Goal: Contribute content: Add original content to the website for others to see

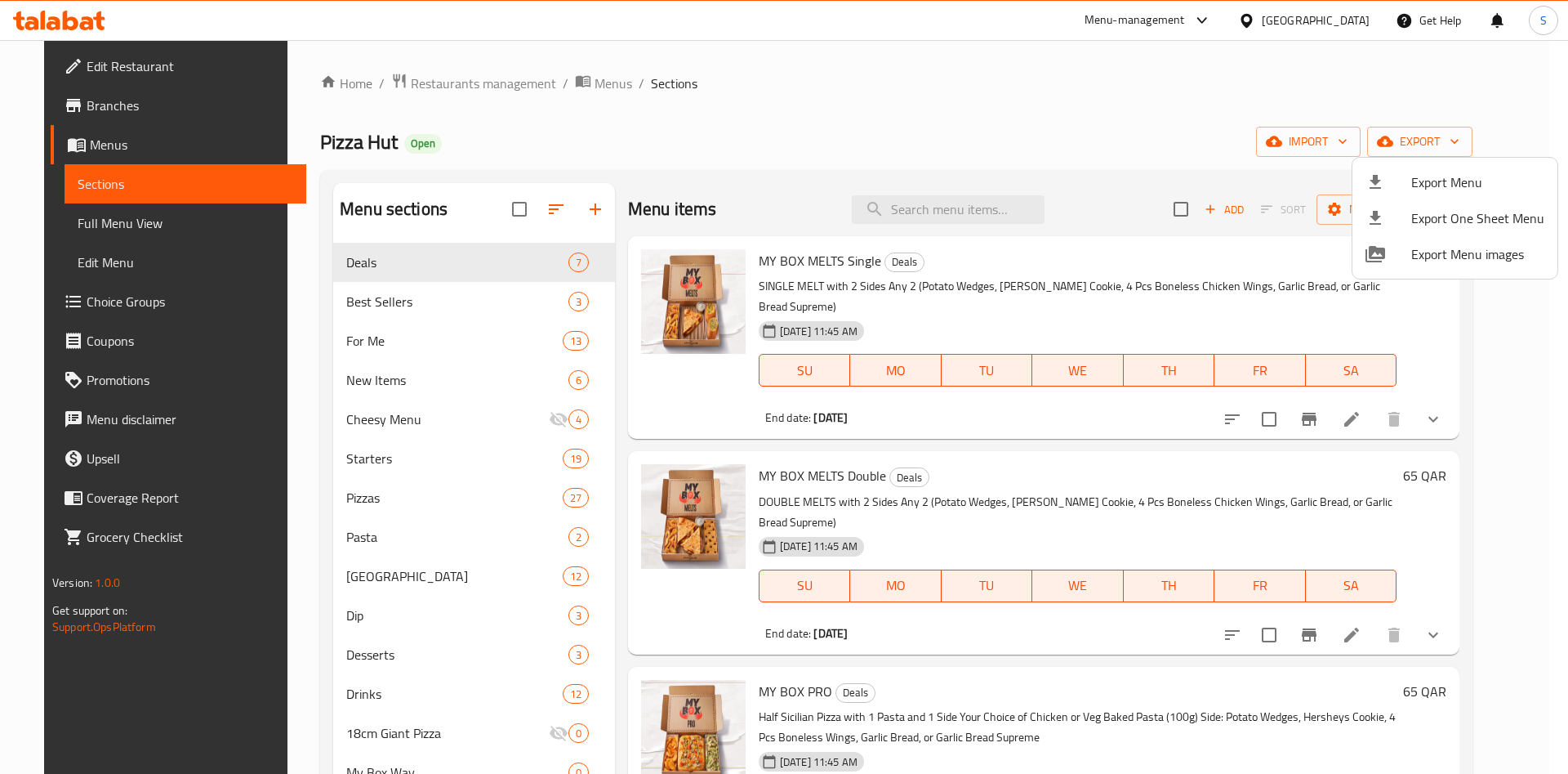
click at [413, 307] on div at bounding box center [784, 387] width 1568 height 774
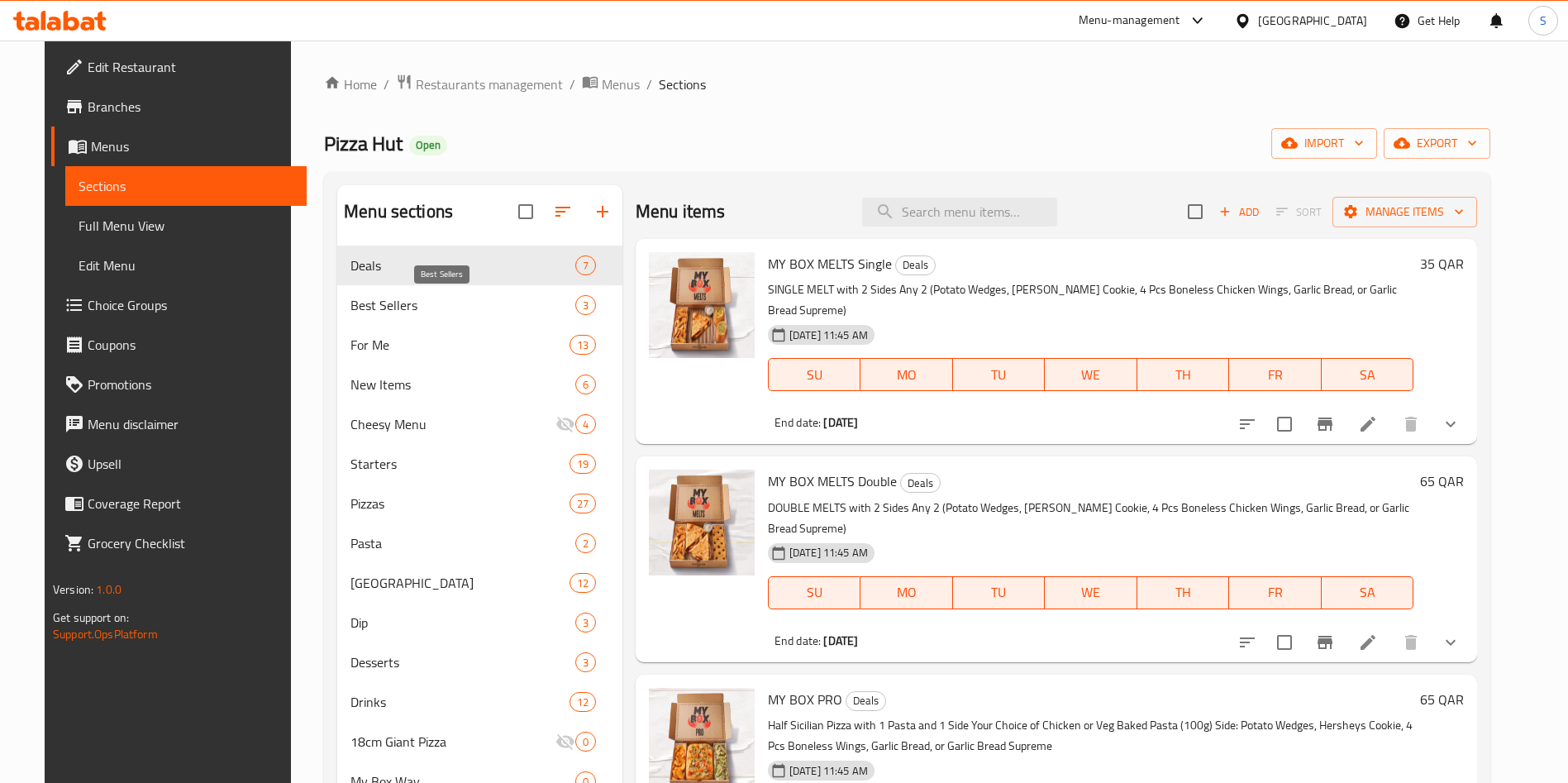
click at [418, 310] on span "Best Sellers" at bounding box center [462, 305] width 225 height 20
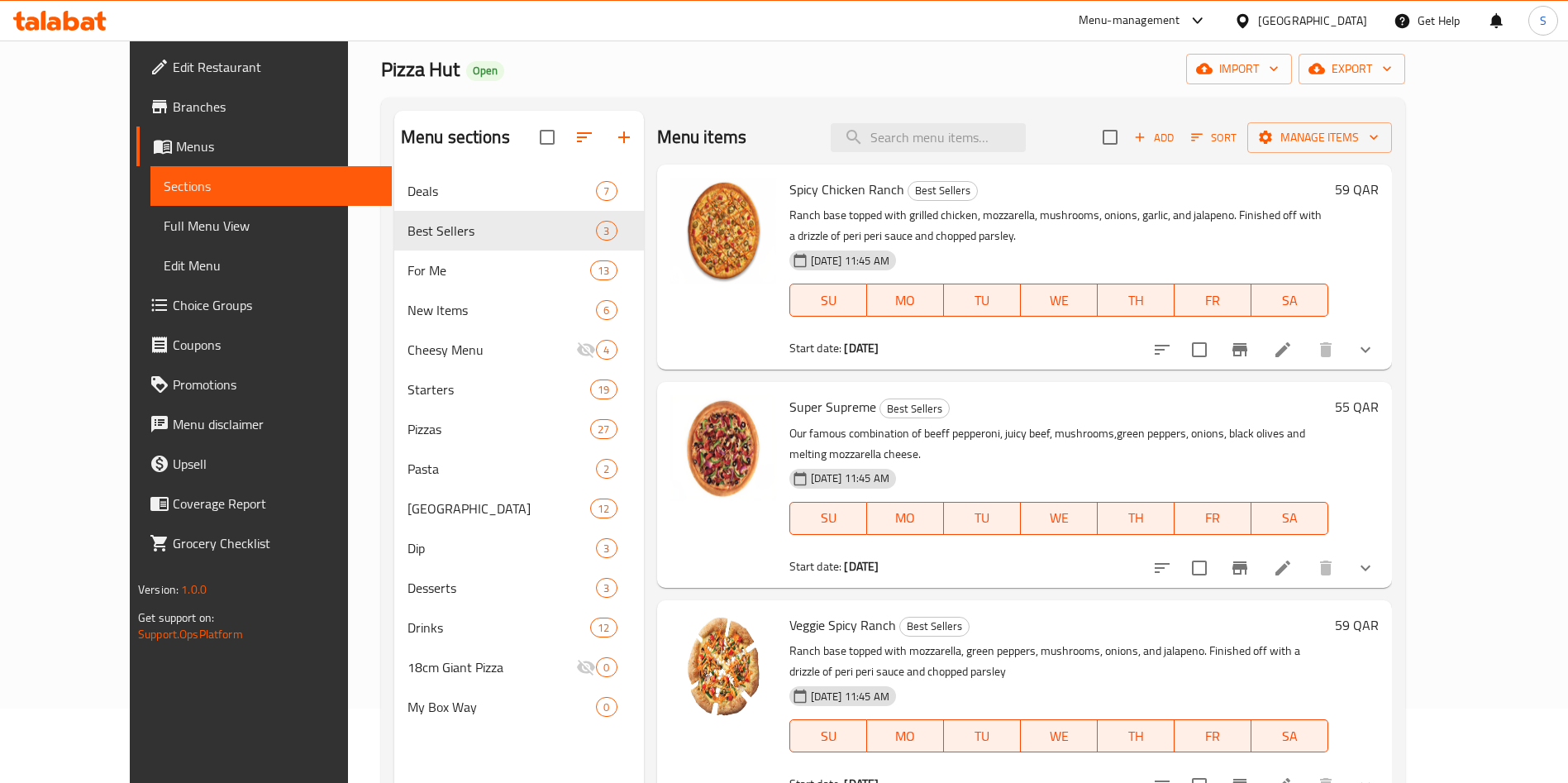
scroll to position [124, 0]
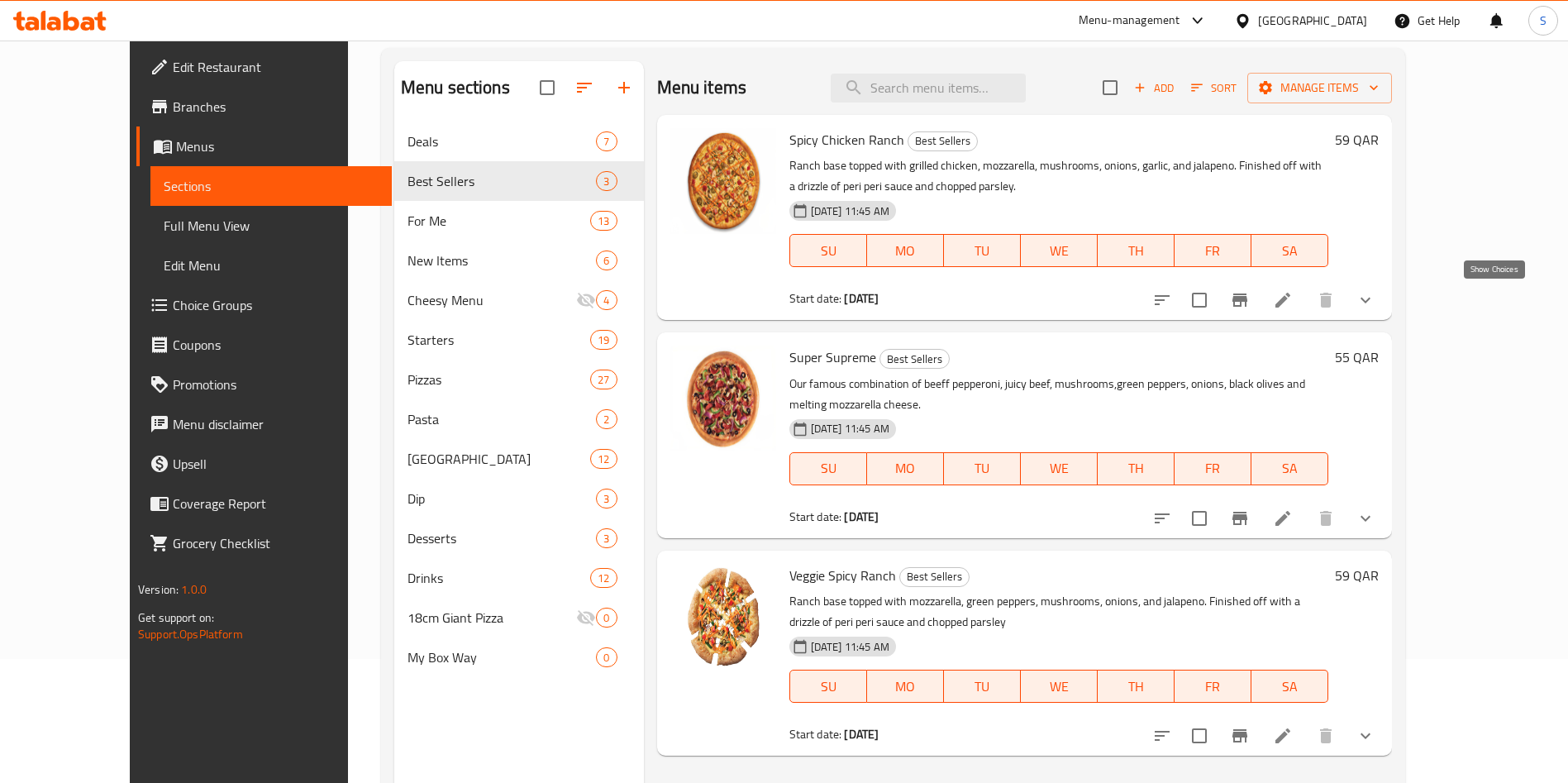
click at [1375, 305] on icon "show more" at bounding box center [1365, 300] width 20 height 20
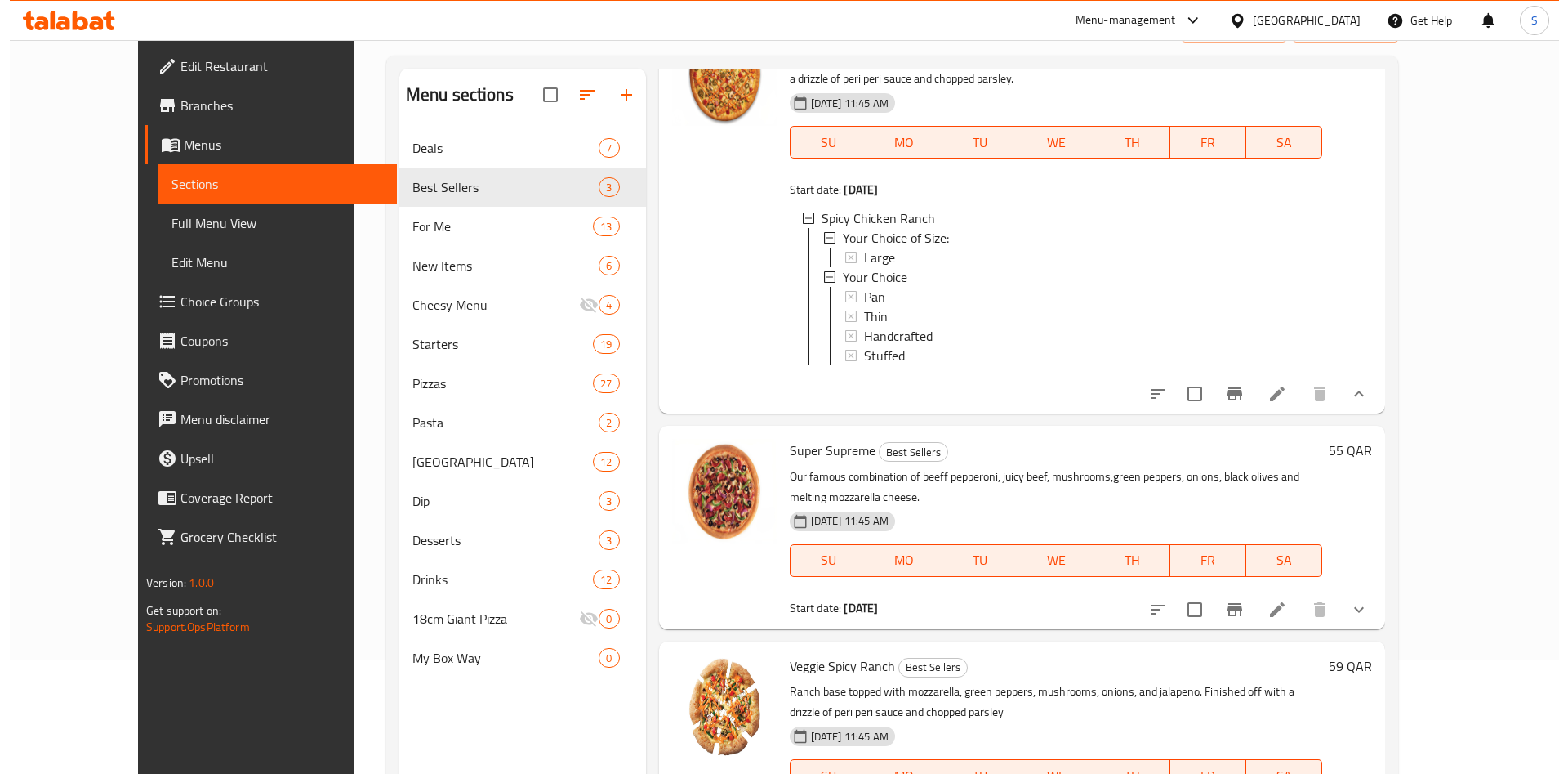
scroll to position [0, 0]
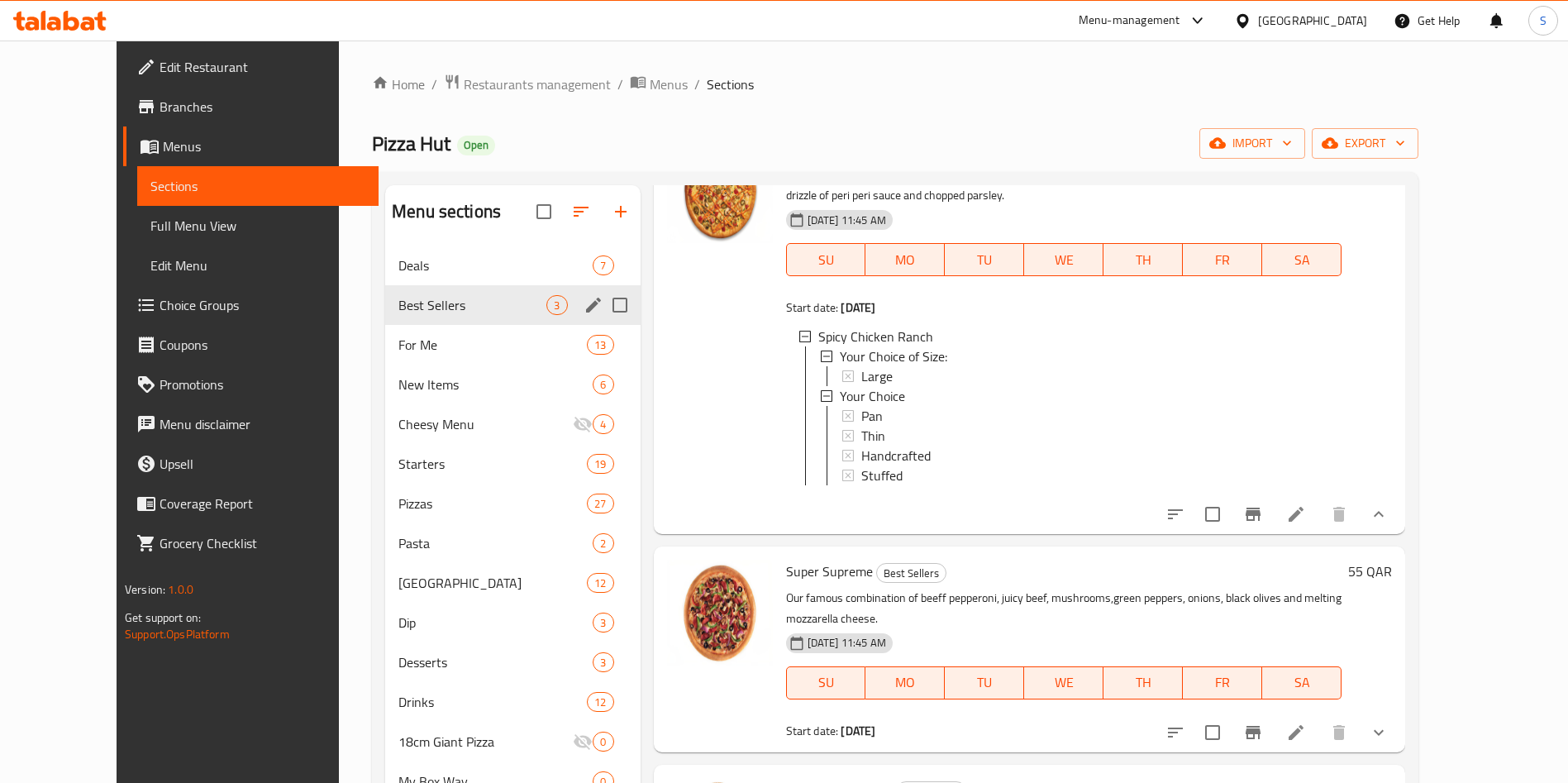
click at [603, 302] on input "Menu sections" at bounding box center [620, 305] width 35 height 35
checkbox input "true"
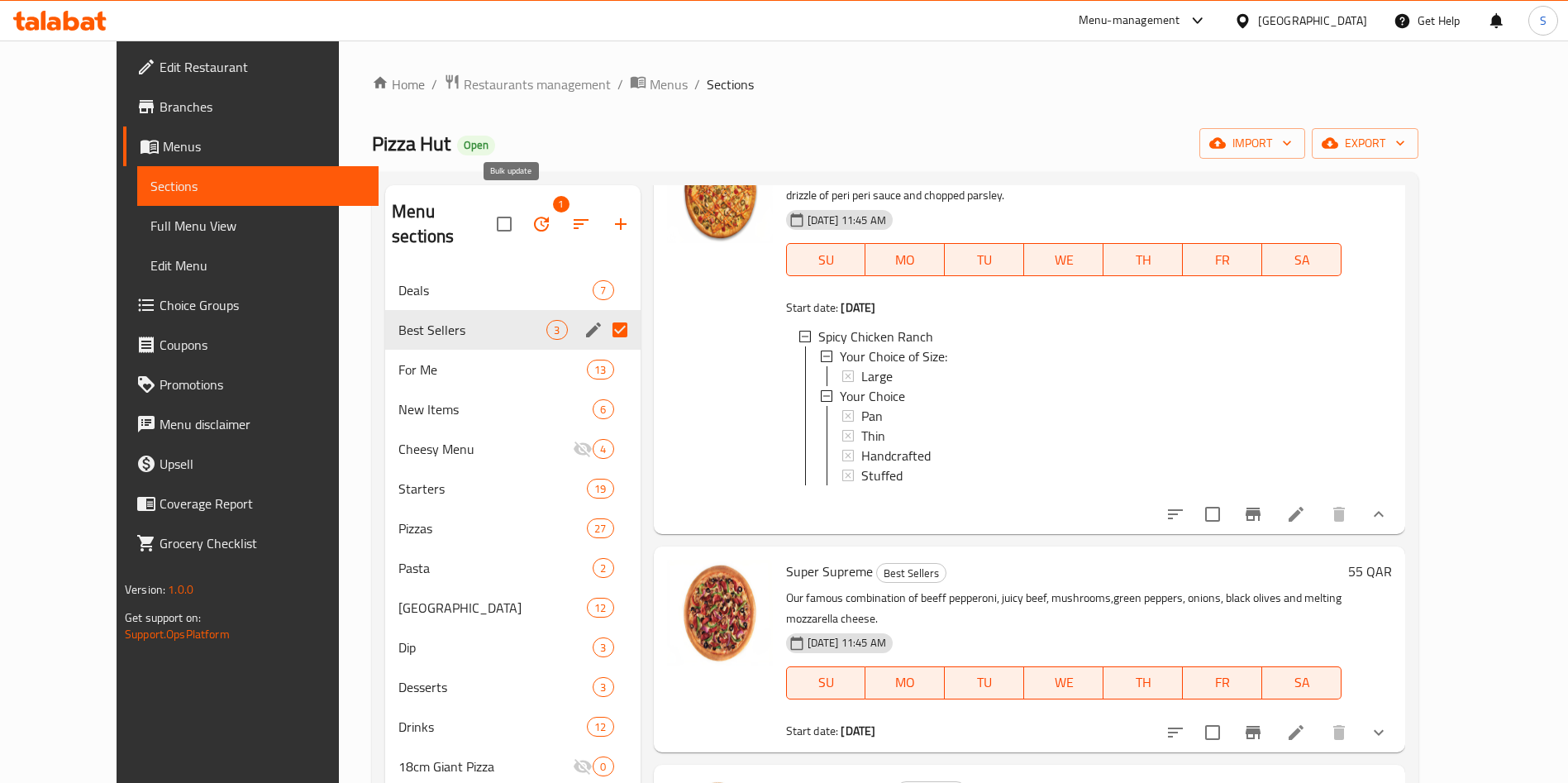
click at [534, 216] on icon "button" at bounding box center [542, 224] width 15 height 15
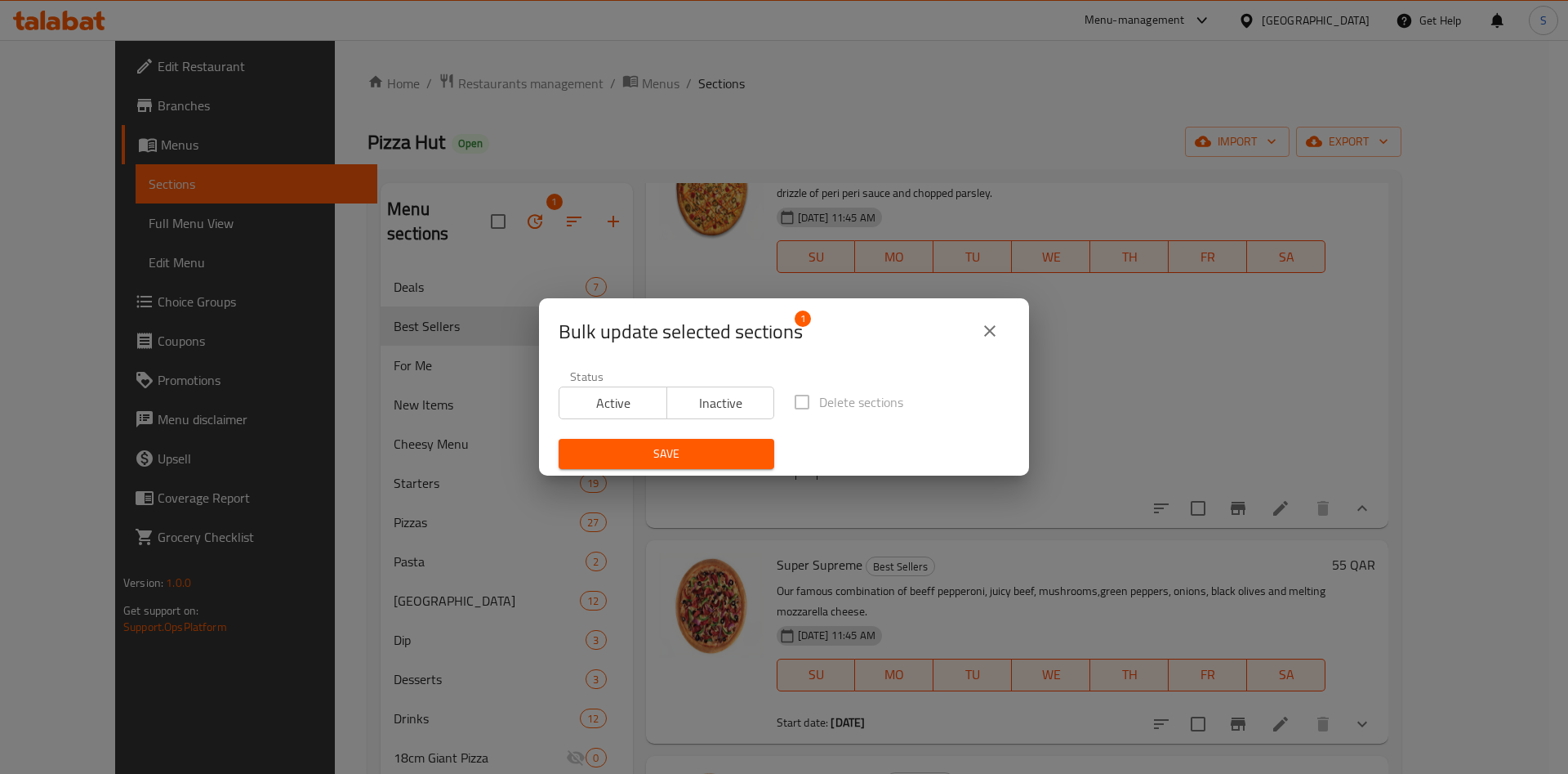
click at [697, 403] on span "Inactive" at bounding box center [720, 402] width 95 height 23
click at [645, 464] on button "Save" at bounding box center [667, 454] width 216 height 30
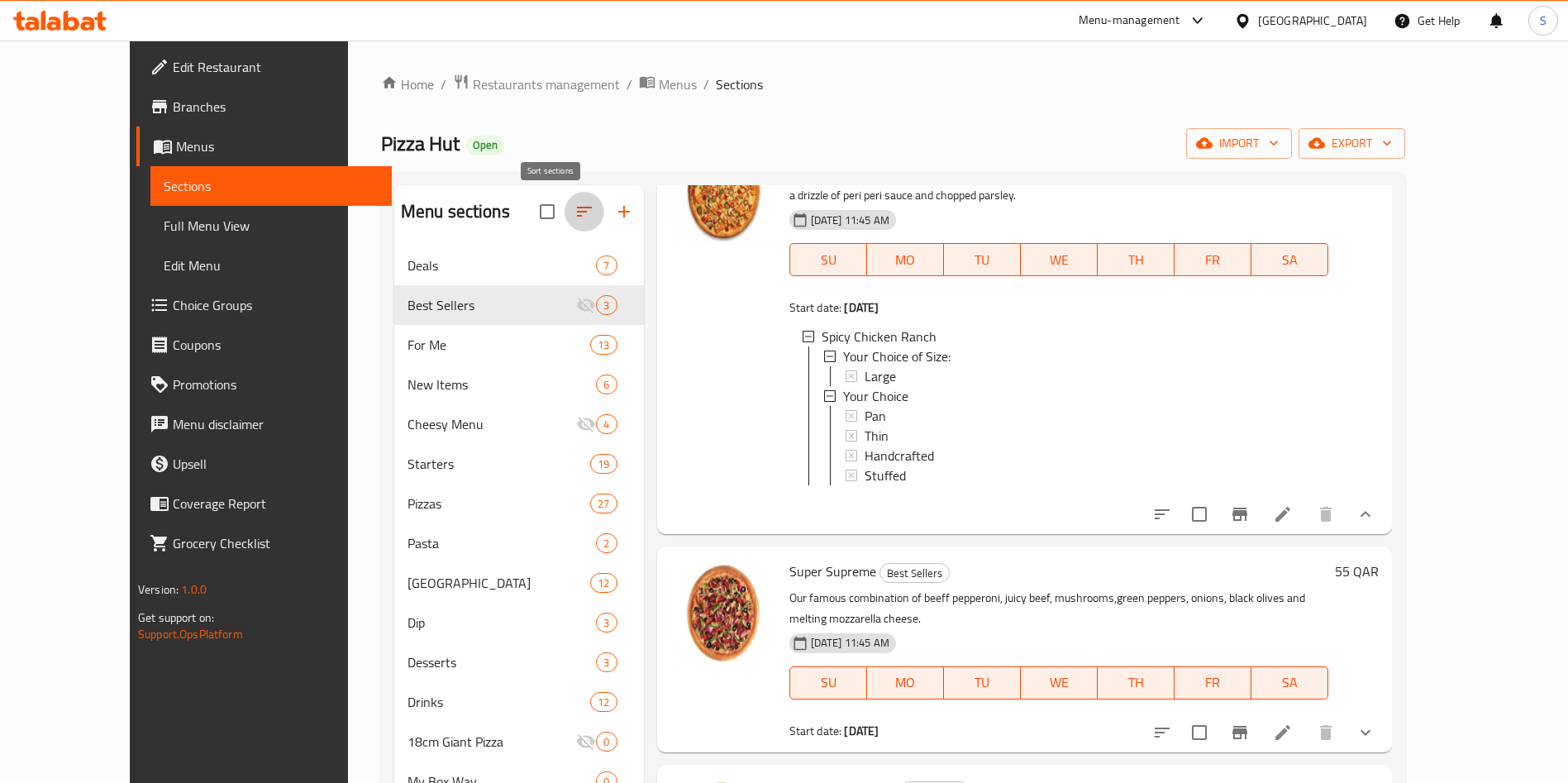
click at [574, 211] on icon "button" at bounding box center [584, 211] width 20 height 20
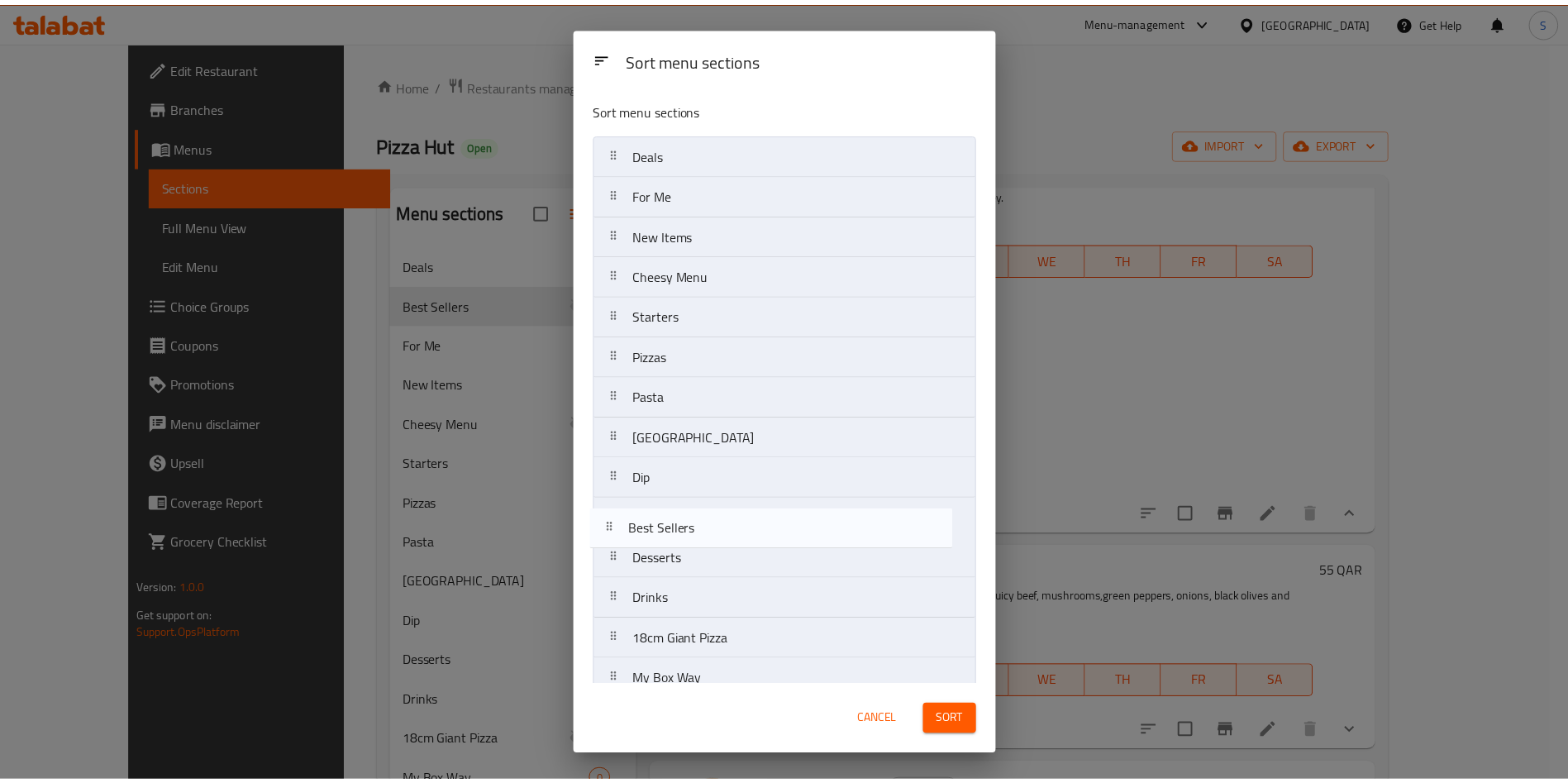
scroll to position [23, 0]
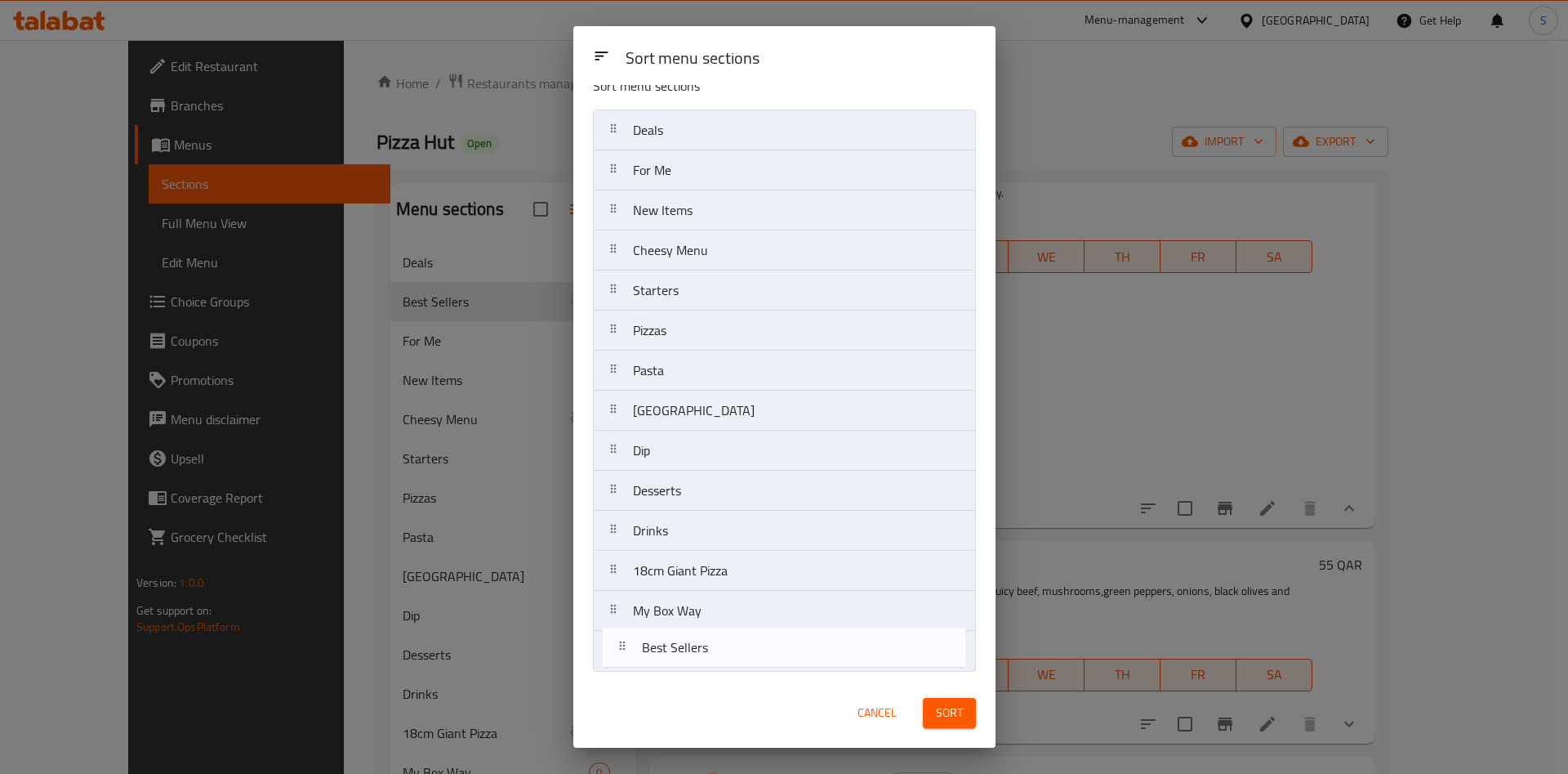
drag, startPoint x: 730, startPoint y: 210, endPoint x: 743, endPoint y: 666, distance: 456.2
click at [742, 671] on nav "Deals Best Sellers For Me New Items Cheesy Menu Starters Pizzas Pasta Wing Stre…" at bounding box center [784, 390] width 383 height 562
drag, startPoint x: 733, startPoint y: 250, endPoint x: 873, endPoint y: 686, distance: 457.9
click at [752, 675] on div "Sort menu sections Deals For Me New Items Cheesy Menu Starters Pizzas Pasta Win…" at bounding box center [784, 382] width 422 height 593
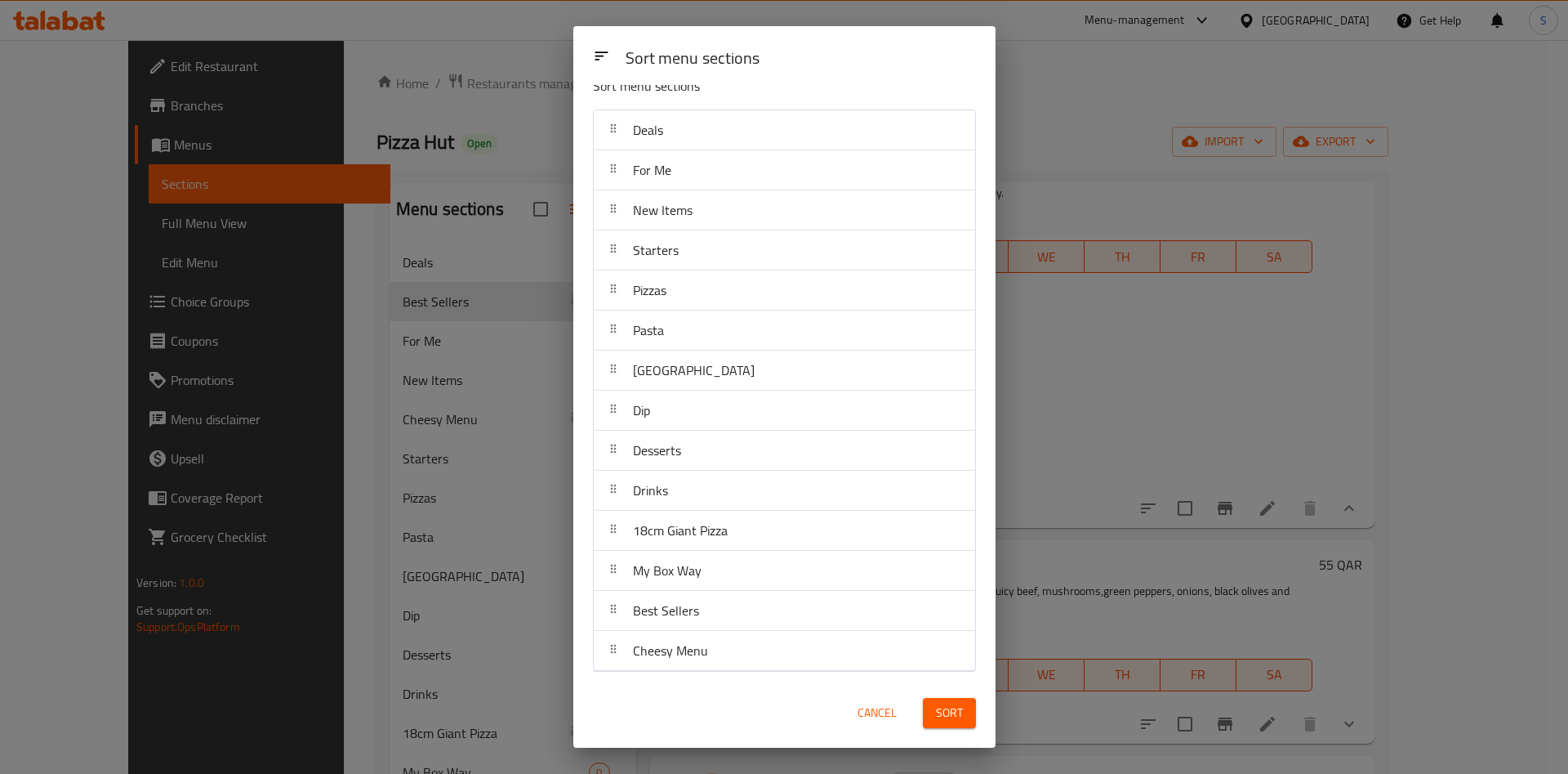
click at [942, 707] on span "Sort" at bounding box center [949, 713] width 27 height 21
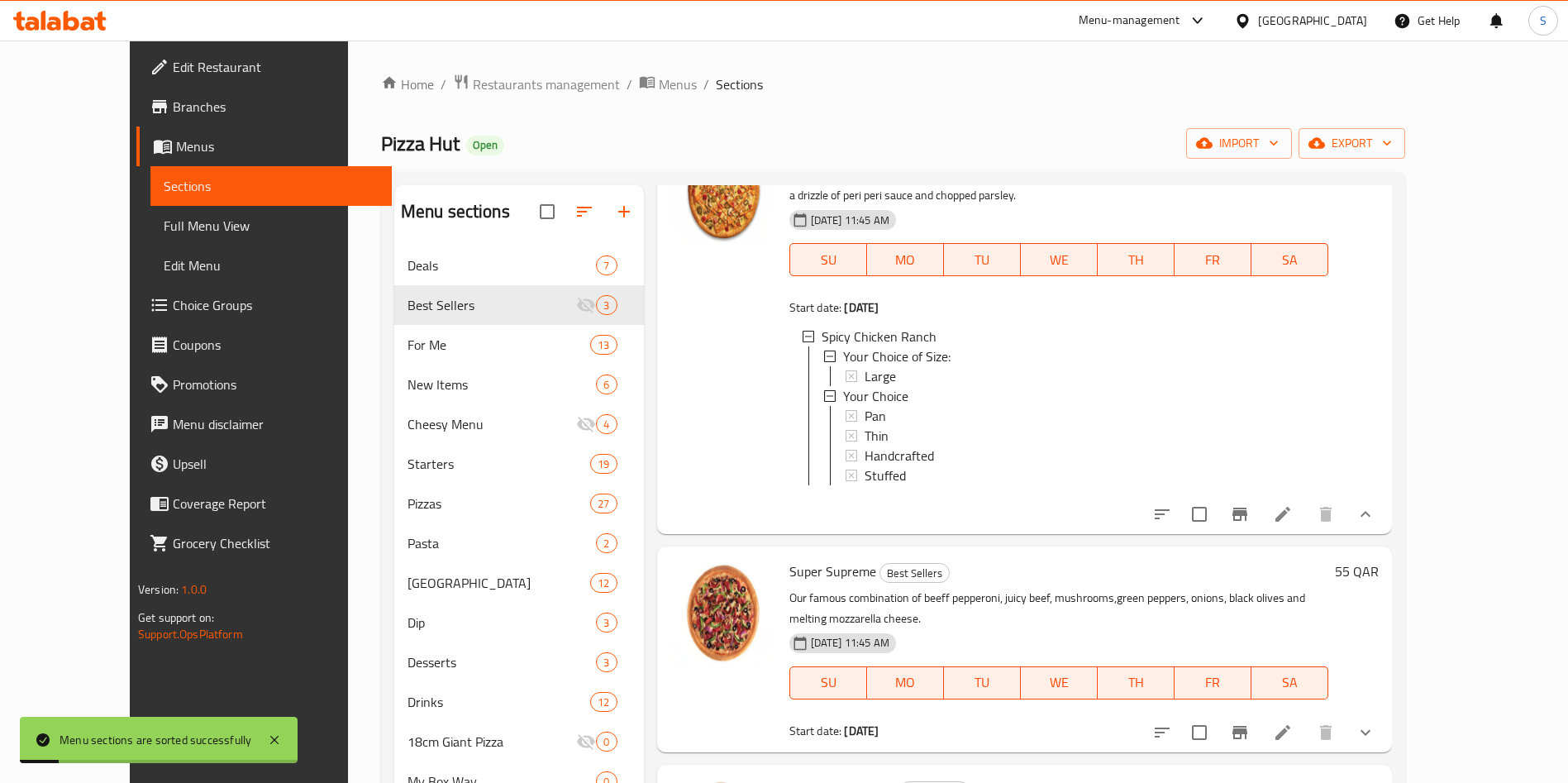
drag, startPoint x: 841, startPoint y: 123, endPoint x: 848, endPoint y: 117, distance: 9.2
click at [844, 119] on div "Home / Restaurants management / Menus / Sections Pizza Hut Open import export M…" at bounding box center [892, 527] width 1024 height 907
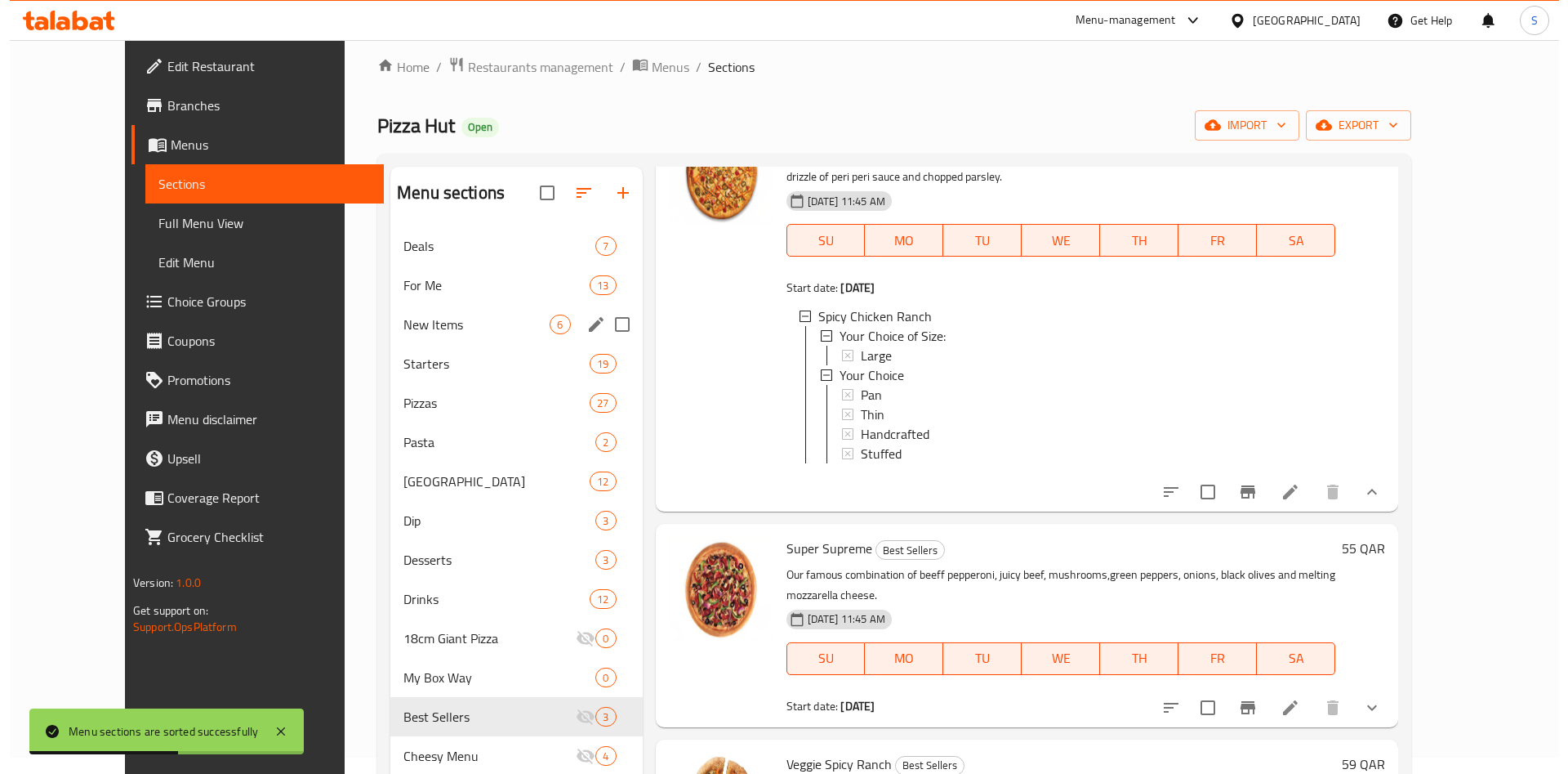
scroll to position [0, 0]
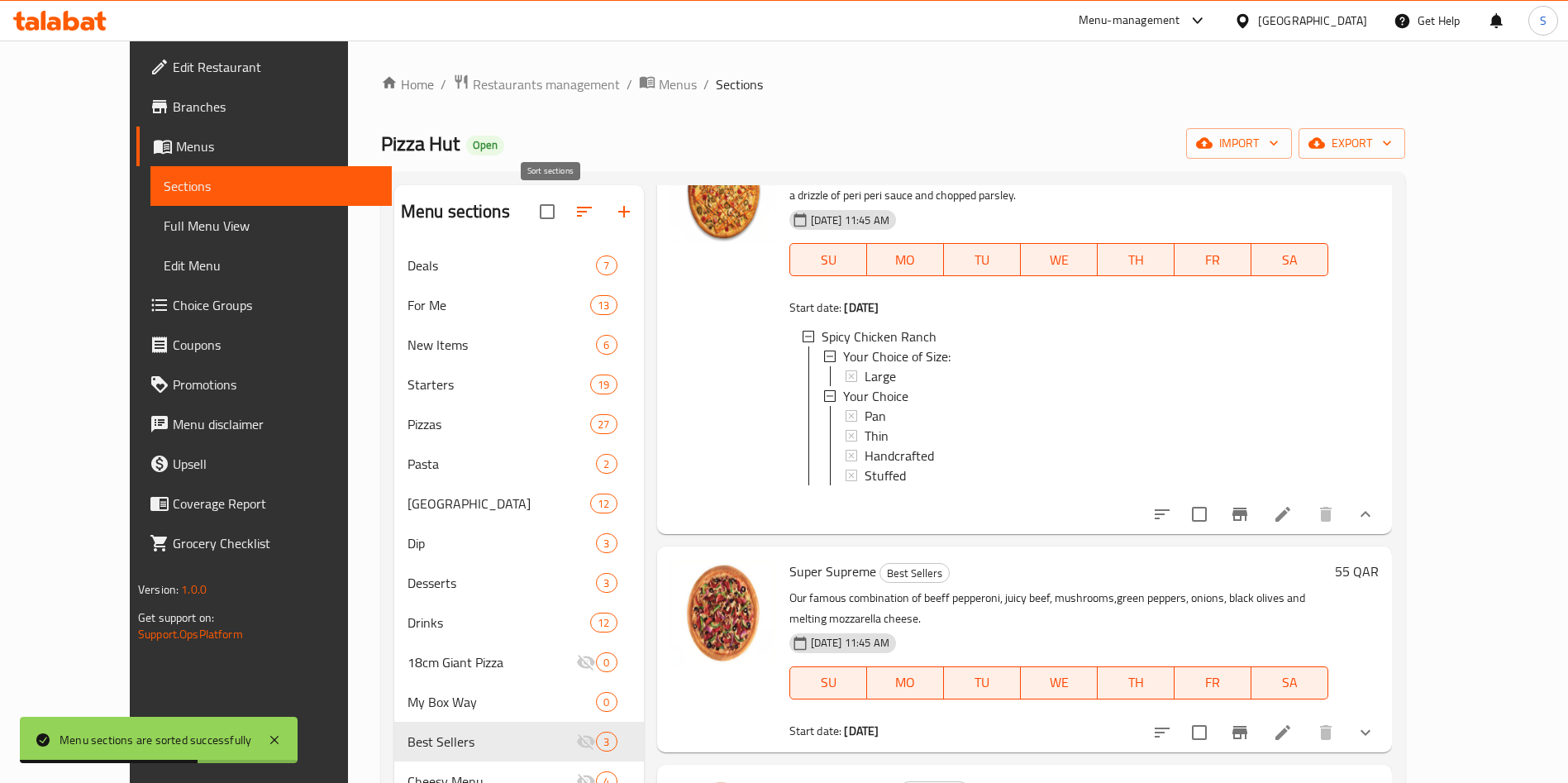
click at [574, 214] on icon "button" at bounding box center [584, 211] width 20 height 20
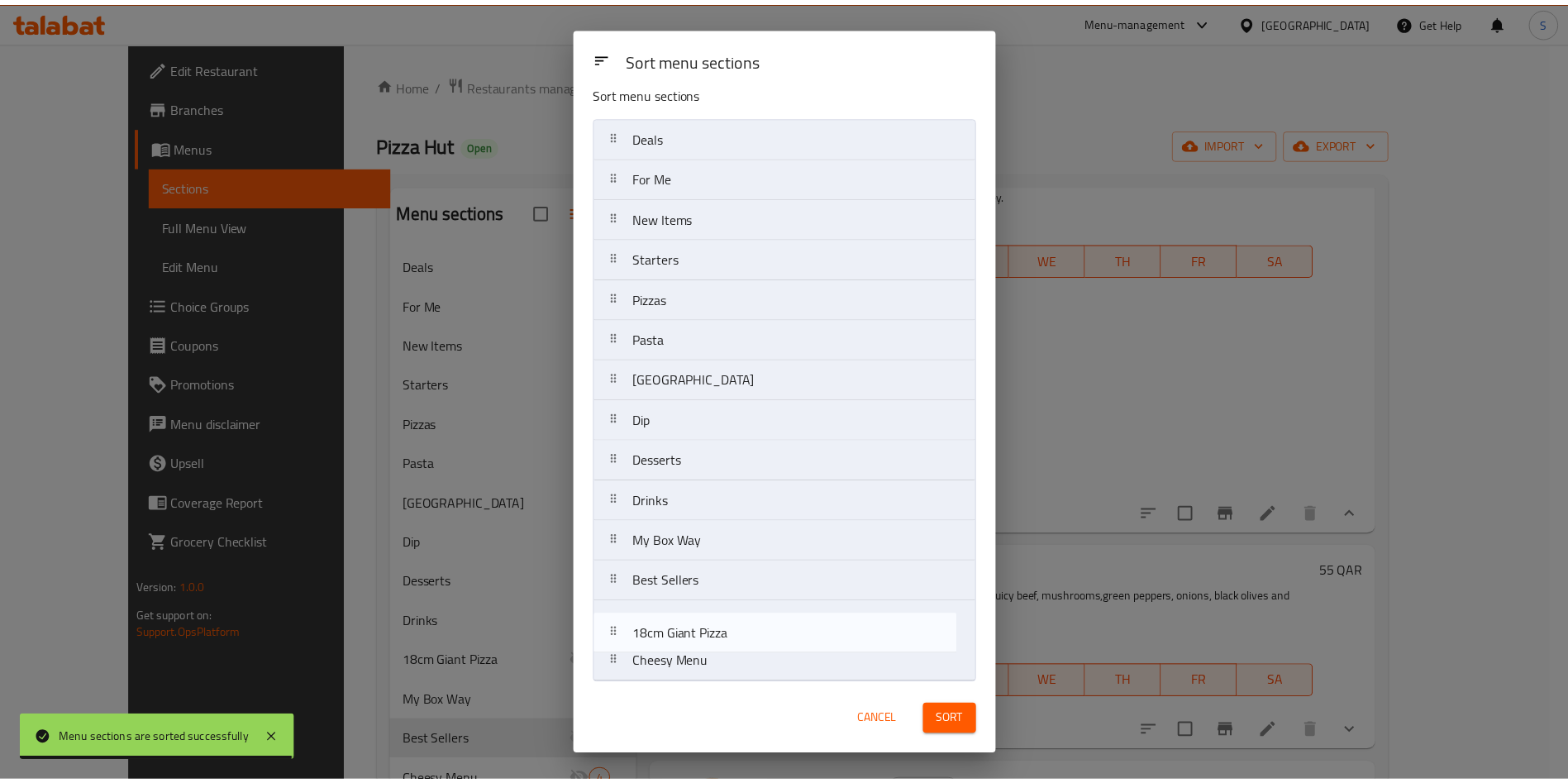
scroll to position [22, 0]
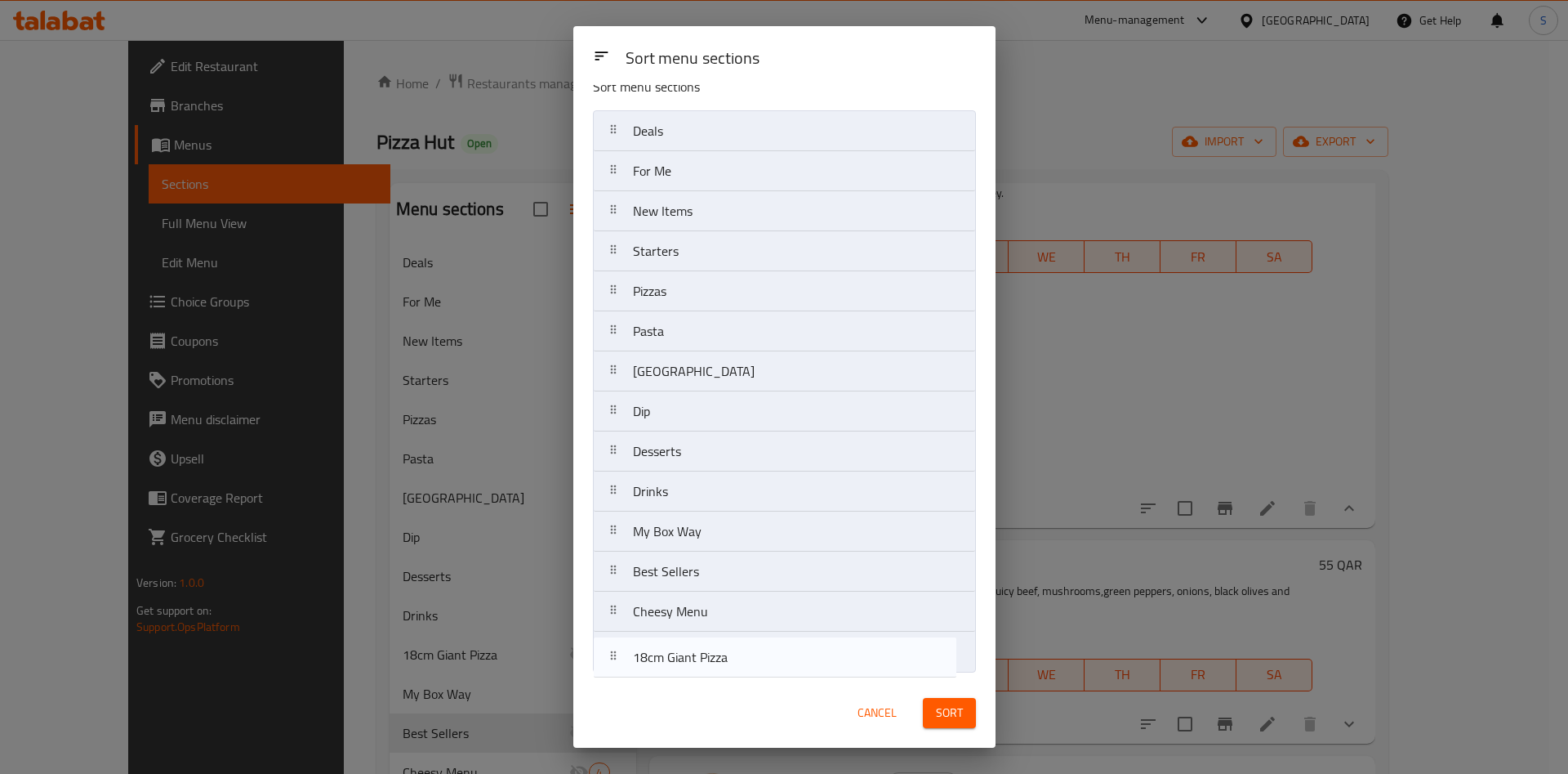
drag, startPoint x: 752, startPoint y: 564, endPoint x: 753, endPoint y: 674, distance: 110.0
click at [753, 674] on div "Sort menu sections Deals For Me New Items Starters Pizzas Pasta Wing Street Dip…" at bounding box center [784, 382] width 422 height 593
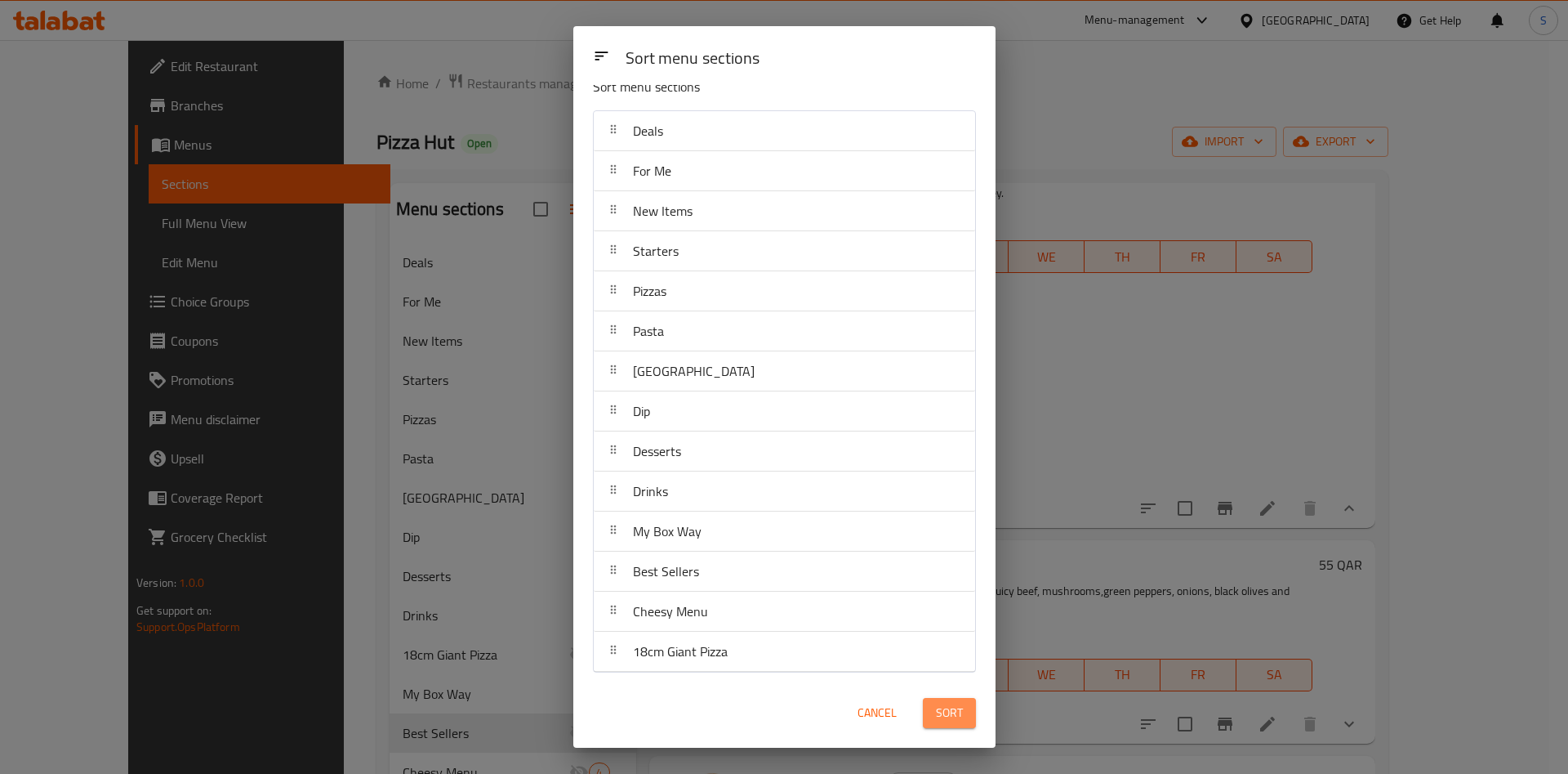
click at [954, 716] on span "Sort" at bounding box center [949, 713] width 27 height 21
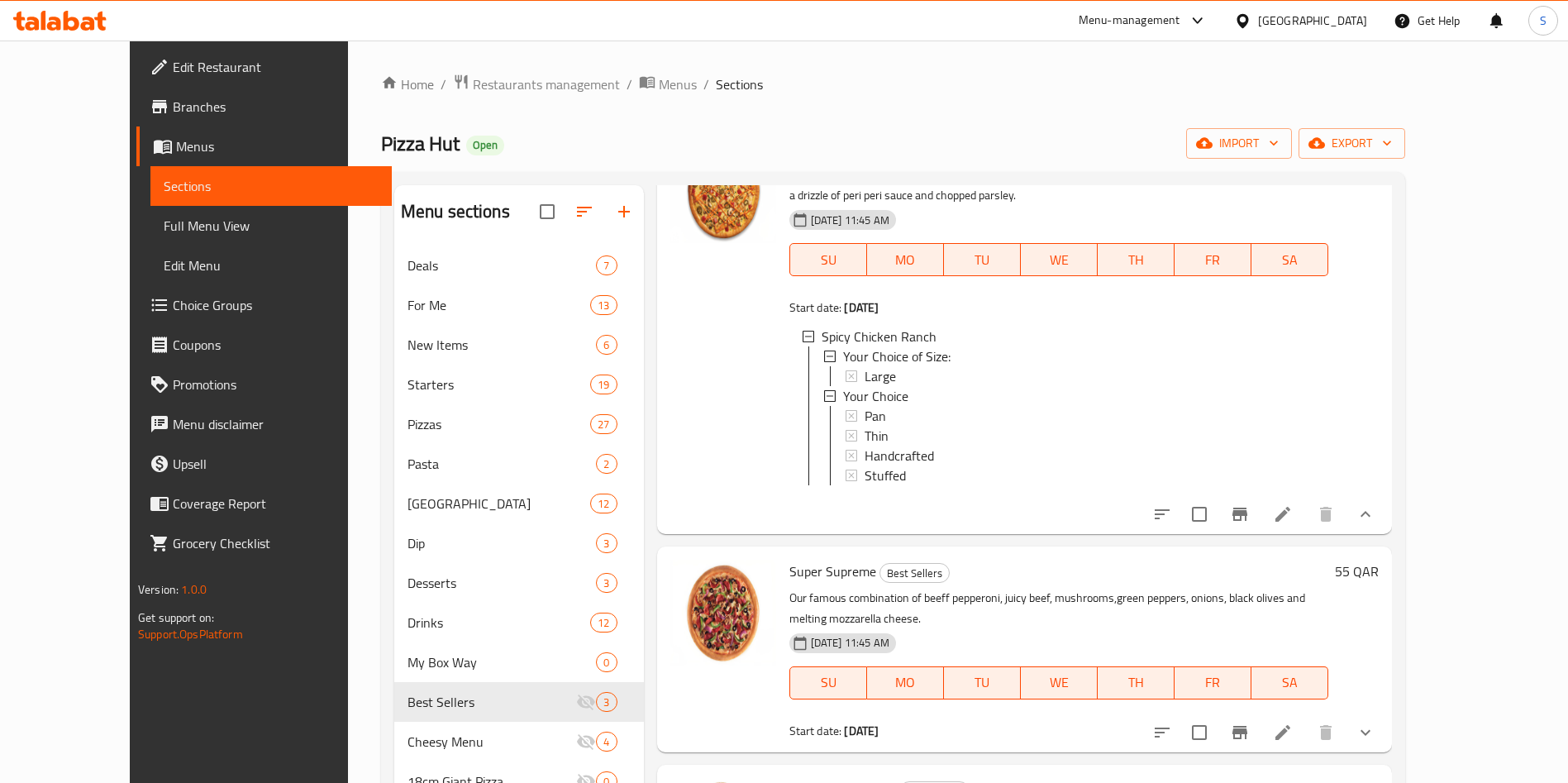
scroll to position [0, 0]
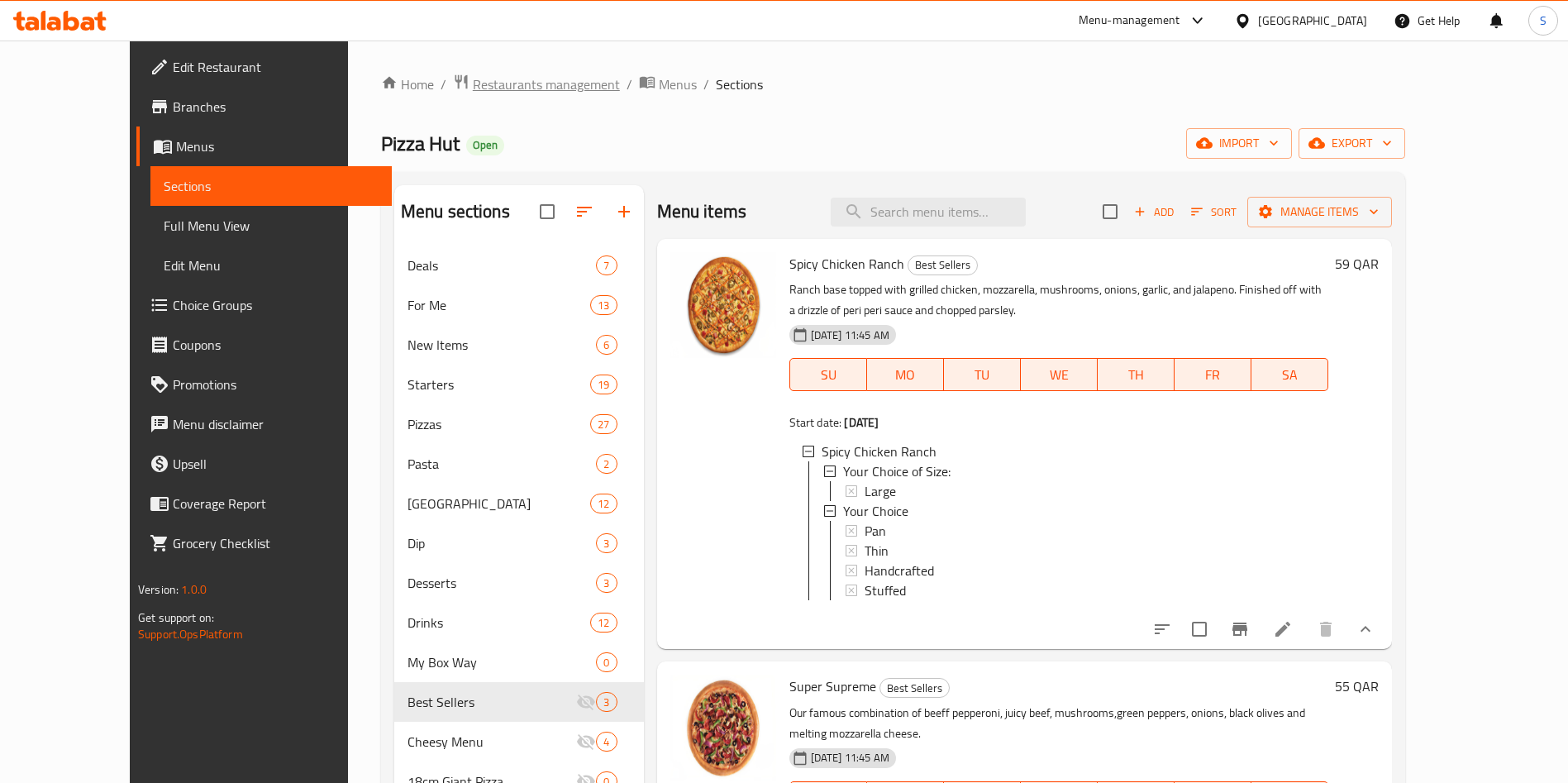
click at [473, 85] on span "Restaurants management" at bounding box center [546, 84] width 147 height 20
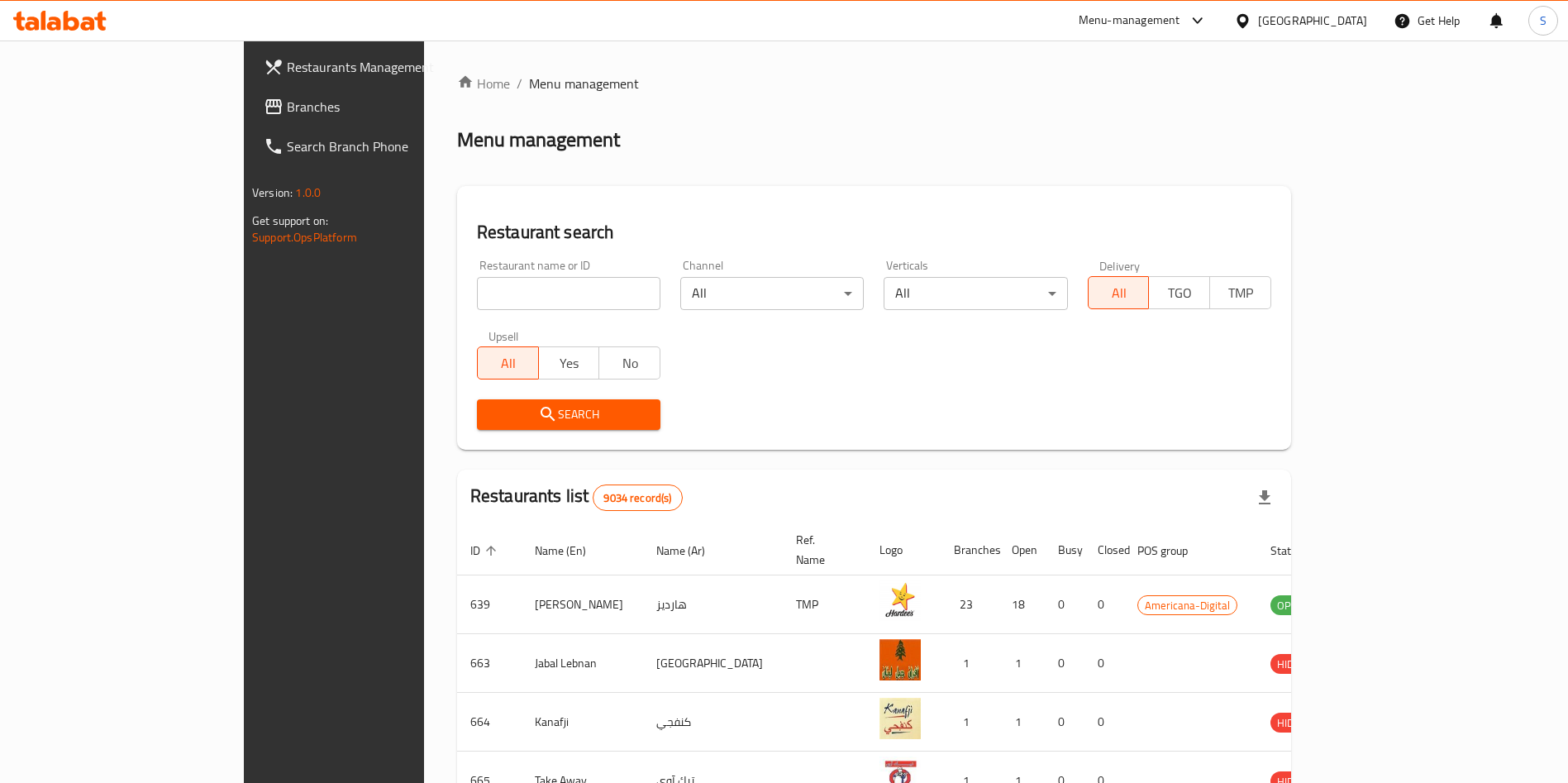
click at [476, 300] on input "search" at bounding box center [568, 293] width 183 height 33
type input "s"
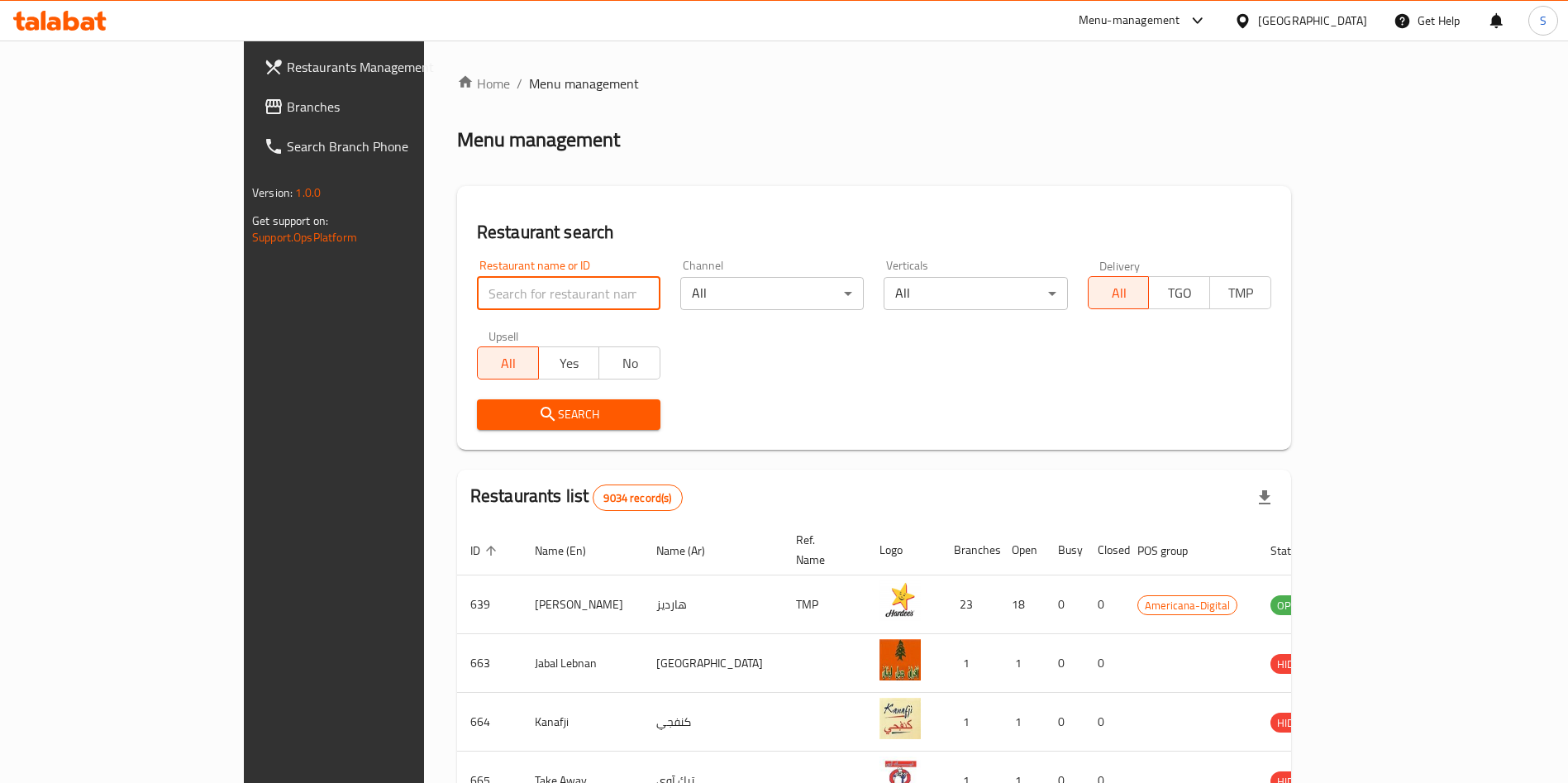
type input "s"
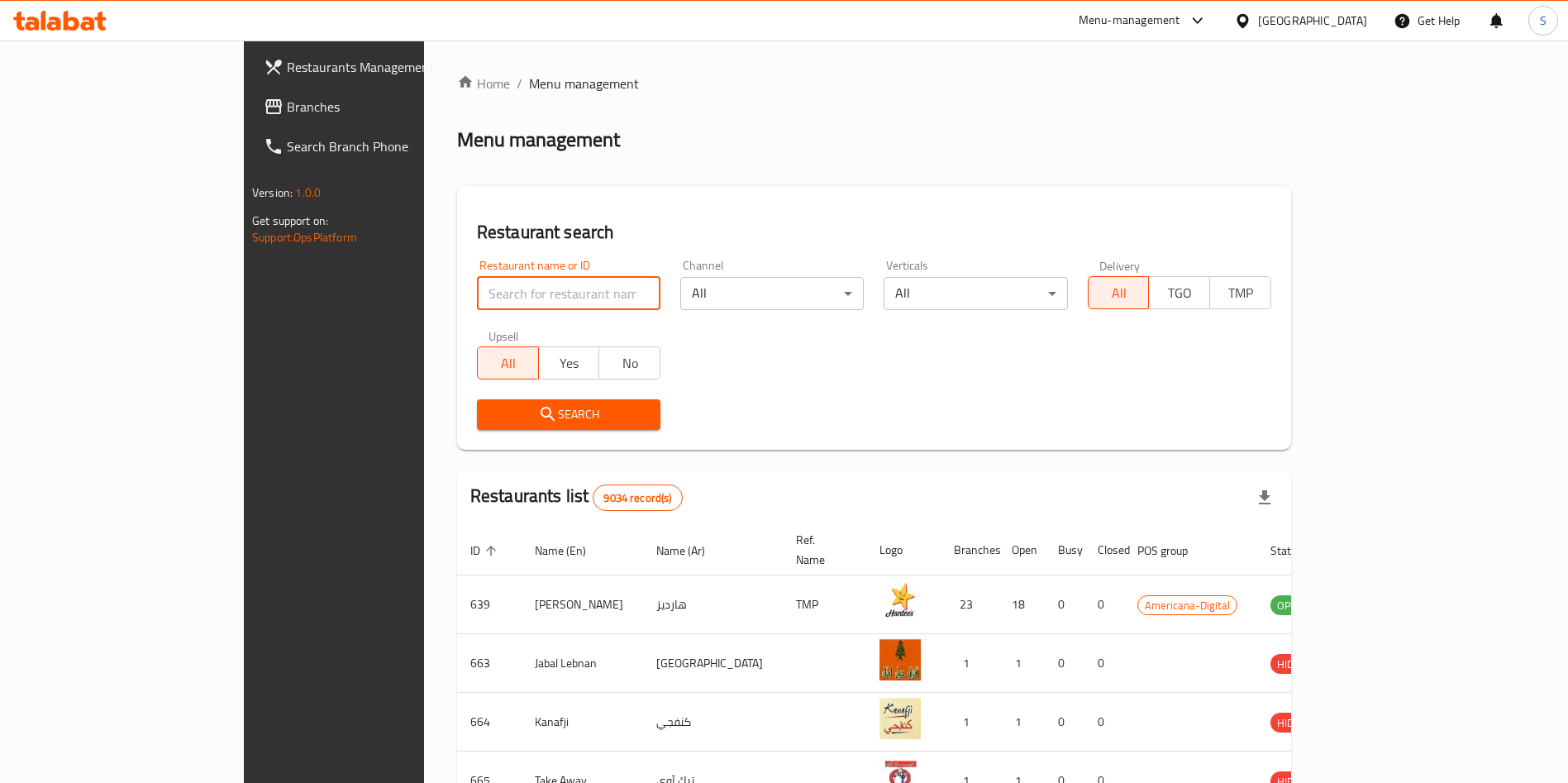
type input "s"
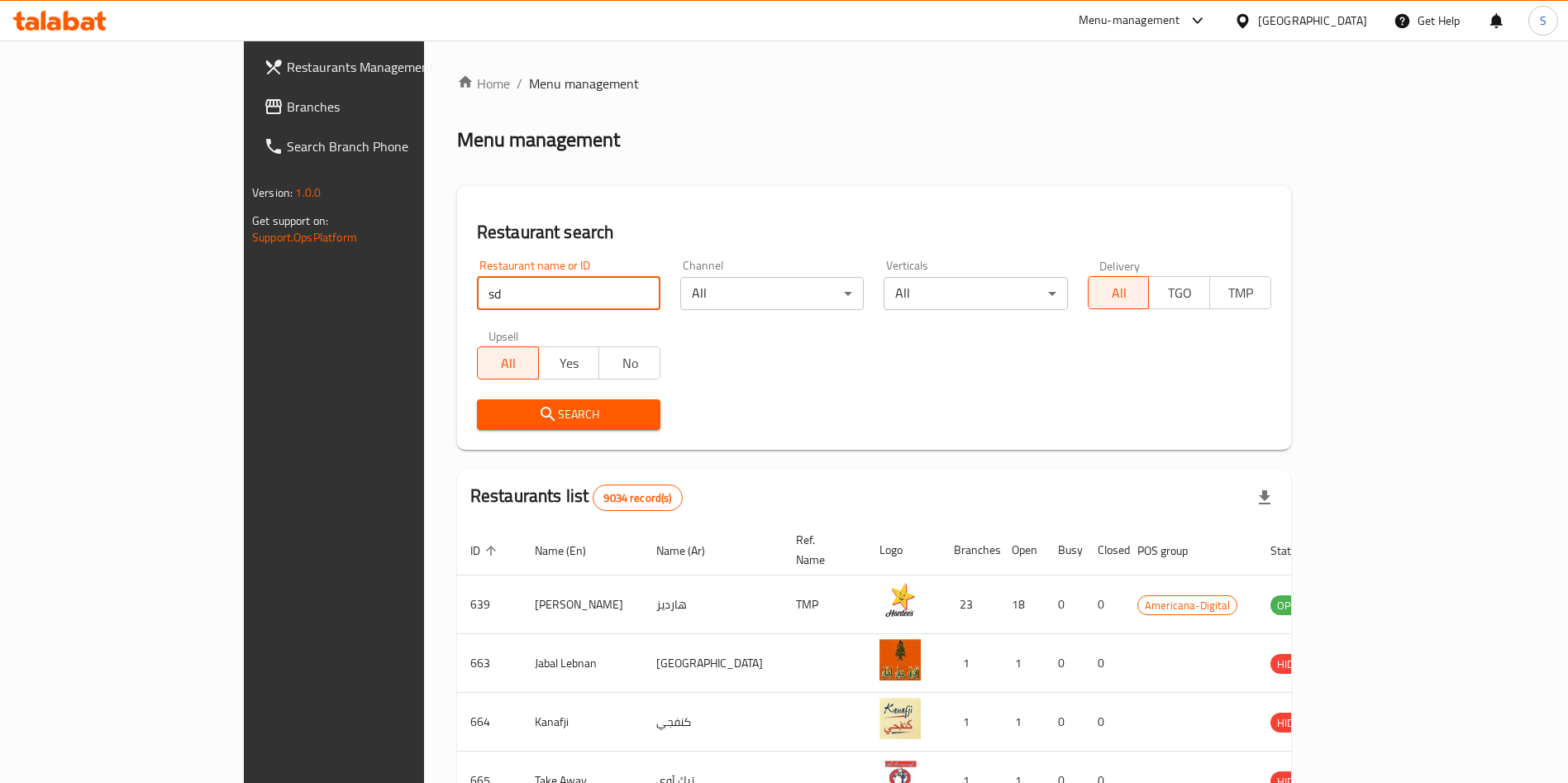
type input "s"
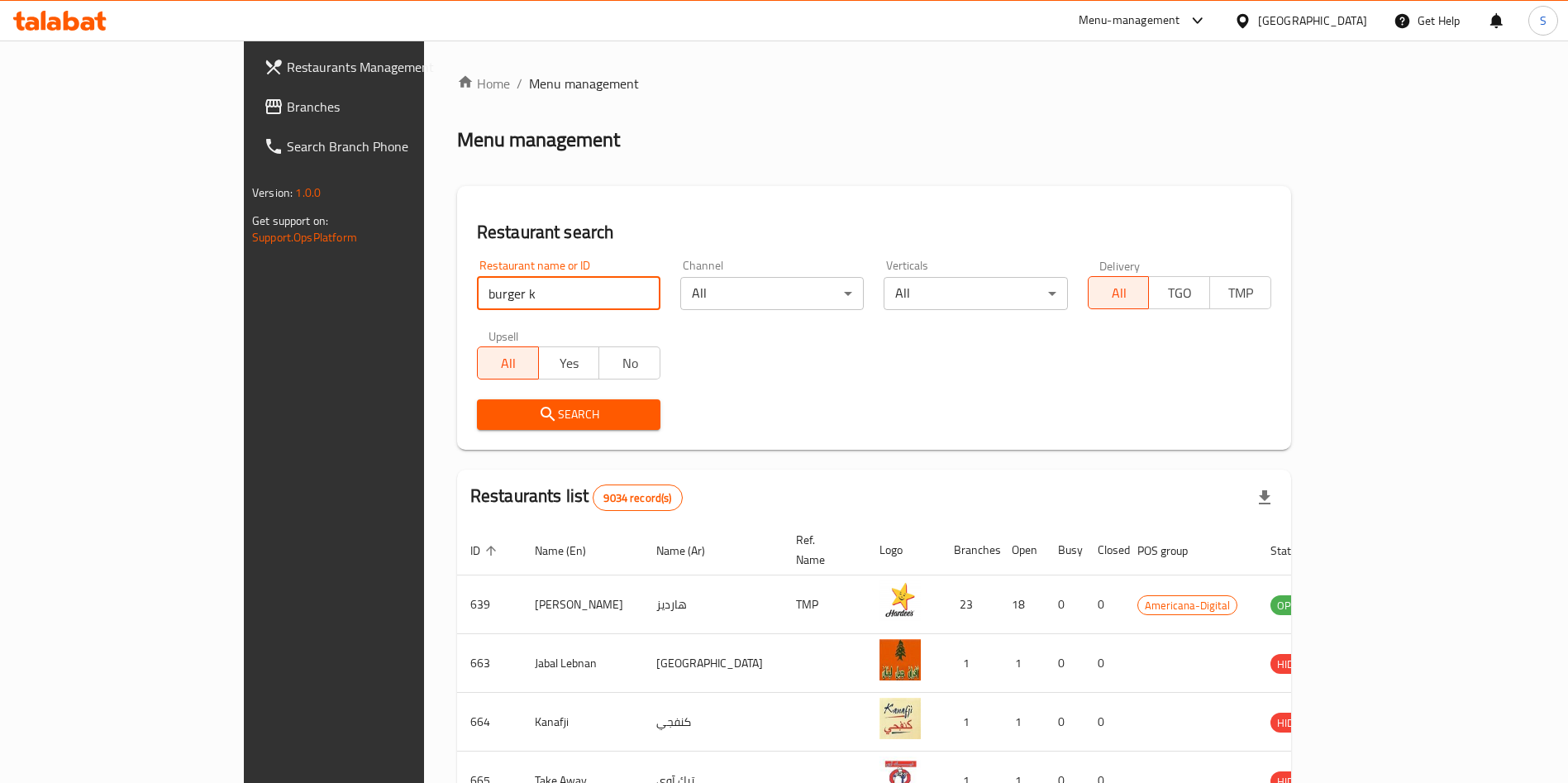
type input "burger k"
click button "Search" at bounding box center [568, 415] width 183 height 30
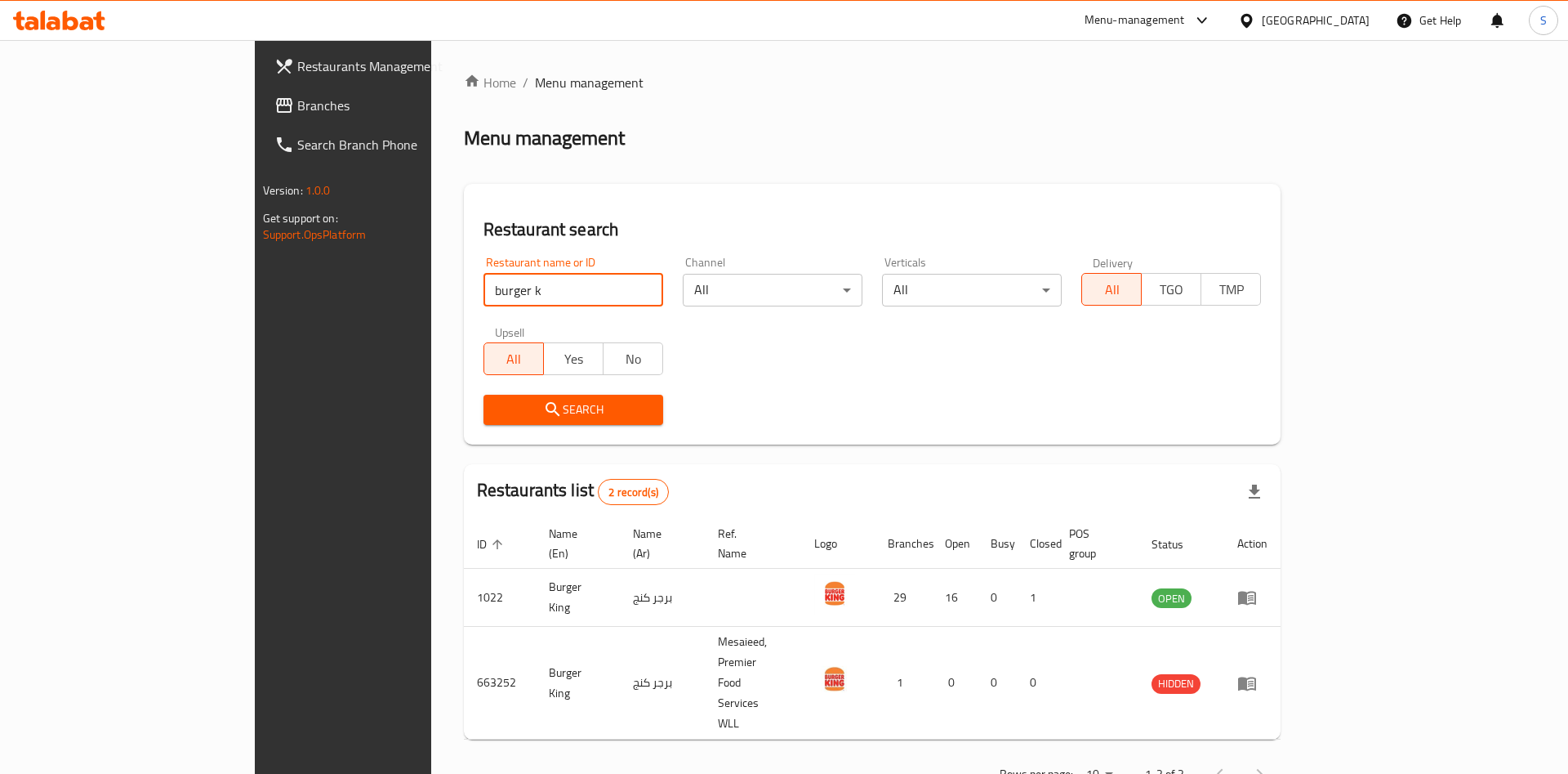
click at [896, 178] on div "Home / Menu management Menu management Restaurant search Restaurant name or ID …" at bounding box center [873, 433] width 818 height 722
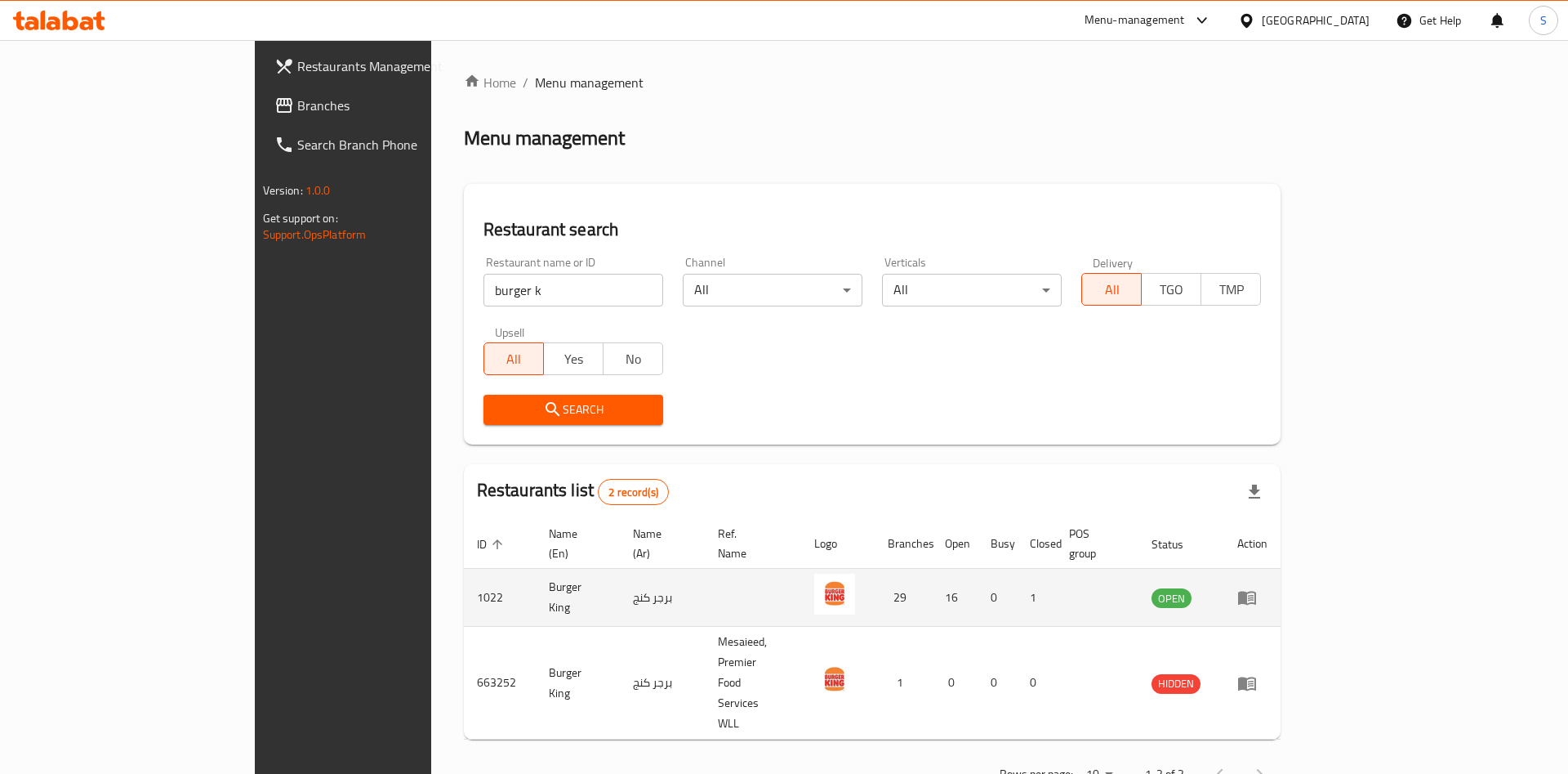
click at [1256, 591] on icon "enhanced table" at bounding box center [1246, 598] width 18 height 14
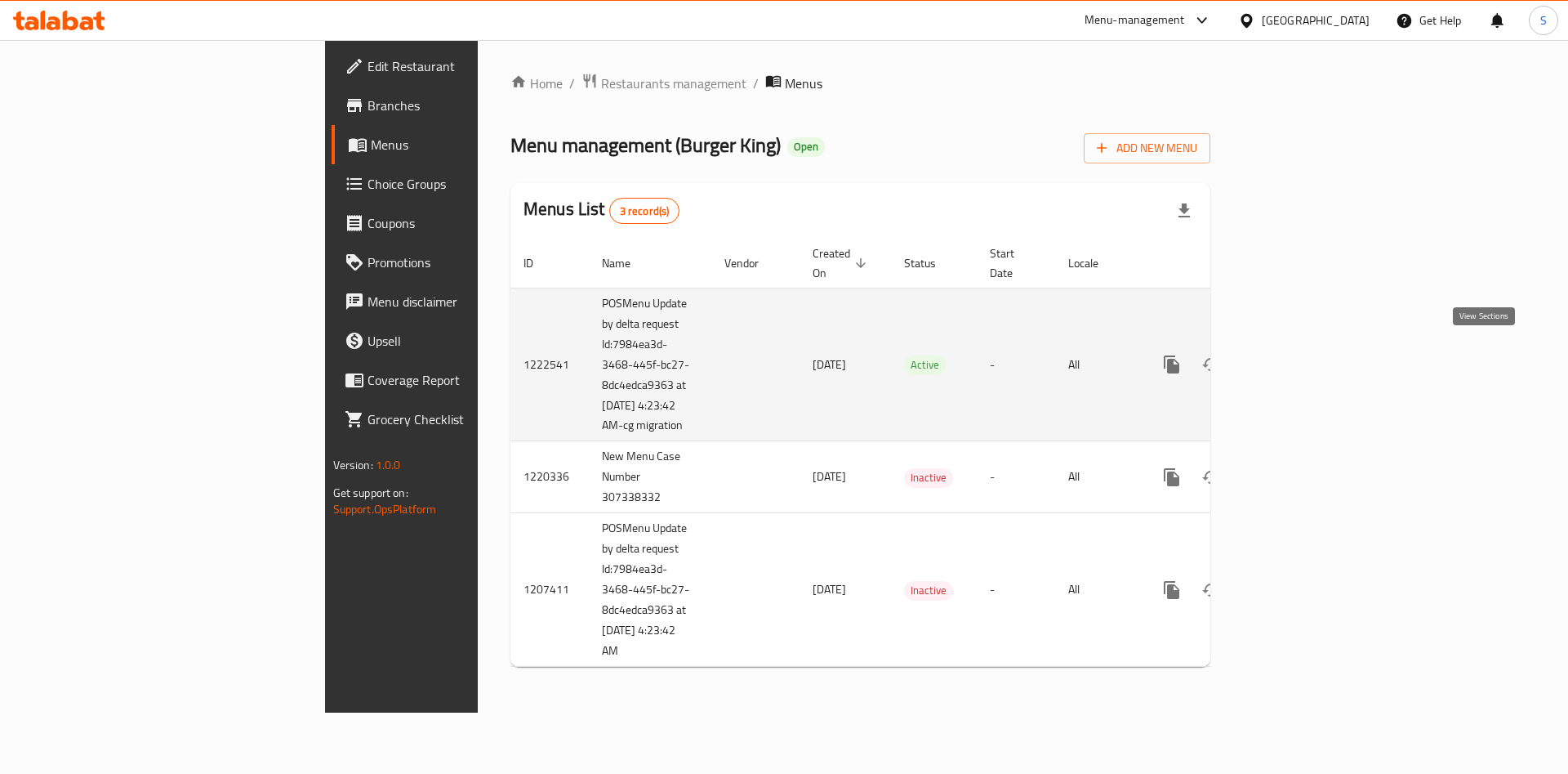
click at [1322, 351] on td "enhanced table" at bounding box center [1230, 365] width 183 height 154
click at [1299, 355] on icon "enhanced table" at bounding box center [1289, 364] width 20 height 20
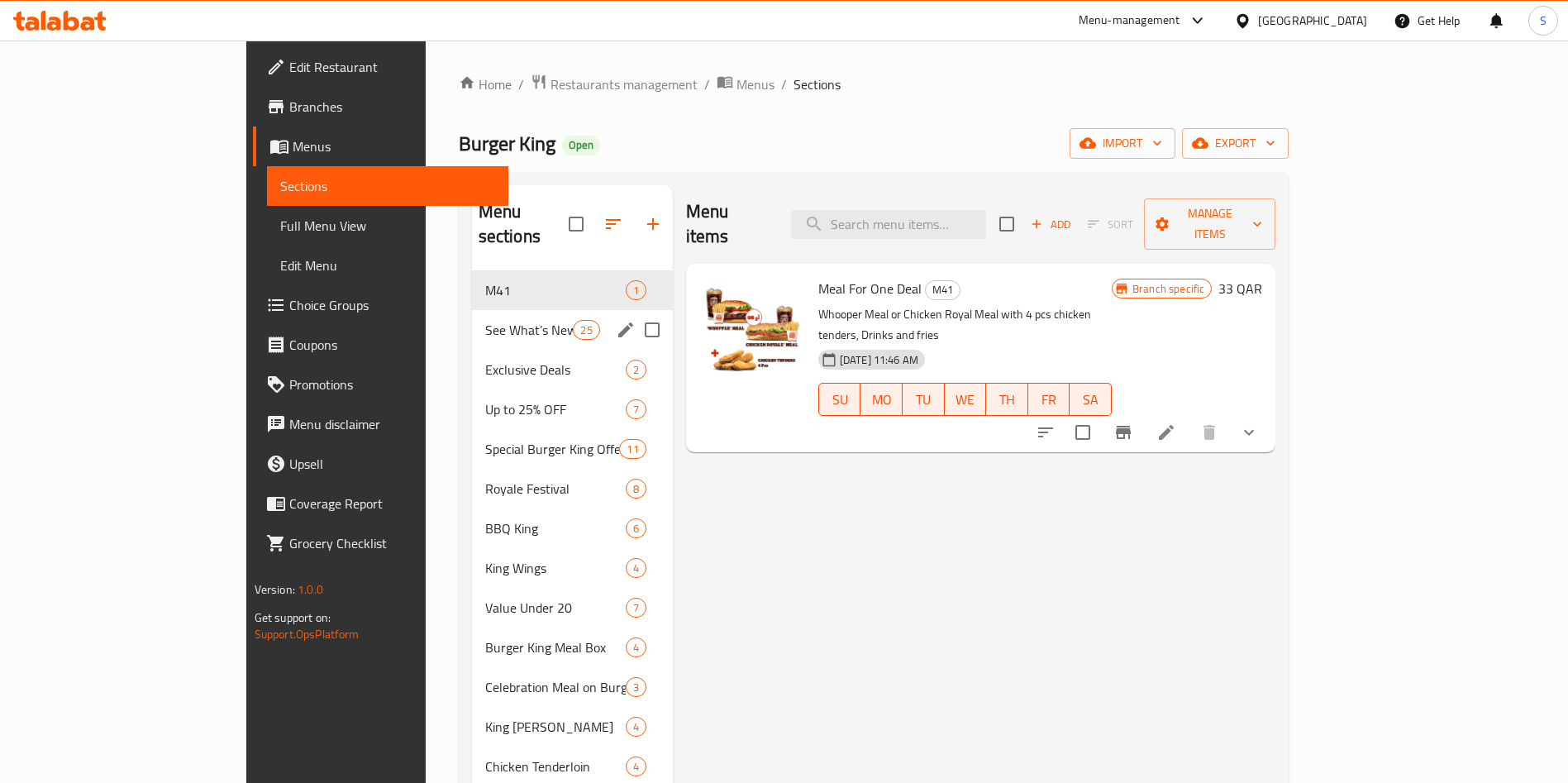
click at [485, 320] on span "See What’s New on Burger King" at bounding box center [529, 329] width 88 height 20
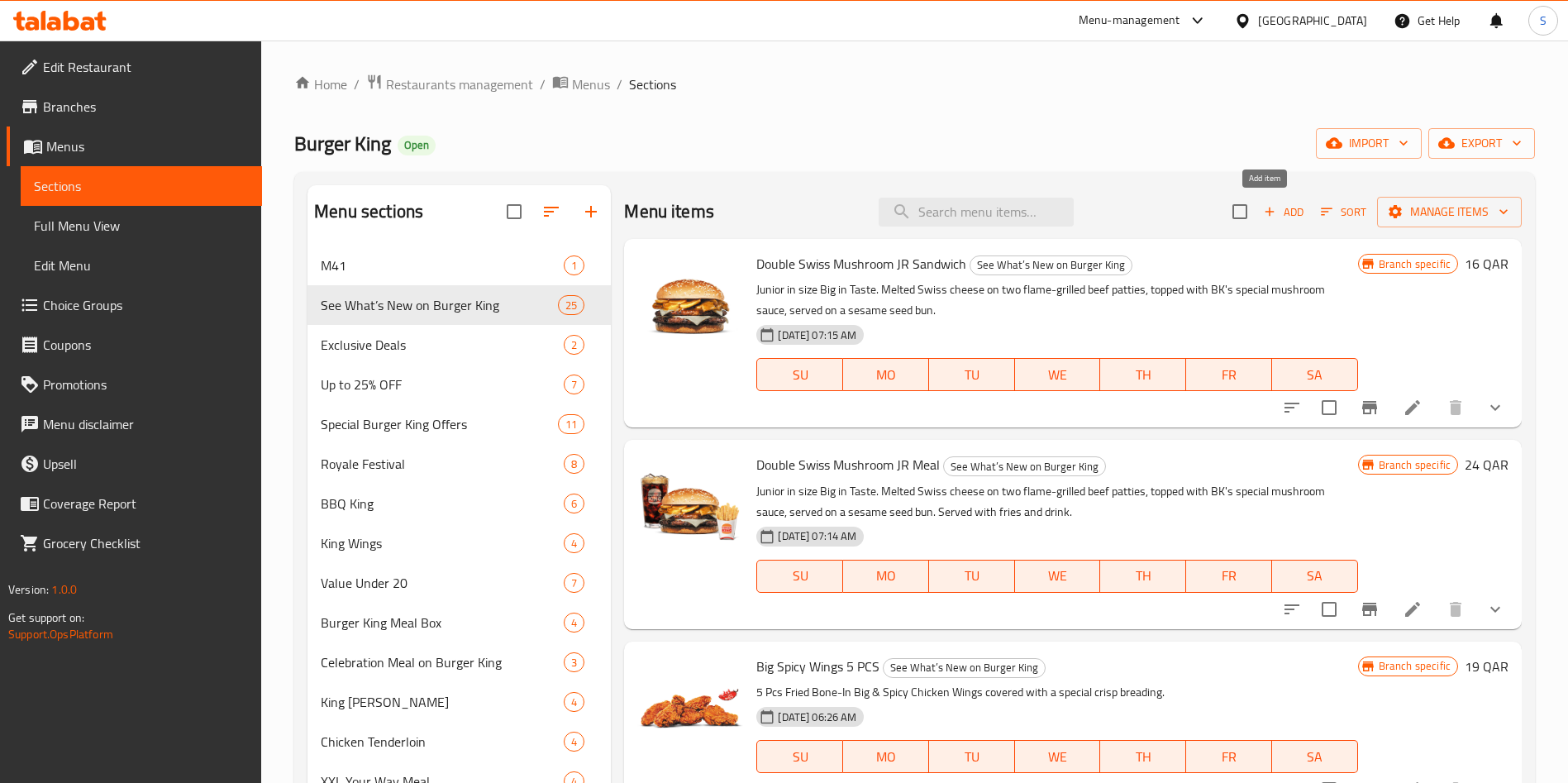
click at [1261, 212] on span "Add" at bounding box center [1283, 212] width 45 height 19
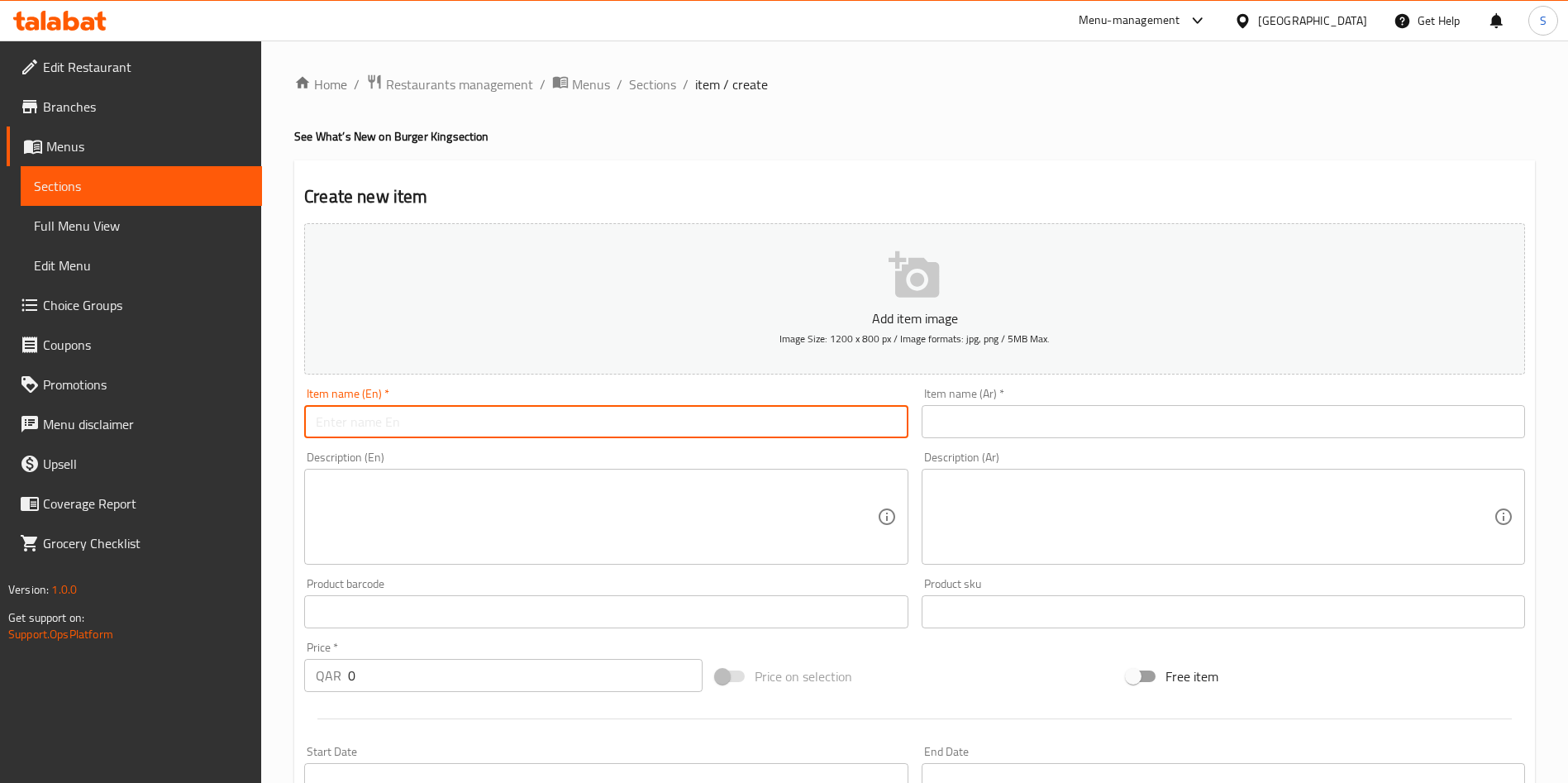
drag, startPoint x: 451, startPoint y: 428, endPoint x: 456, endPoint y: 420, distance: 9.4
click at [455, 422] on input "text" at bounding box center [606, 421] width 604 height 33
paste input "Double Whopper [PERSON_NAME]"
type input "Double Whopper [PERSON_NAME]"
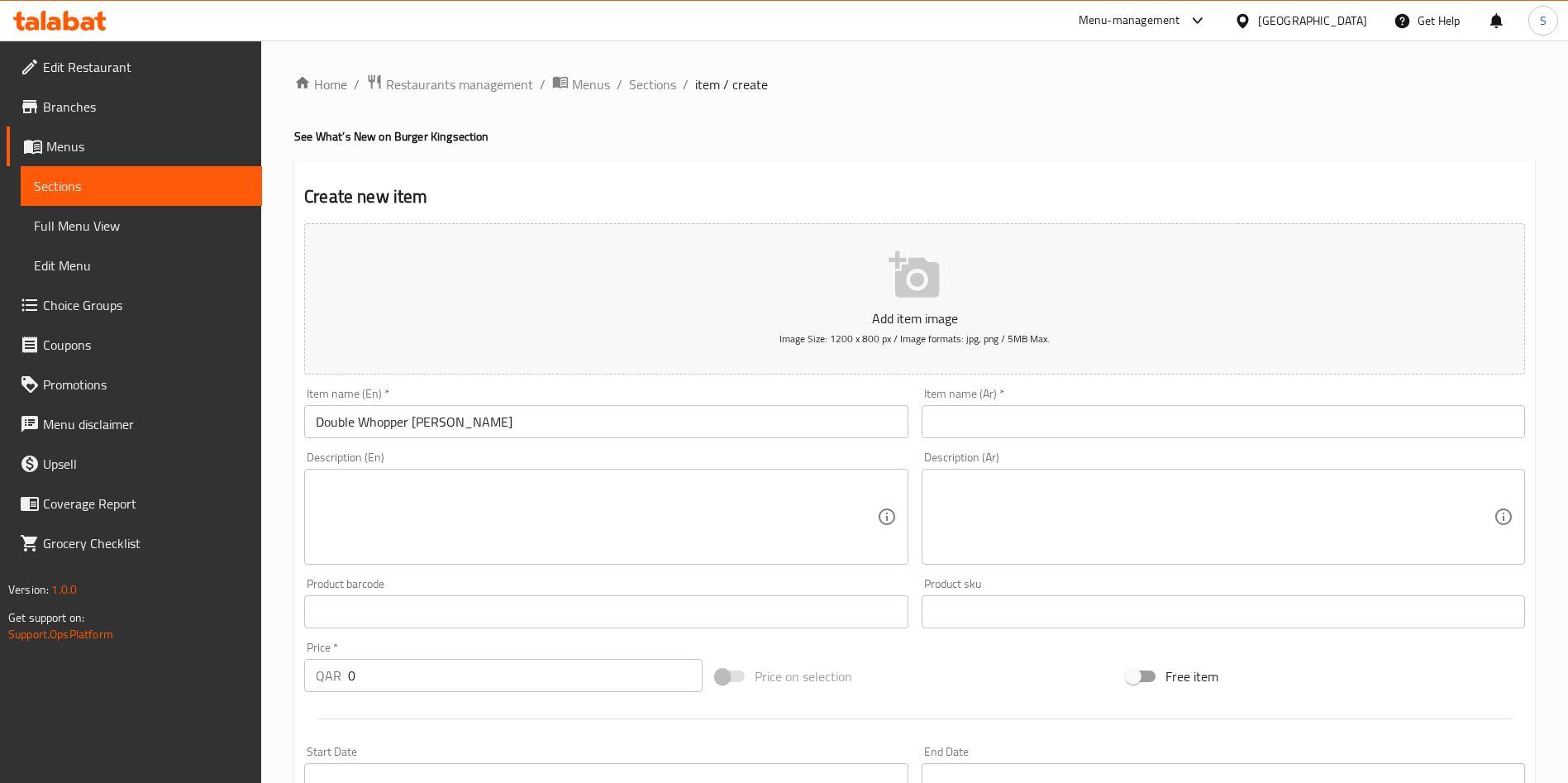
click at [1052, 425] on input "text" at bounding box center [1223, 421] width 604 height 33
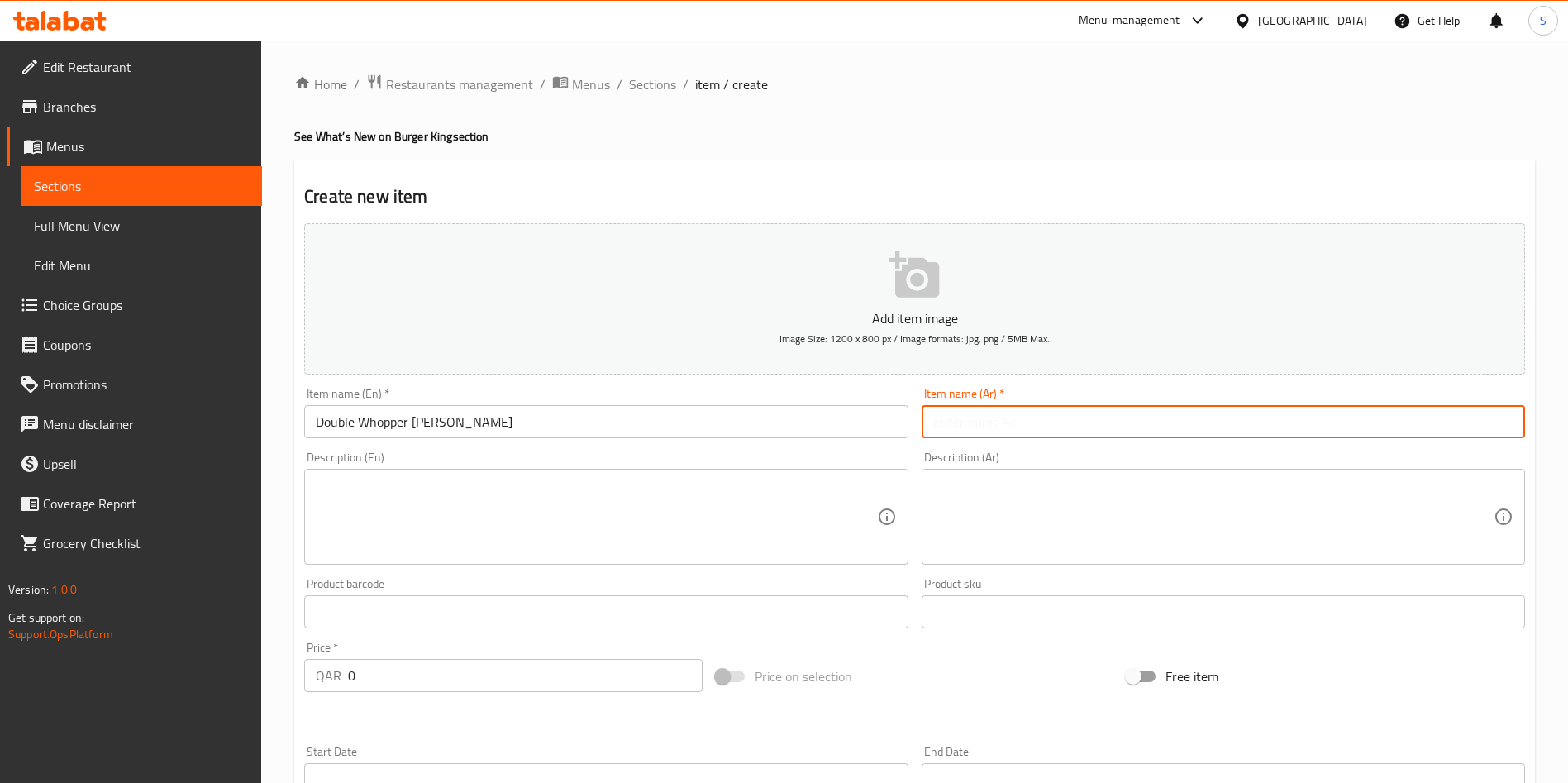
paste input "وجبة دوبل [PERSON_NAME]"
type input "وجبة دوبل [PERSON_NAME]"
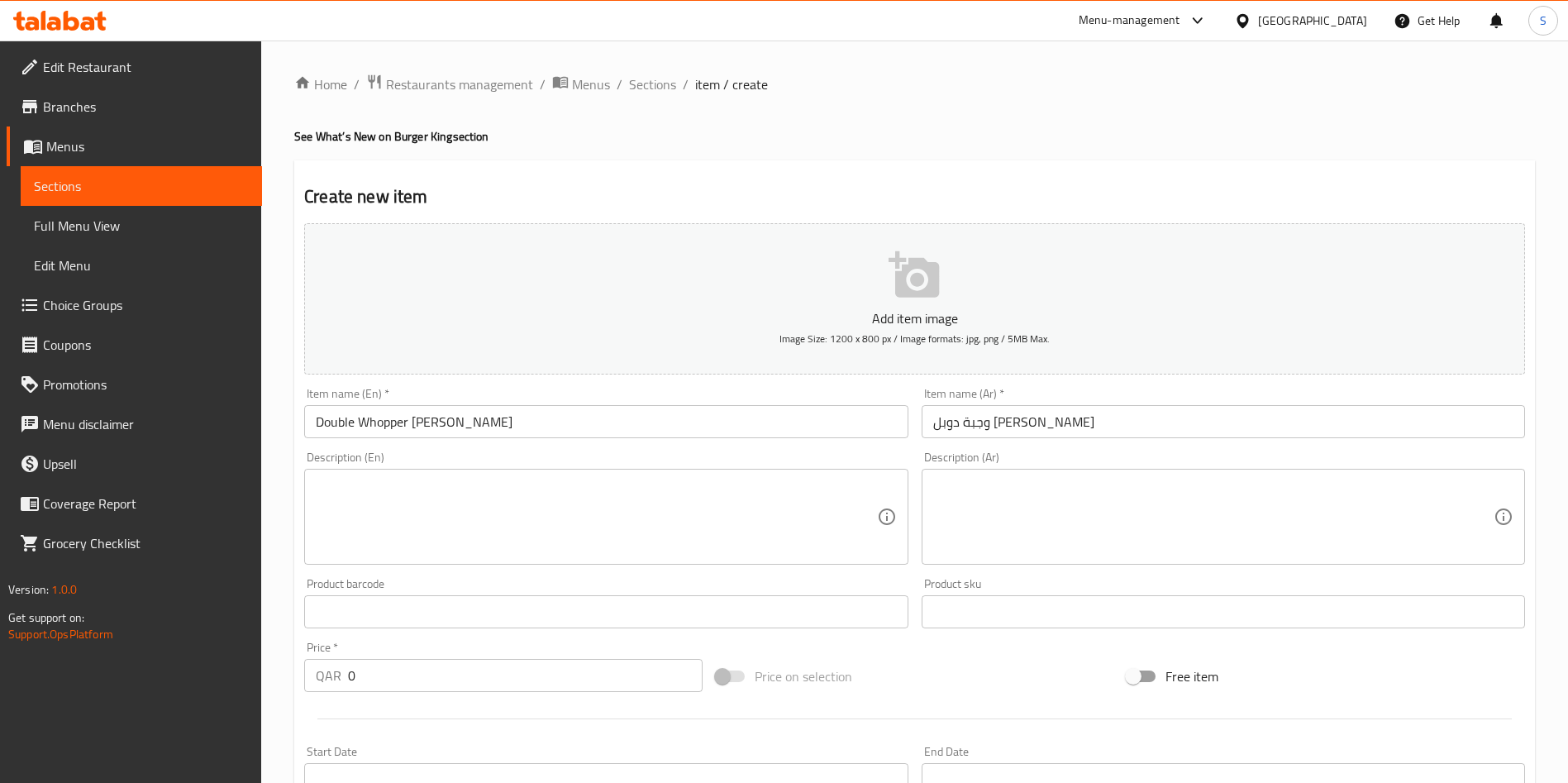
click at [1082, 547] on textarea at bounding box center [1213, 516] width 560 height 79
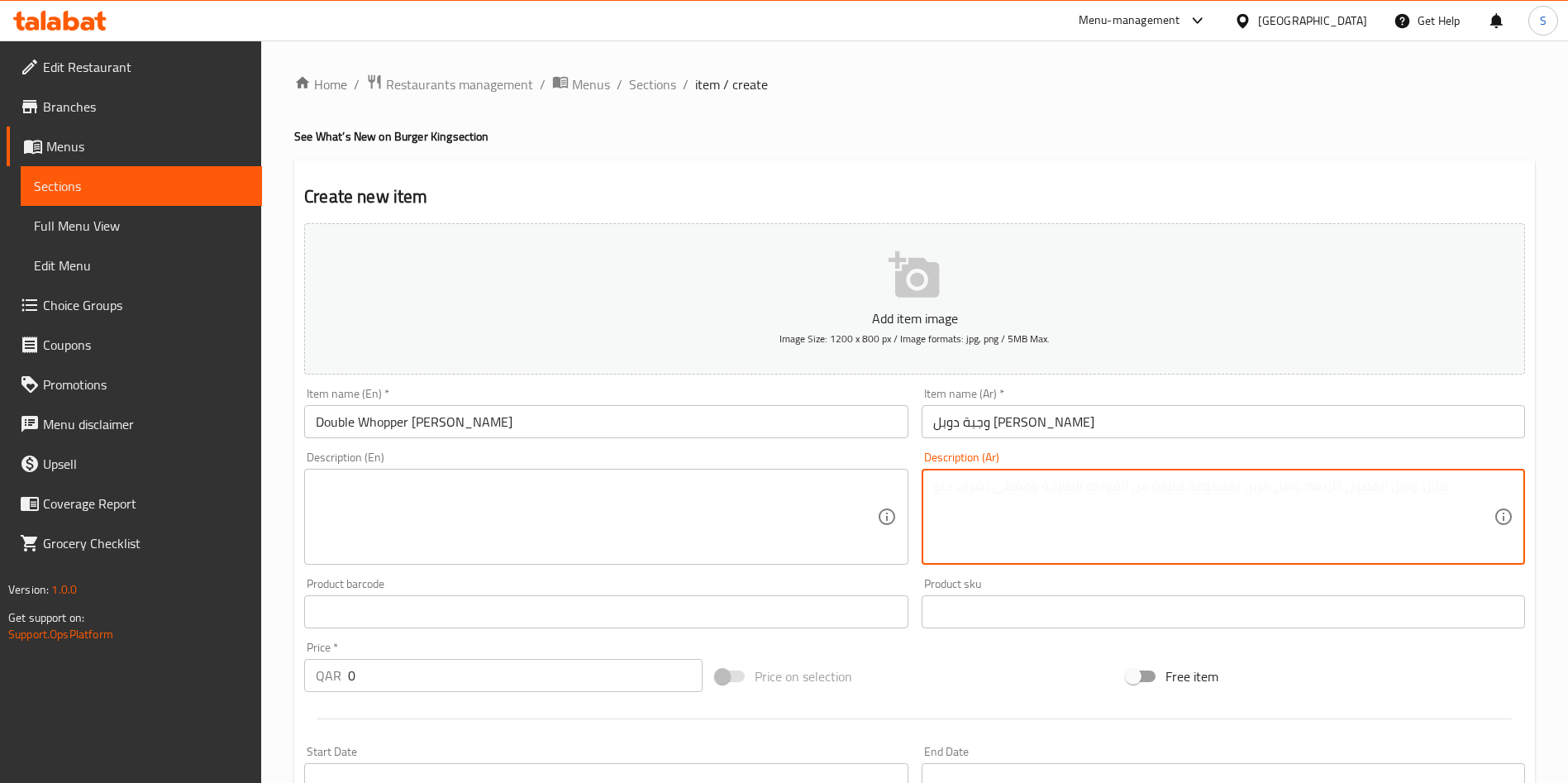
paste textarea "صغير الحجم كبير المذاق. وابر ® جونيور قطعة لحم بقري مشوية على اللهب مغطاة بطماط…"
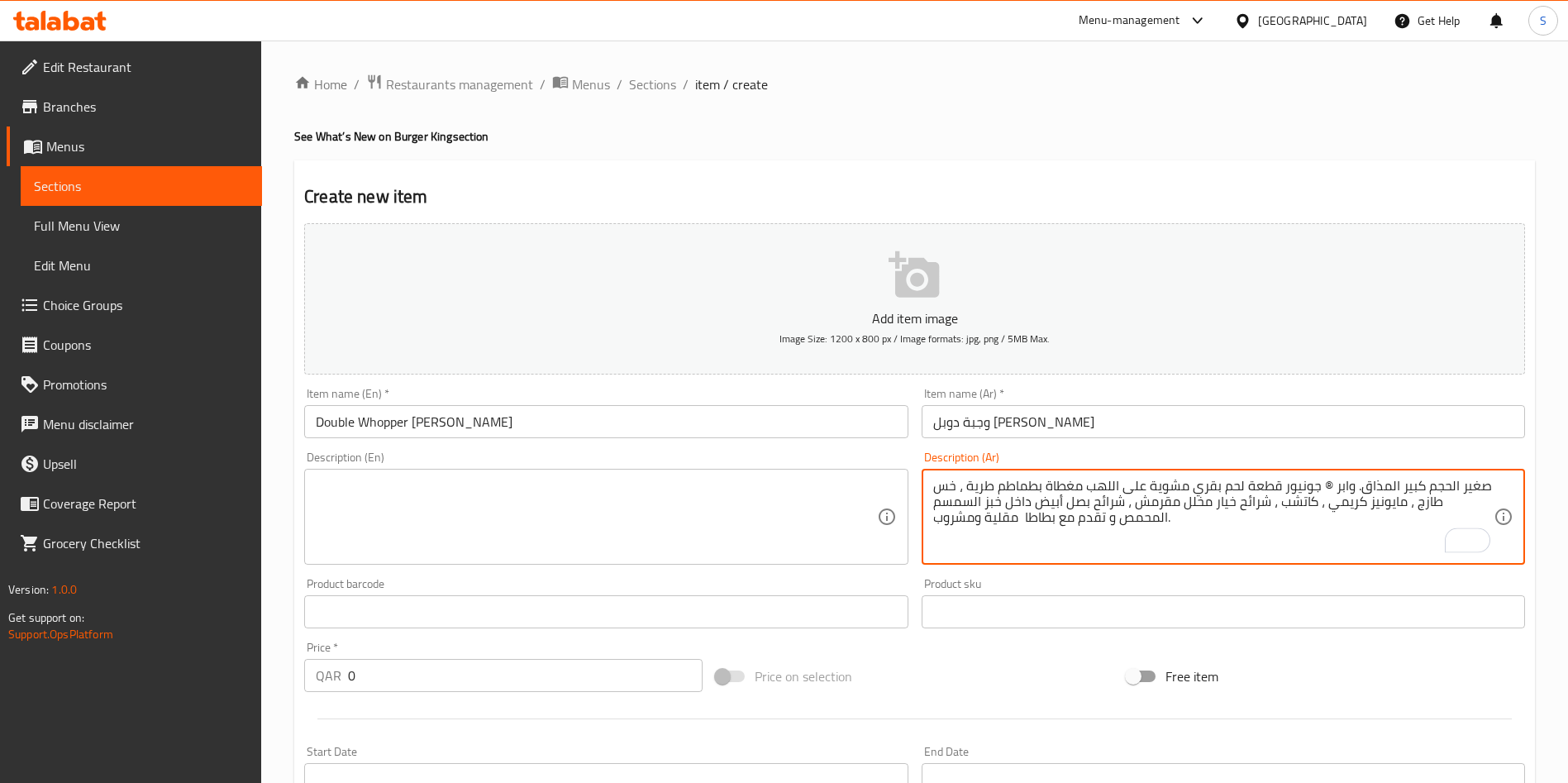
click at [1322, 490] on textarea "صغير الحجم كبير المذاق. وابر ® جونيور قطعة لحم بقري مشوية على اللهب مغطاة بطماط…" at bounding box center [1213, 516] width 560 height 79
click at [1318, 483] on textarea "صغير الحجم كبير المذاق. وابر ® جونيور قطعة لحم بقري مشوية على اللهب مغطاة بطماط…" at bounding box center [1213, 516] width 560 height 79
type textarea "صغير الحجم كبير المذاق. وابر جونيور قطعة لحم بقري مشوية على اللهب مغطاة بطماطم …"
click at [685, 509] on textarea at bounding box center [596, 516] width 560 height 79
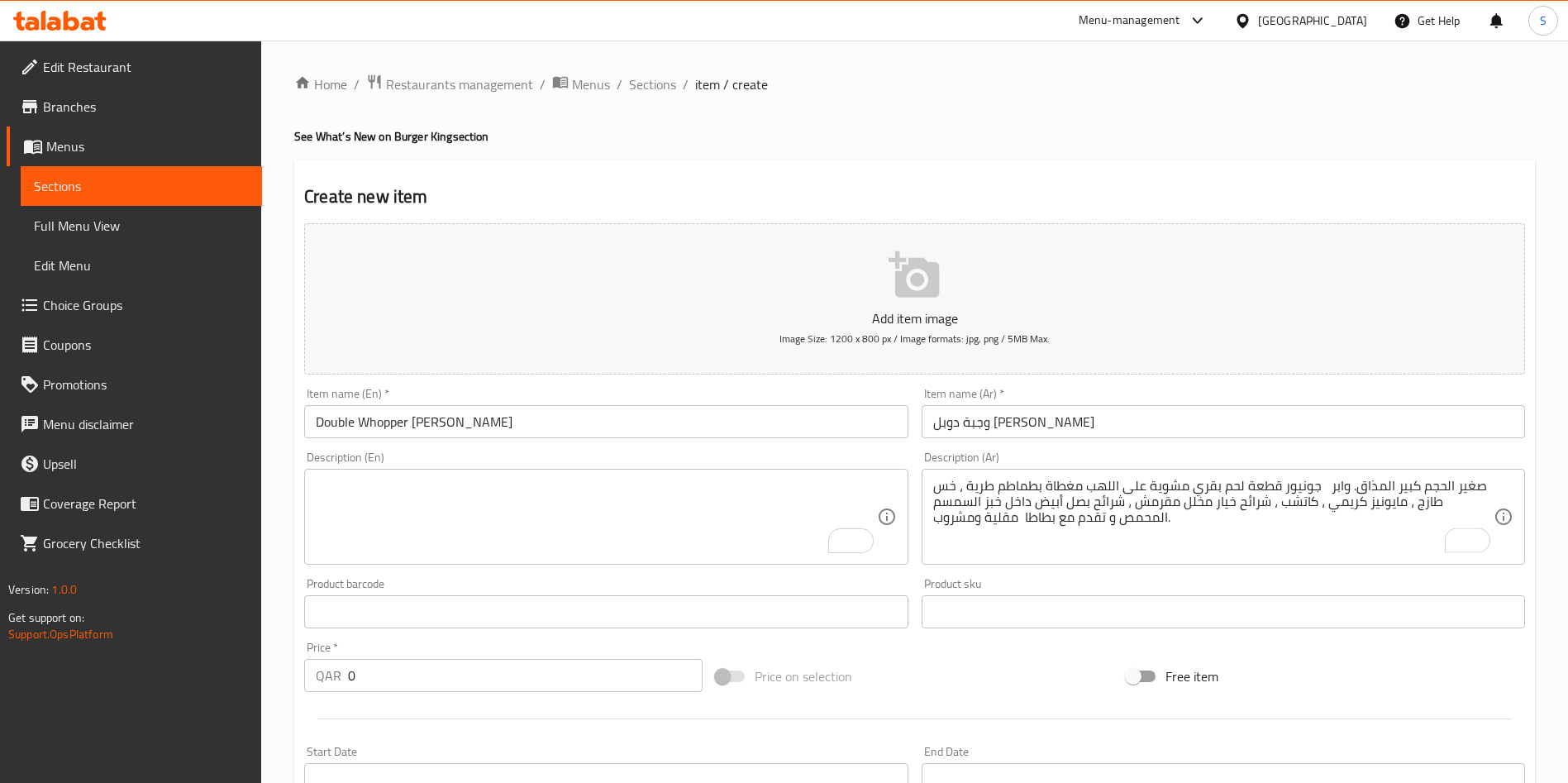
click at [589, 489] on textarea "To enrich screen reader interactions, please activate Accessibility in Grammarl…" at bounding box center [596, 516] width 560 height 79
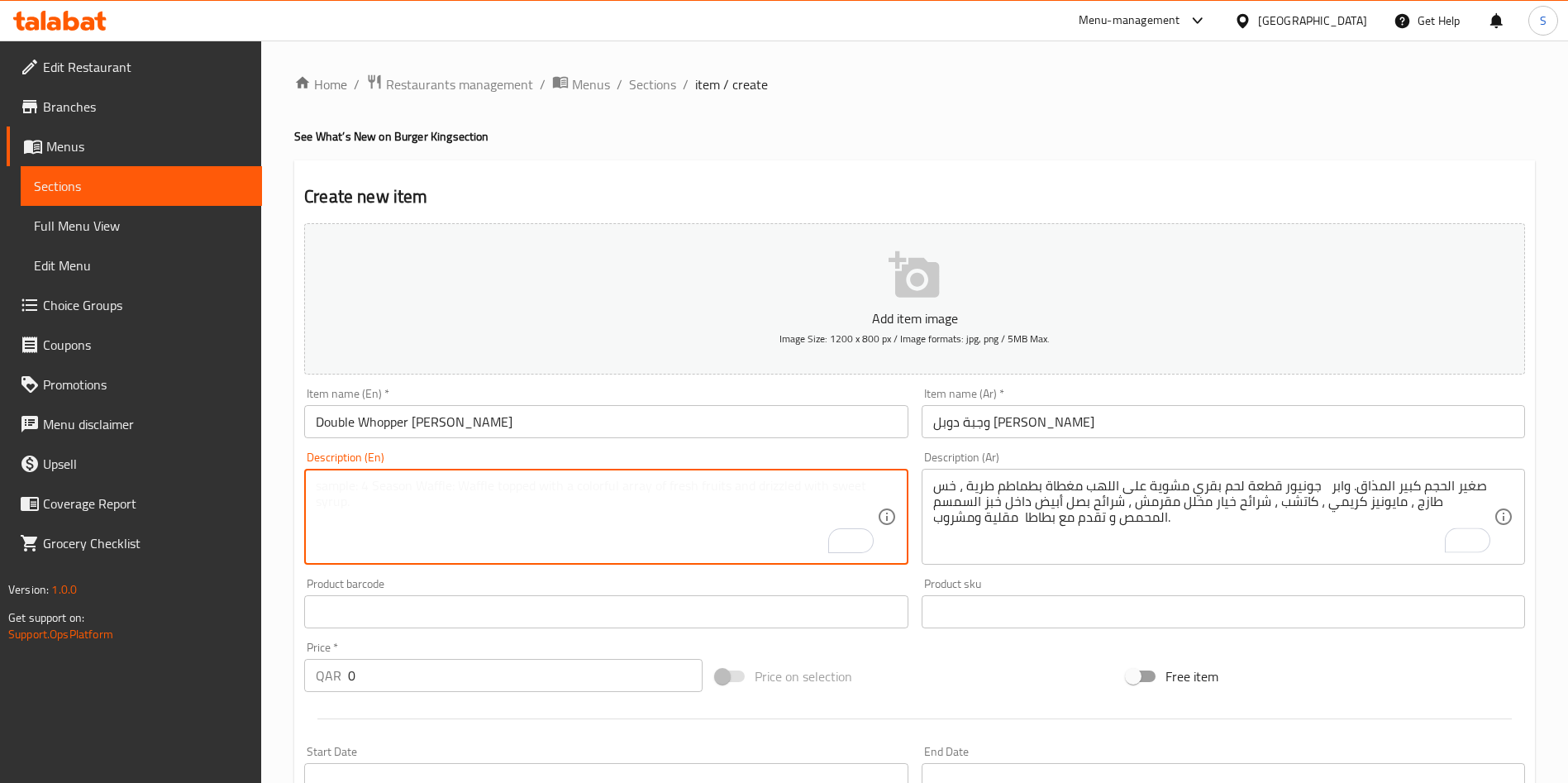
paste textarea "Junior in size Big in Taste. Our [PERSON_NAME] Sandwich features one savory fla…"
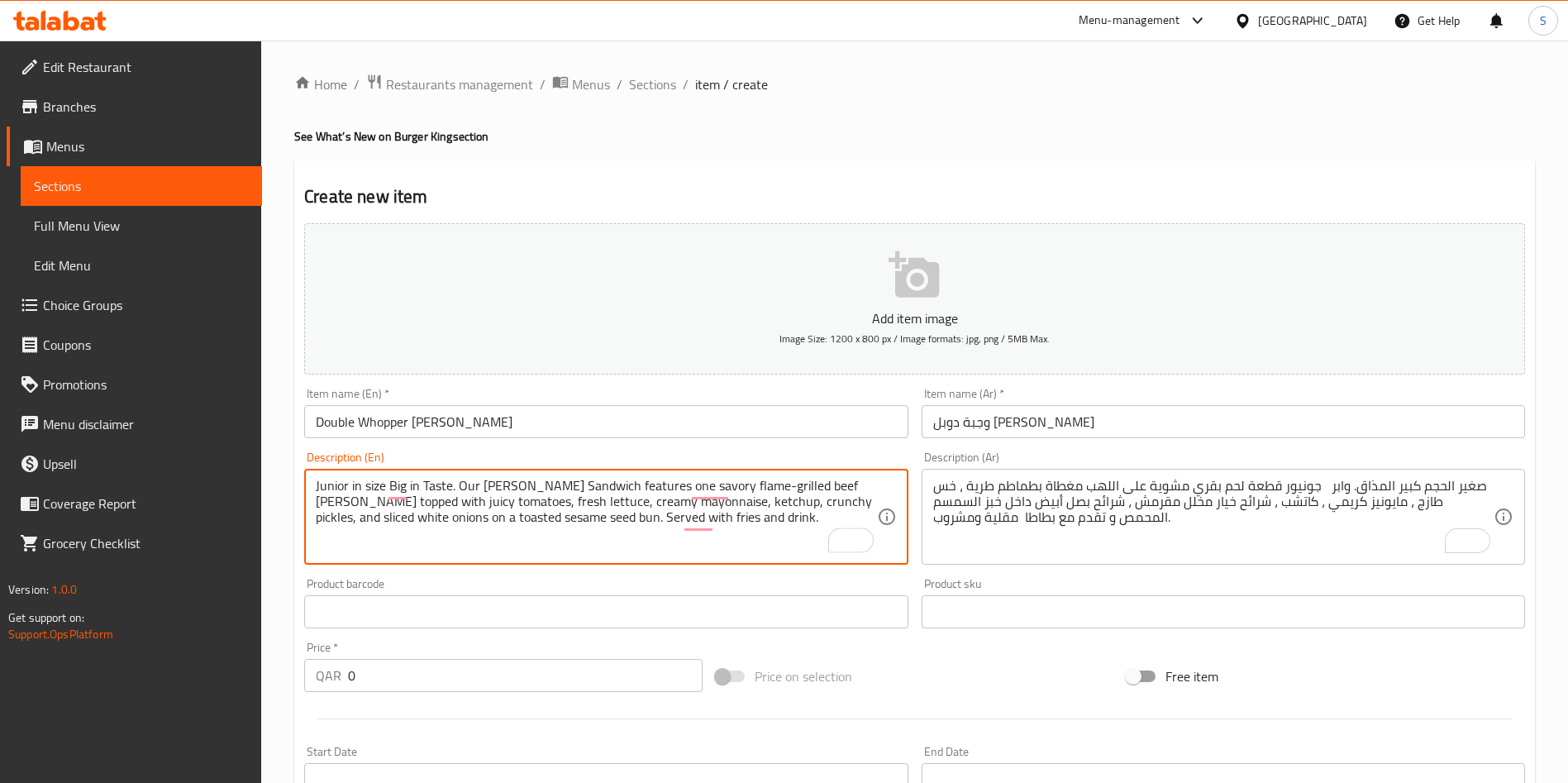
type textarea "Junior in size Big in Taste. Our [PERSON_NAME] Sandwich features one savory fla…"
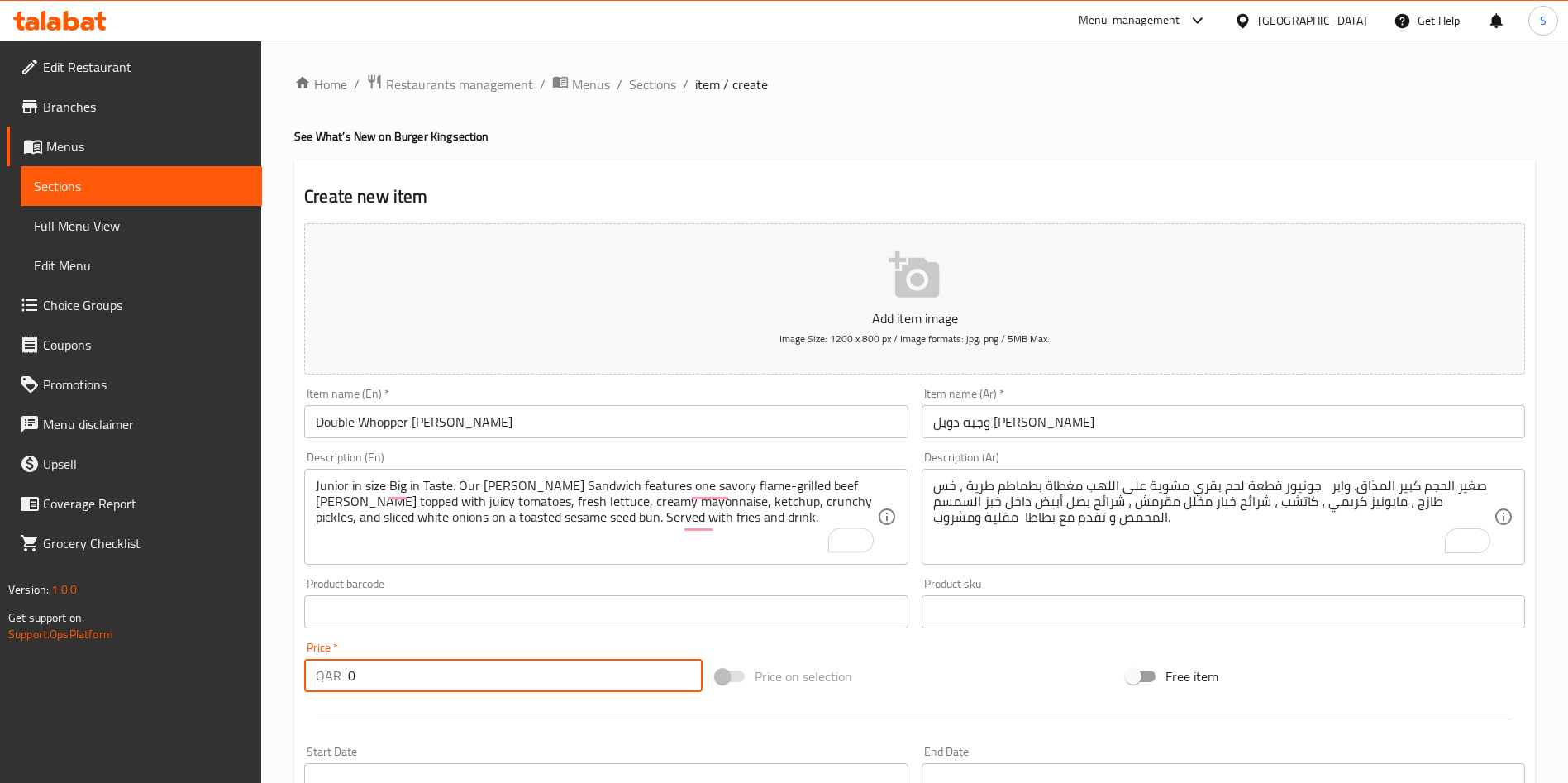
click at [348, 685] on input "0" at bounding box center [526, 675] width 355 height 33
type input "24"
click at [551, 719] on div at bounding box center [914, 718] width 1234 height 41
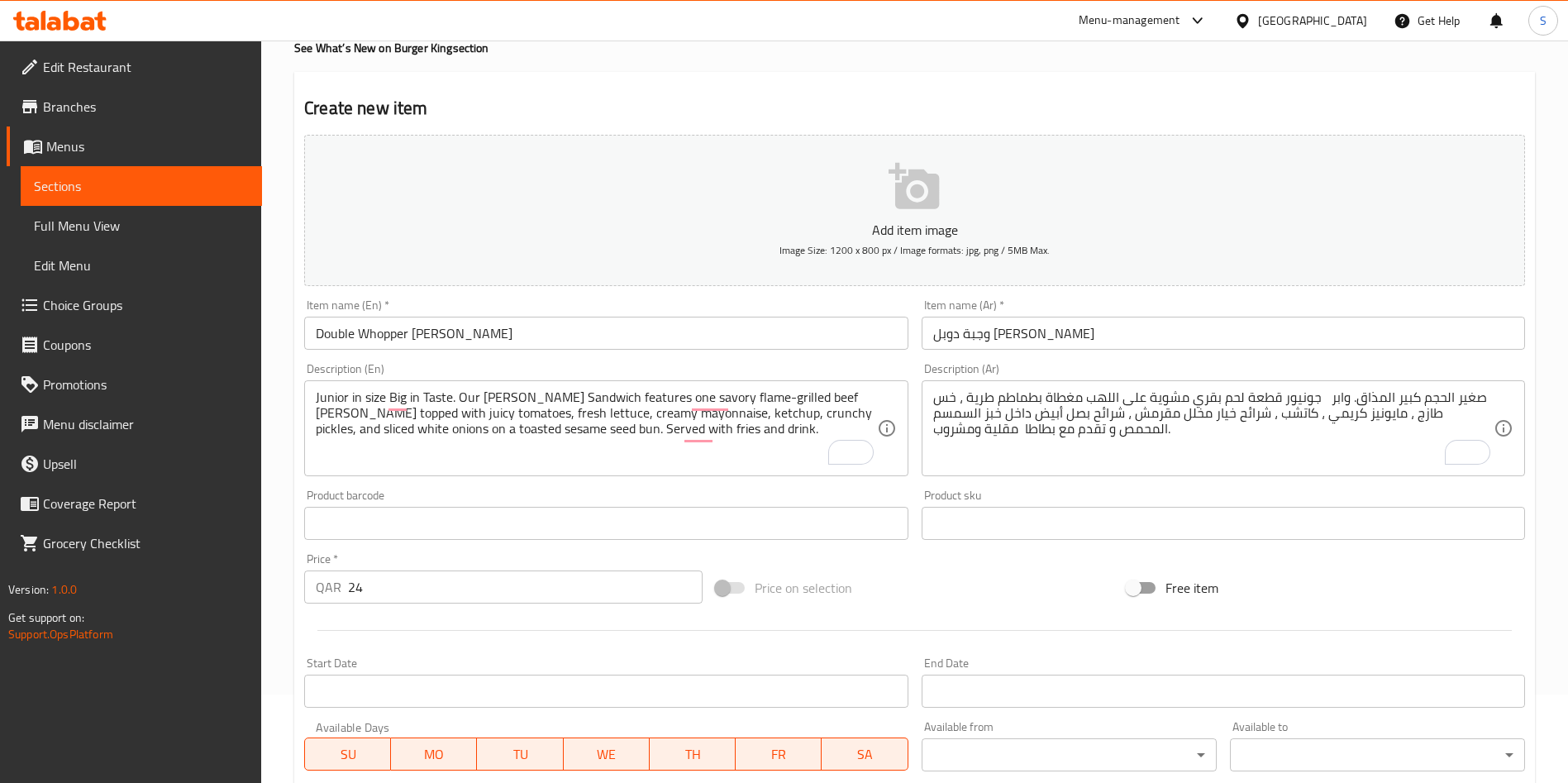
scroll to position [372, 0]
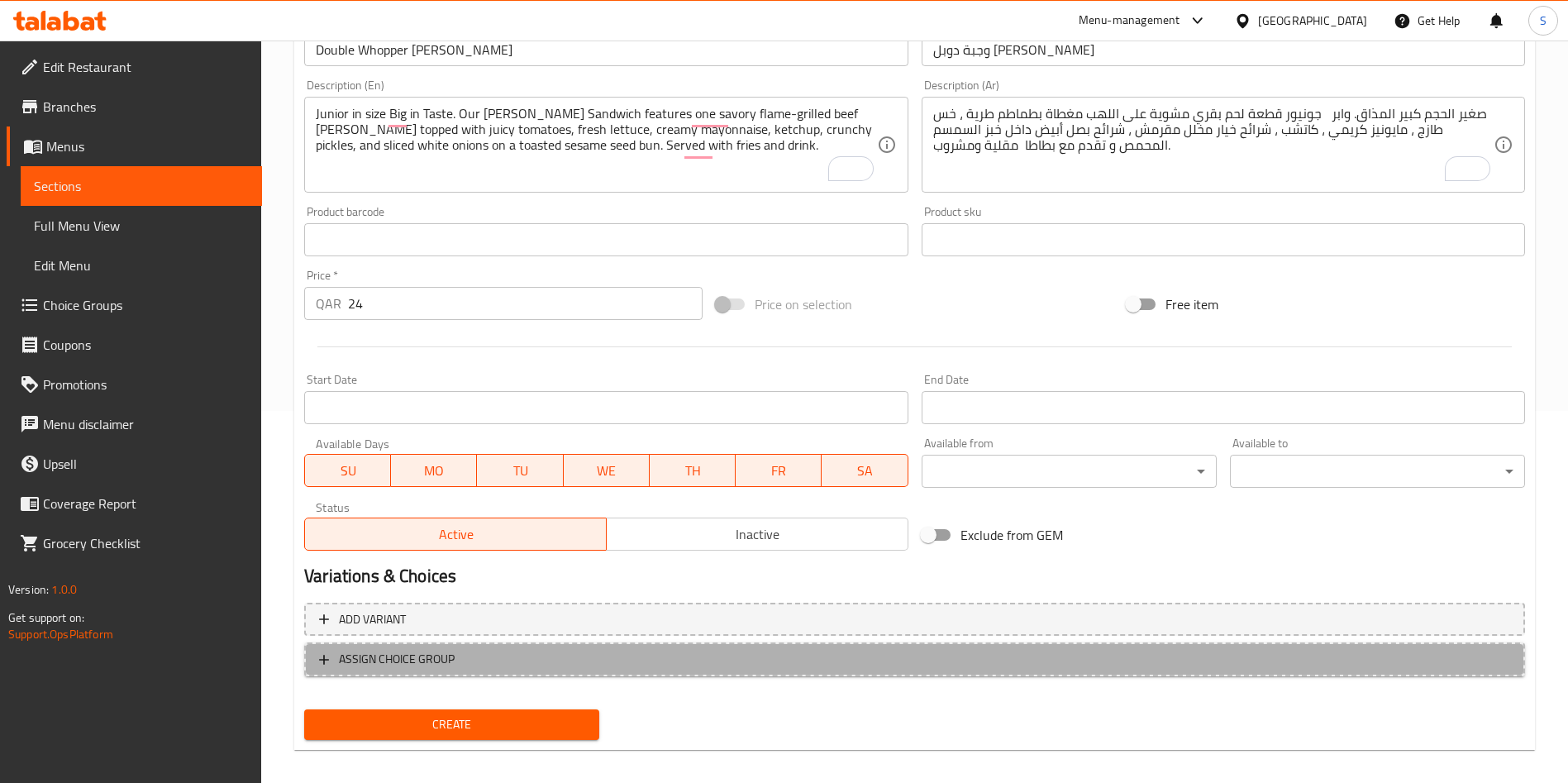
click at [476, 647] on button "ASSIGN CHOICE GROUP" at bounding box center [914, 660] width 1221 height 34
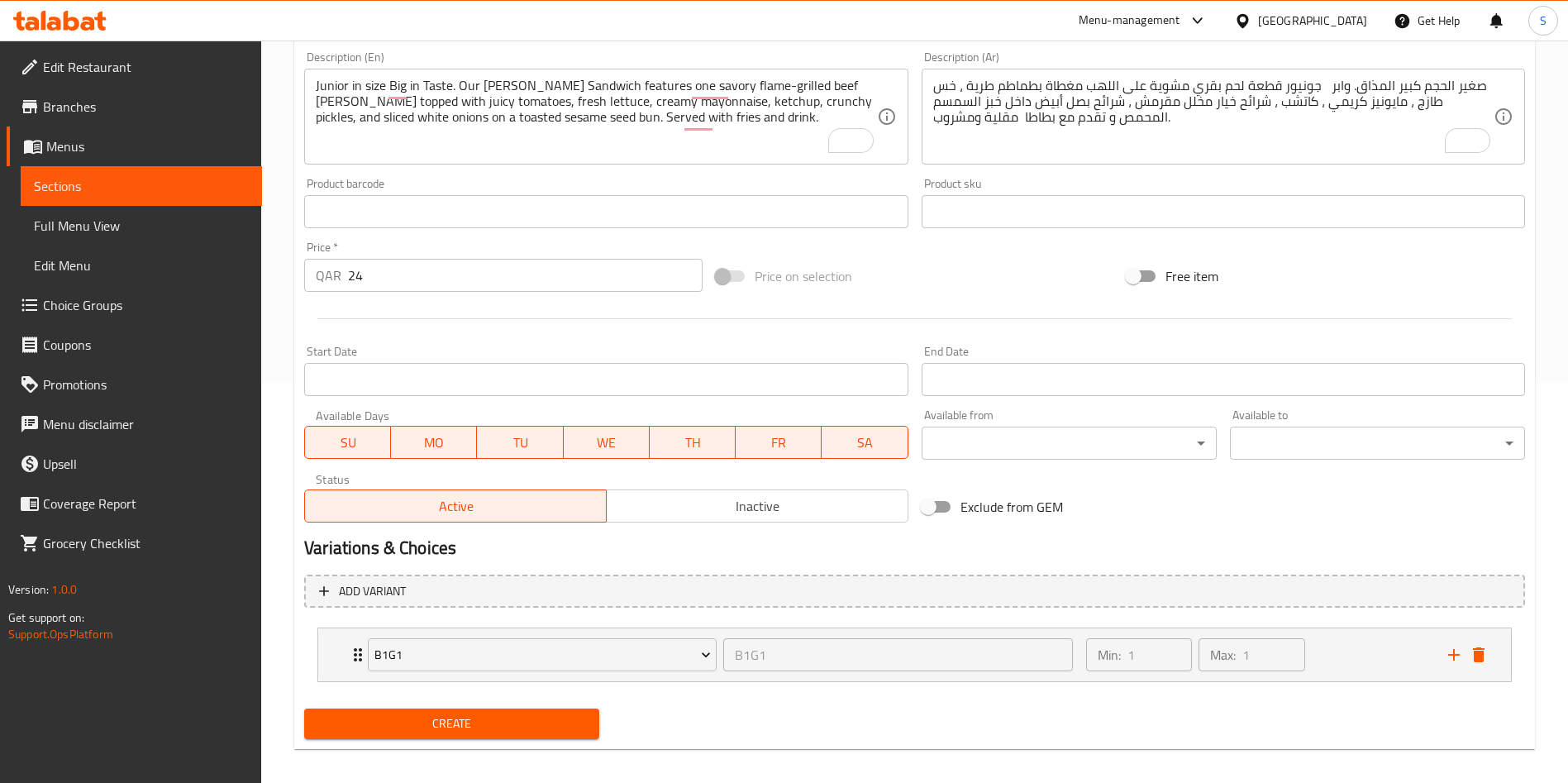
scroll to position [413, 0]
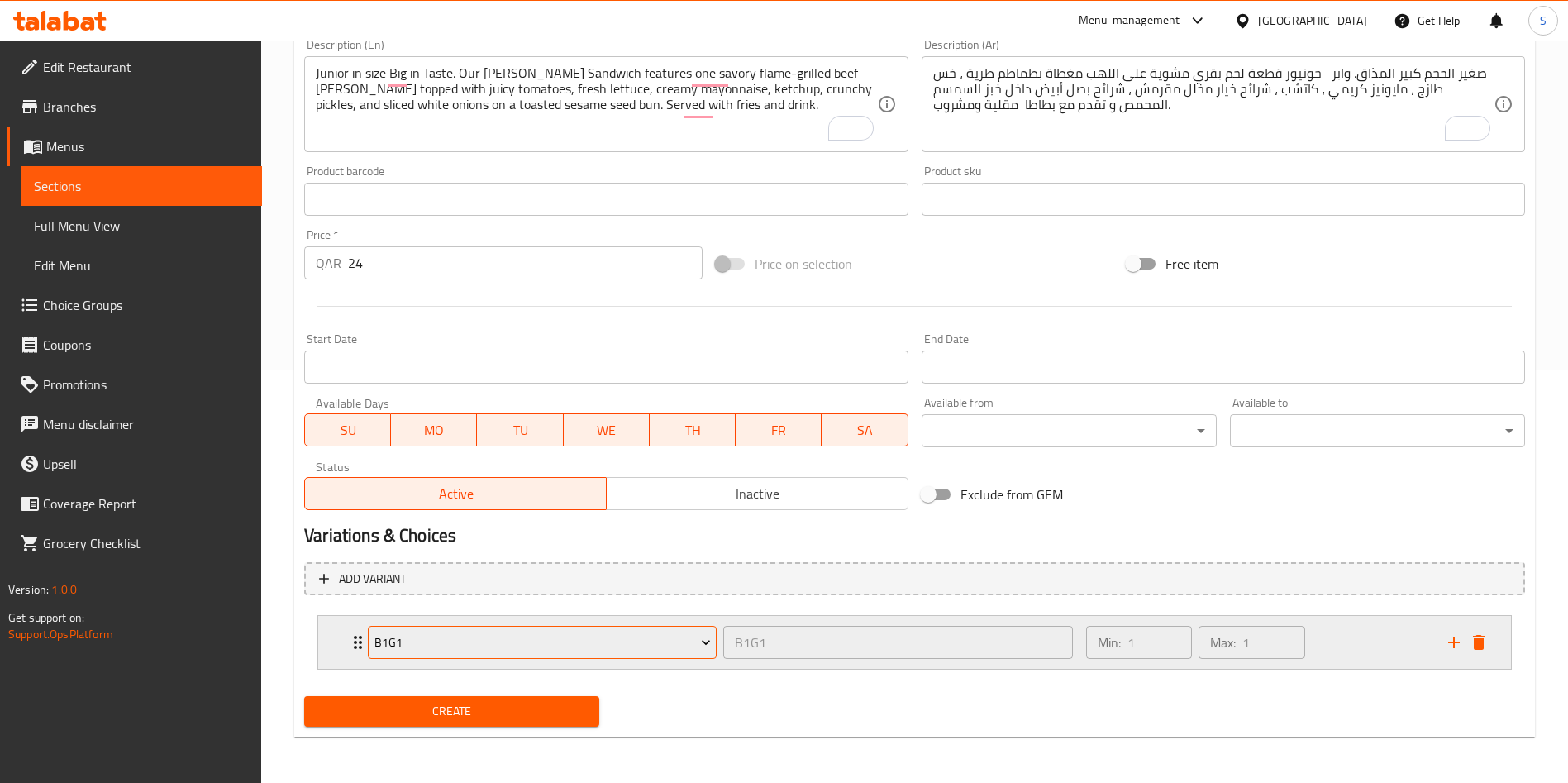
click at [586, 645] on span "B1G1" at bounding box center [542, 643] width 336 height 21
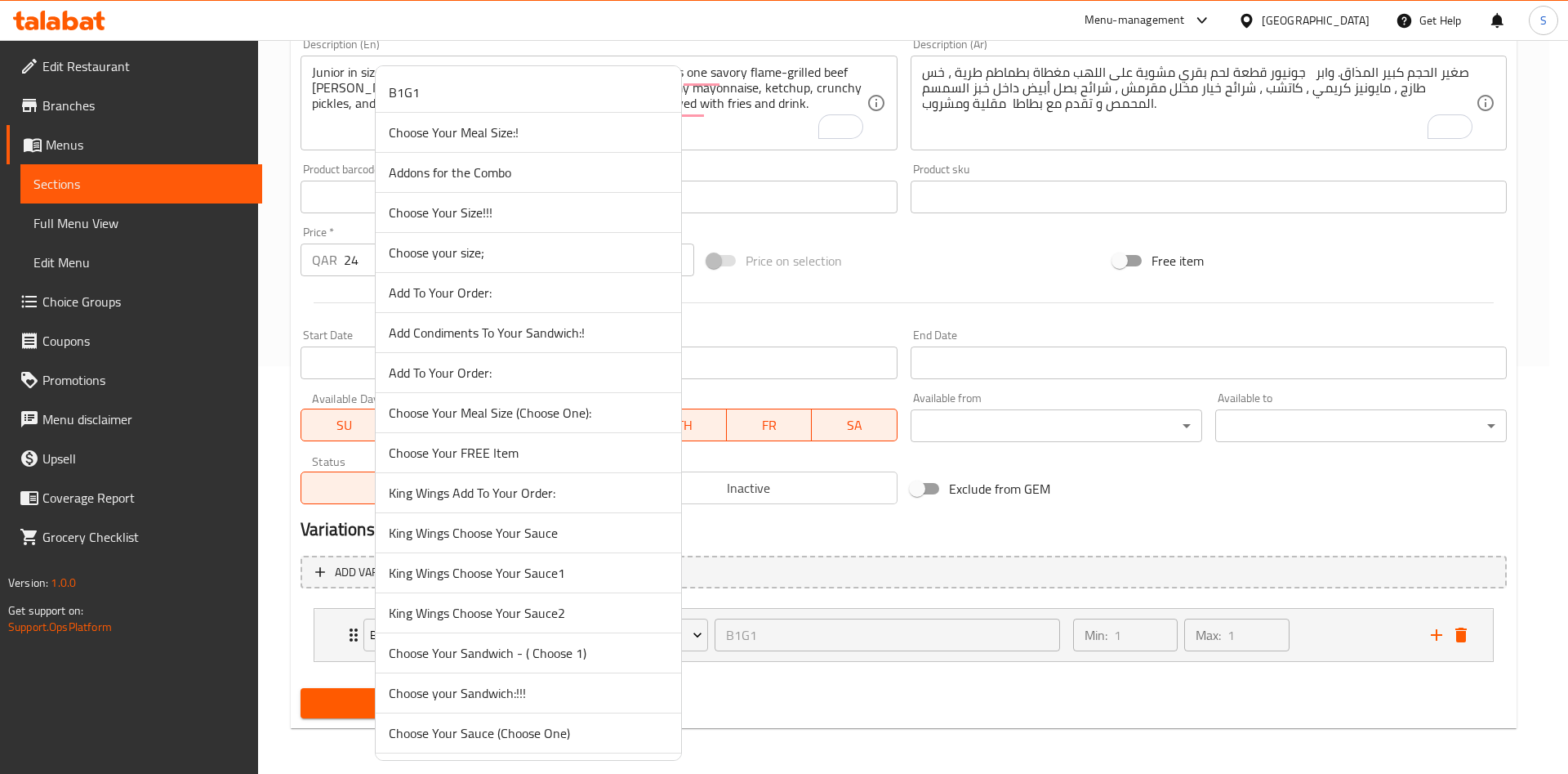
click at [503, 137] on span "Choose Your Meal Size:!" at bounding box center [528, 132] width 279 height 20
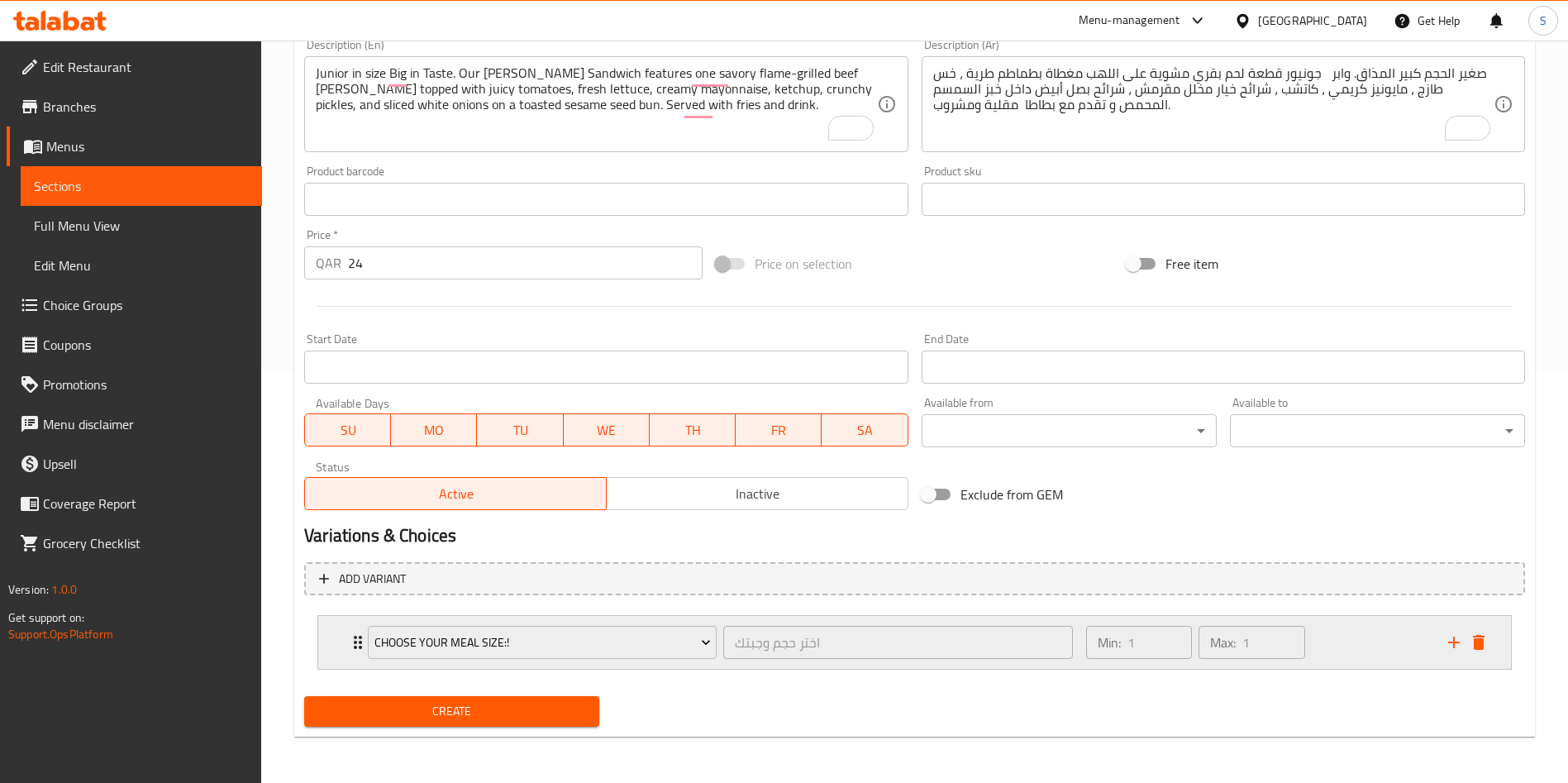
click at [1367, 653] on div "Min: 1 ​ Max: 1 ​" at bounding box center [1257, 643] width 362 height 53
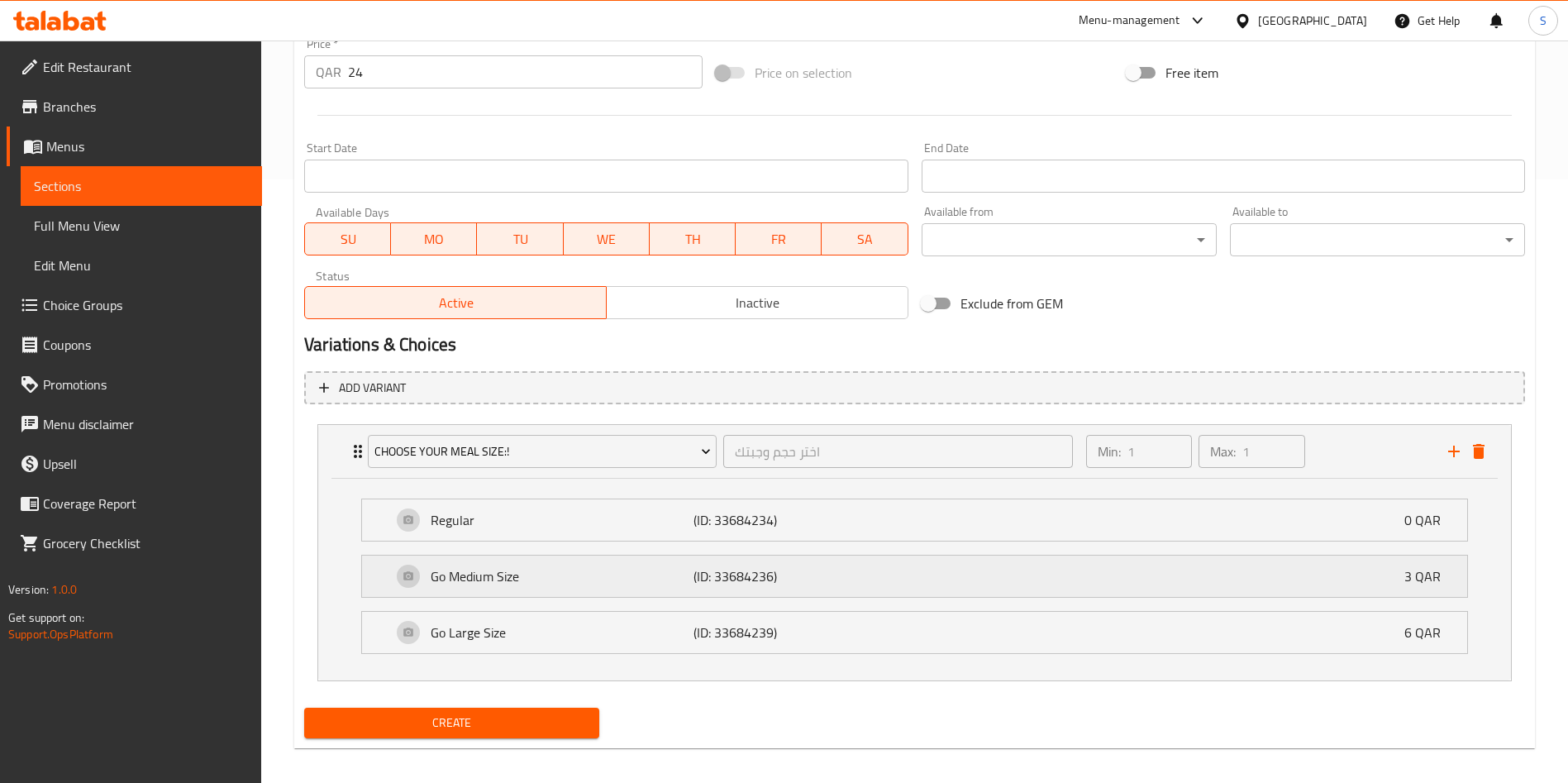
scroll to position [615, 0]
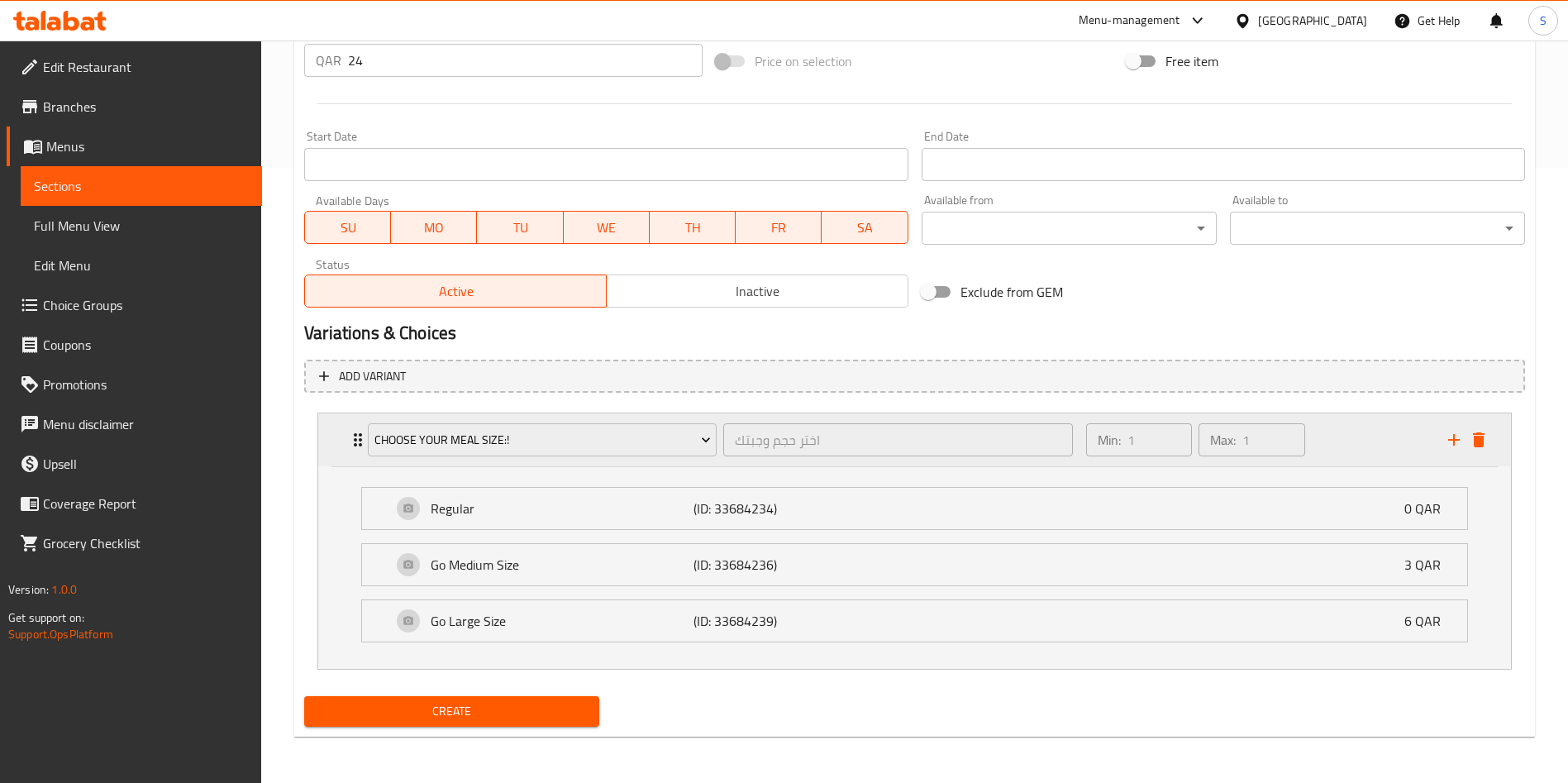
click at [1452, 432] on icon "add" at bounding box center [1453, 439] width 20 height 20
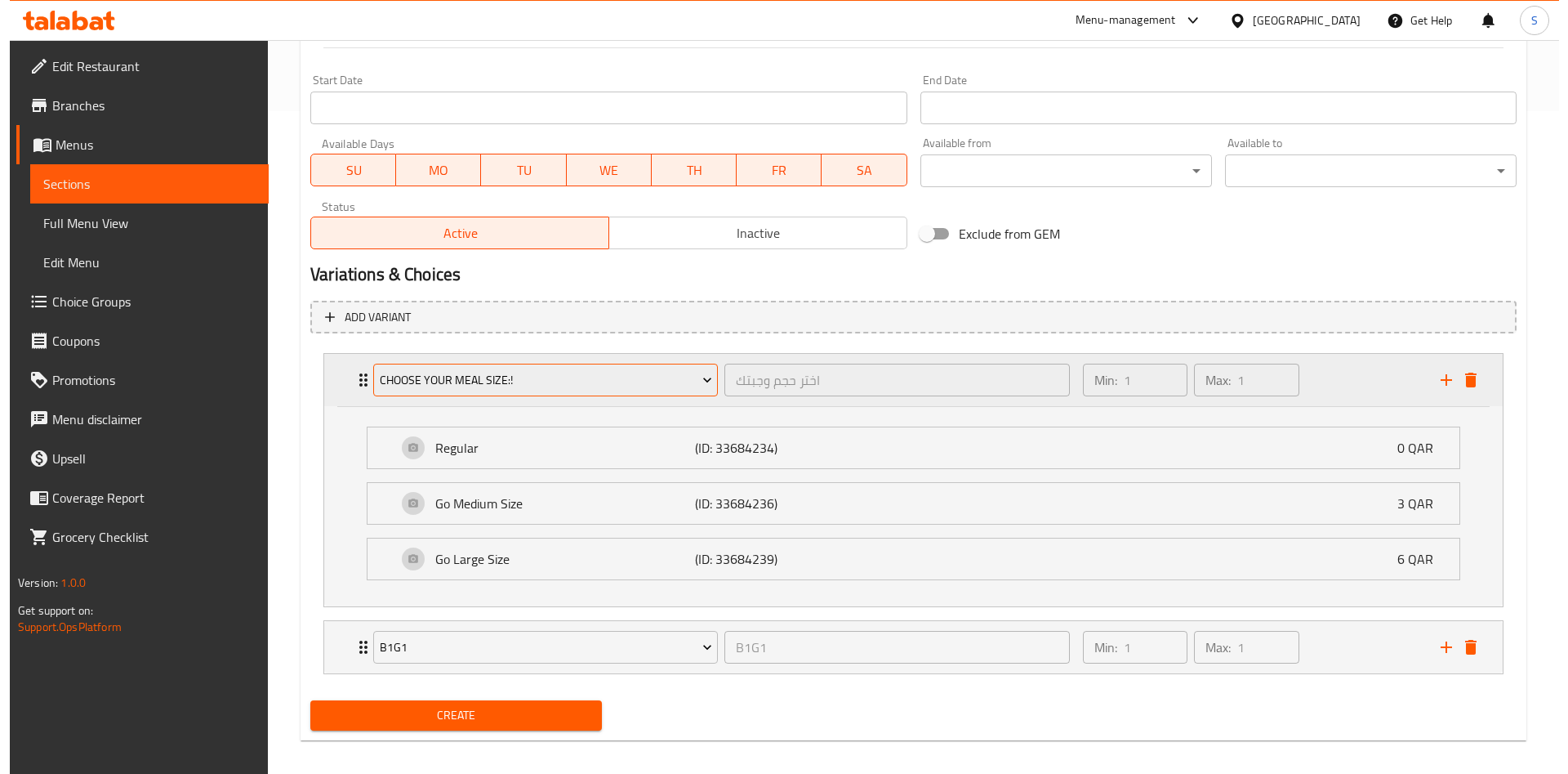
scroll to position [675, 0]
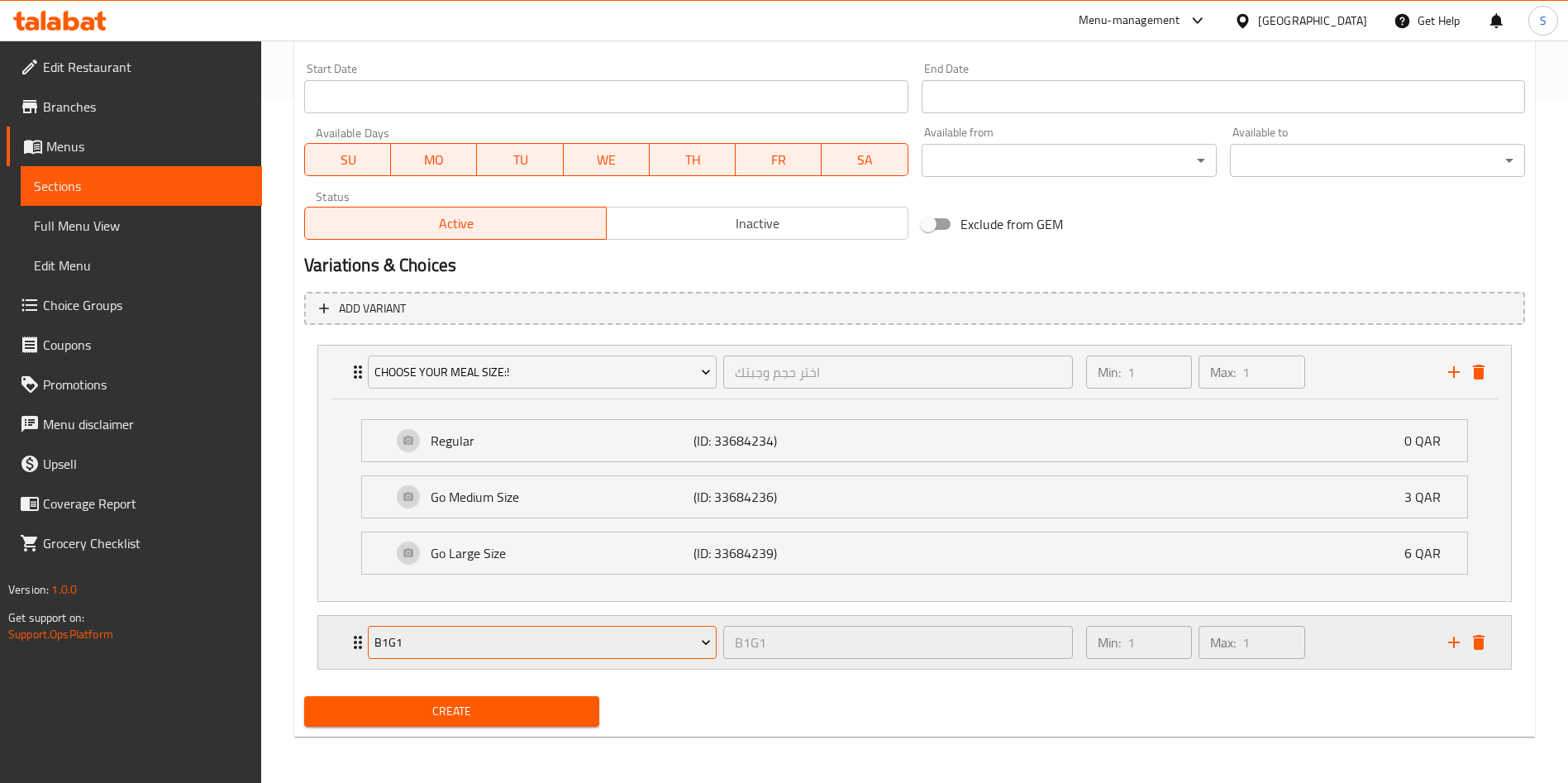
click at [501, 646] on span "B1G1" at bounding box center [542, 643] width 336 height 21
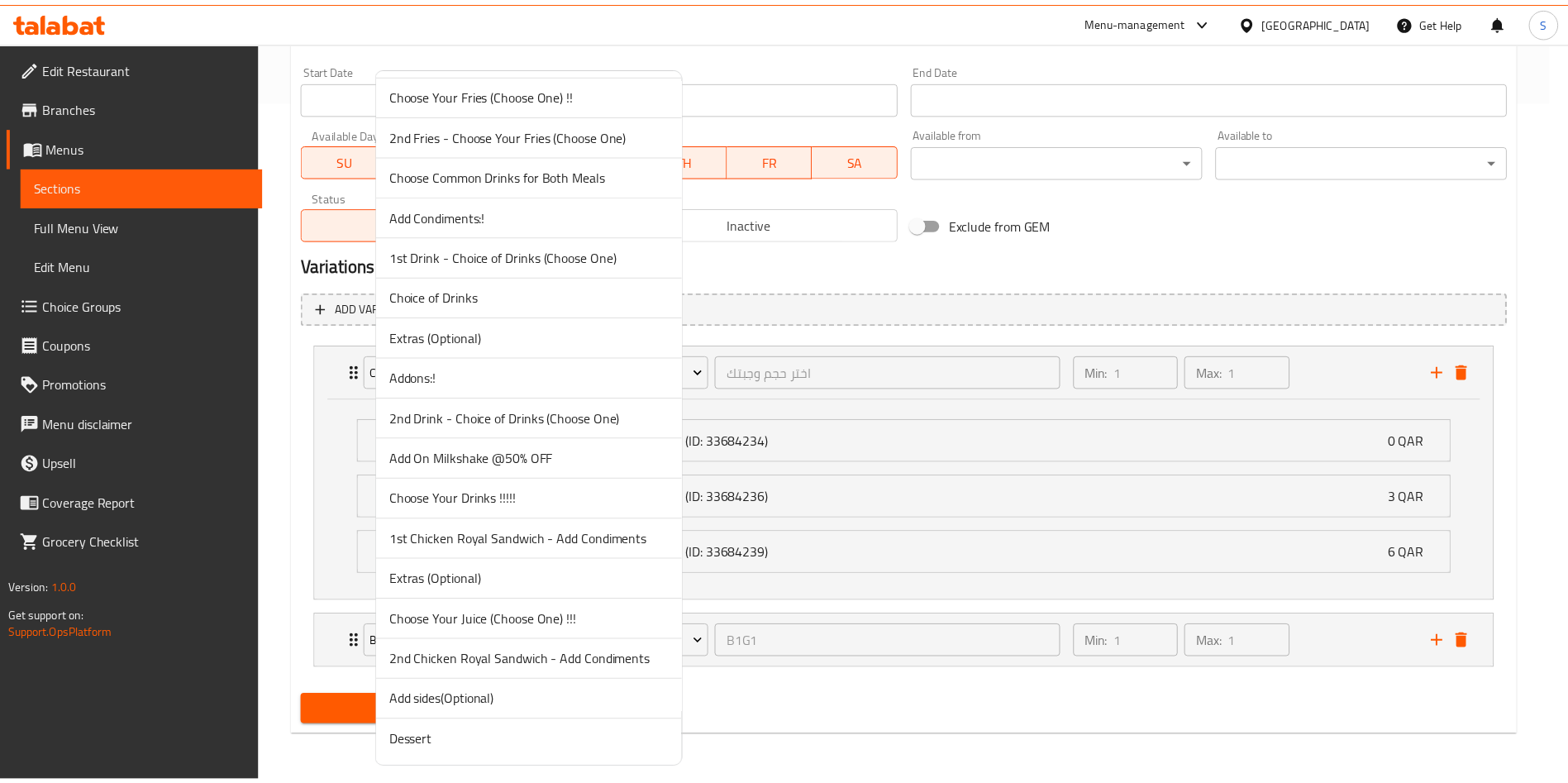
scroll to position [804, 0]
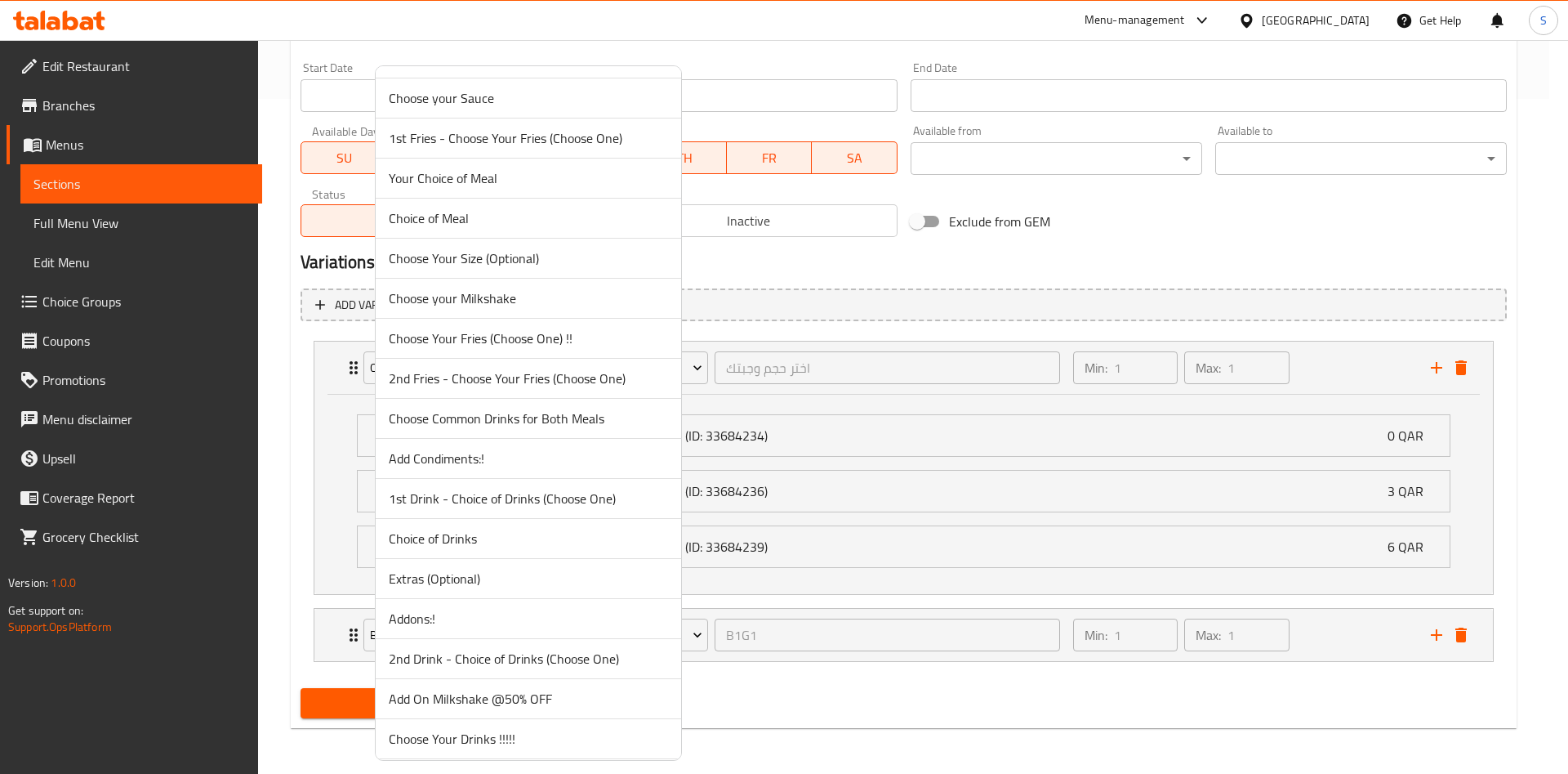
click at [496, 339] on span "Choose Your Fries (Choose One) !!" at bounding box center [528, 338] width 279 height 20
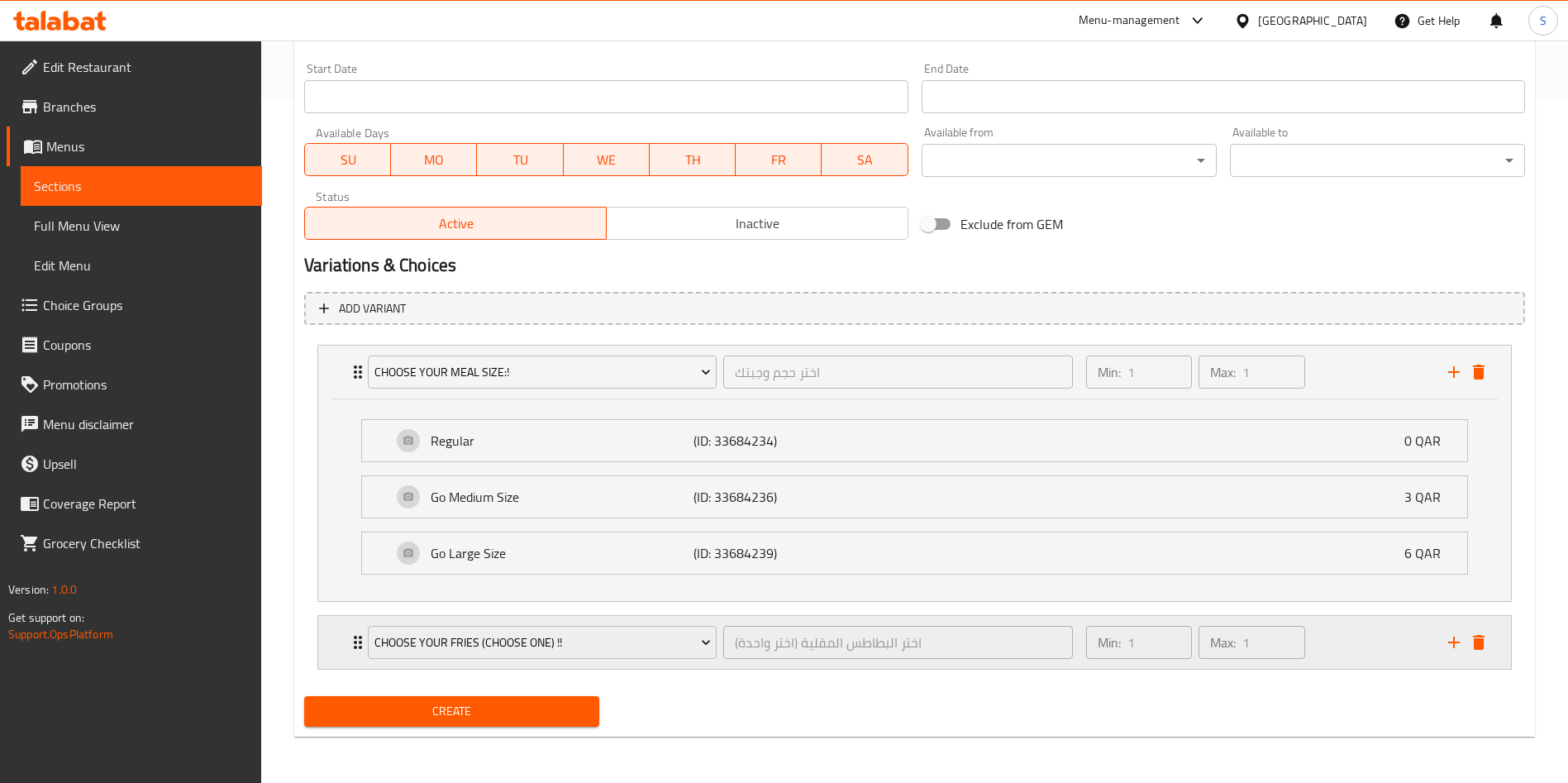
click at [1346, 656] on div "Min: 1 ​ Max: 1 ​" at bounding box center [1257, 643] width 362 height 53
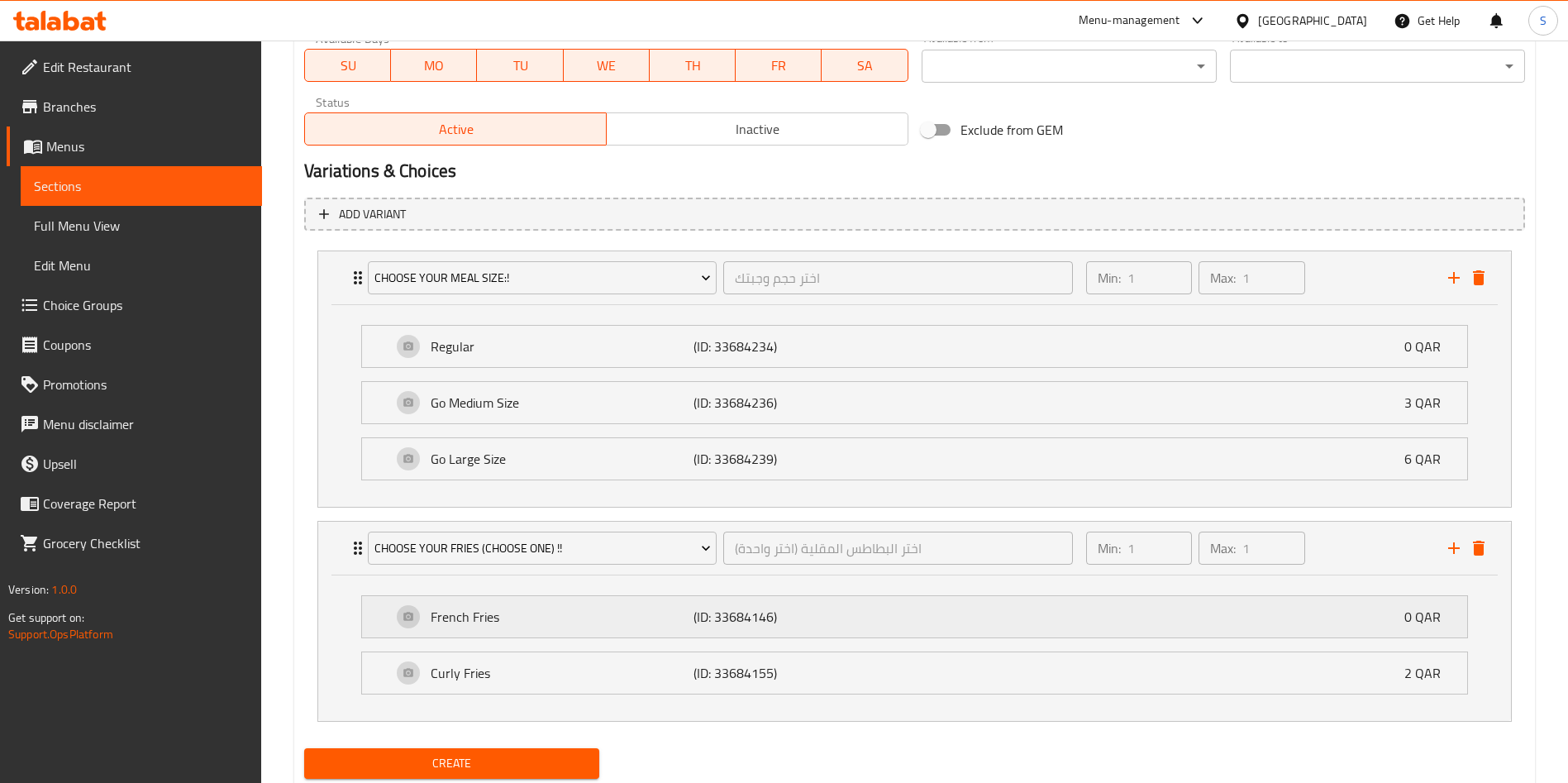
scroll to position [829, 0]
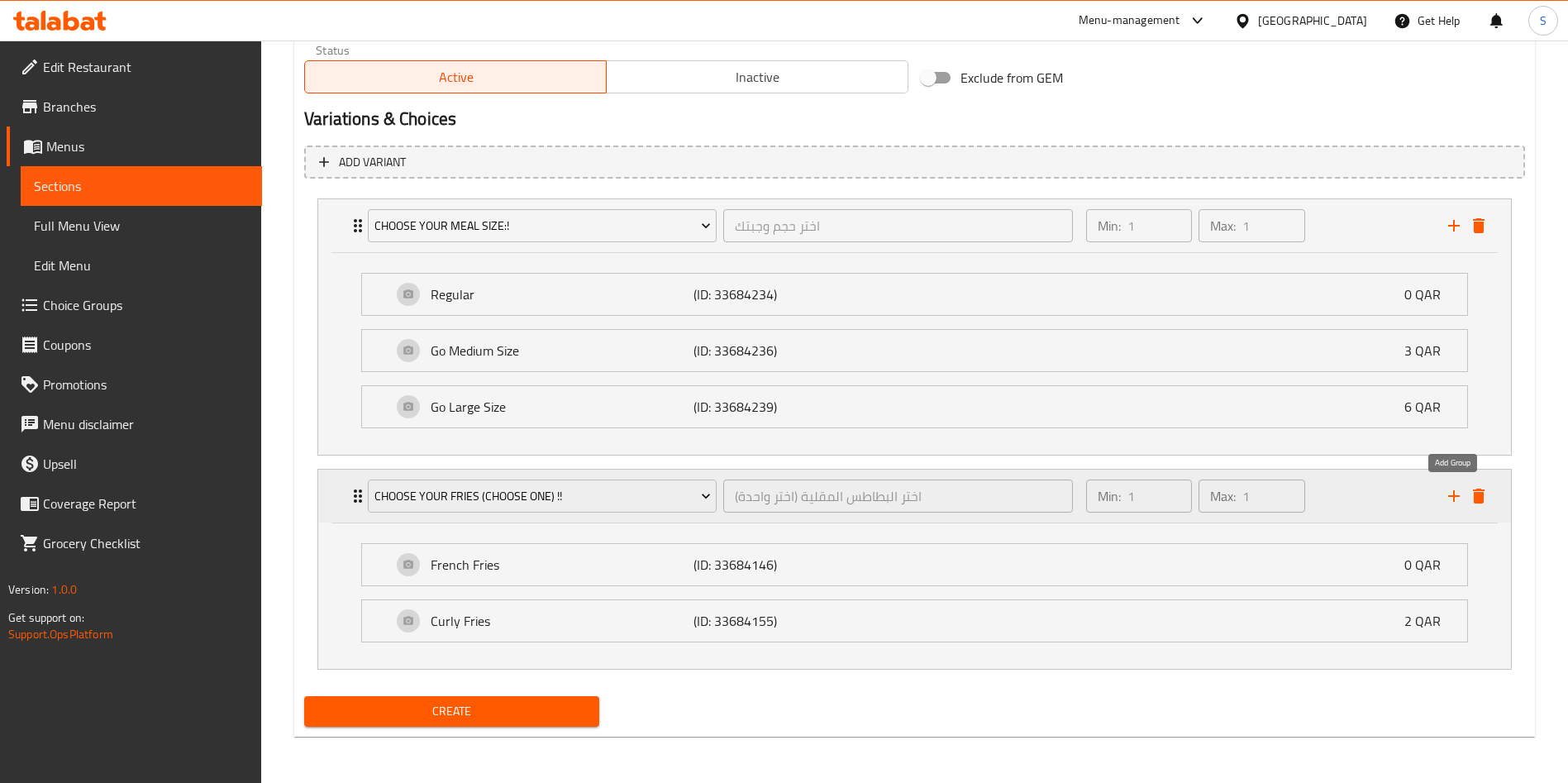
click at [1455, 502] on icon "add" at bounding box center [1453, 495] width 20 height 20
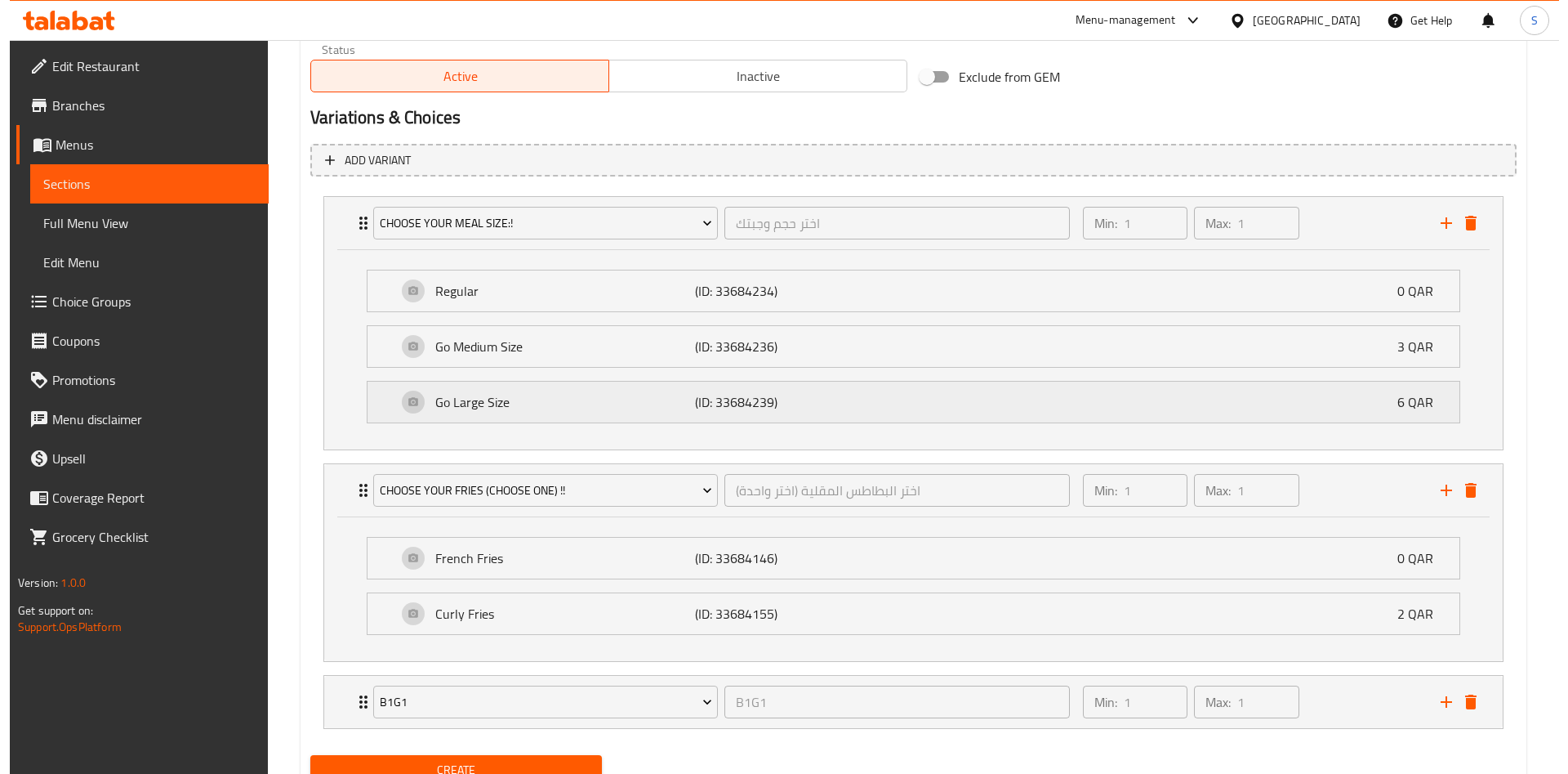
scroll to position [887, 0]
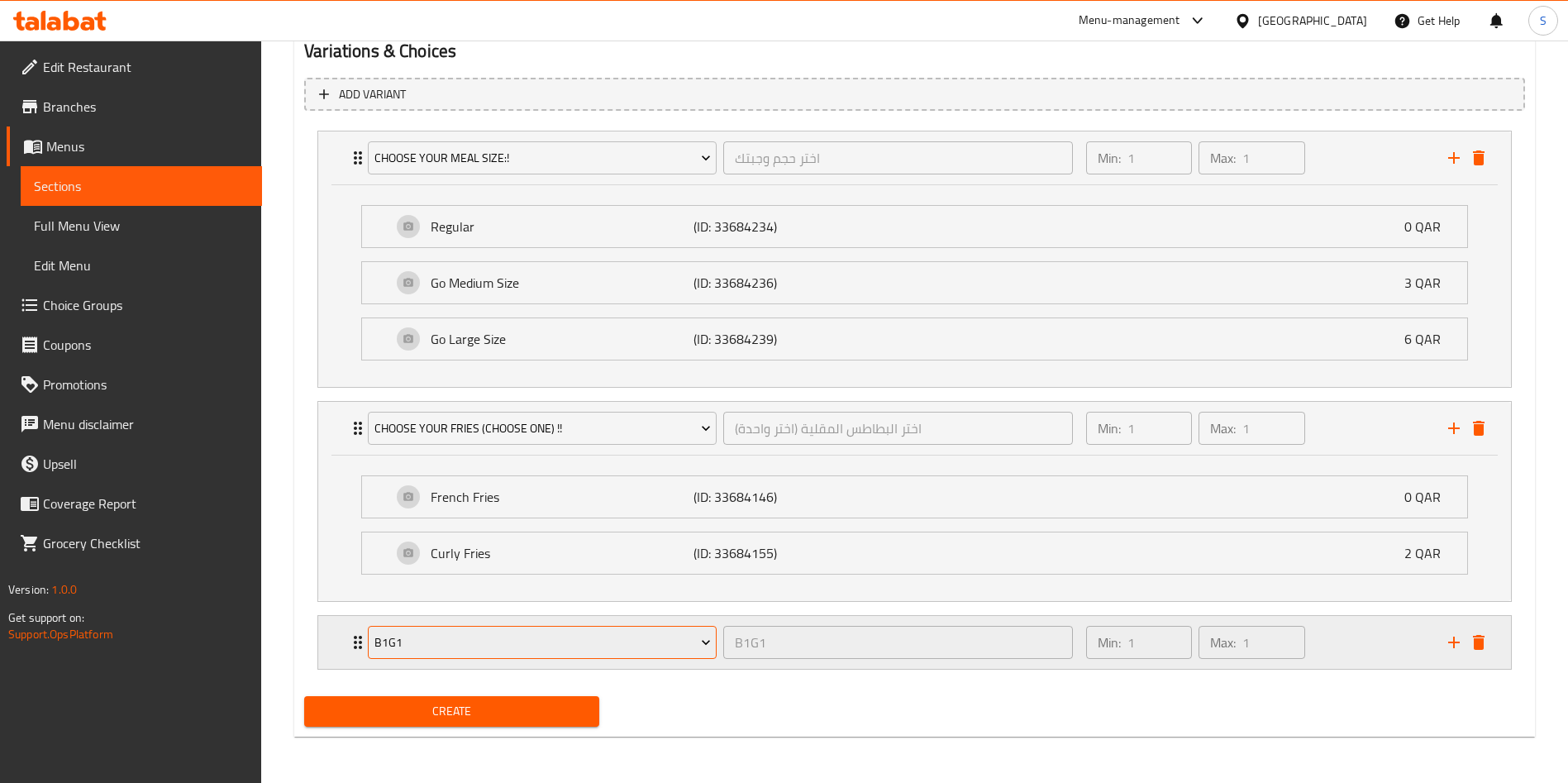
click at [554, 636] on span "B1G1" at bounding box center [542, 643] width 336 height 21
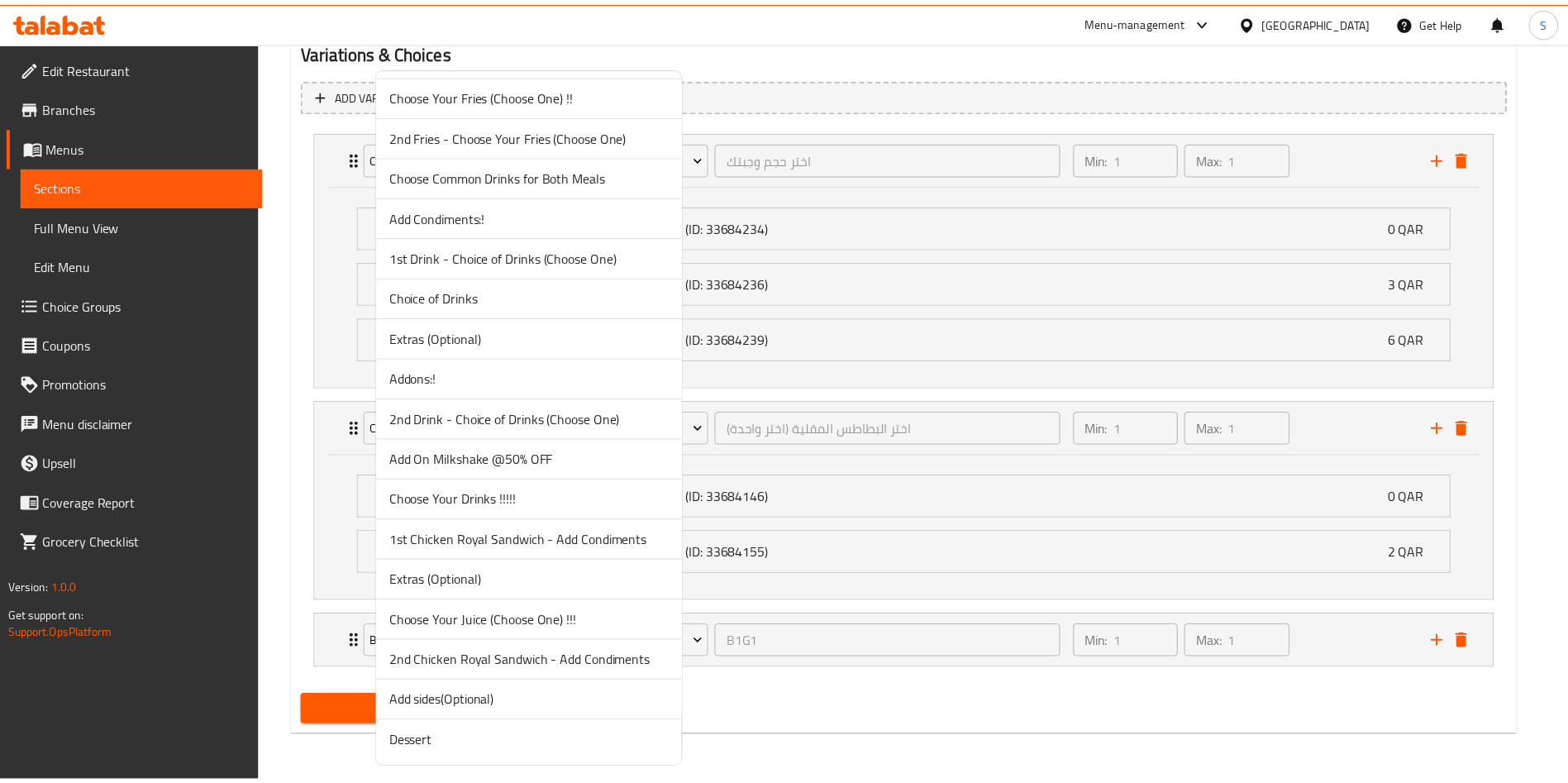
scroll to position [1052, 0]
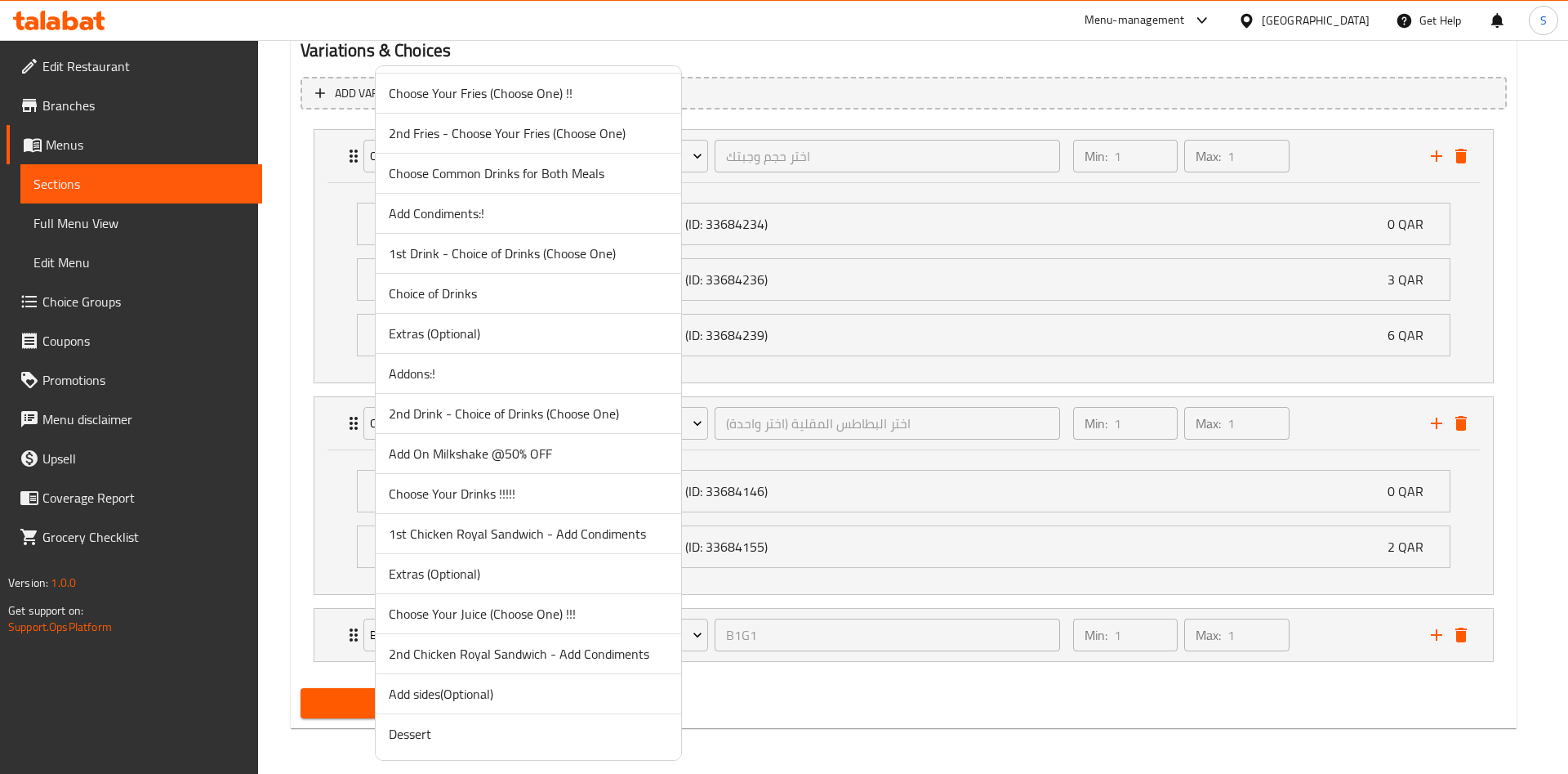
click at [528, 487] on span "Choose Your Drinks !!!!!" at bounding box center [528, 493] width 279 height 20
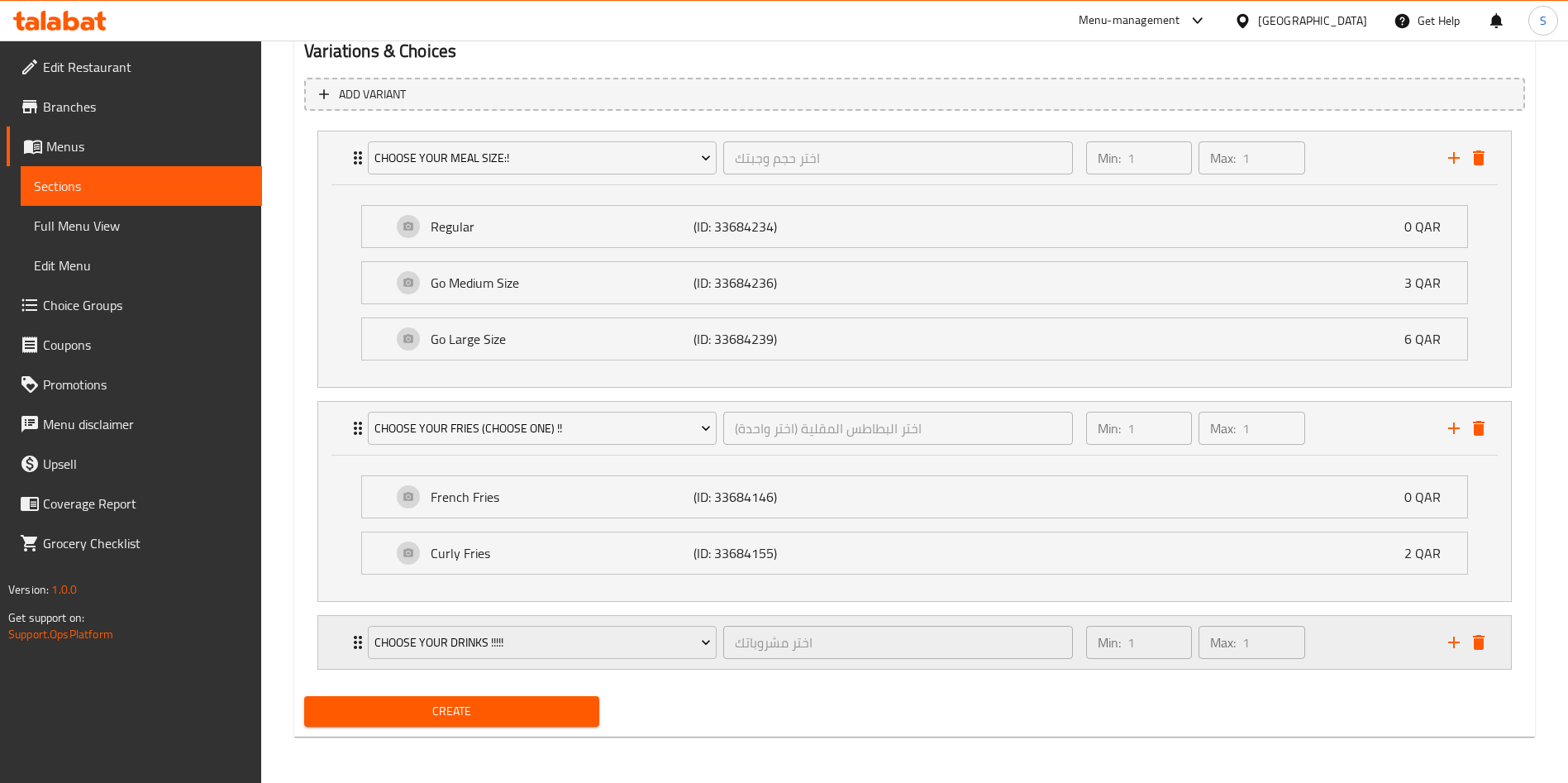
click at [1351, 650] on div "Min: 1 ​ Max: 1 ​" at bounding box center [1257, 643] width 362 height 53
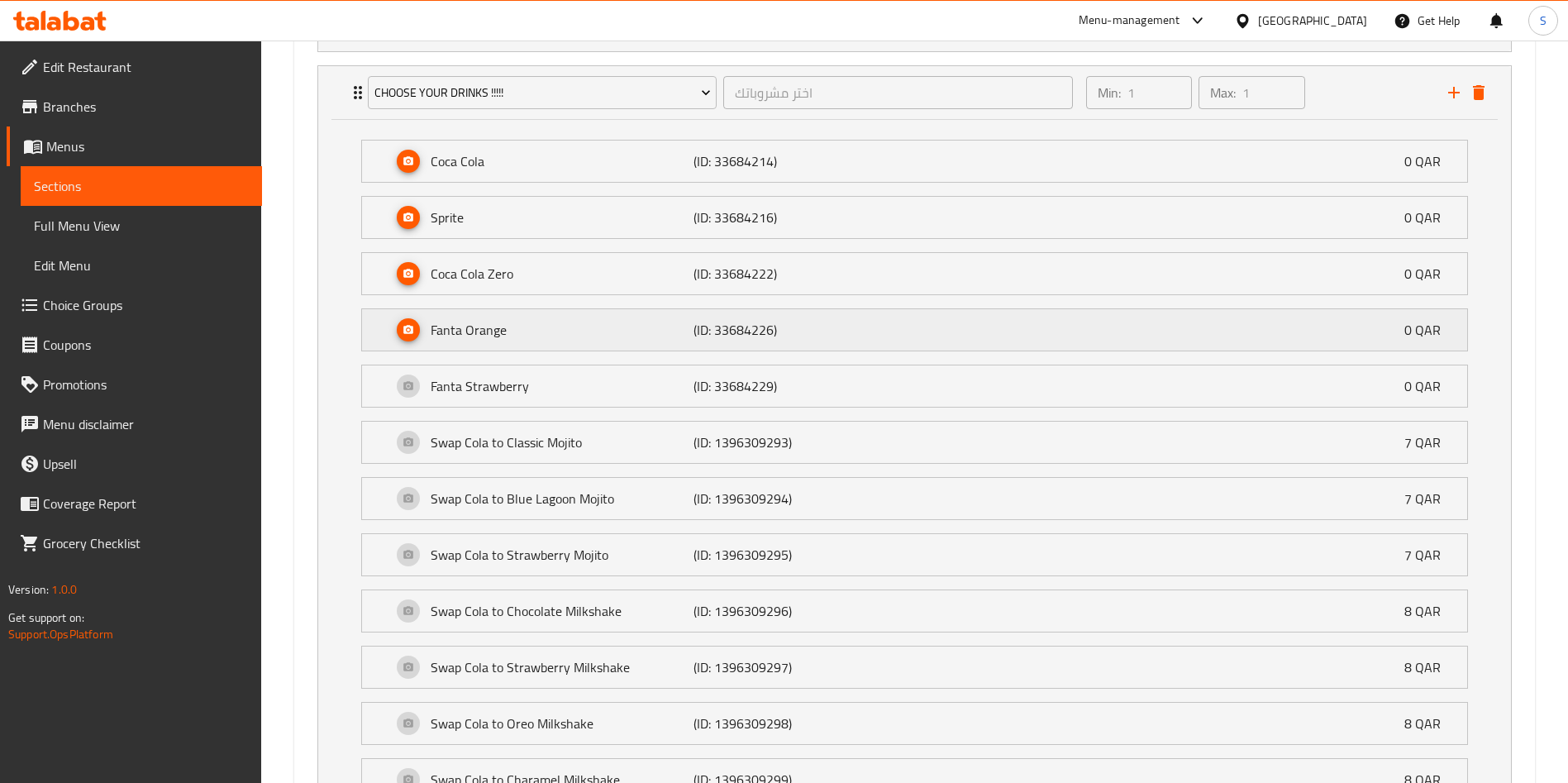
scroll to position [1481, 0]
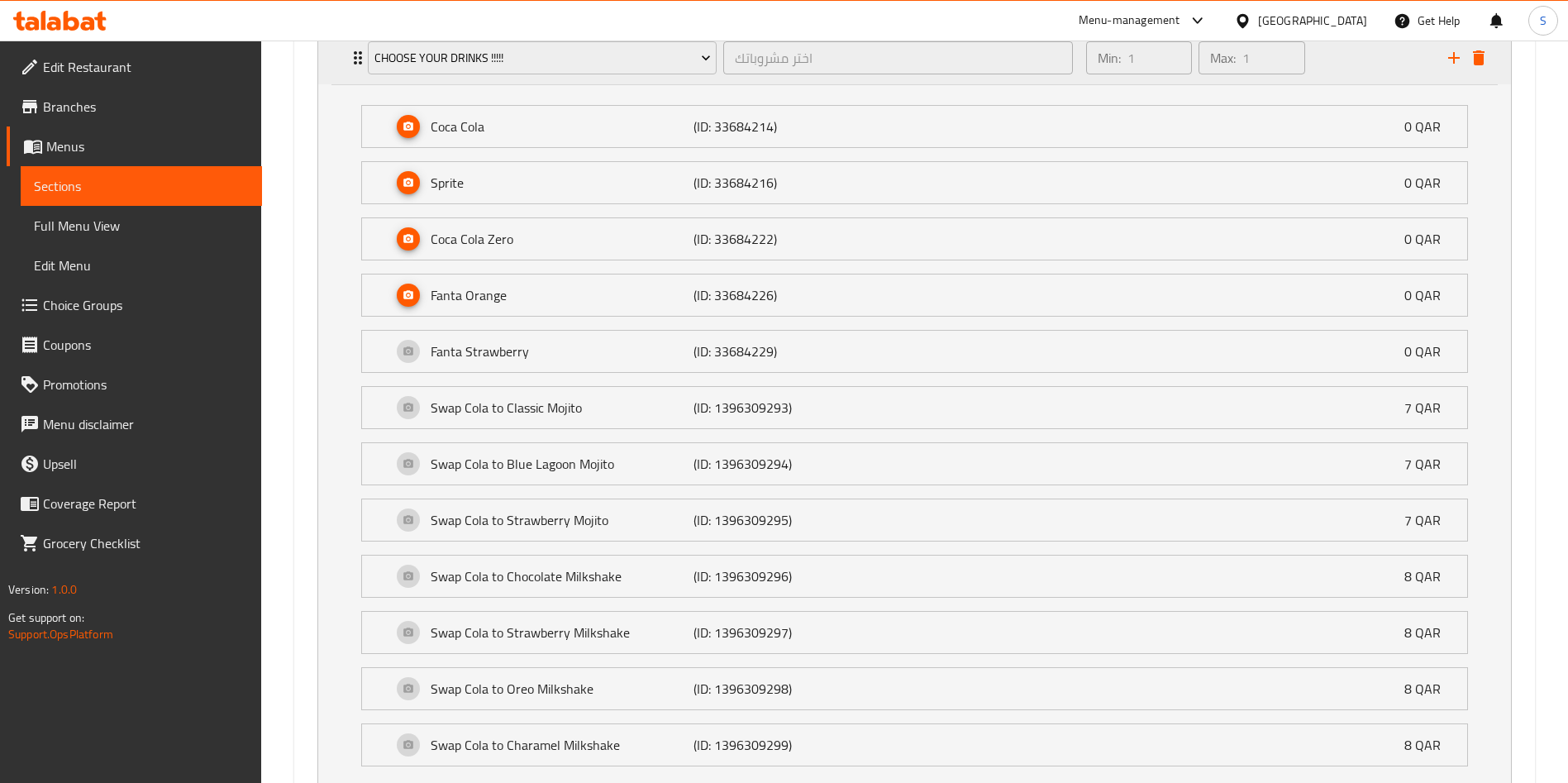
drag, startPoint x: 1448, startPoint y: 62, endPoint x: 1423, endPoint y: 83, distance: 32.6
click at [1450, 61] on icon "add" at bounding box center [1453, 58] width 20 height 20
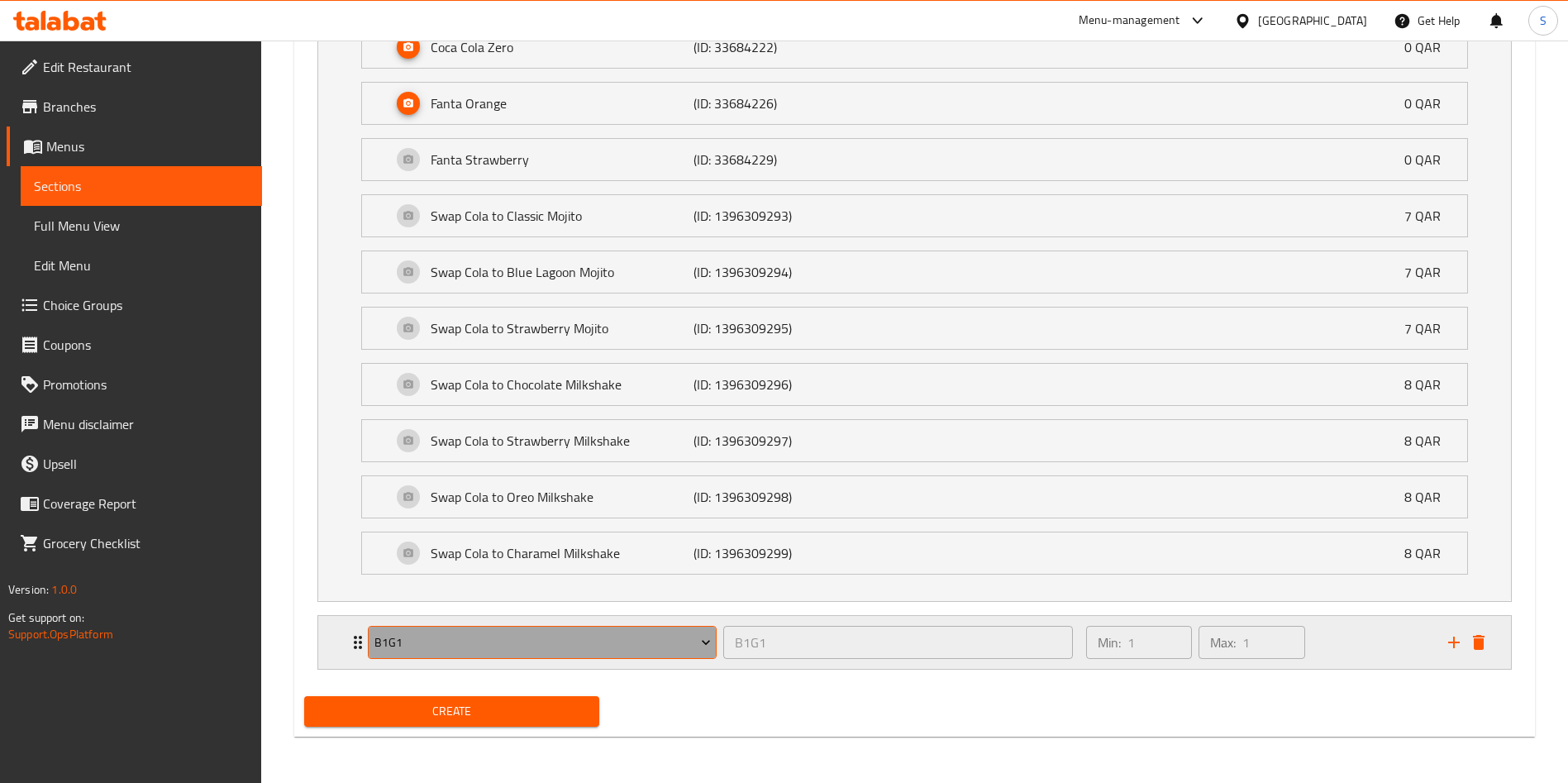
click at [629, 647] on span "B1G1" at bounding box center [542, 643] width 336 height 21
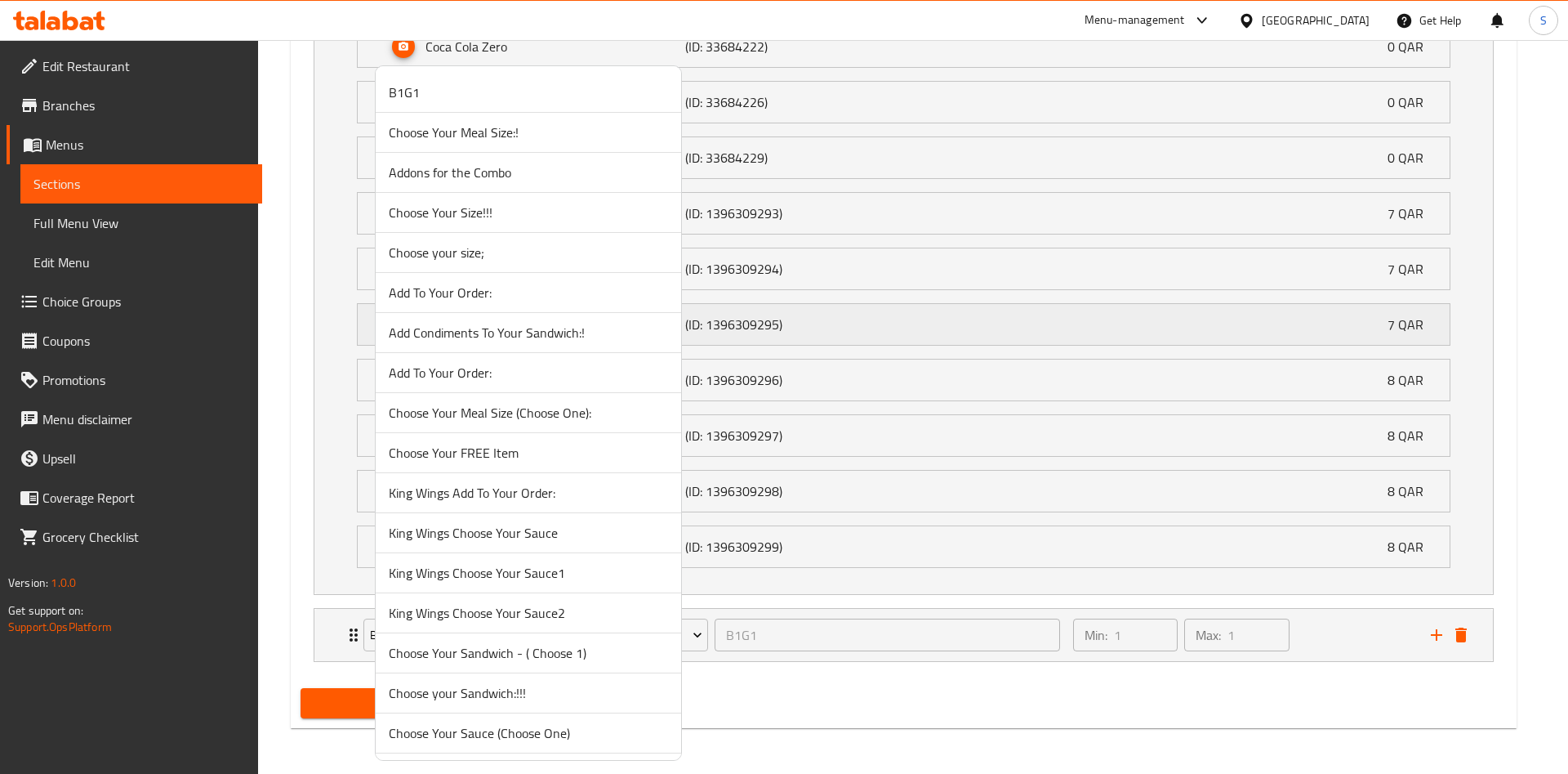
click at [522, 326] on span "Add Condiments To Your Sandwich:!" at bounding box center [528, 332] width 279 height 20
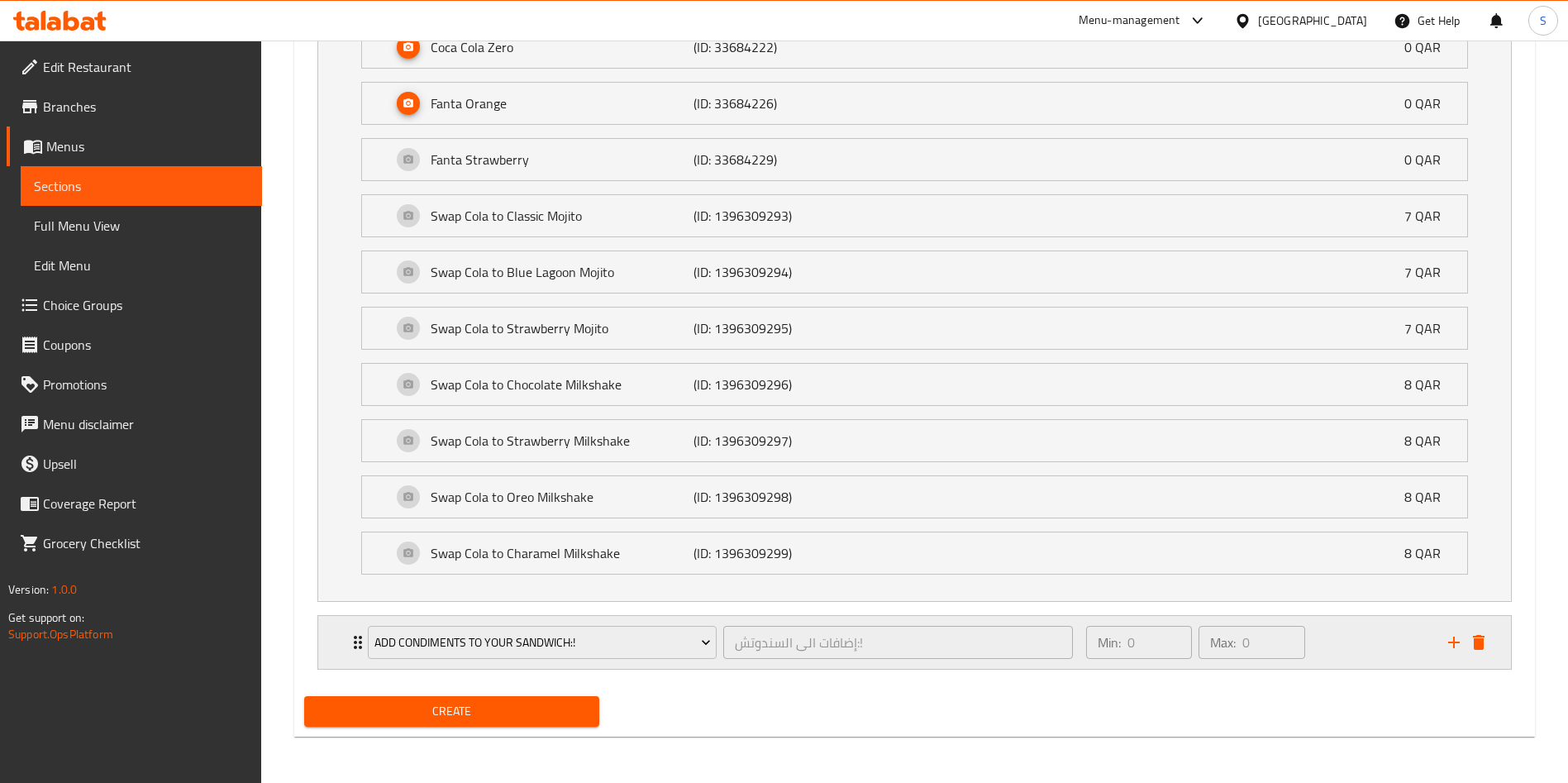
click at [1364, 649] on div "Min: 0 ​ Max: 0 ​" at bounding box center [1257, 643] width 362 height 53
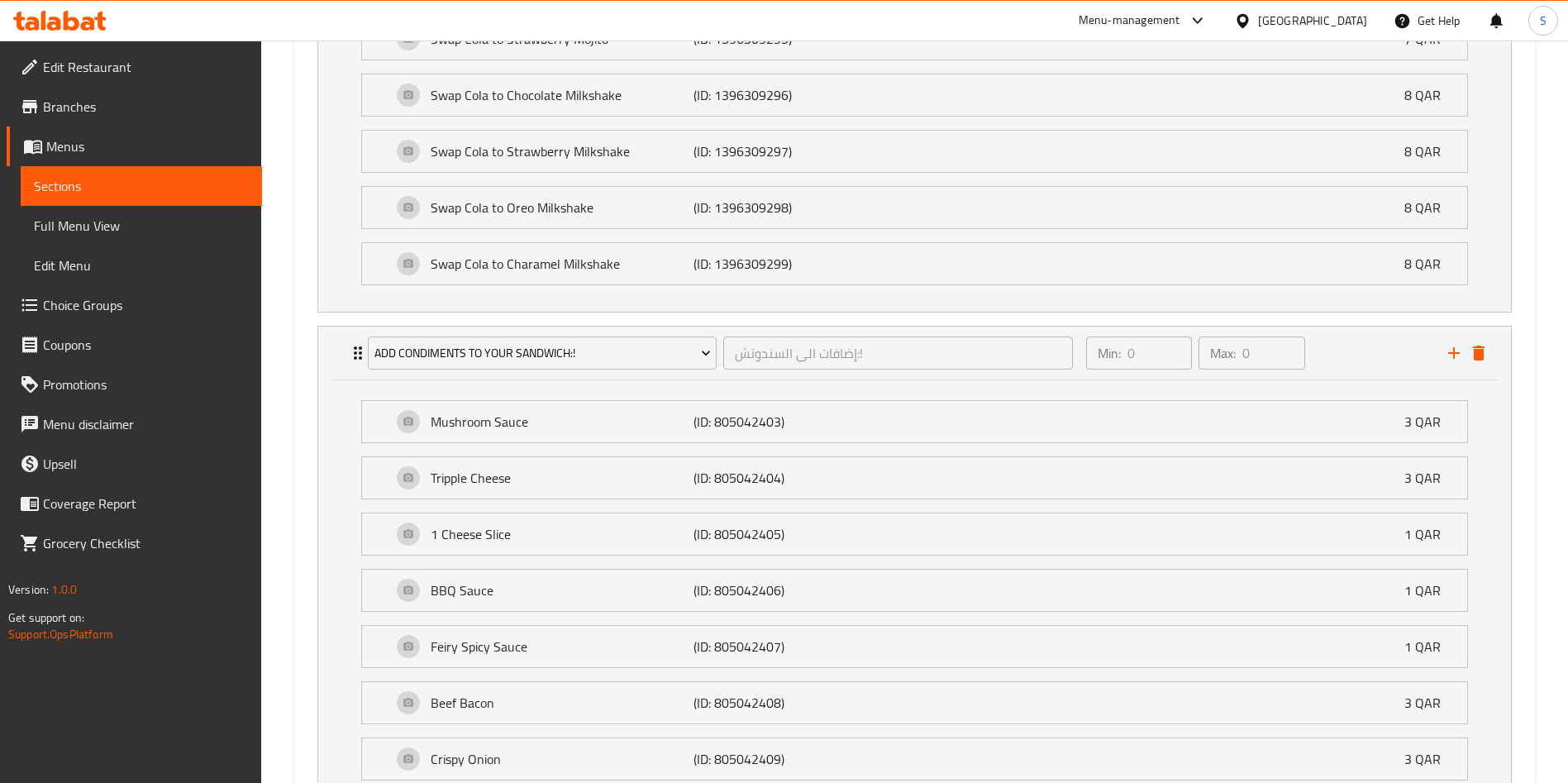
scroll to position [1953, 0]
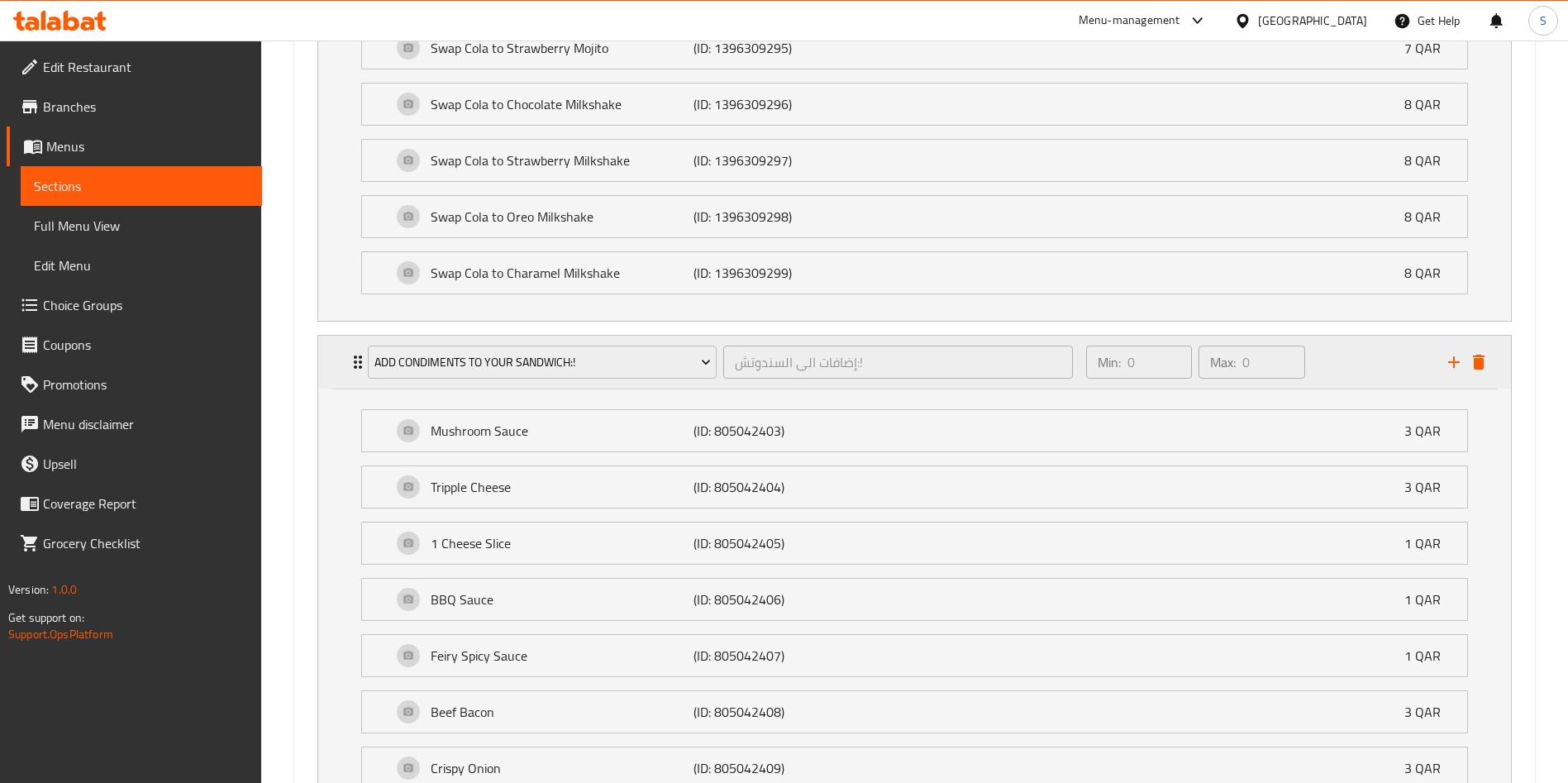
click at [1454, 358] on icon "add" at bounding box center [1454, 362] width 11 height 11
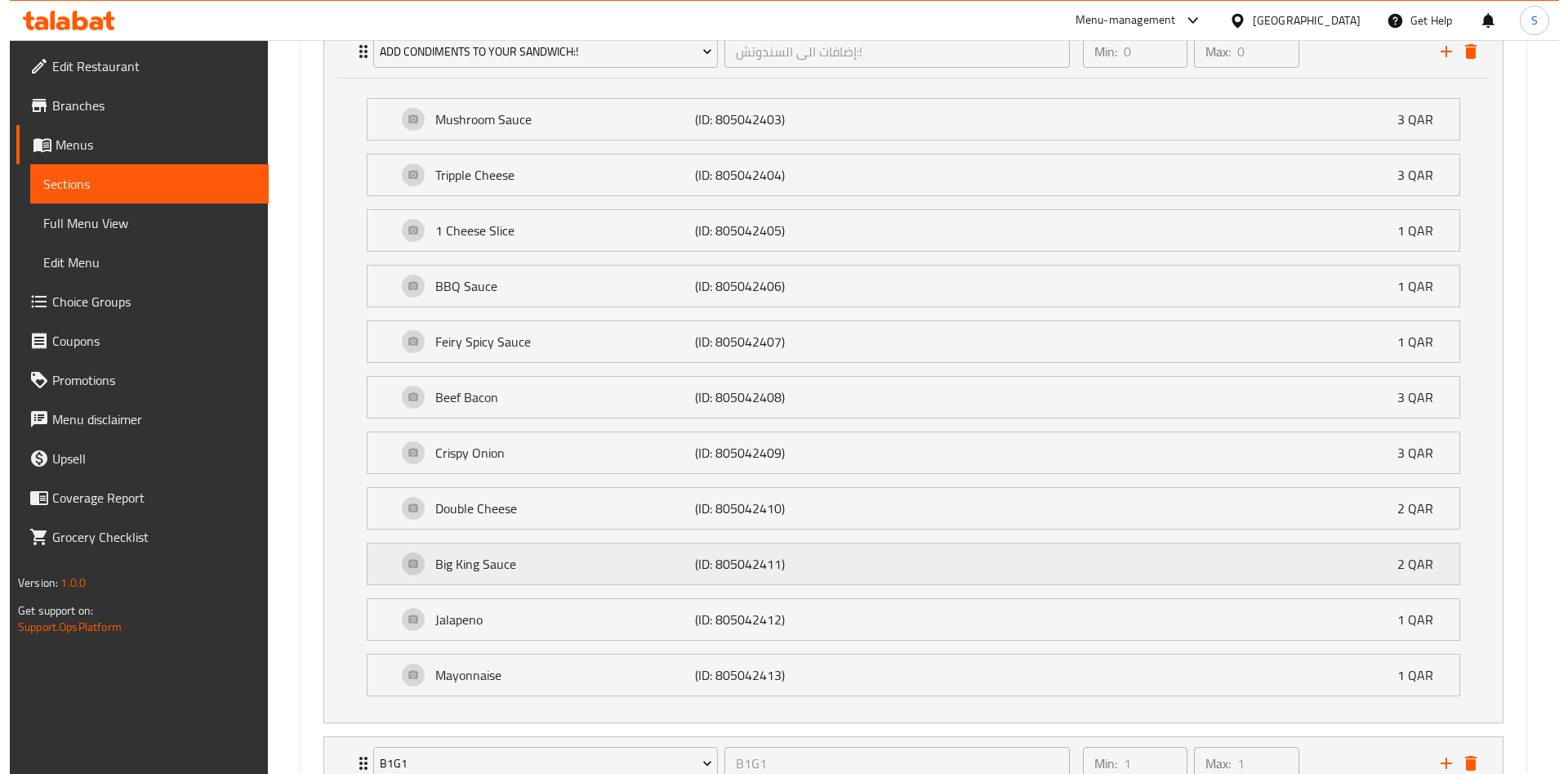
scroll to position [2365, 0]
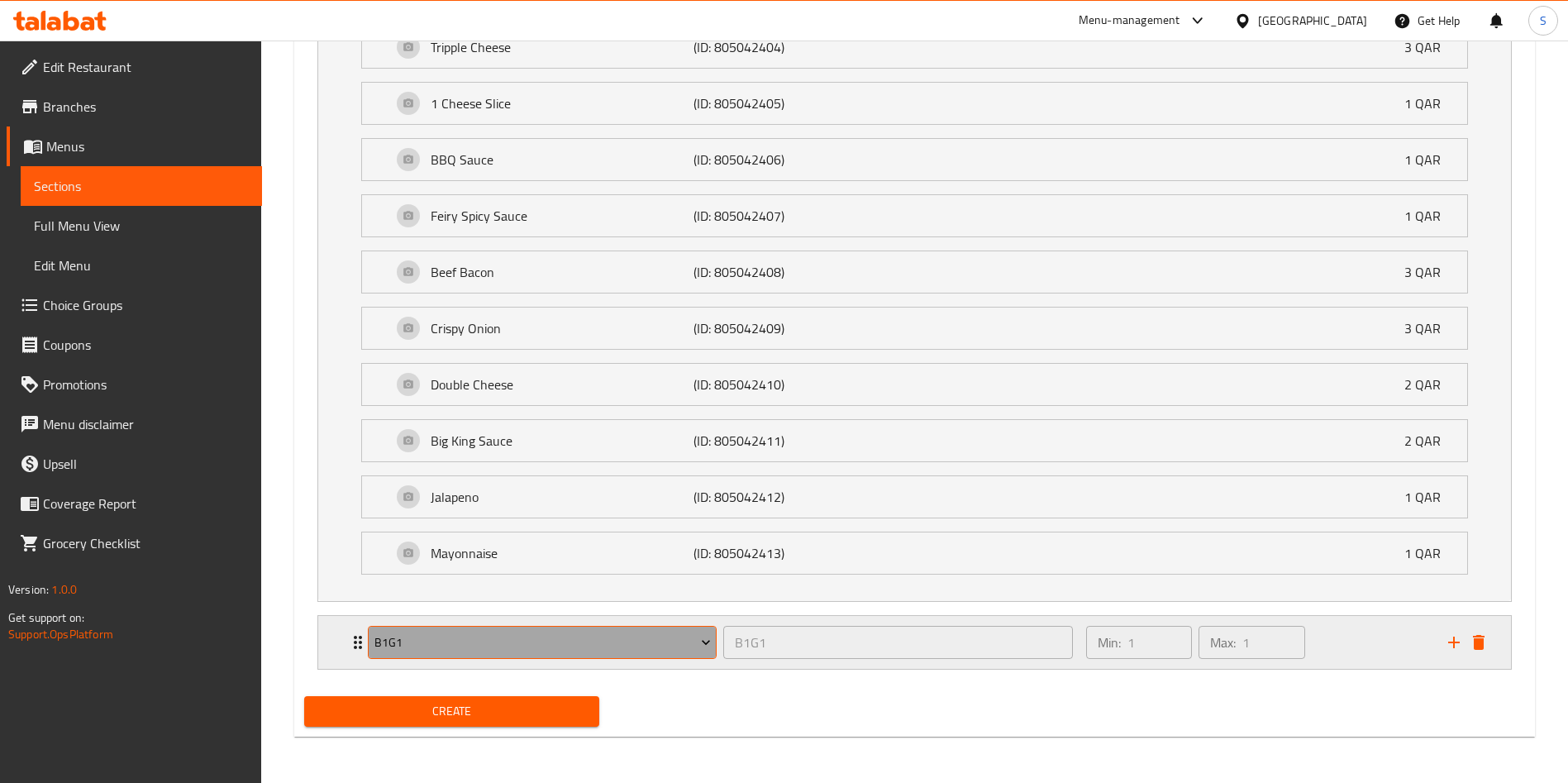
click at [467, 635] on span "B1G1" at bounding box center [542, 643] width 336 height 21
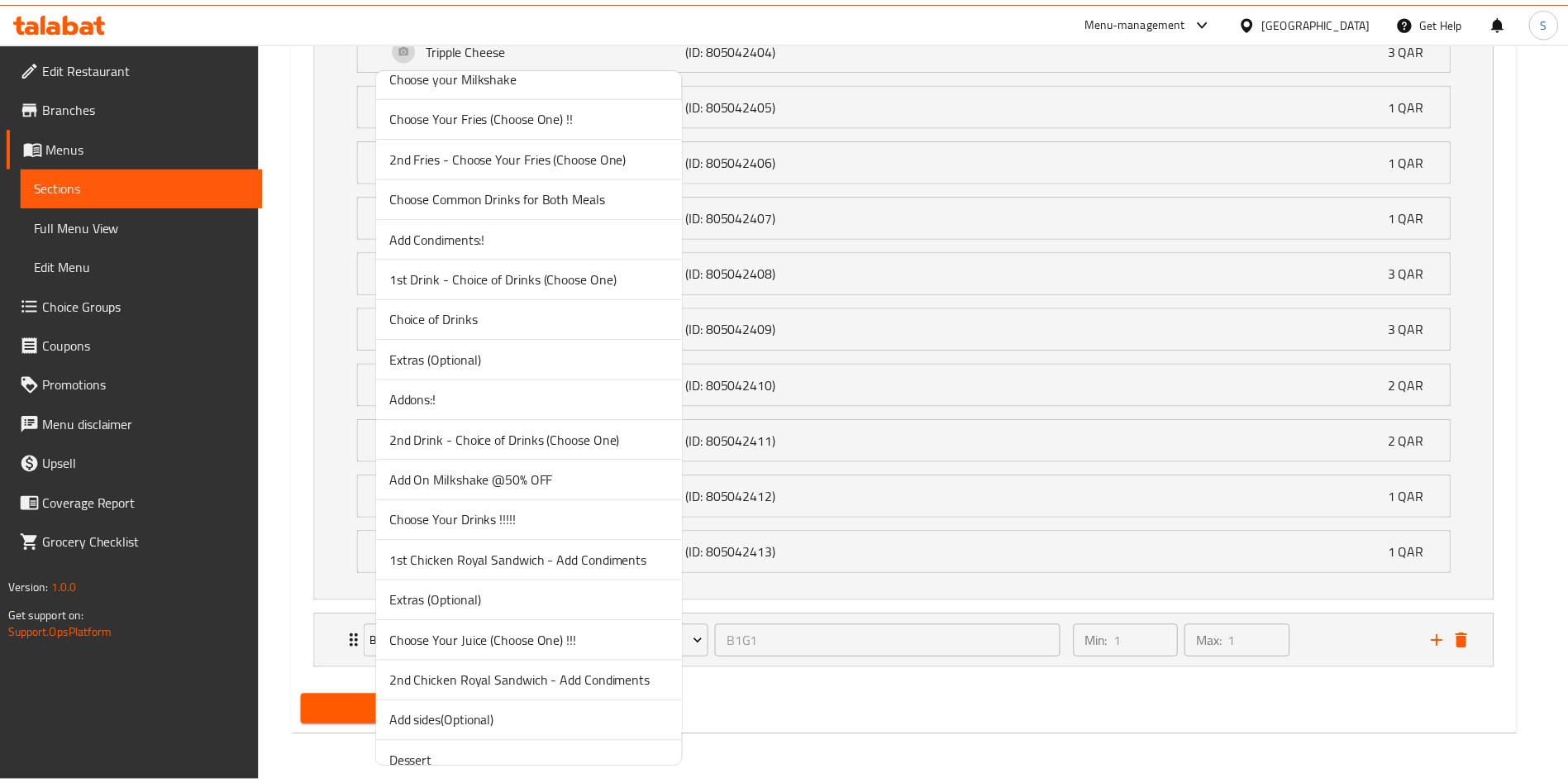
scroll to position [1052, 0]
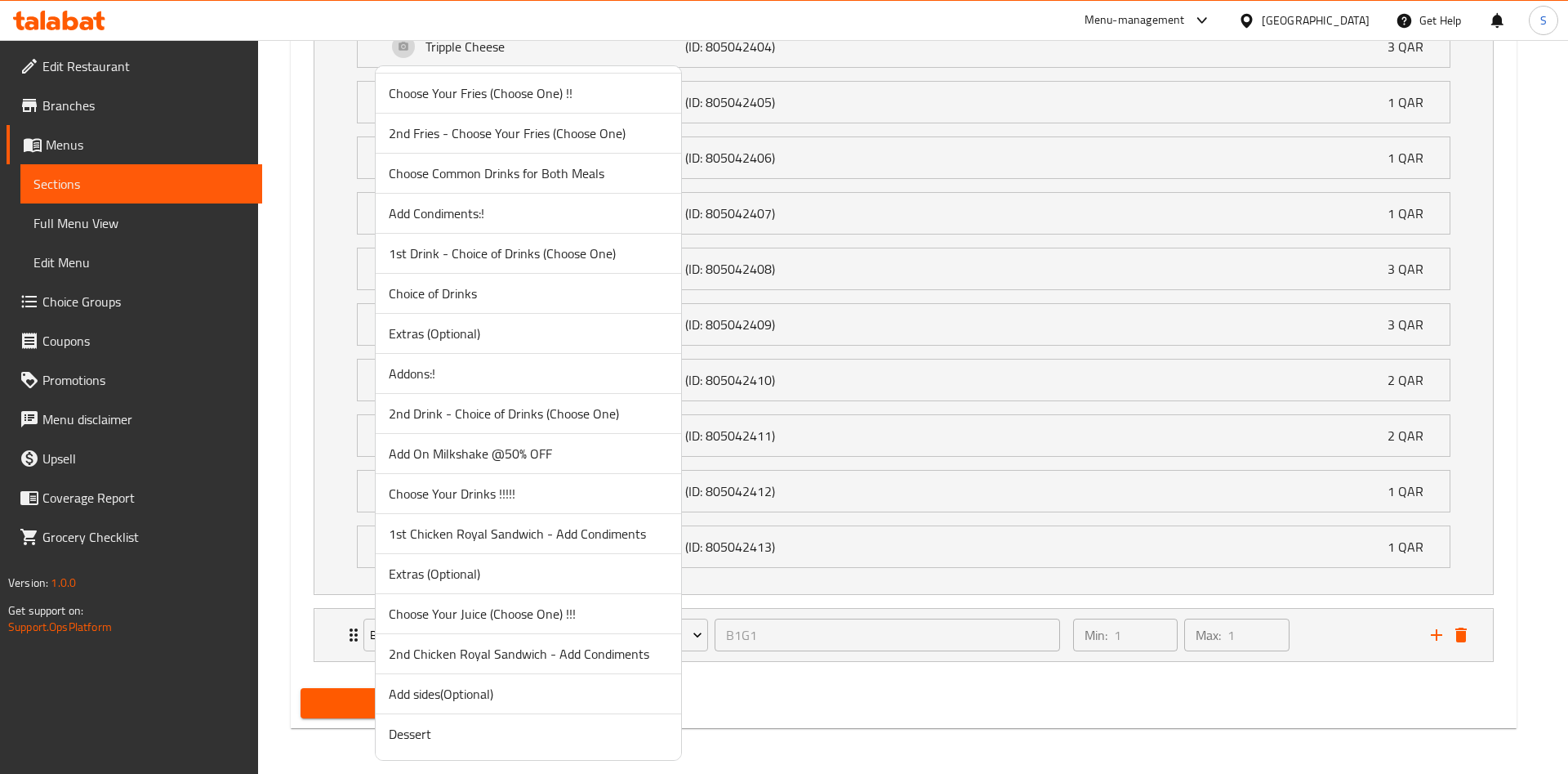
click at [469, 371] on span "Addons:!" at bounding box center [528, 372] width 279 height 20
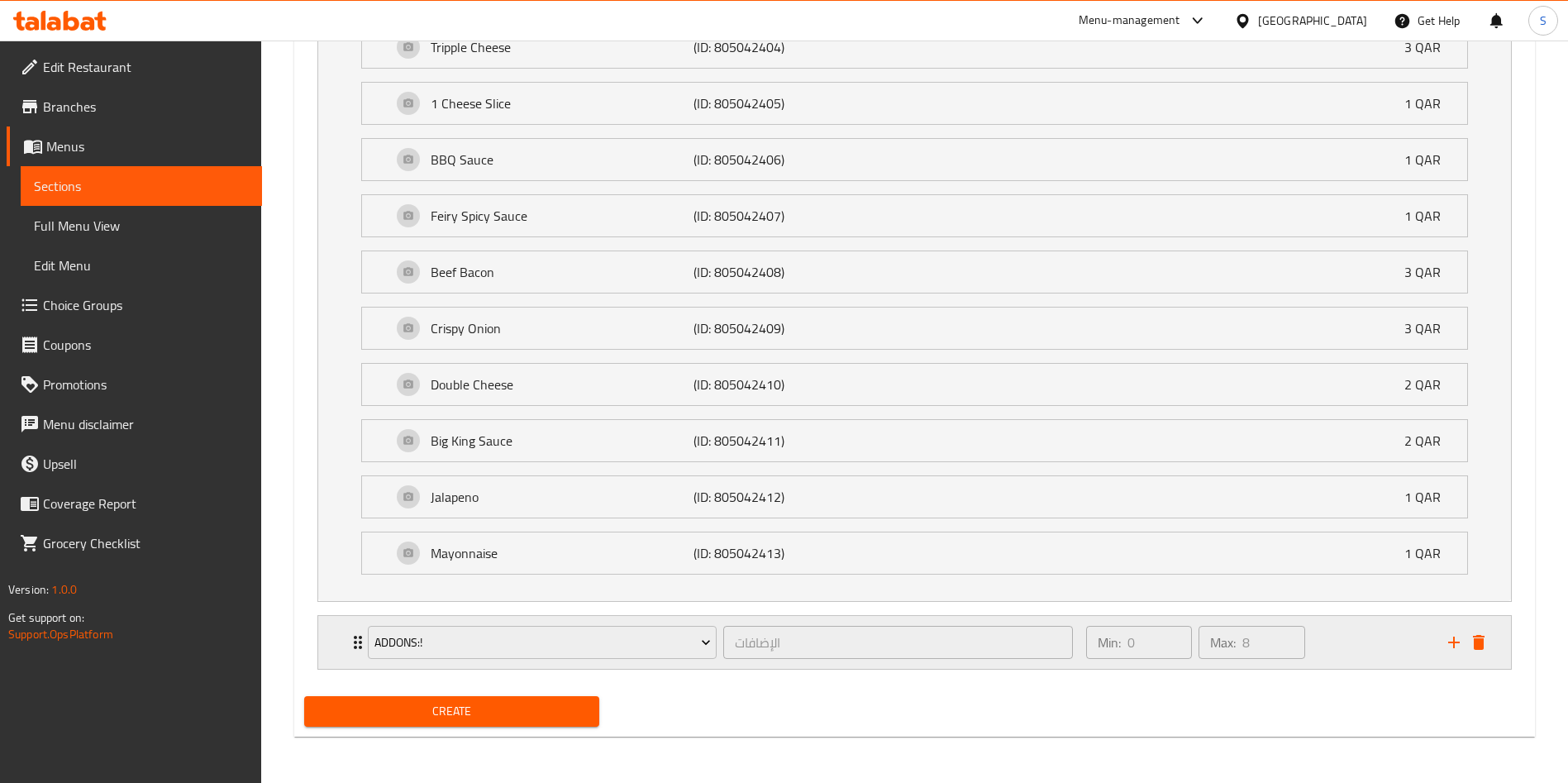
click at [1365, 646] on div "Min: 0 ​ Max: 8 ​" at bounding box center [1257, 643] width 362 height 53
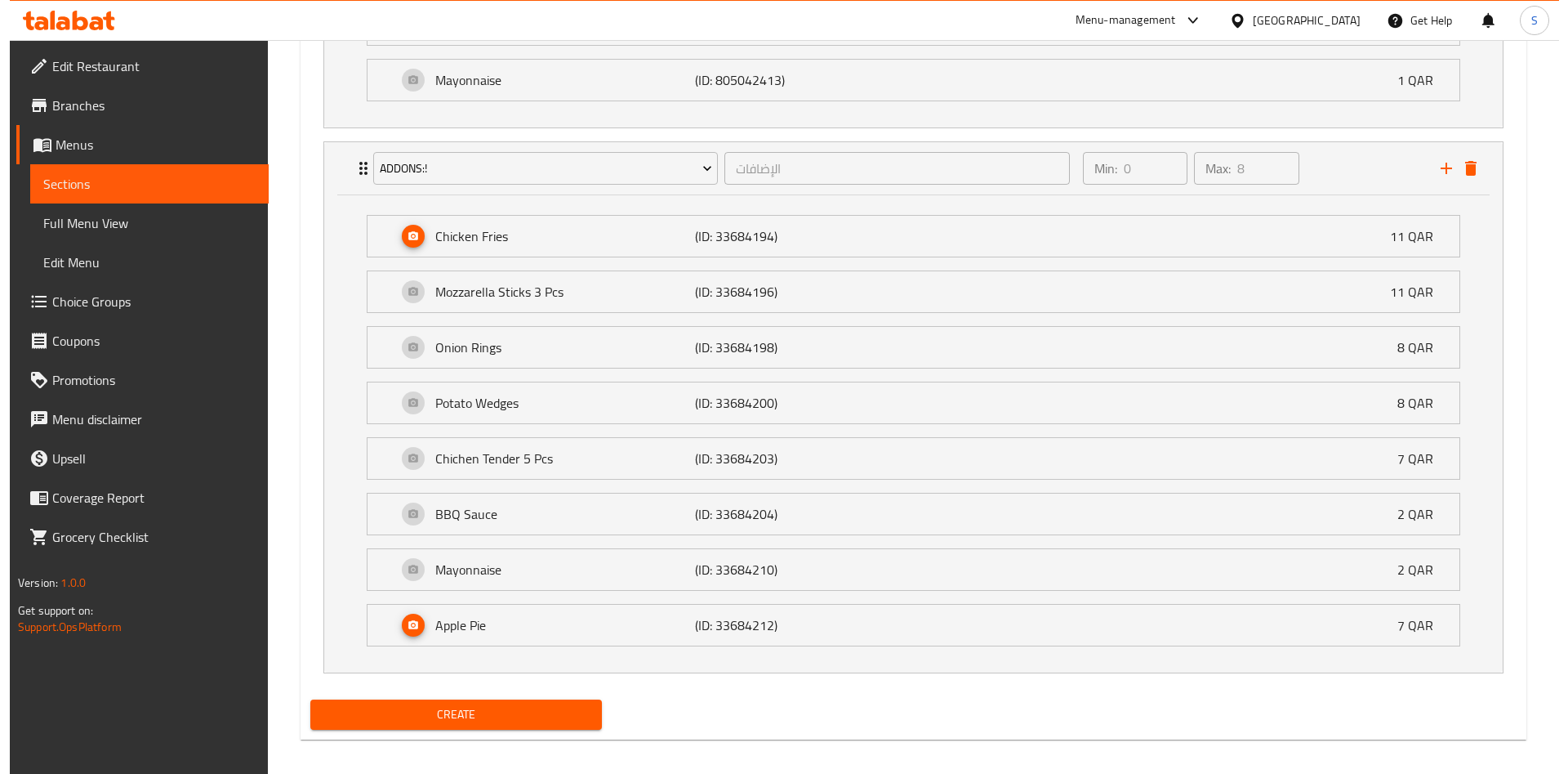
scroll to position [2843, 0]
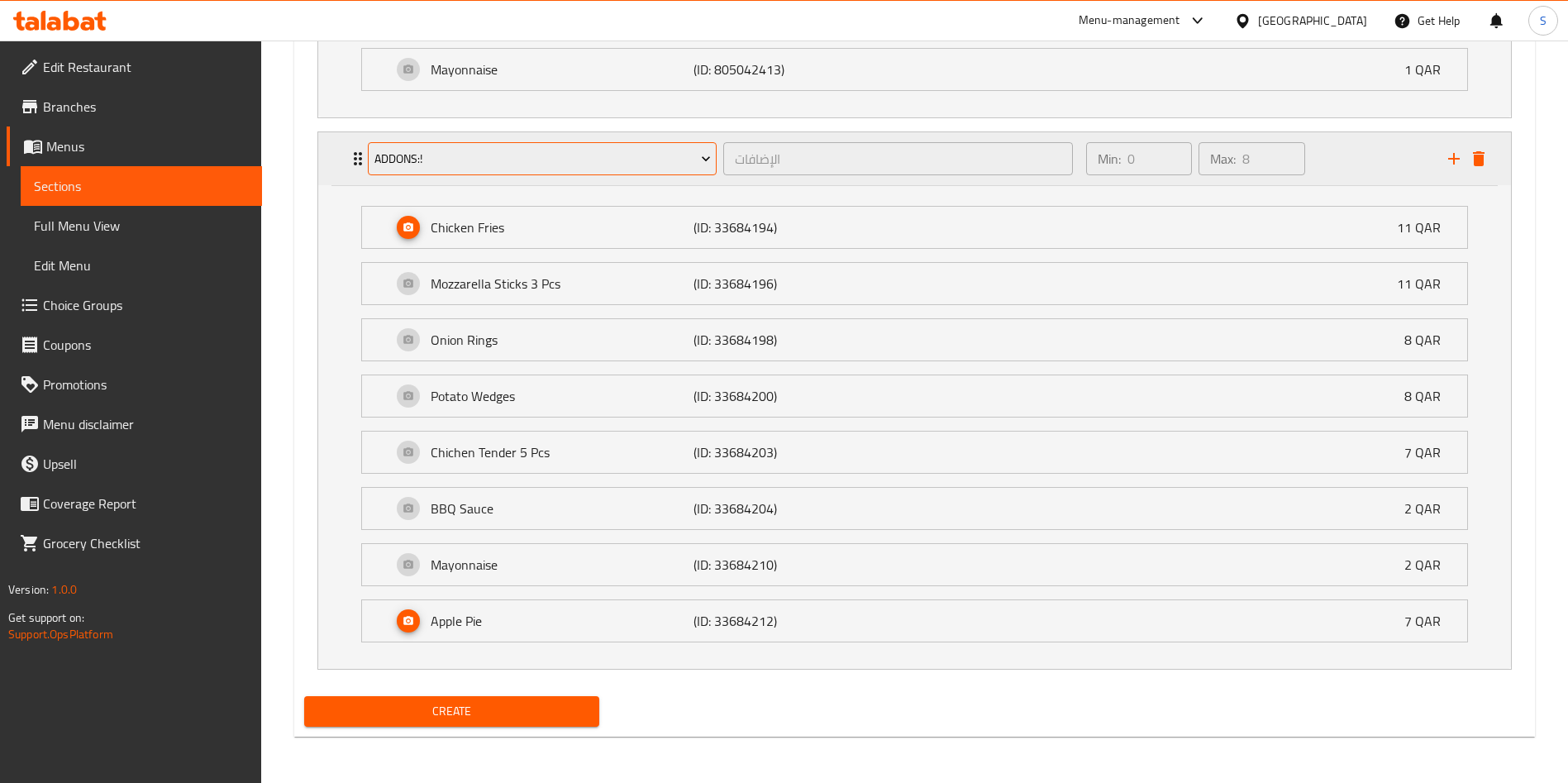
click at [627, 163] on span "Addons:!" at bounding box center [542, 159] width 336 height 21
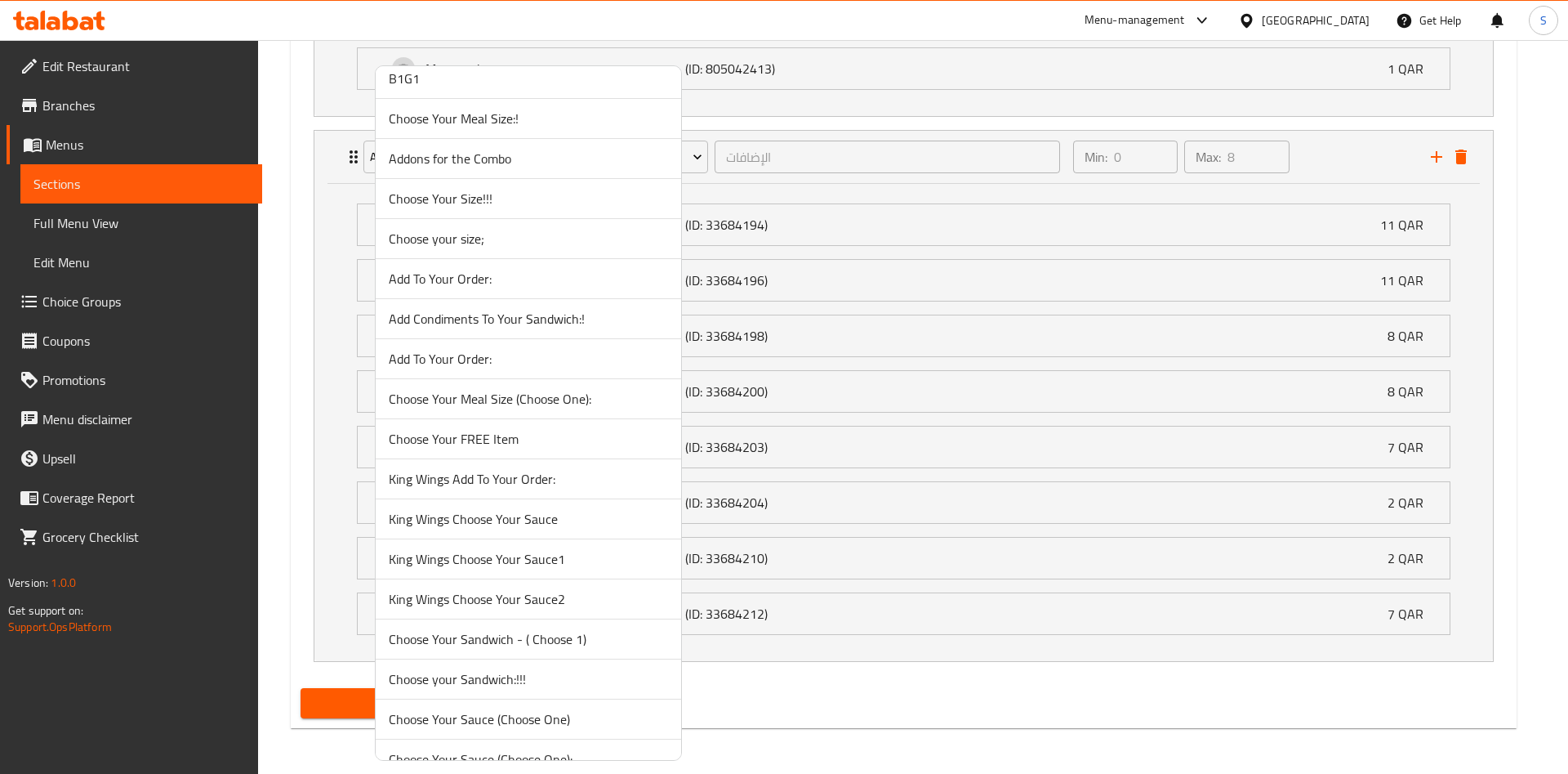
scroll to position [0, 0]
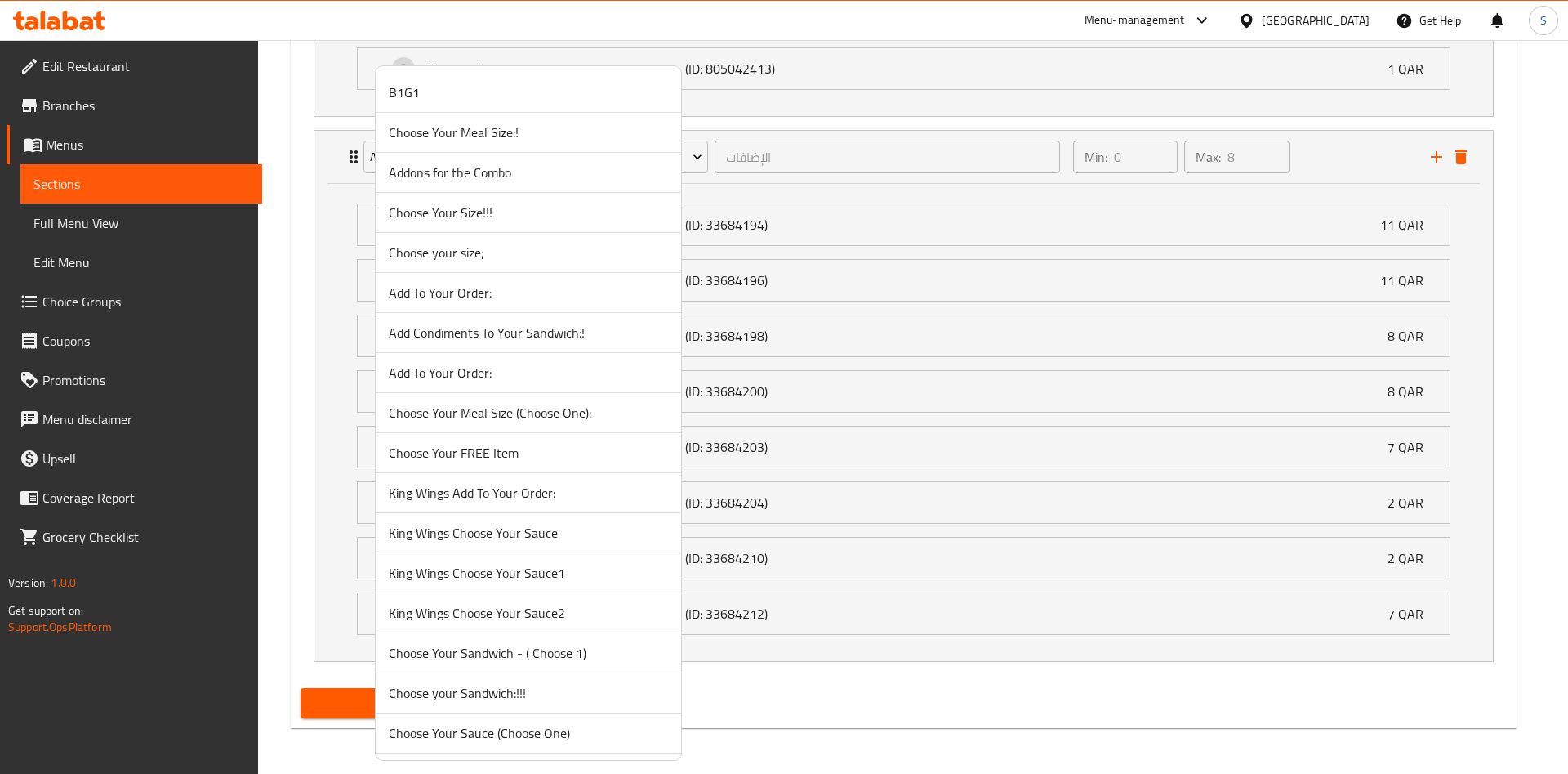
click at [479, 174] on span "Addons for the Combo" at bounding box center [528, 172] width 279 height 20
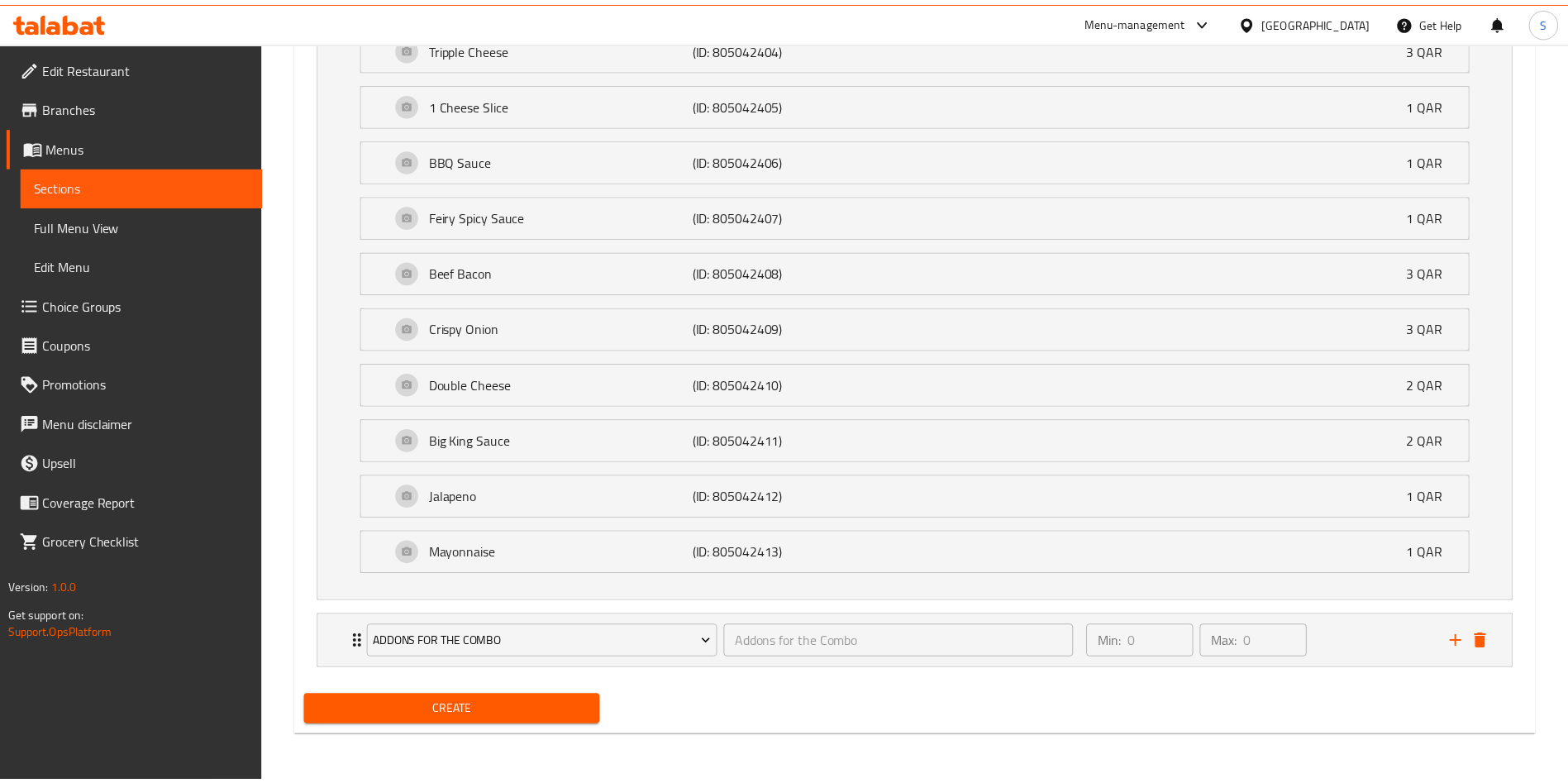
scroll to position [2393, 0]
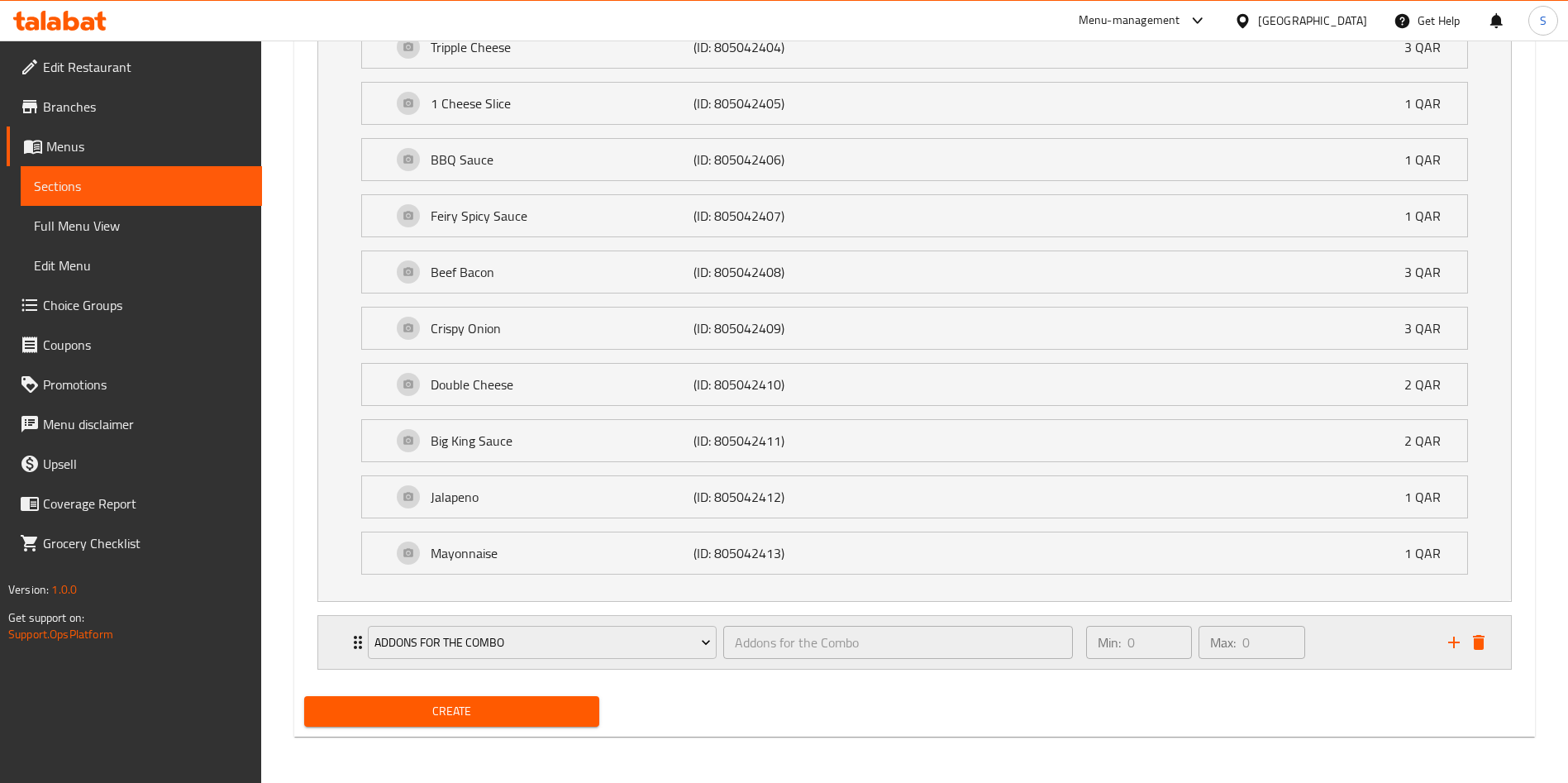
click at [1356, 643] on div "Min: 0 ​ Max: 0 ​" at bounding box center [1257, 643] width 362 height 53
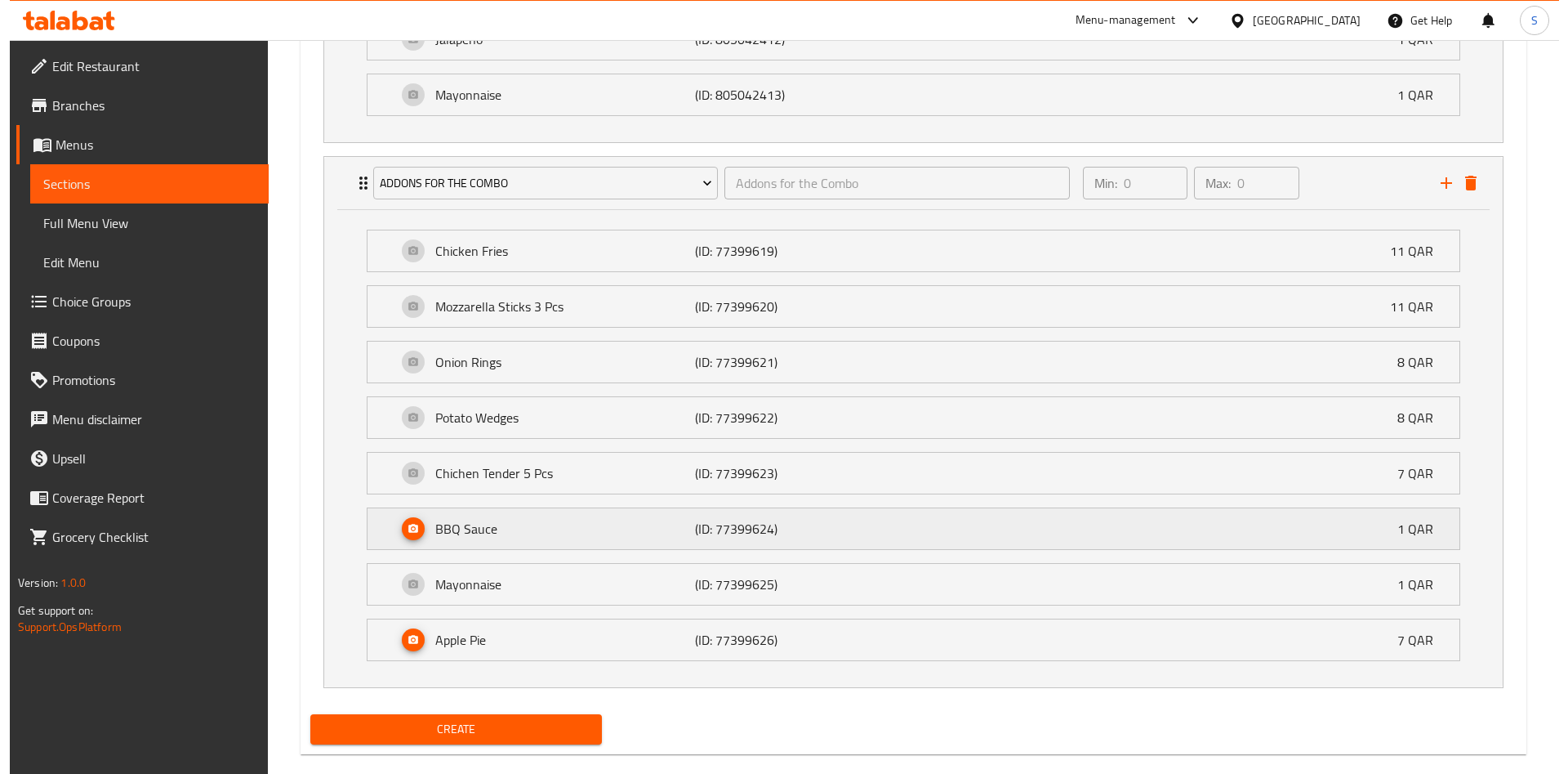
scroll to position [2843, 0]
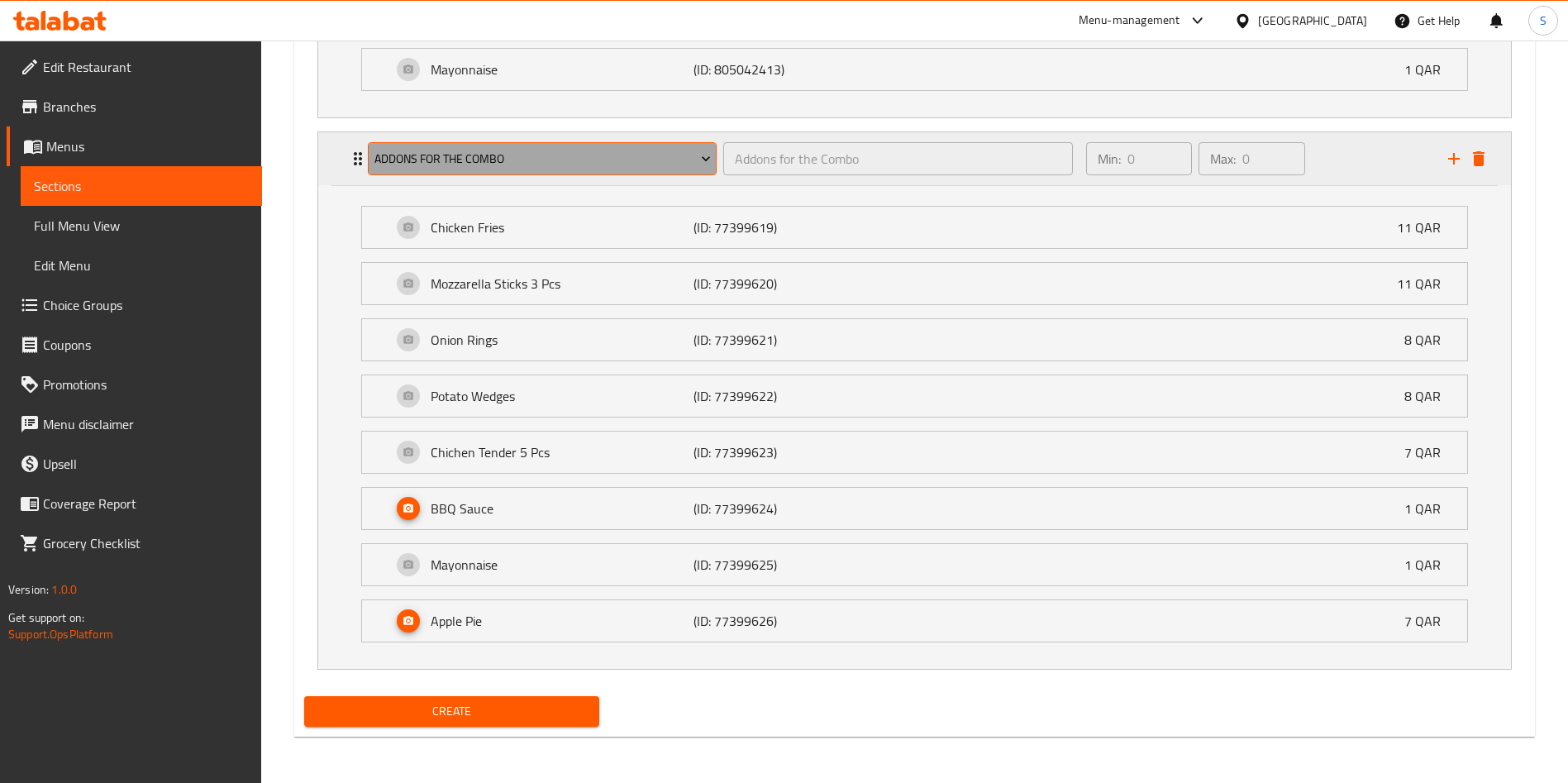
click at [542, 151] on span "Addons for the Combo" at bounding box center [542, 159] width 336 height 21
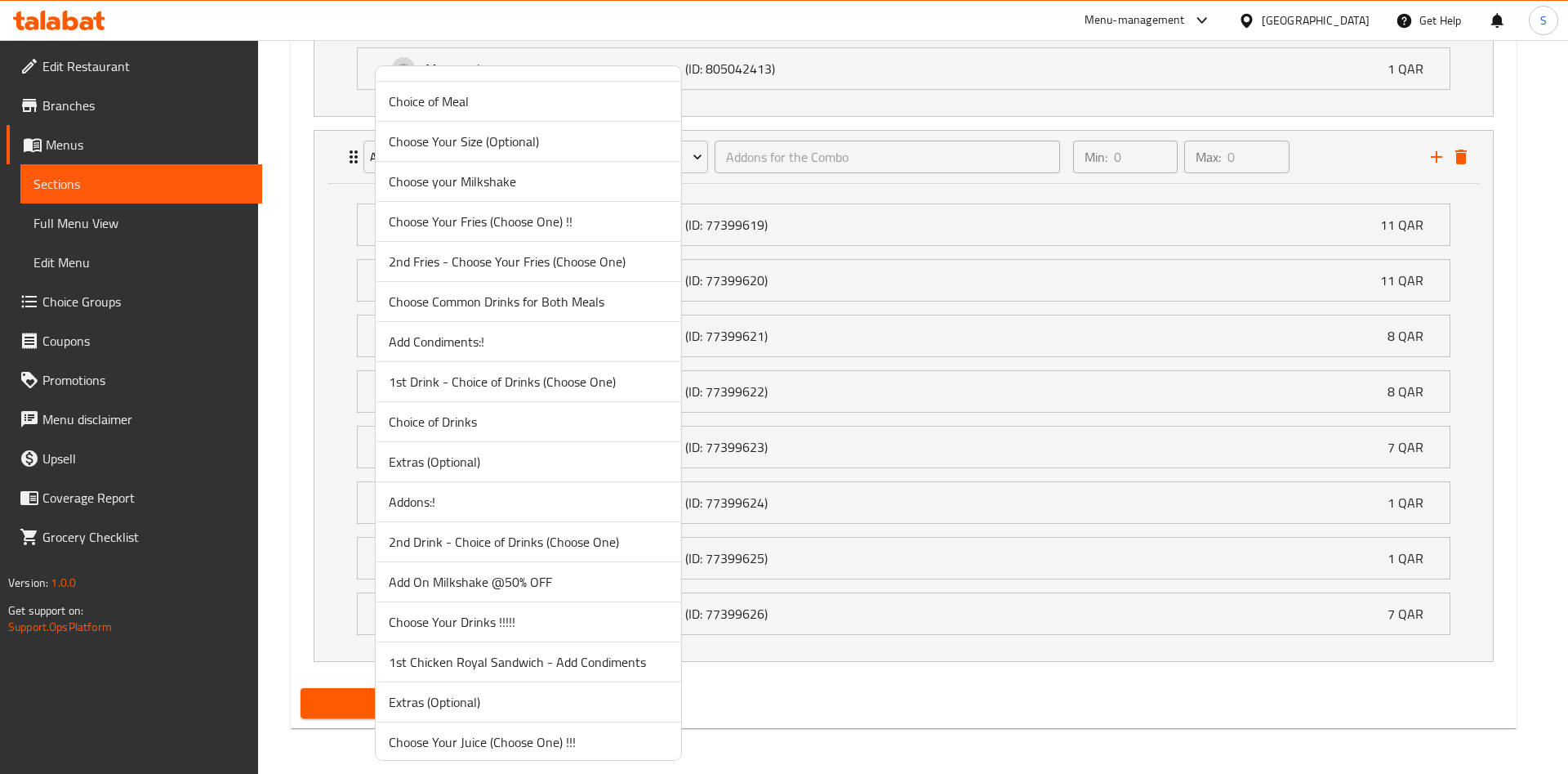
scroll to position [1040, 0]
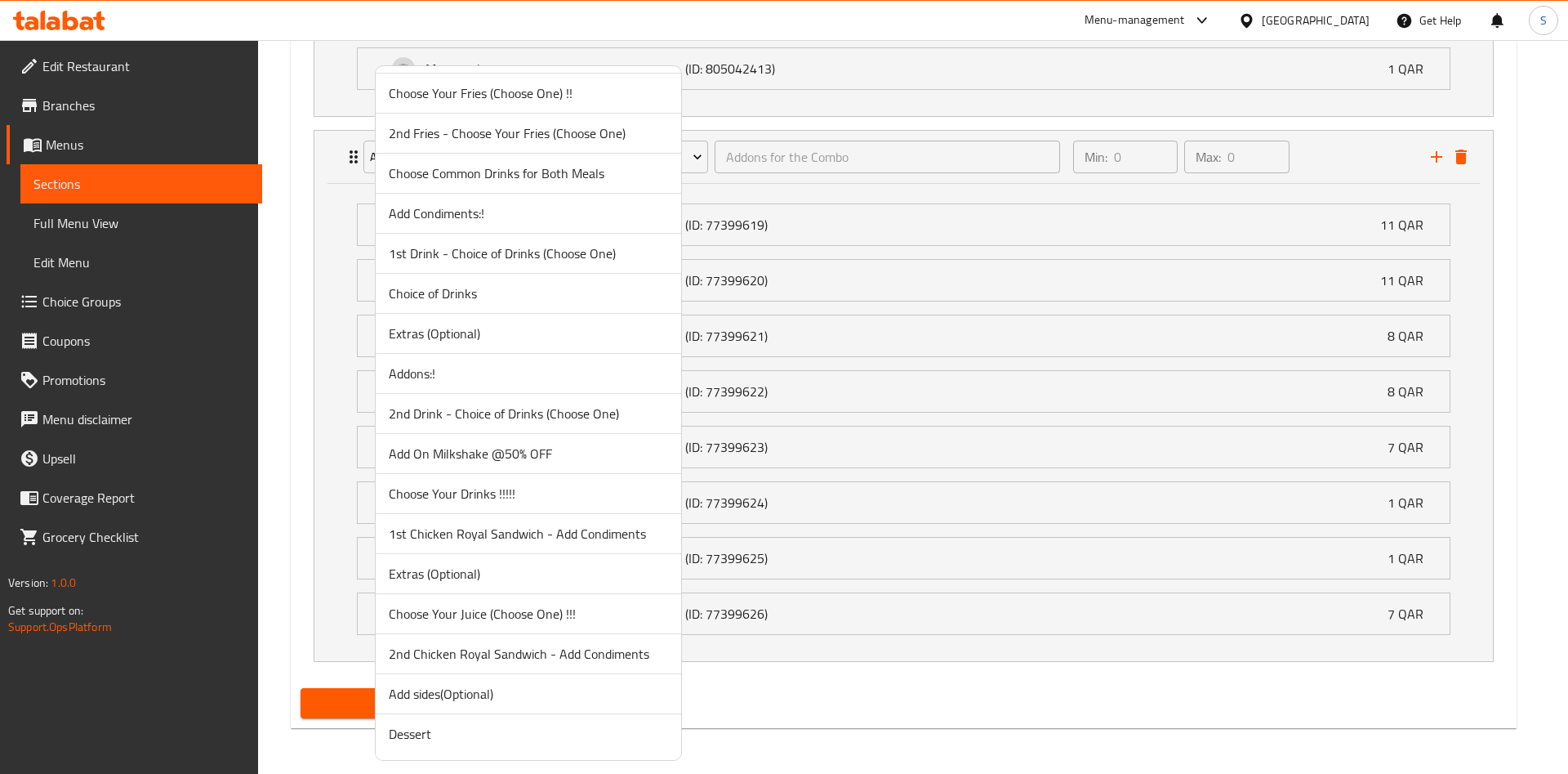
click at [508, 372] on span "Addons:!" at bounding box center [528, 372] width 279 height 20
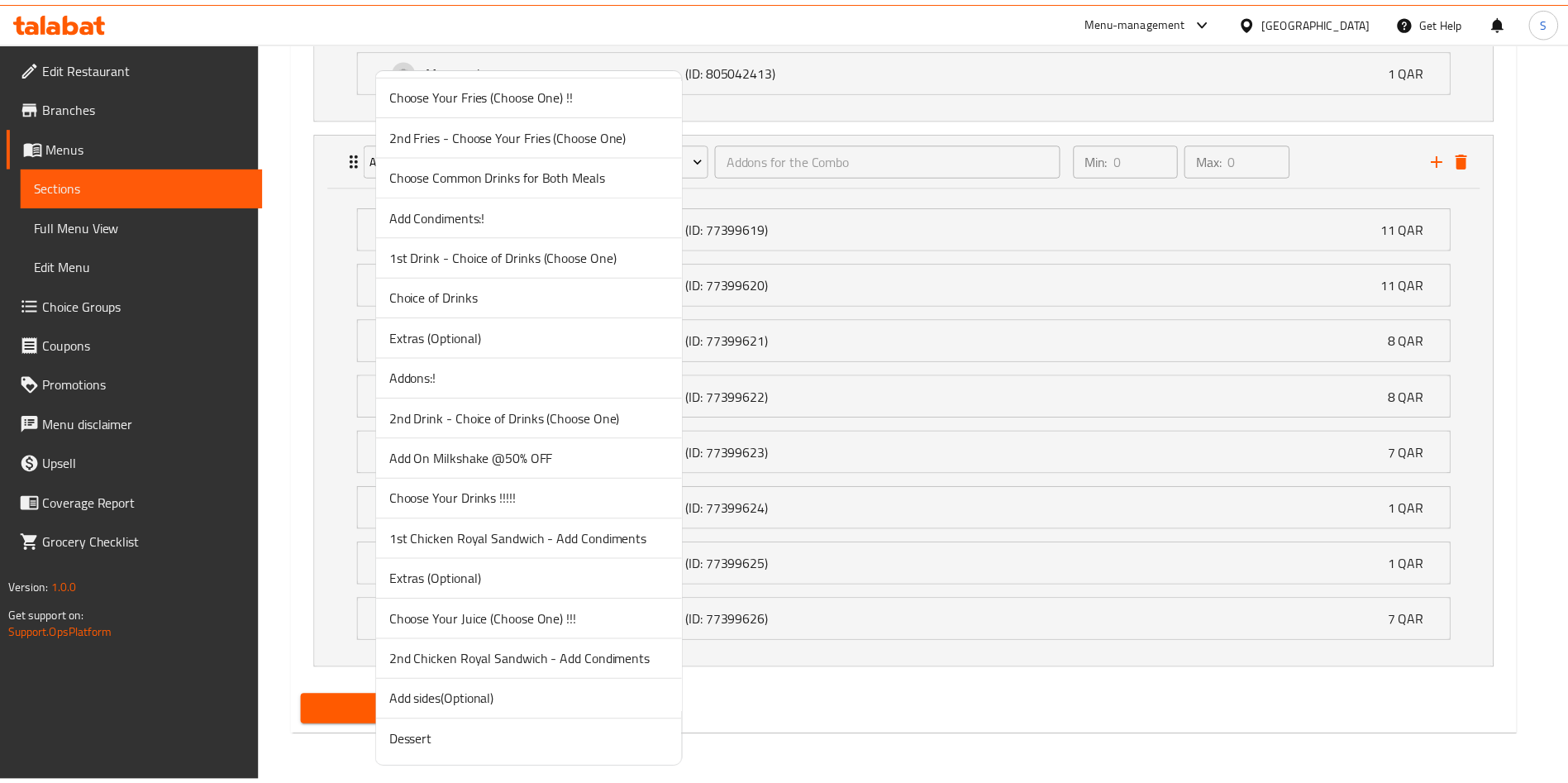
scroll to position [2393, 0]
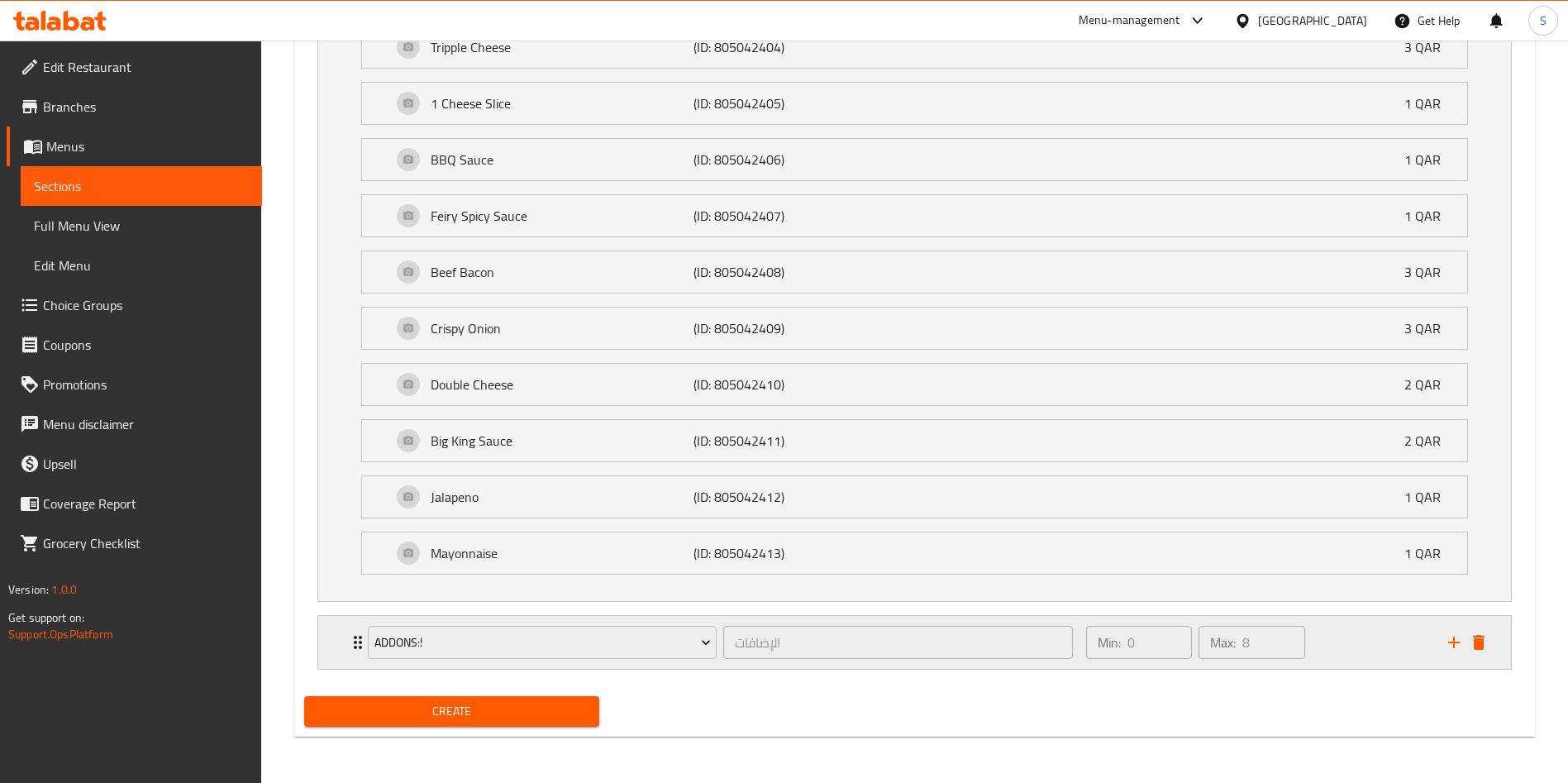
click at [1344, 655] on div "Min: 0 ​ Max: 8 ​" at bounding box center [1257, 643] width 362 height 53
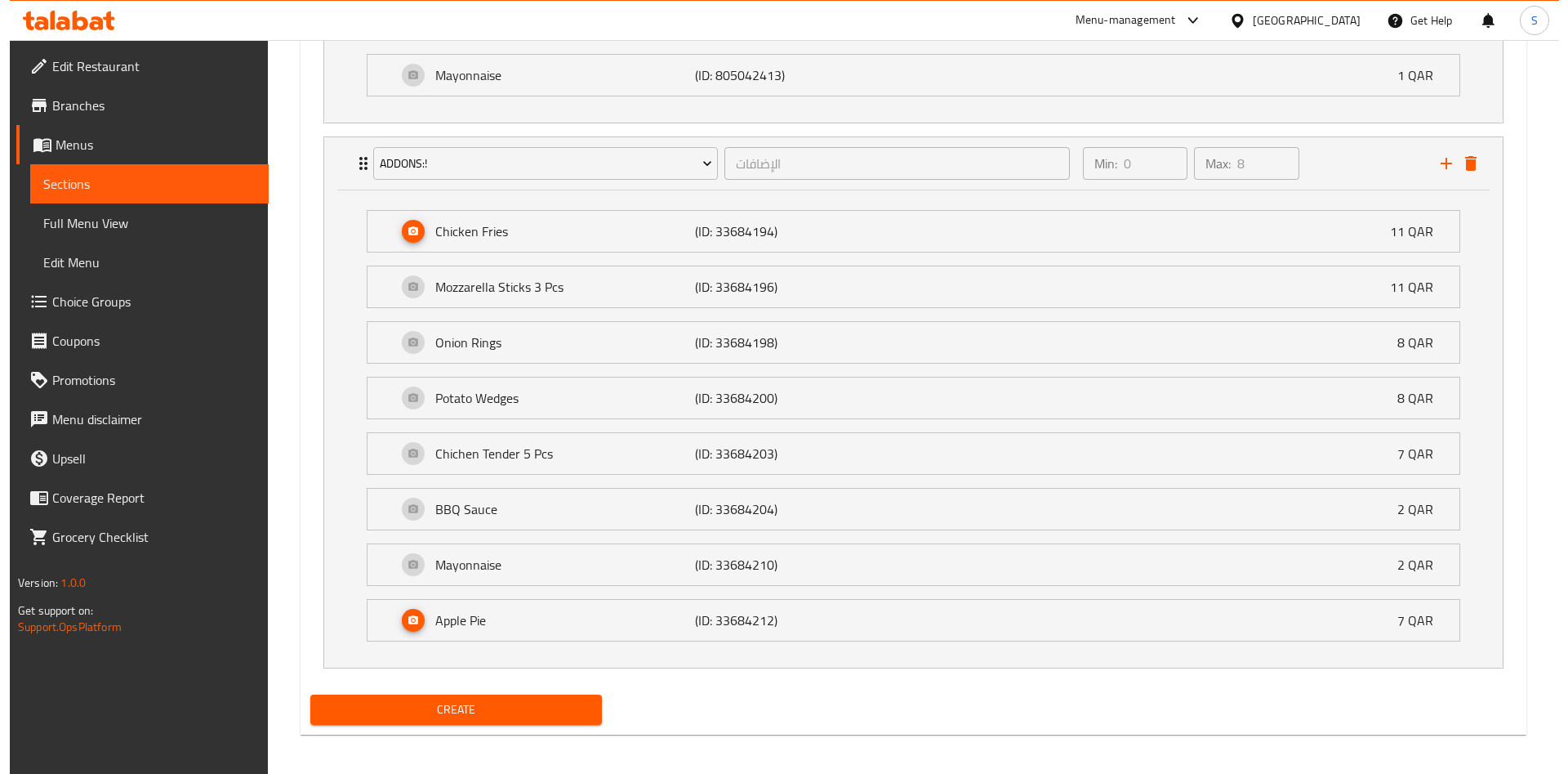
scroll to position [2843, 0]
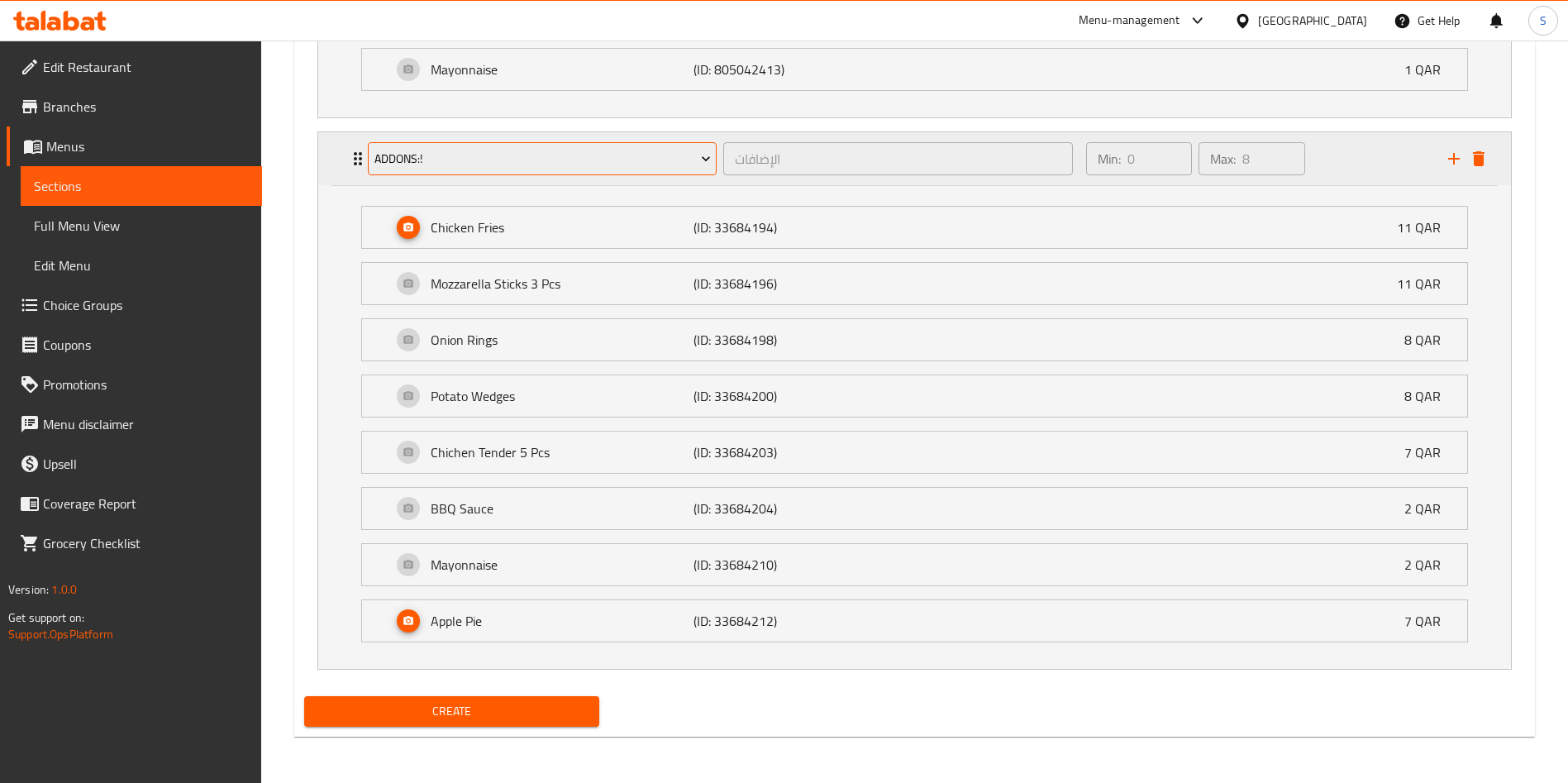
click at [604, 158] on span "Addons:!" at bounding box center [542, 159] width 336 height 21
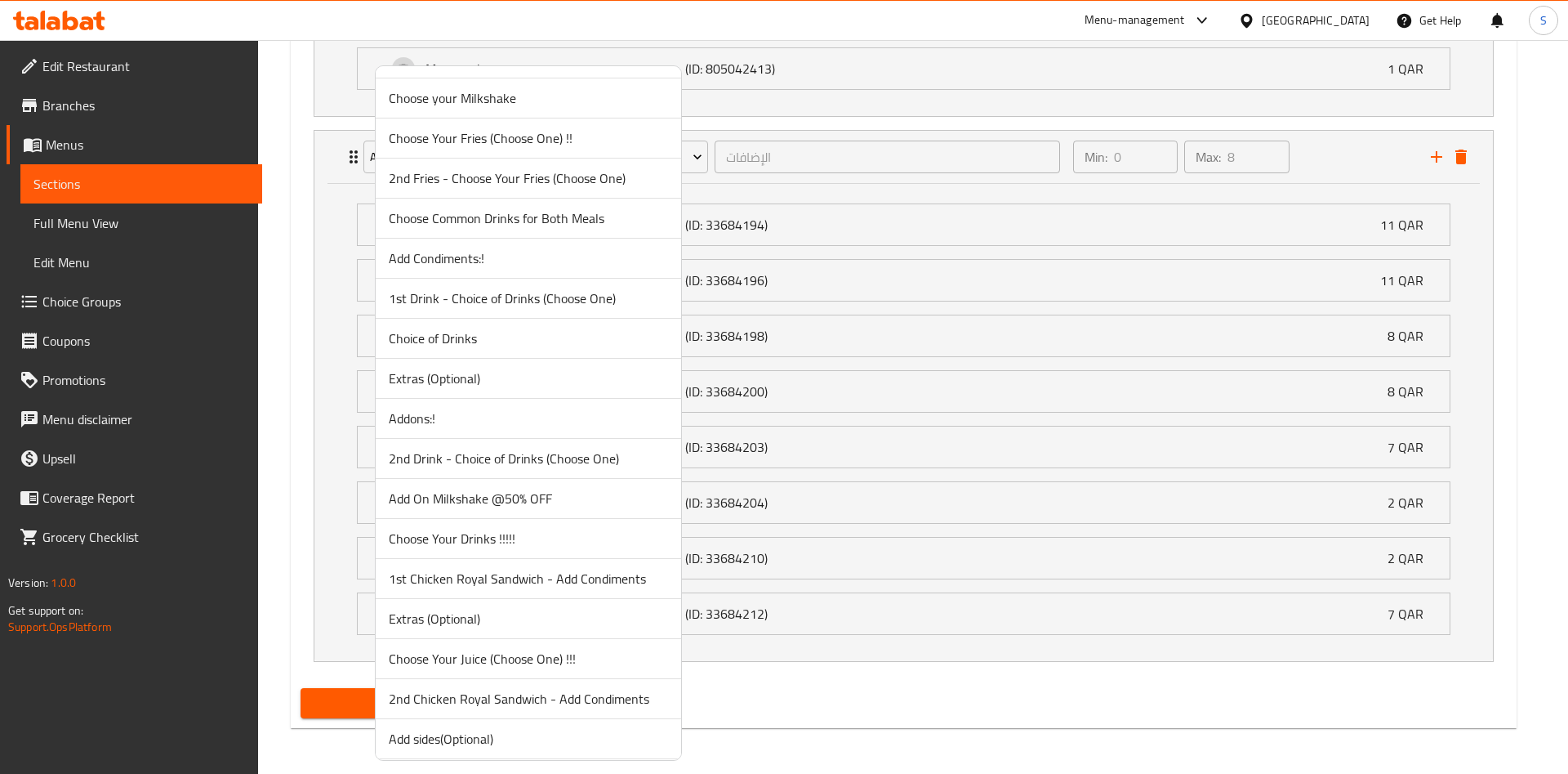
scroll to position [1040, 0]
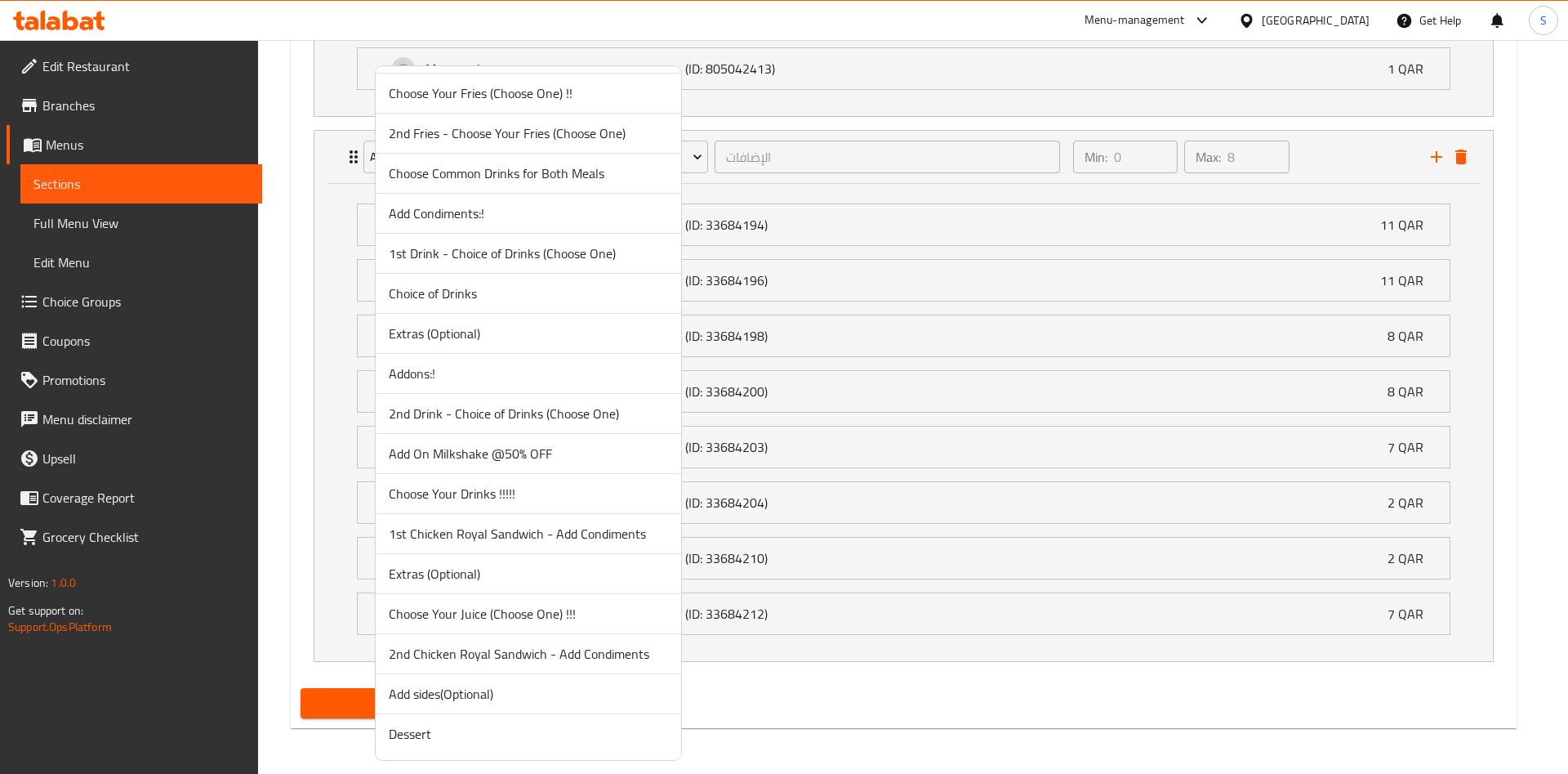
click at [547, 566] on span "Extras (Optional)" at bounding box center [528, 573] width 279 height 20
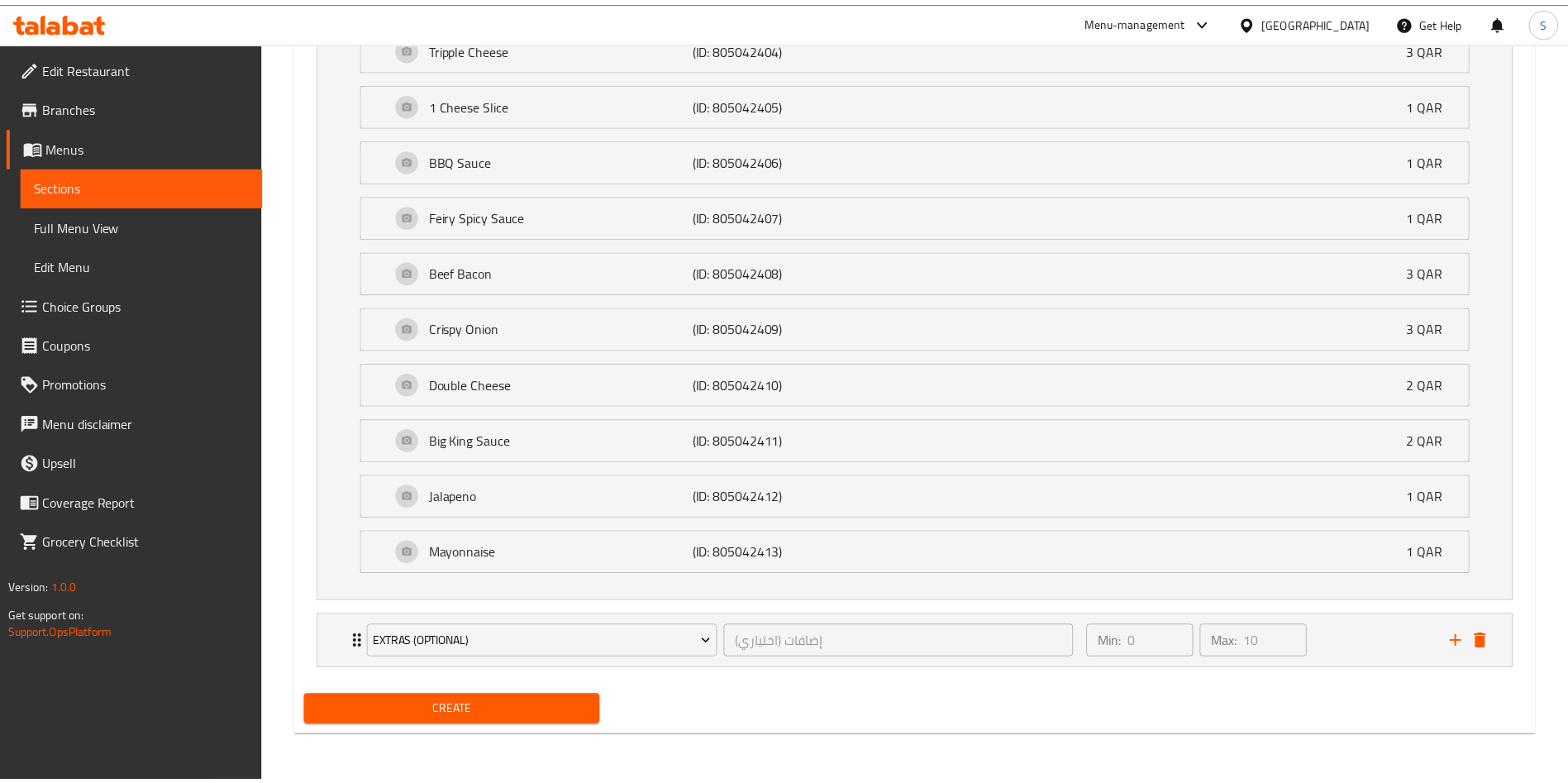
scroll to position [2393, 0]
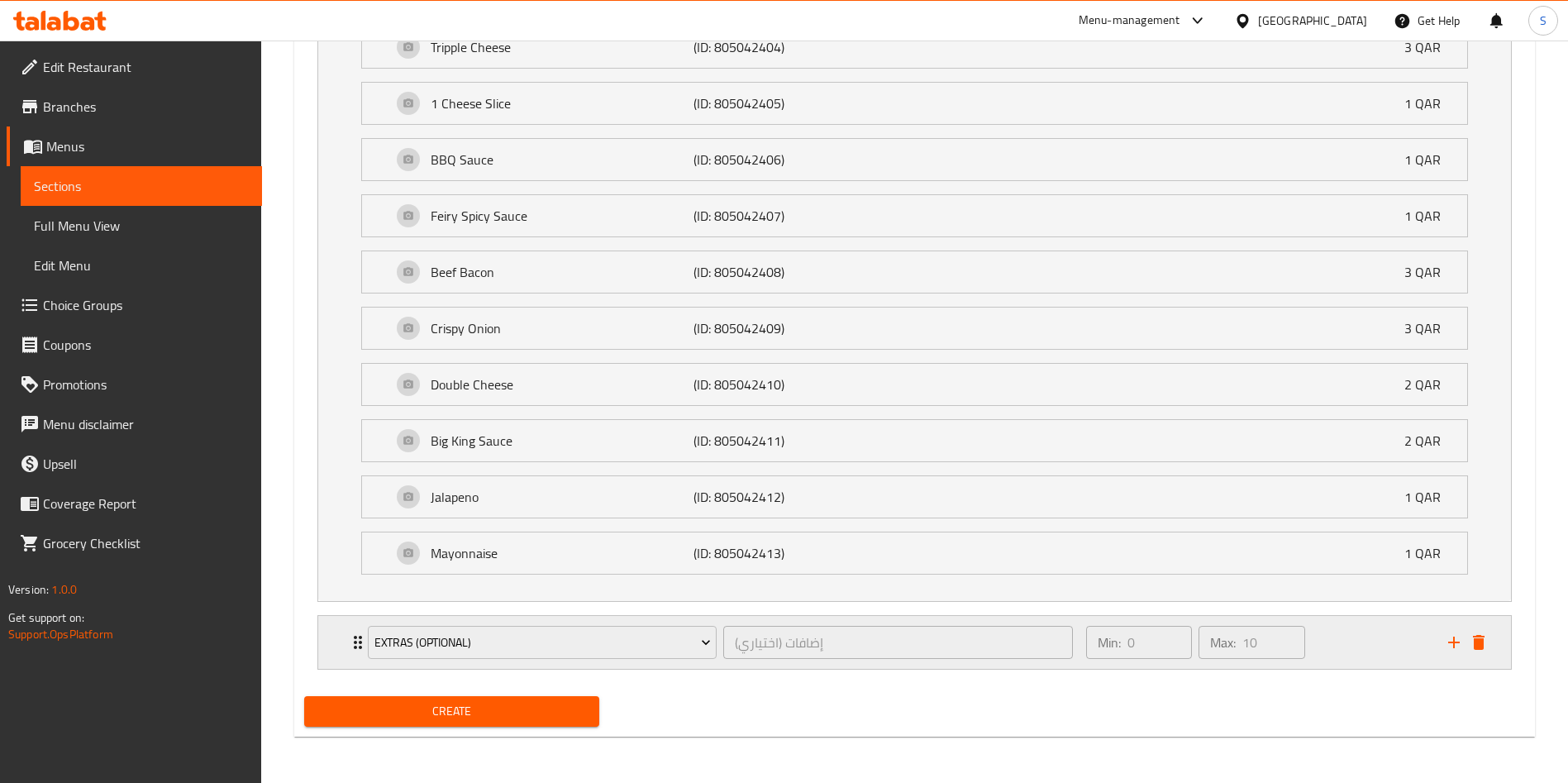
click at [1363, 640] on div "Min: 0 ​ Max: 10 ​" at bounding box center [1257, 643] width 362 height 53
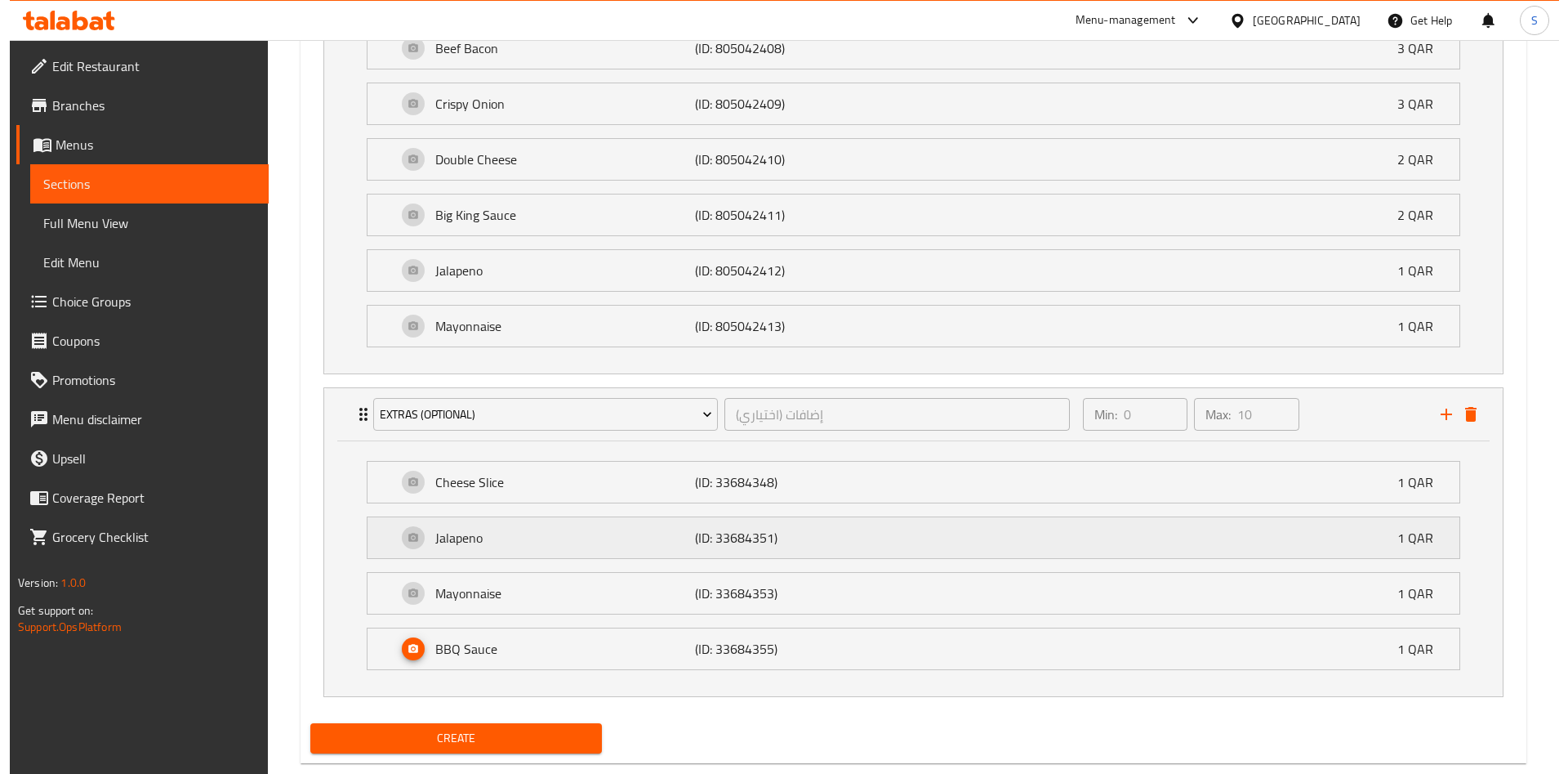
scroll to position [2620, 0]
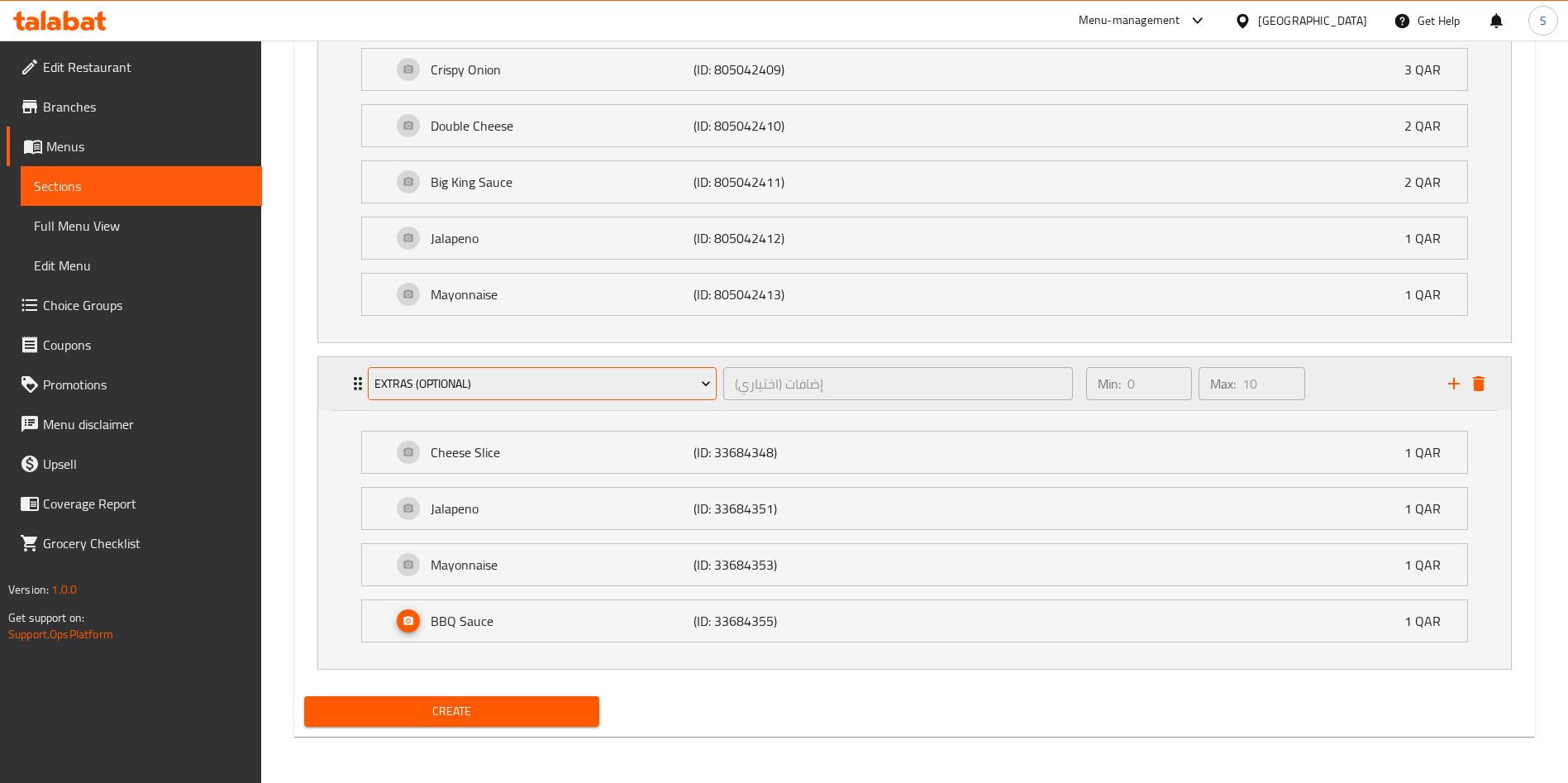
click at [476, 395] on button "Extras (Optional)" at bounding box center [541, 383] width 348 height 33
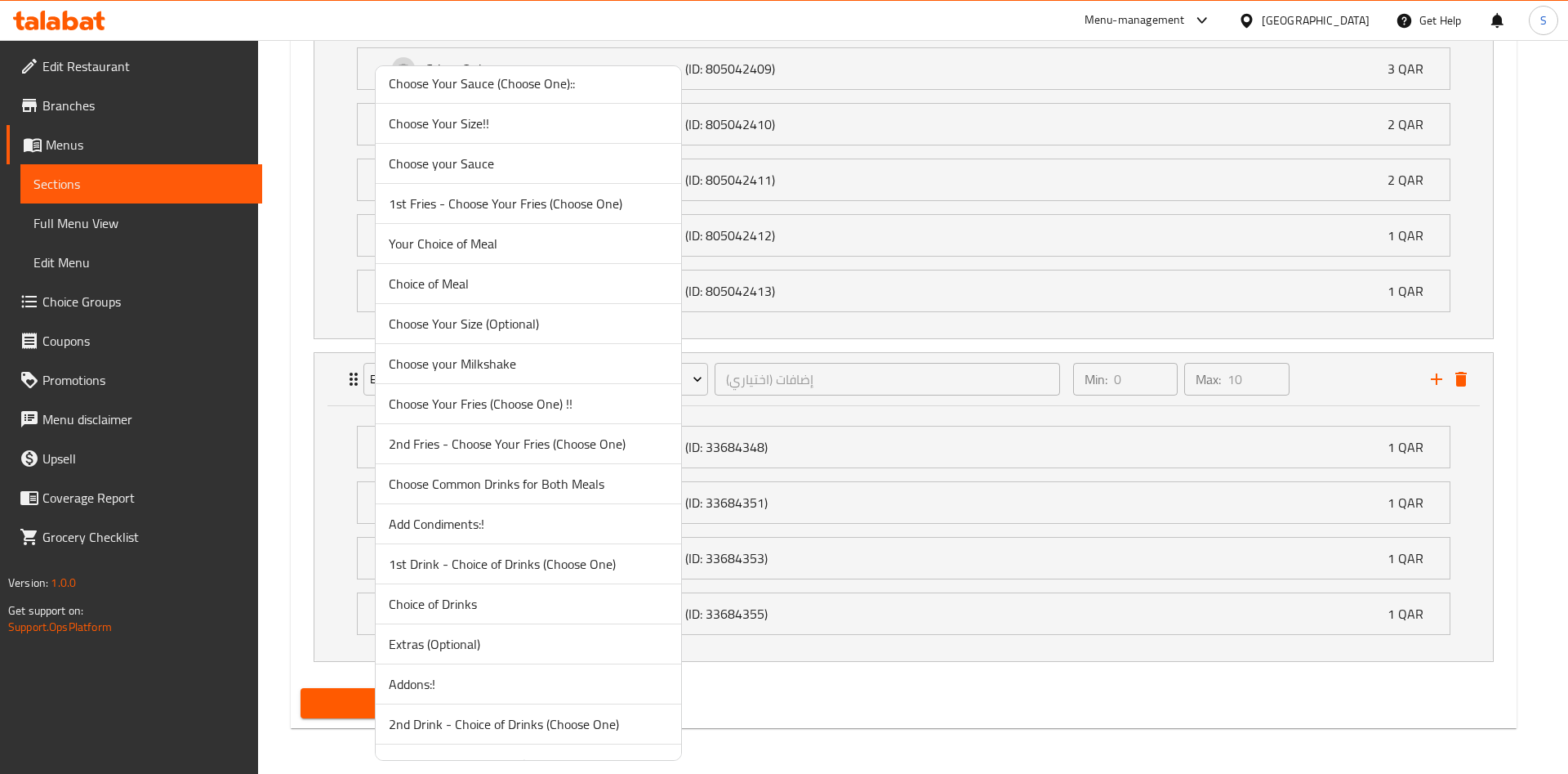
scroll to position [1040, 0]
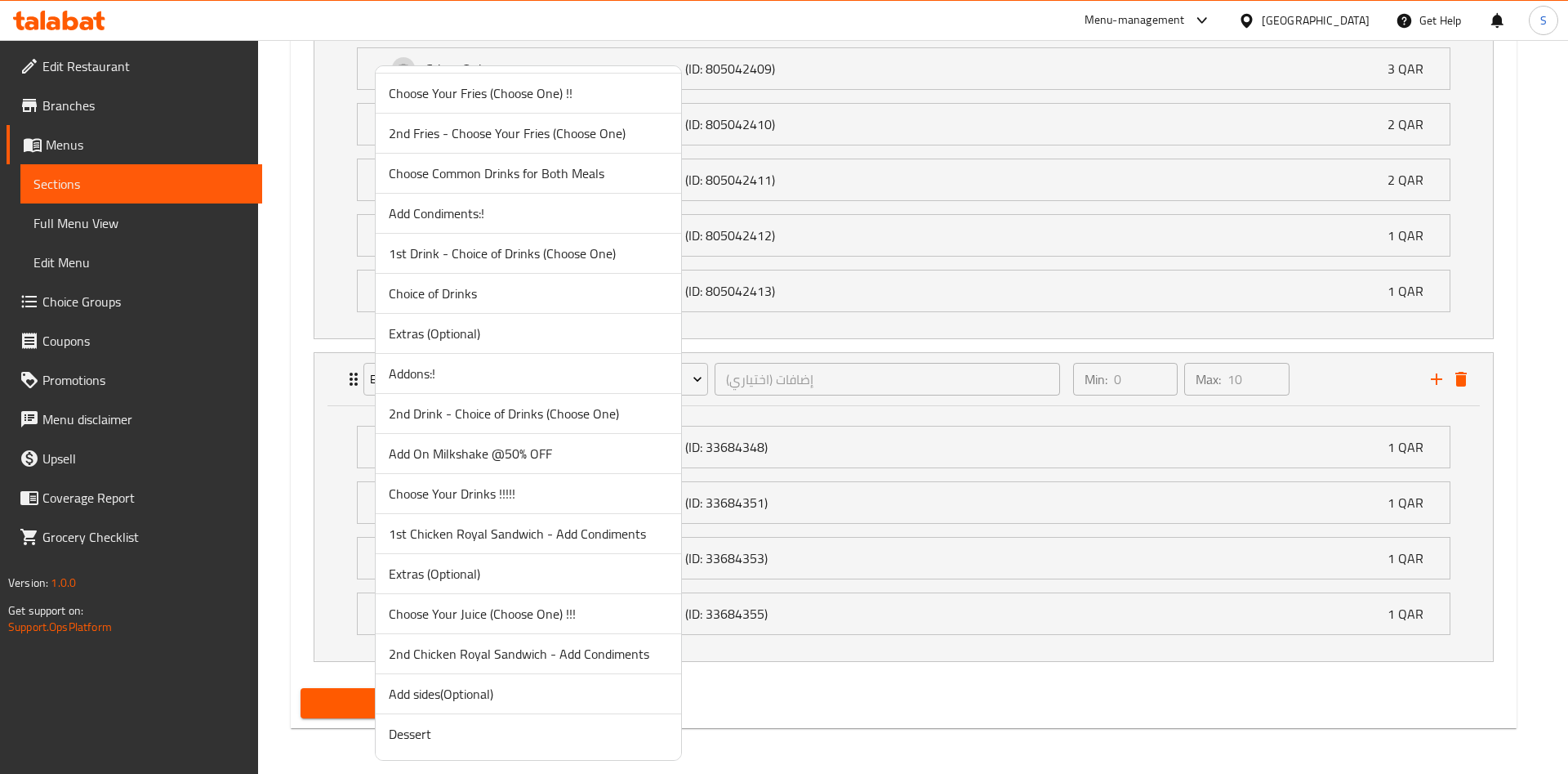
click at [462, 693] on span "Add sides(Optional)" at bounding box center [528, 693] width 279 height 20
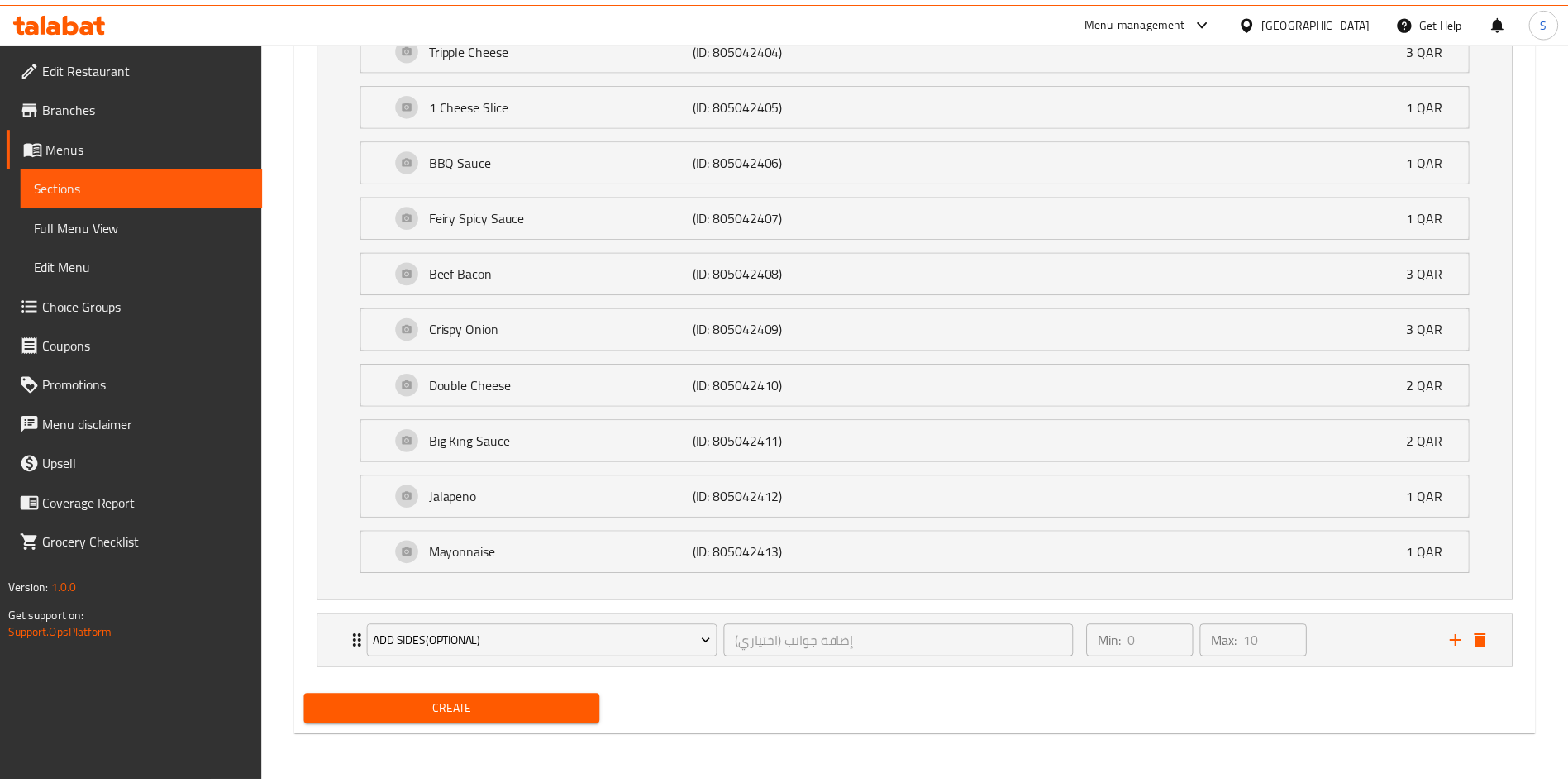
scroll to position [2393, 0]
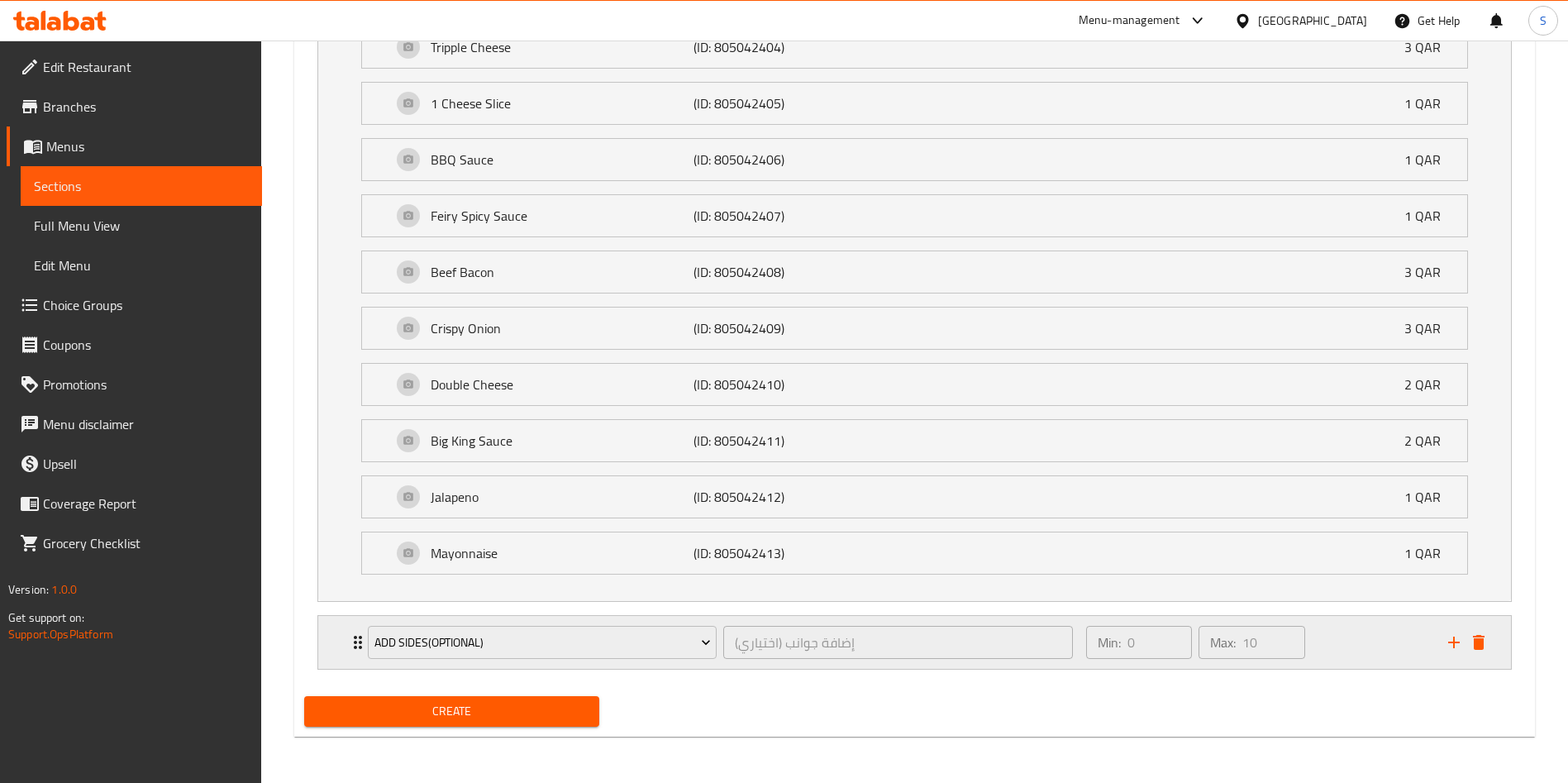
click at [1346, 651] on div "Min: 0 ​ Max: 10 ​" at bounding box center [1257, 643] width 362 height 53
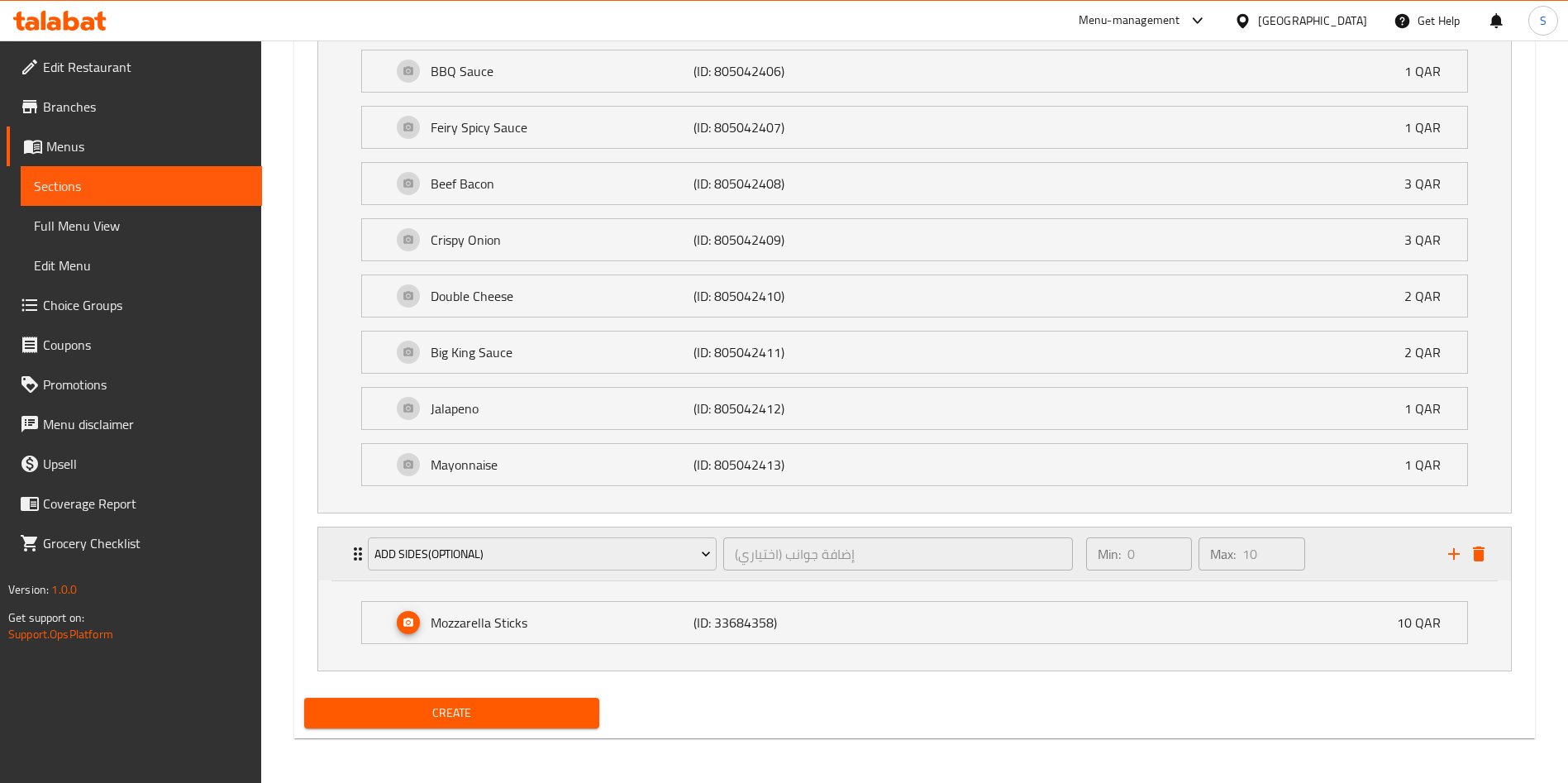
scroll to position [2483, 0]
click at [1346, 554] on div "Min: 0 ​ Max: 10 ​" at bounding box center [1257, 552] width 362 height 53
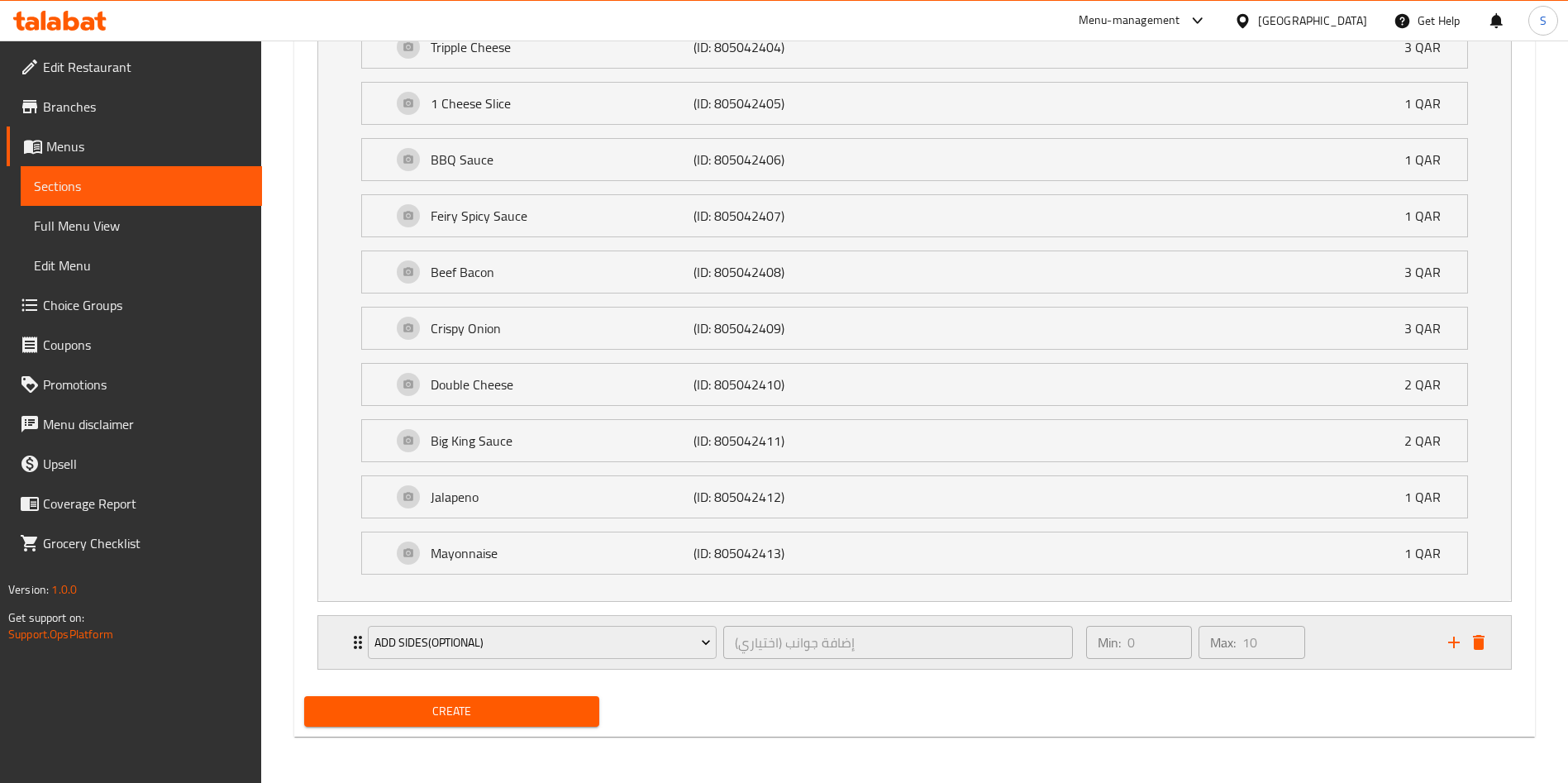
click at [1346, 554] on div "Mayonnaise (ID: 805042413) 1 QAR" at bounding box center [920, 553] width 1055 height 42
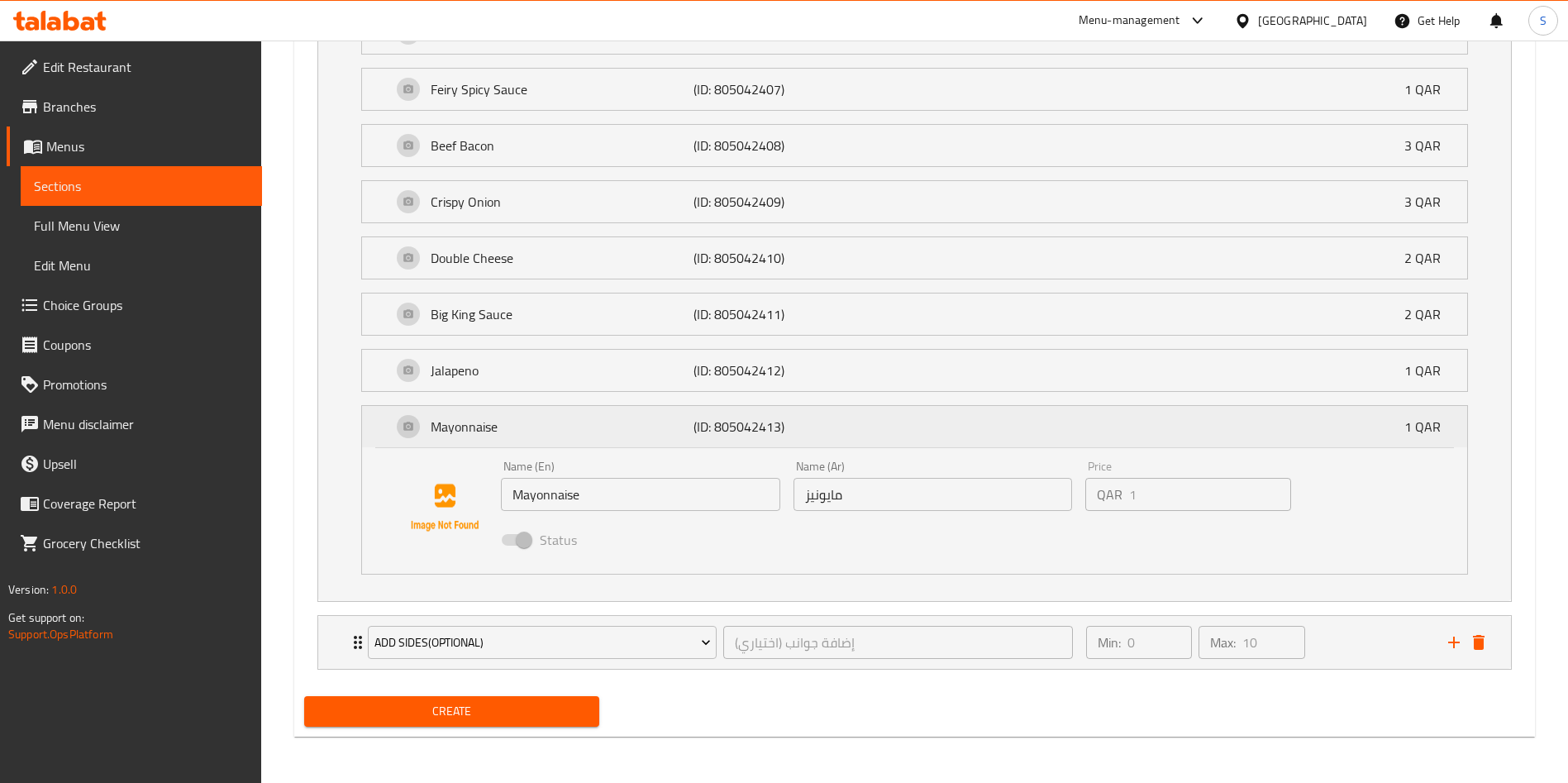
click at [1318, 438] on div "Mayonnaise (ID: 805042413) 1 QAR" at bounding box center [920, 427] width 1055 height 42
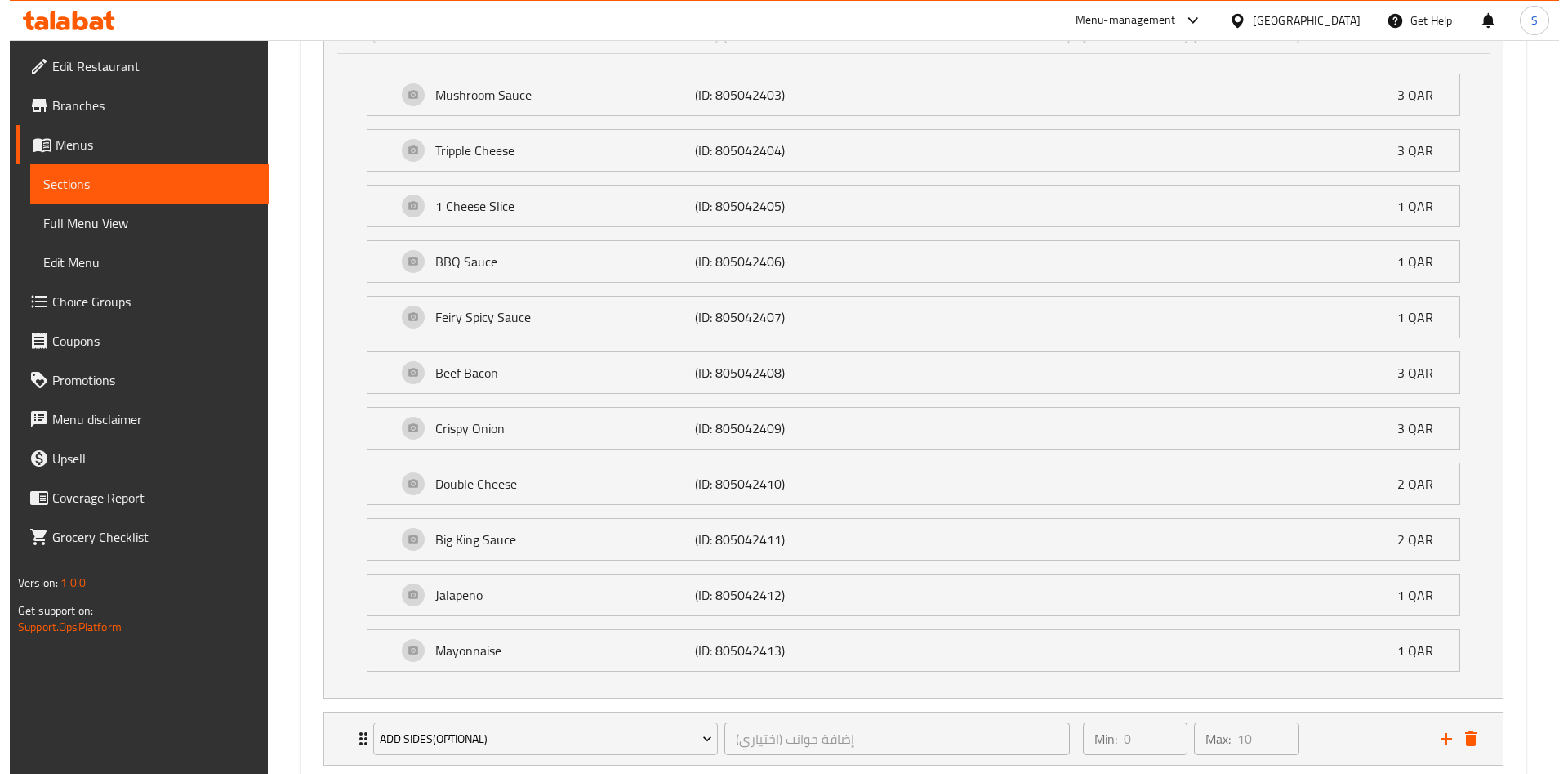
scroll to position [2365, 0]
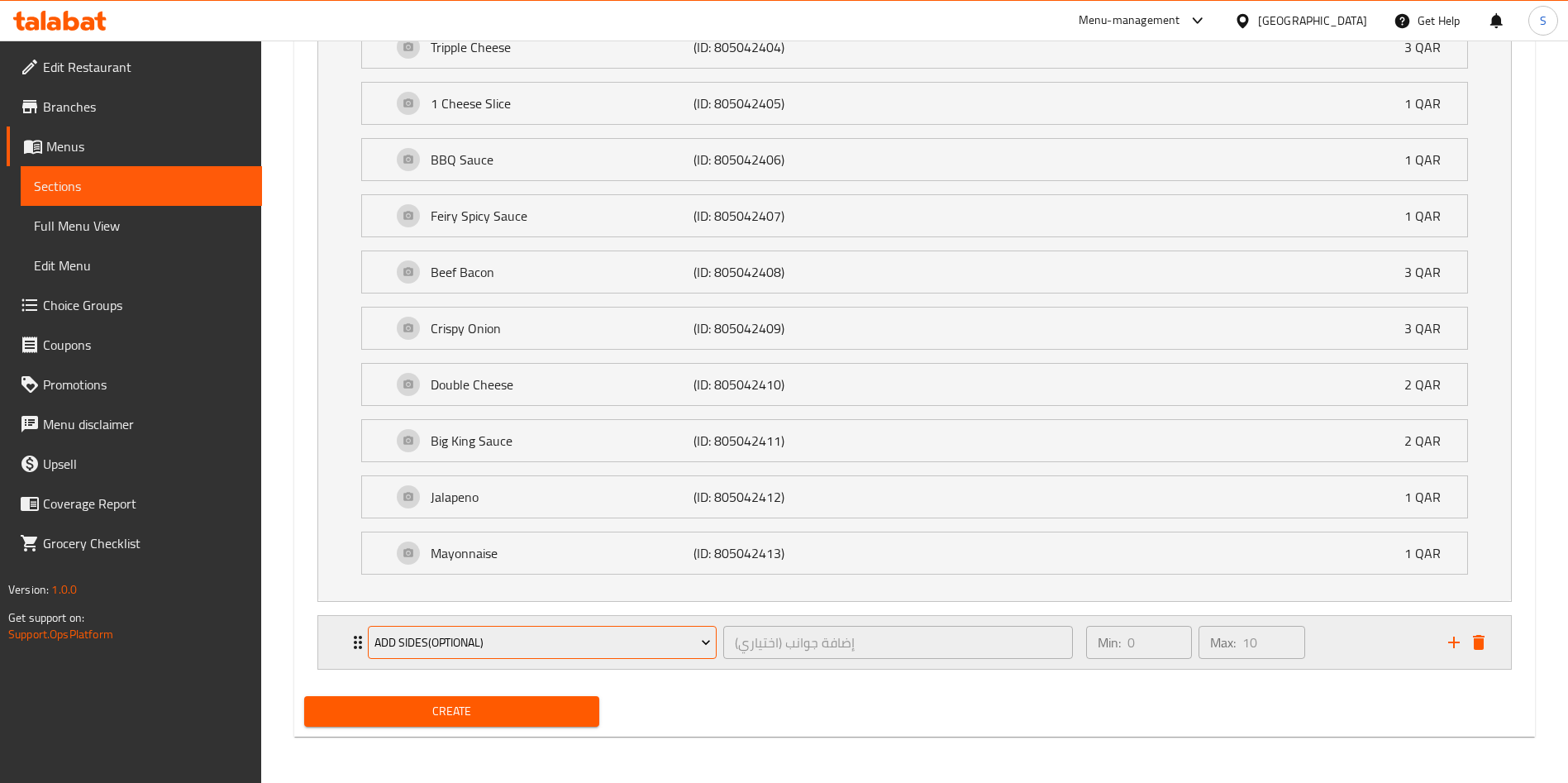
click at [610, 641] on span "Add sides(Optional)" at bounding box center [542, 643] width 336 height 21
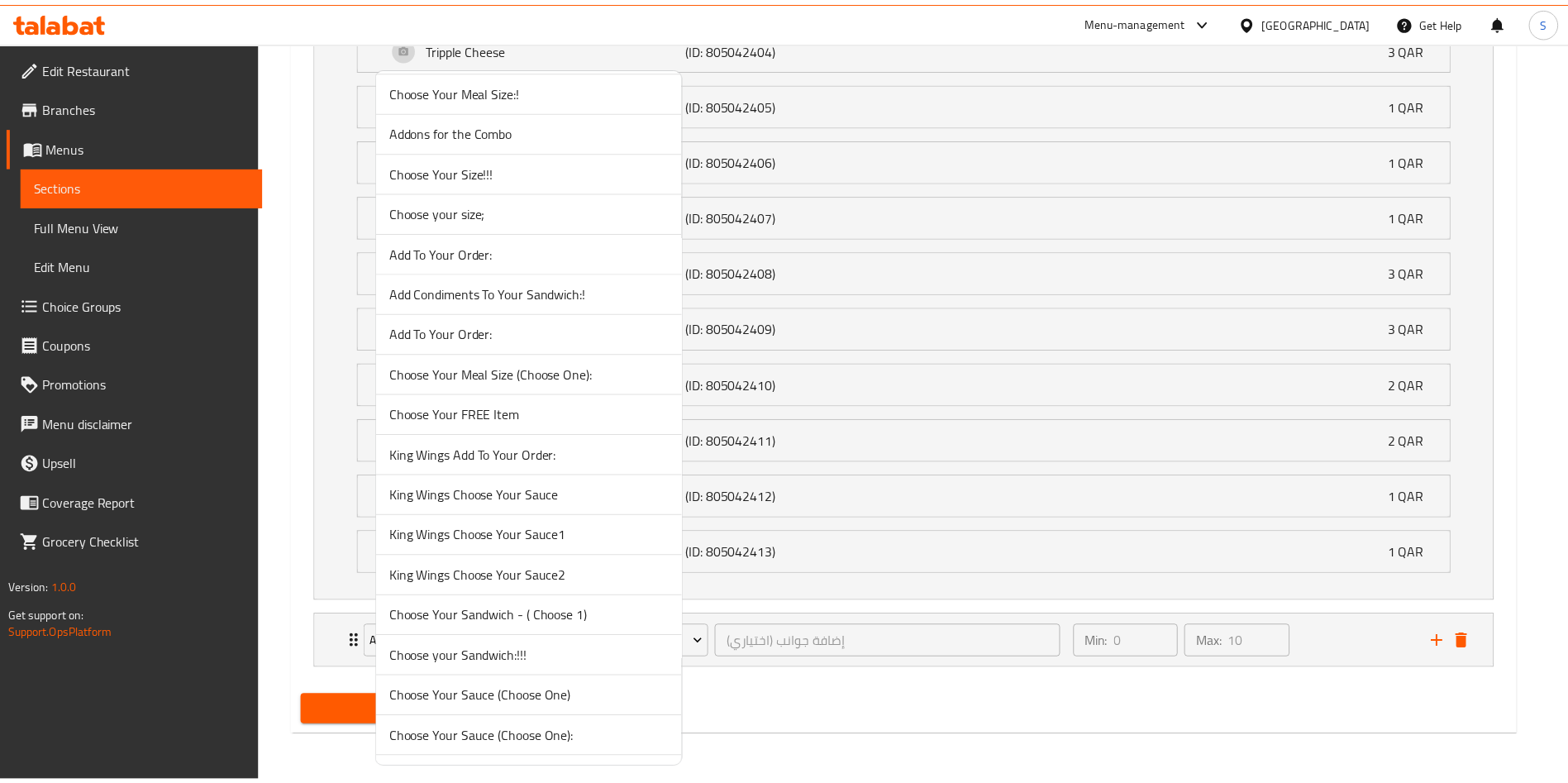
scroll to position [0, 0]
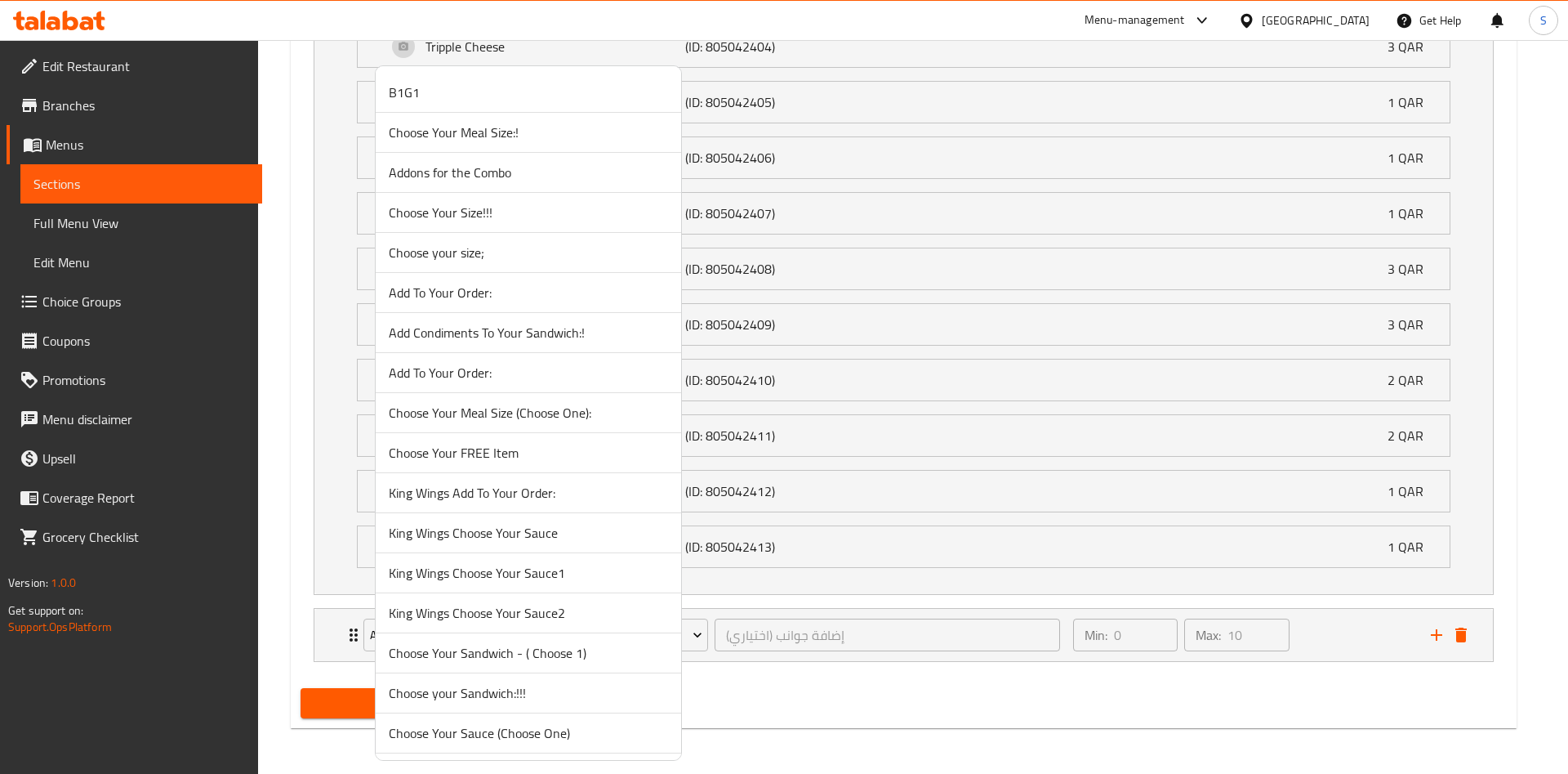
click at [494, 288] on span "Add To Your Order:" at bounding box center [528, 292] width 279 height 20
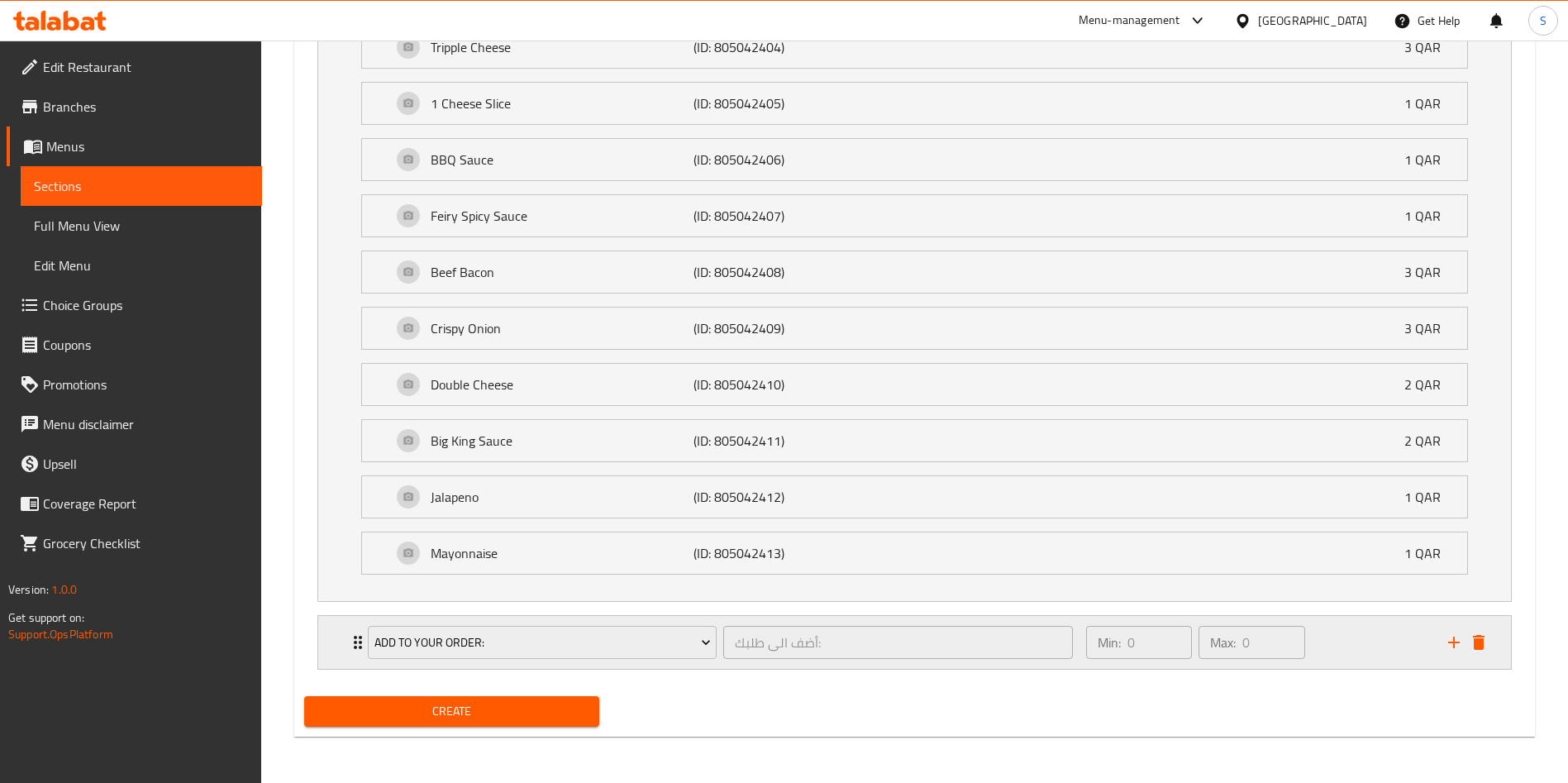
click at [1379, 639] on div "Min: 0 ​ Max: 0 ​" at bounding box center [1257, 643] width 362 height 53
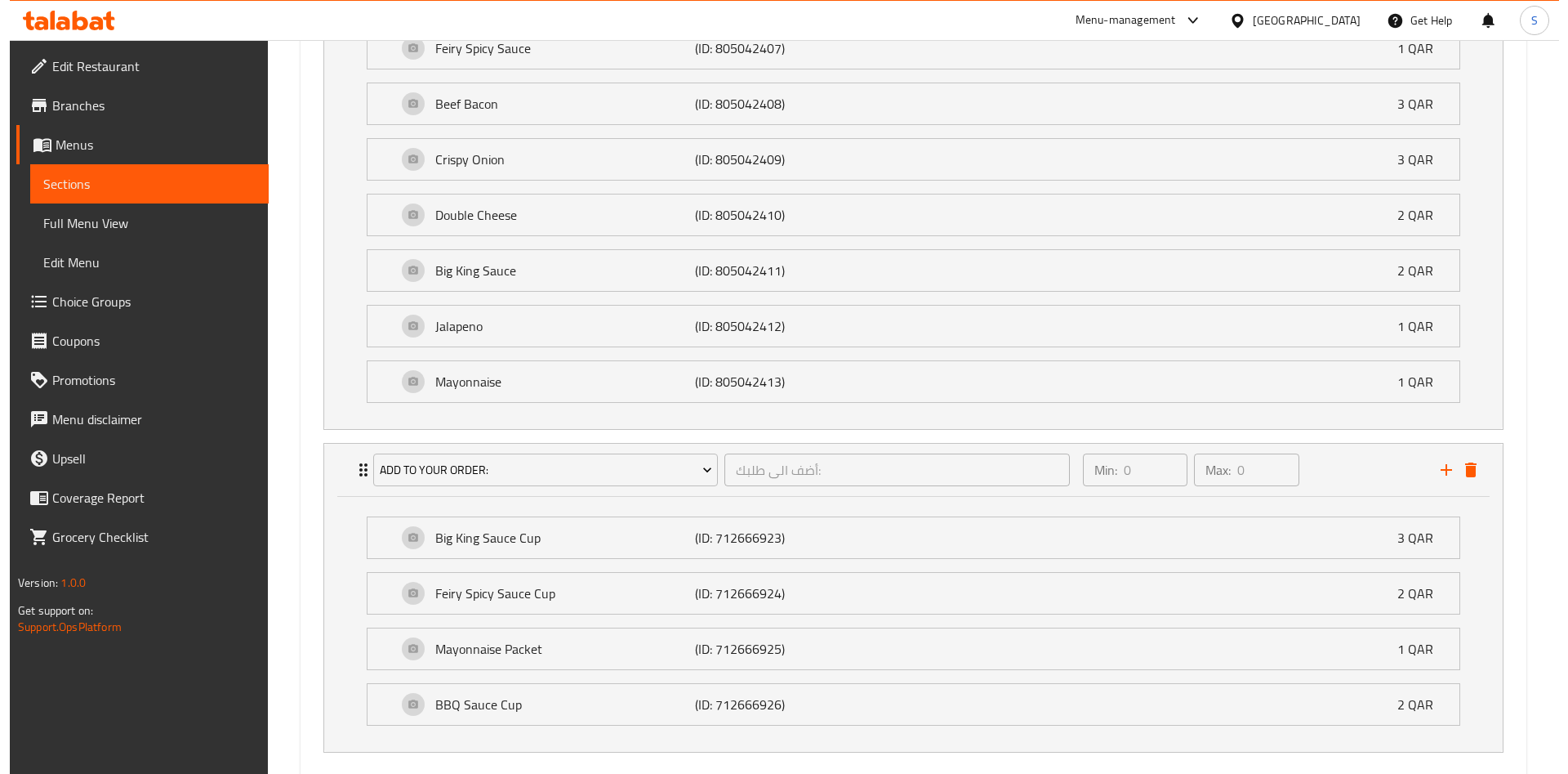
scroll to position [2498, 0]
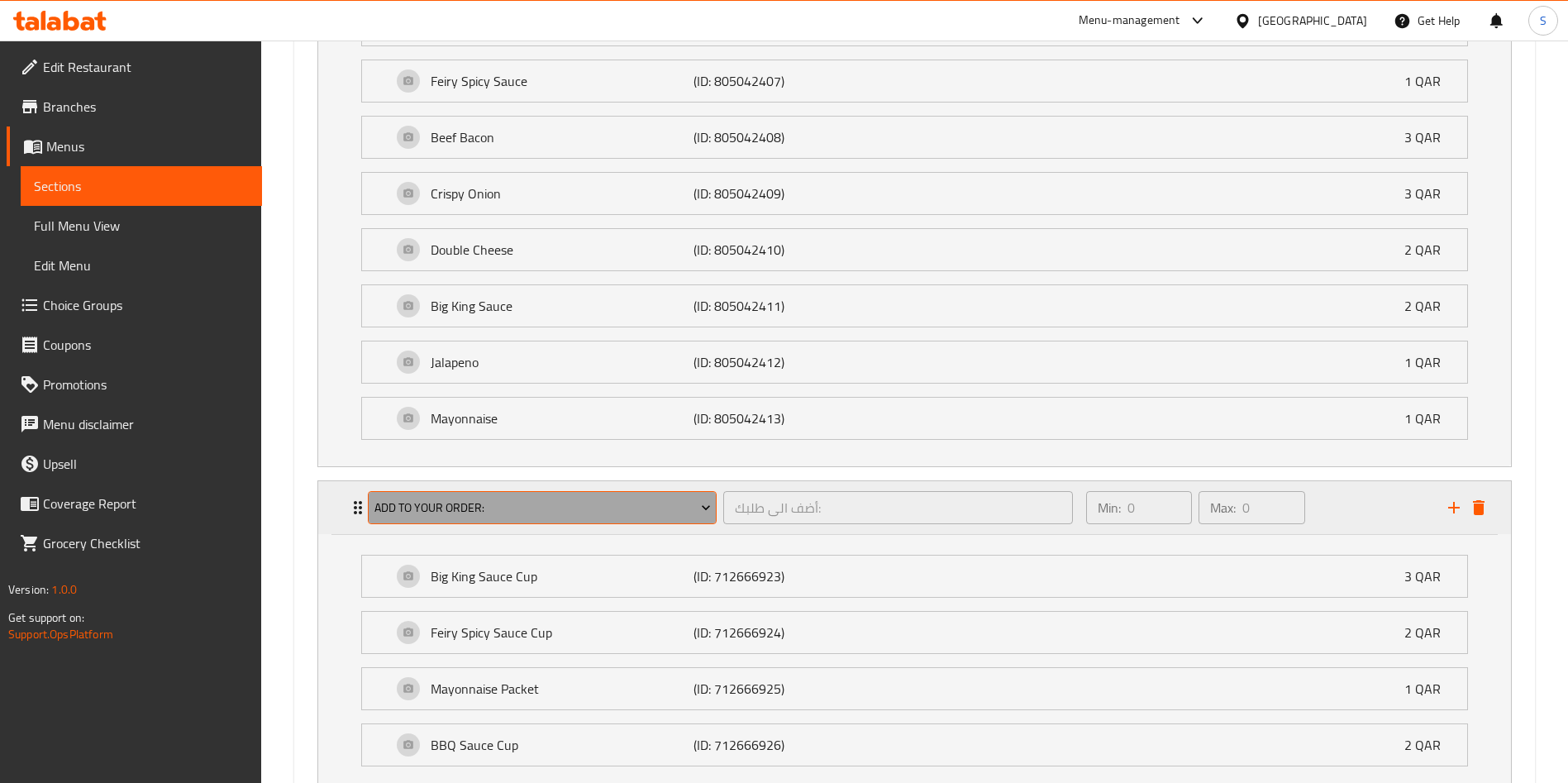
click at [507, 495] on button "Add To Your Order:" at bounding box center [541, 507] width 348 height 33
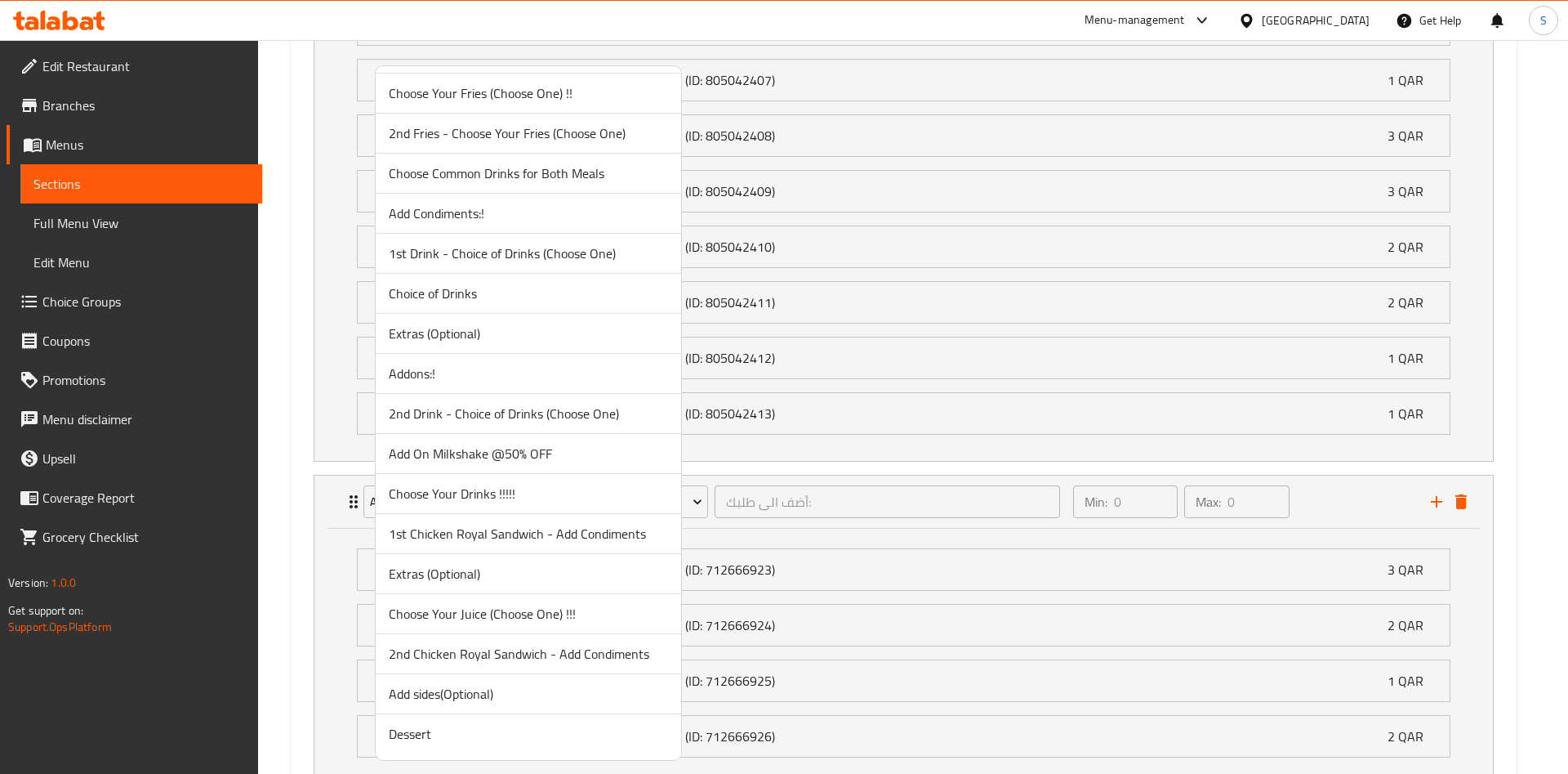
scroll to position [0, 0]
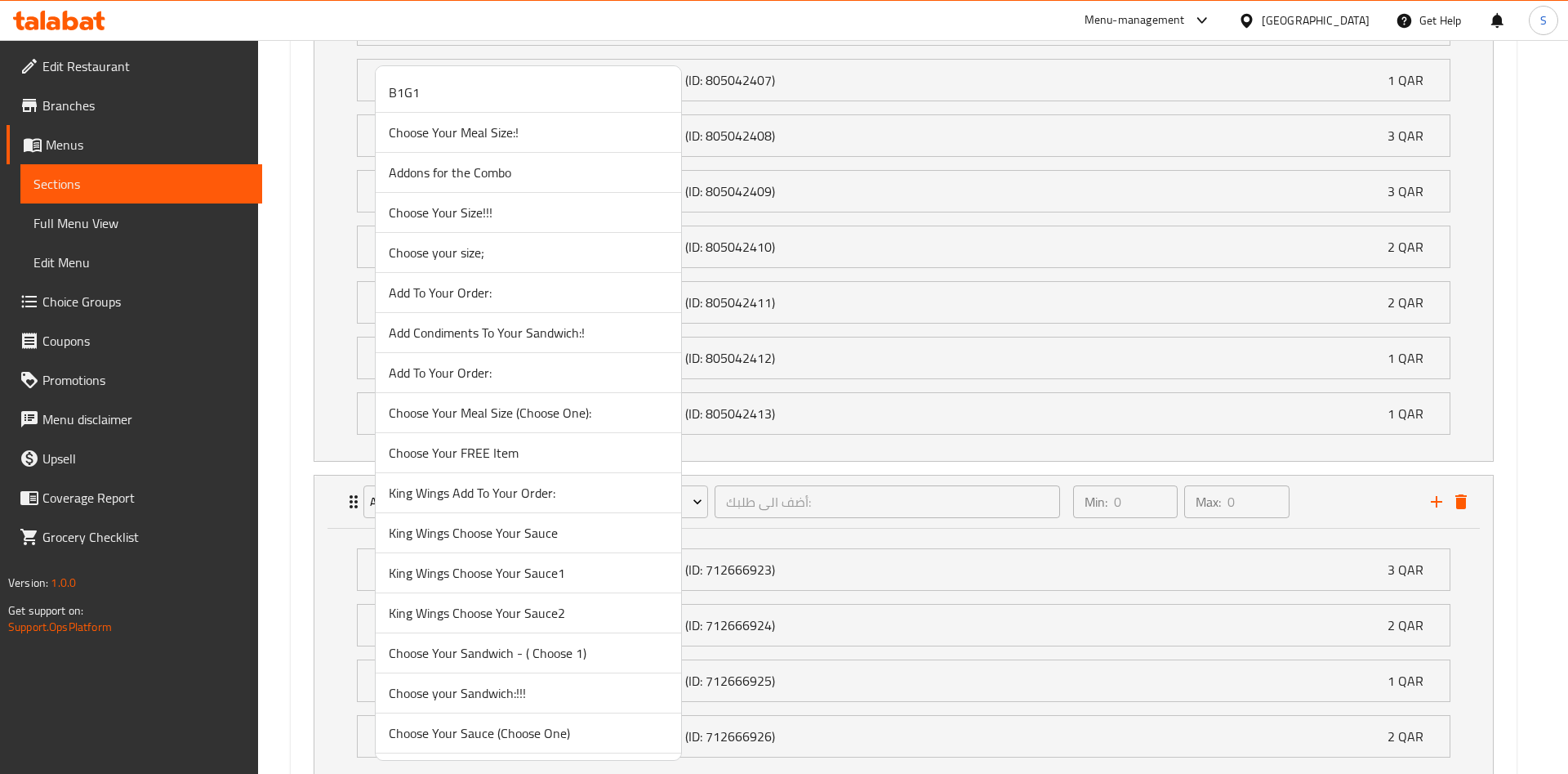
click at [516, 371] on span "Add To Your Order:" at bounding box center [528, 372] width 279 height 20
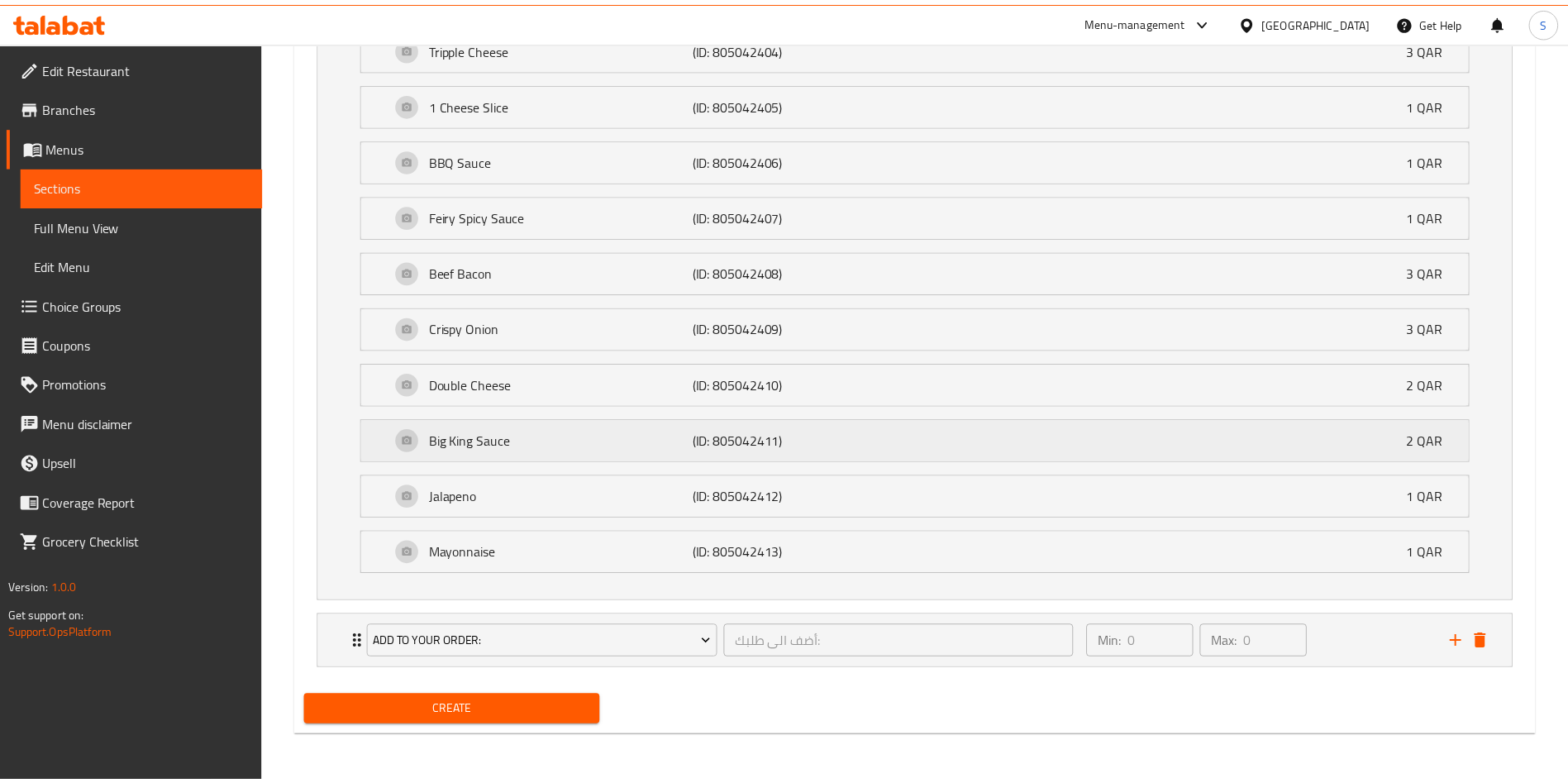
scroll to position [2393, 0]
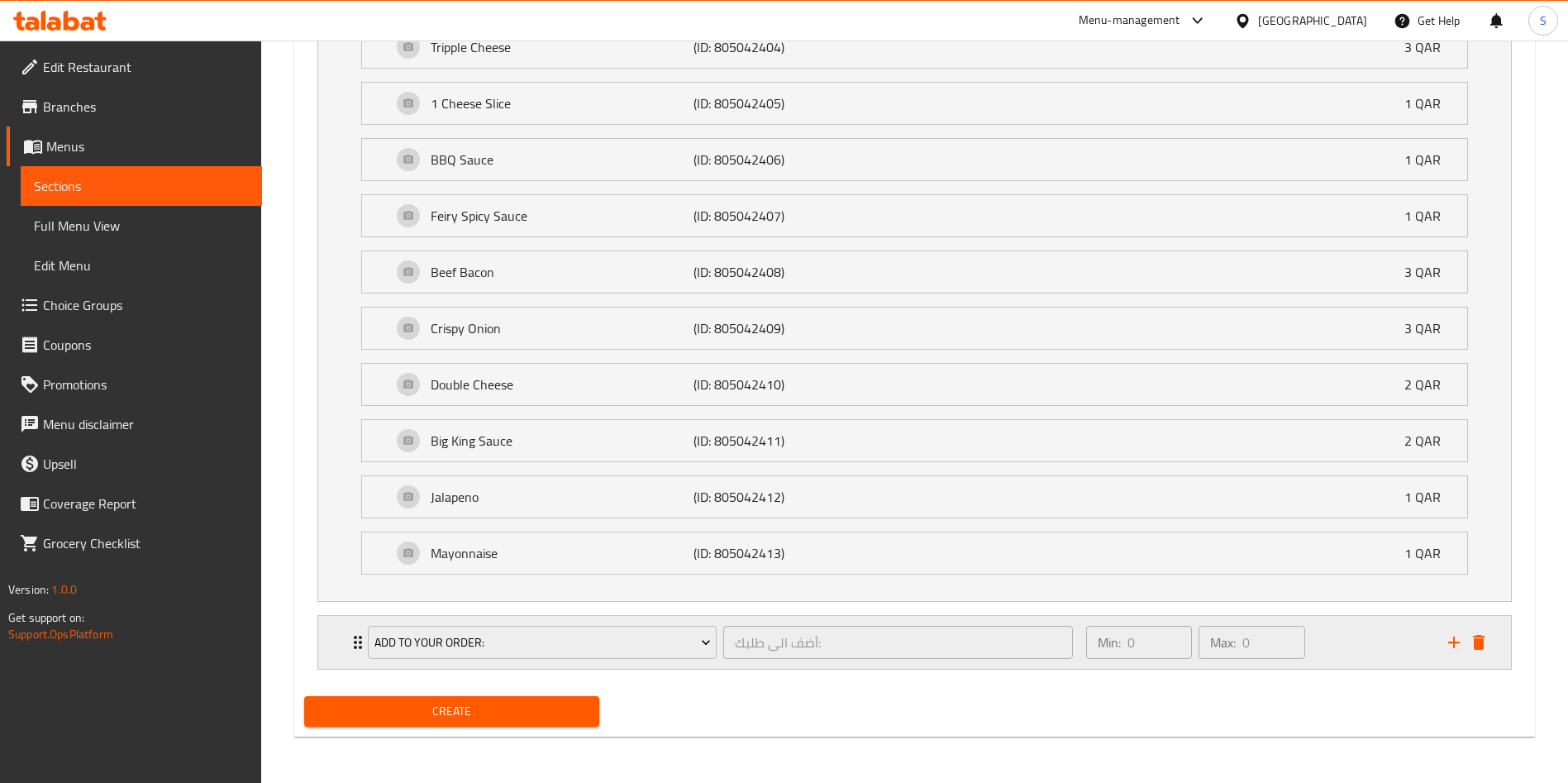
click at [1357, 647] on div "Min: 0 ​ Max: 0 ​" at bounding box center [1257, 643] width 362 height 53
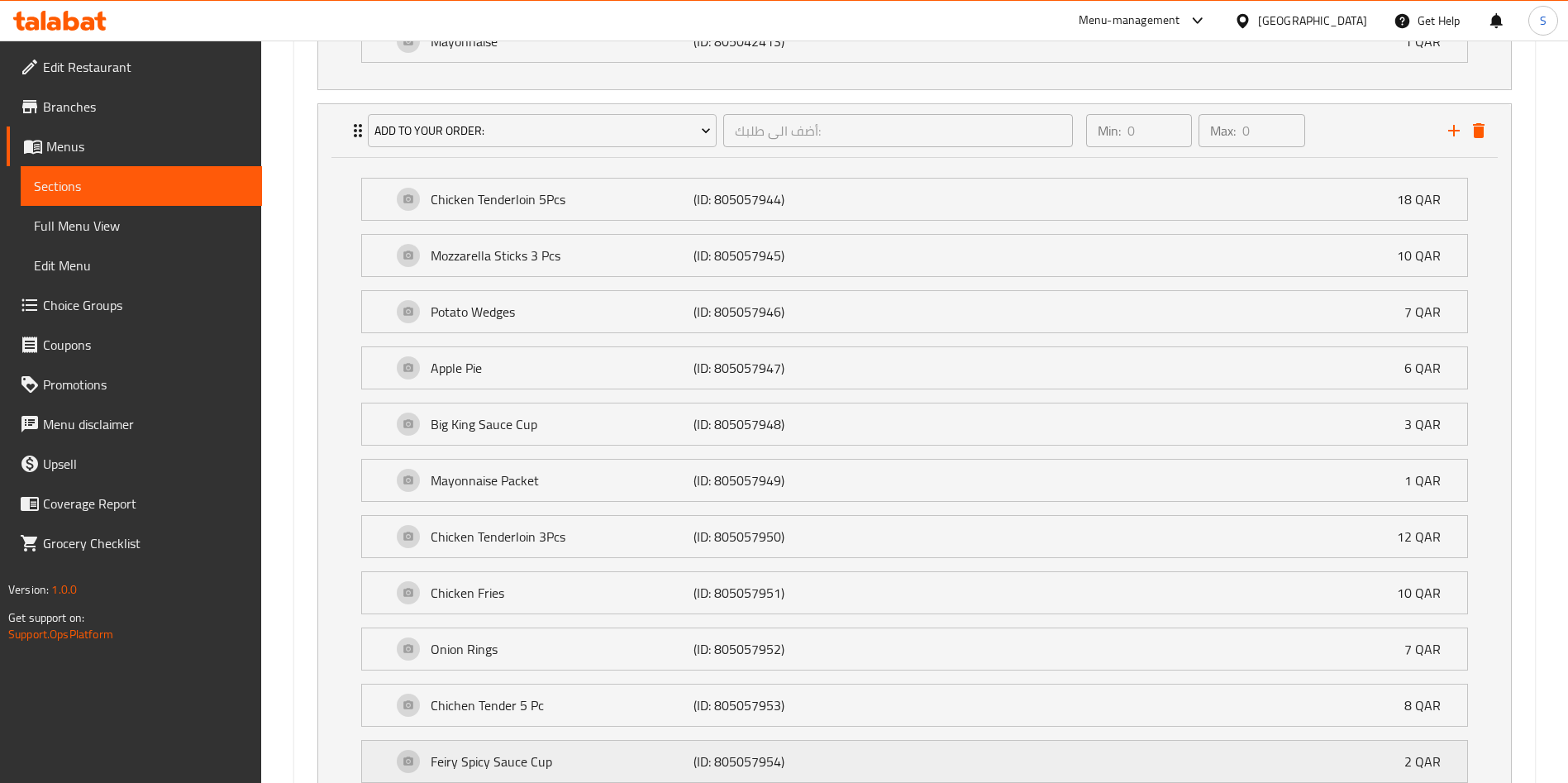
scroll to position [3101, 0]
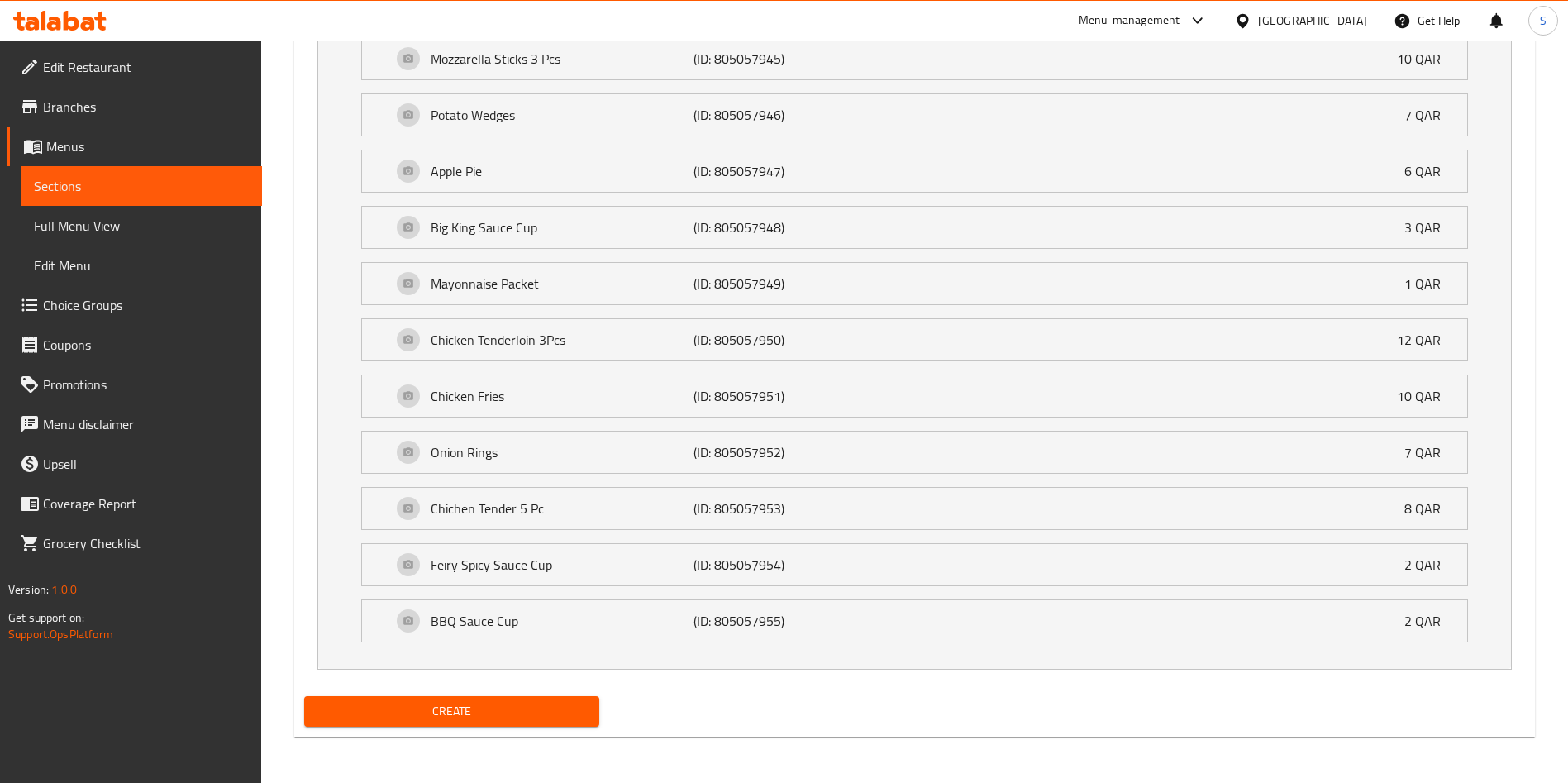
click at [472, 709] on span "Create" at bounding box center [451, 711] width 269 height 21
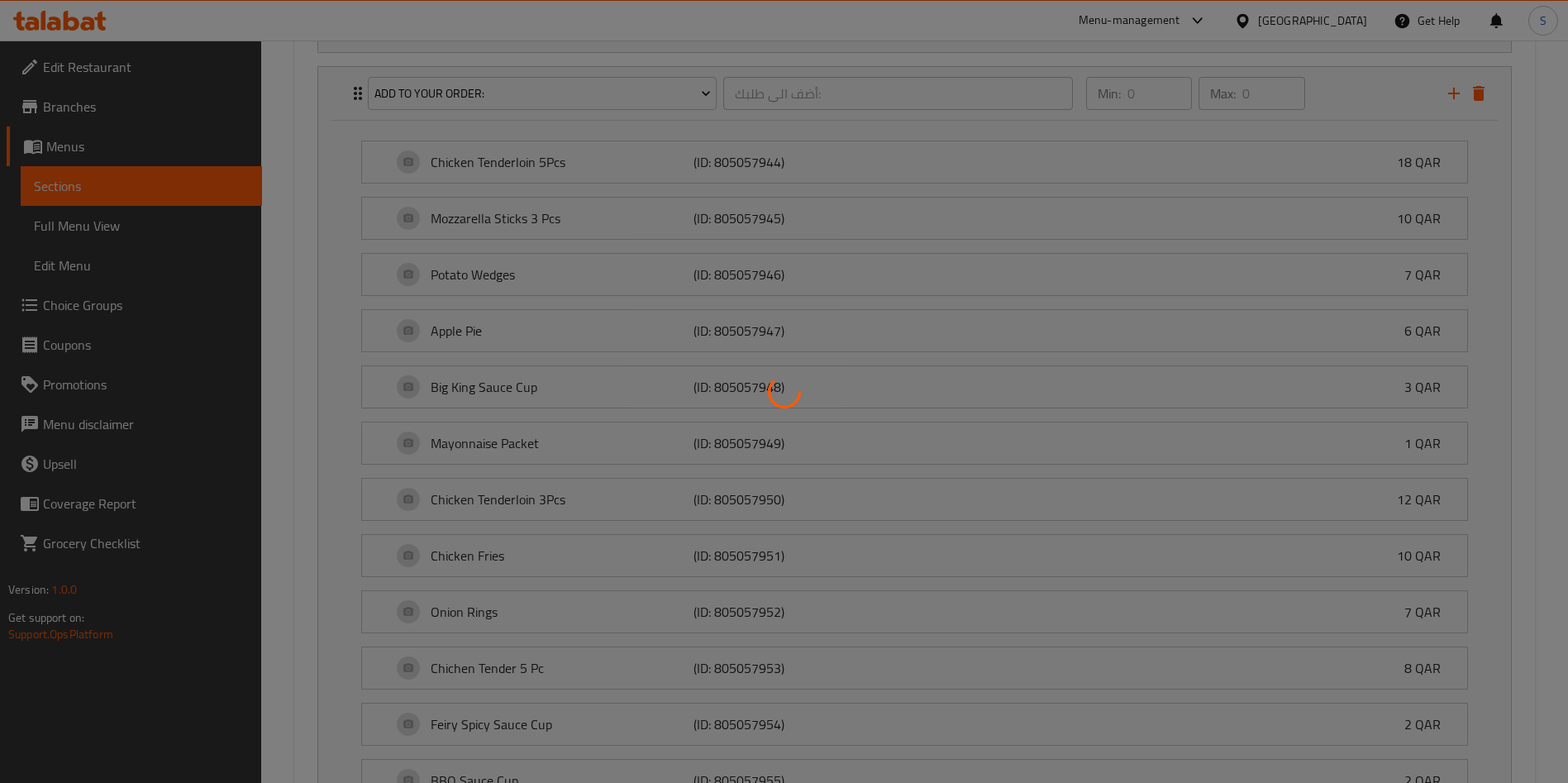
scroll to position [2605, 0]
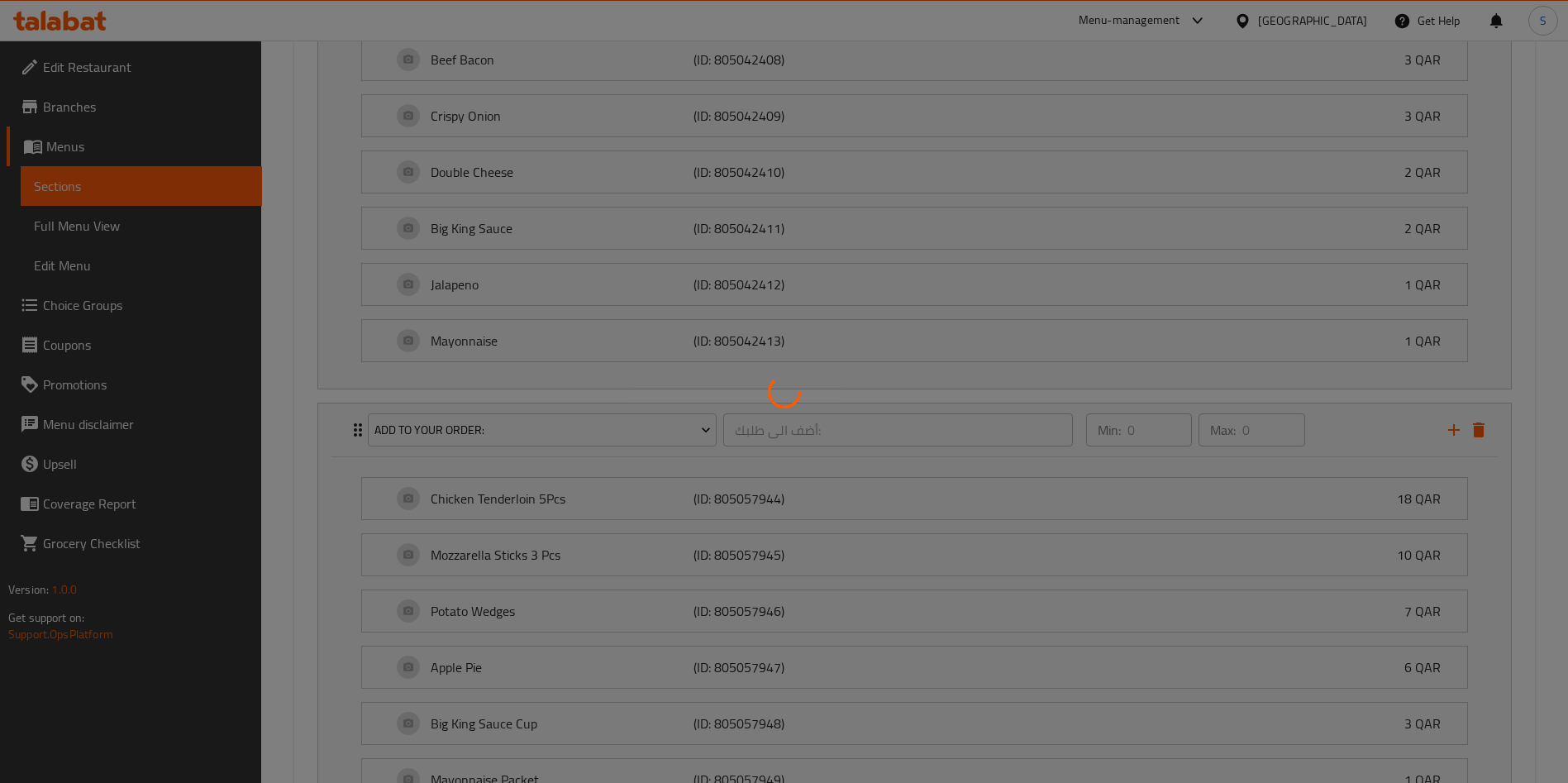
type input "0"
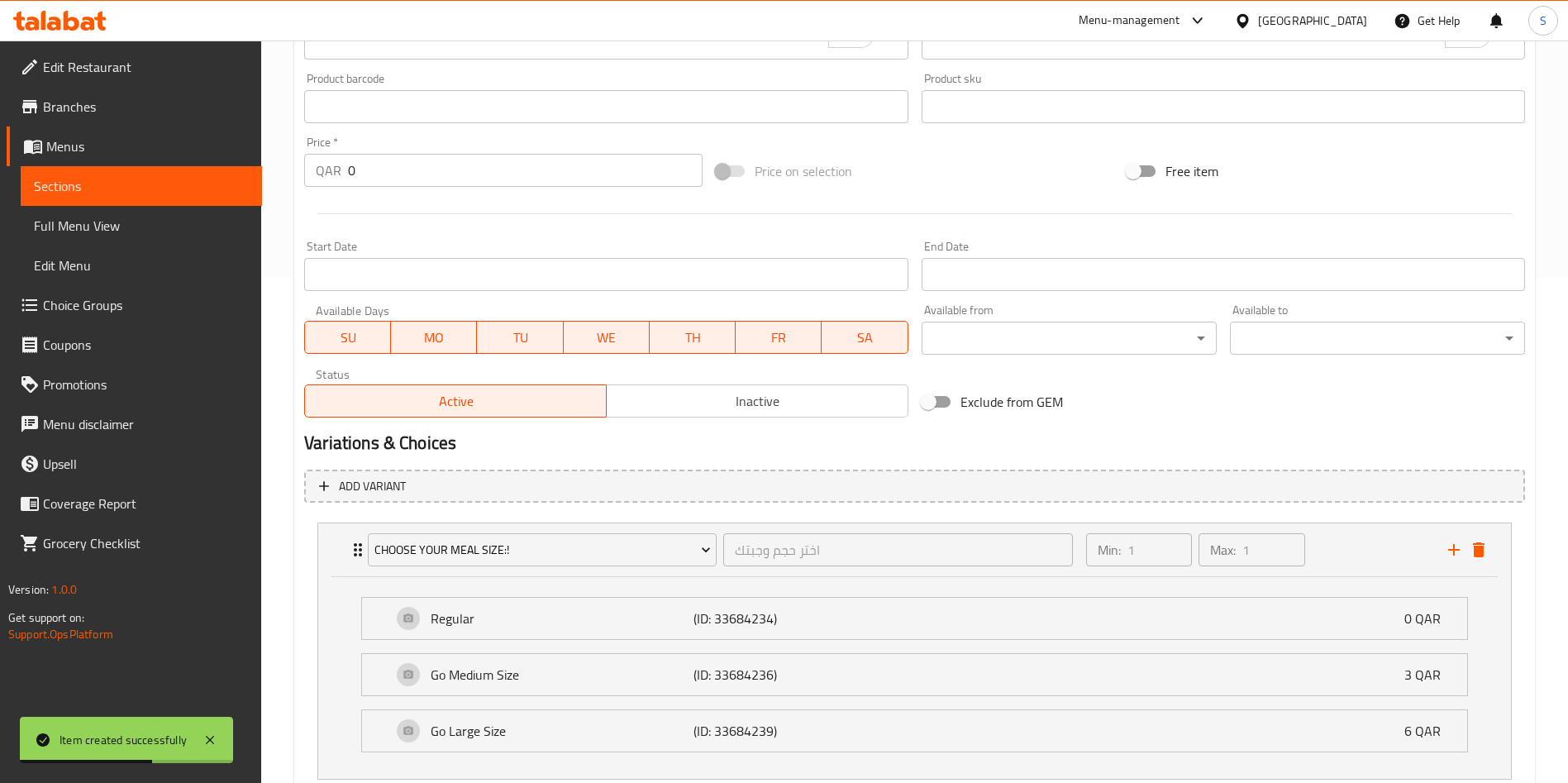
scroll to position [250, 0]
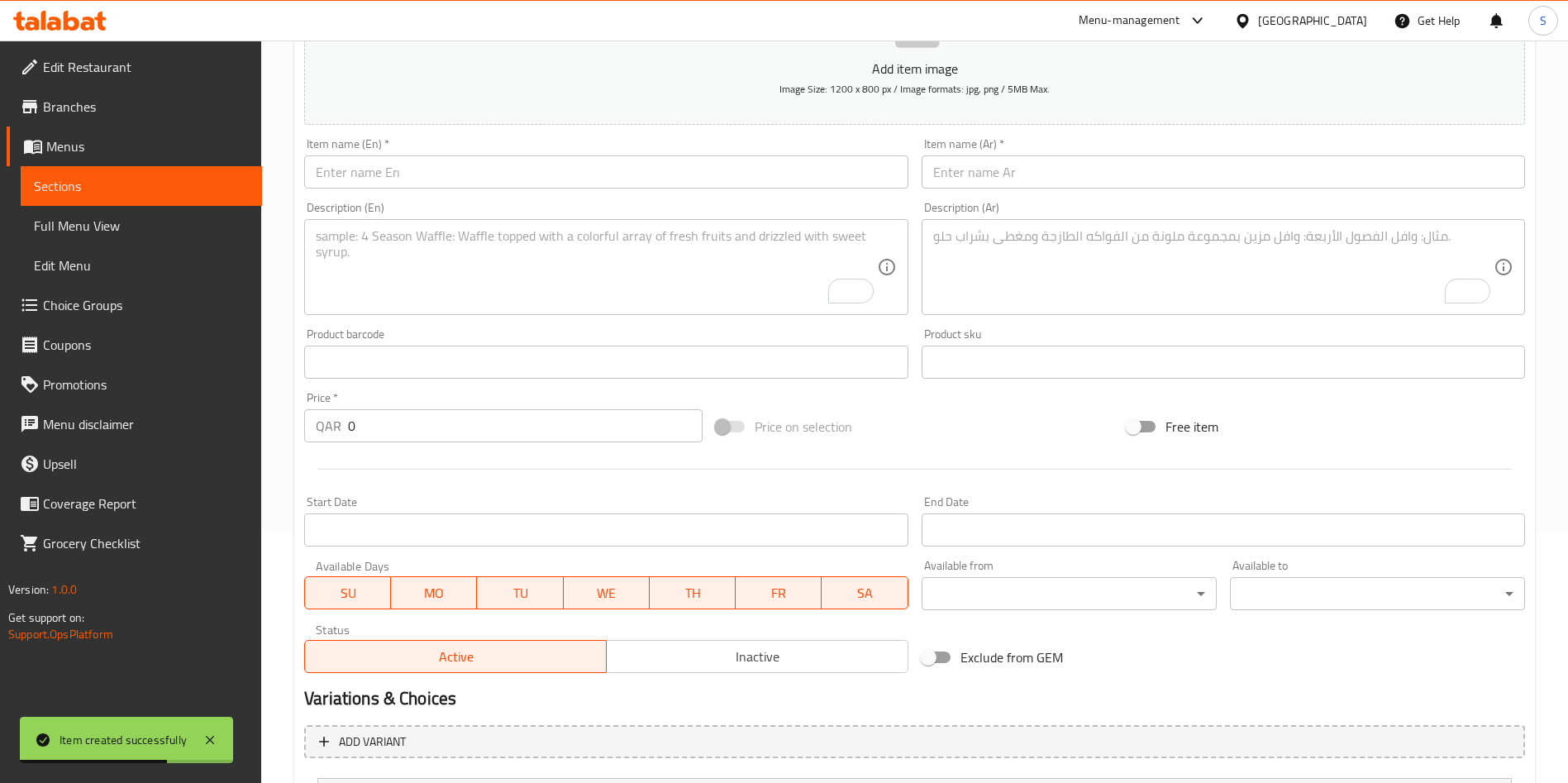
click at [467, 169] on input "text" at bounding box center [606, 172] width 604 height 33
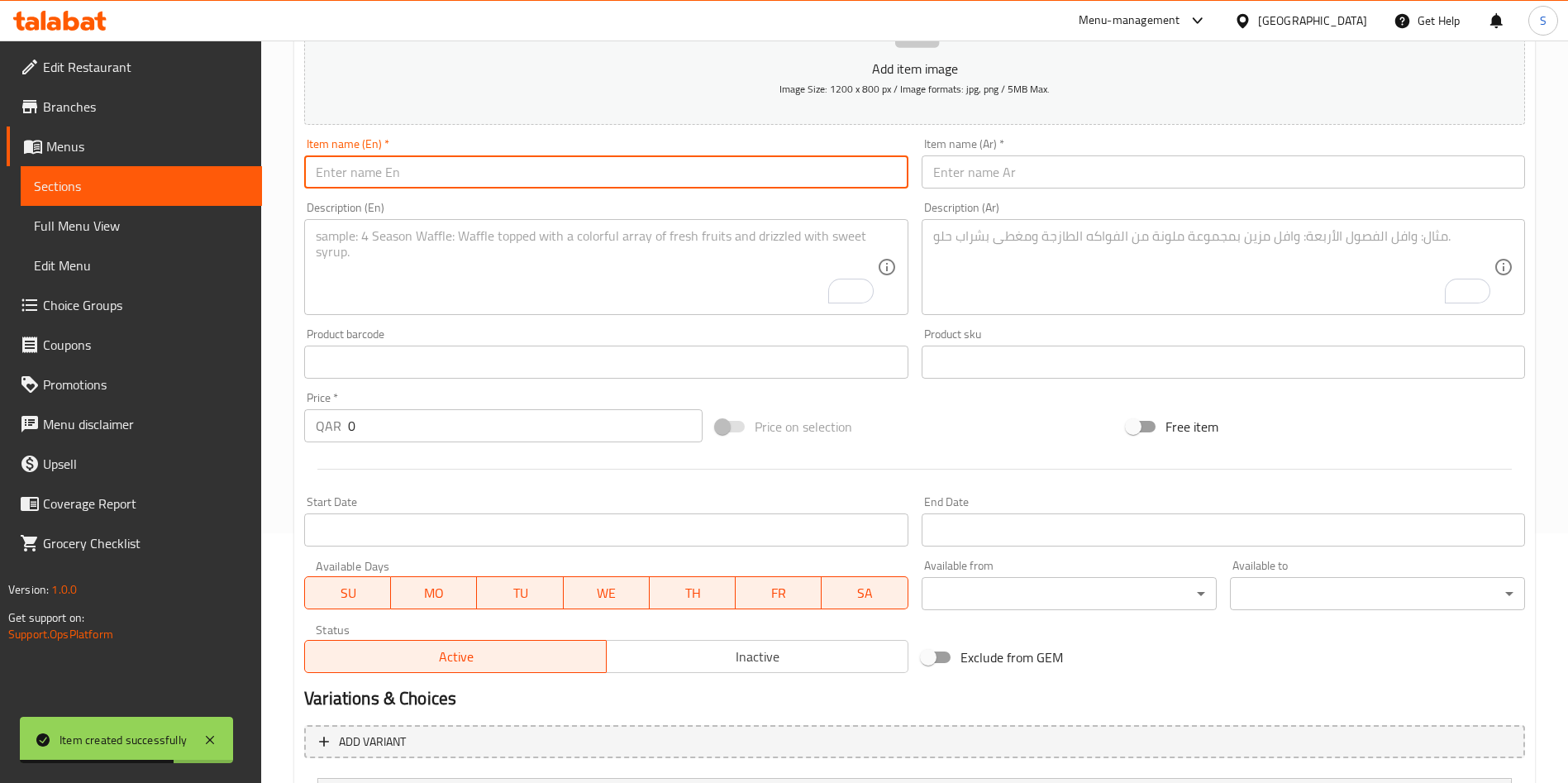
paste input "Double Whopper Jr Sandwich"
type input "Double Whopper Jr Sandwich"
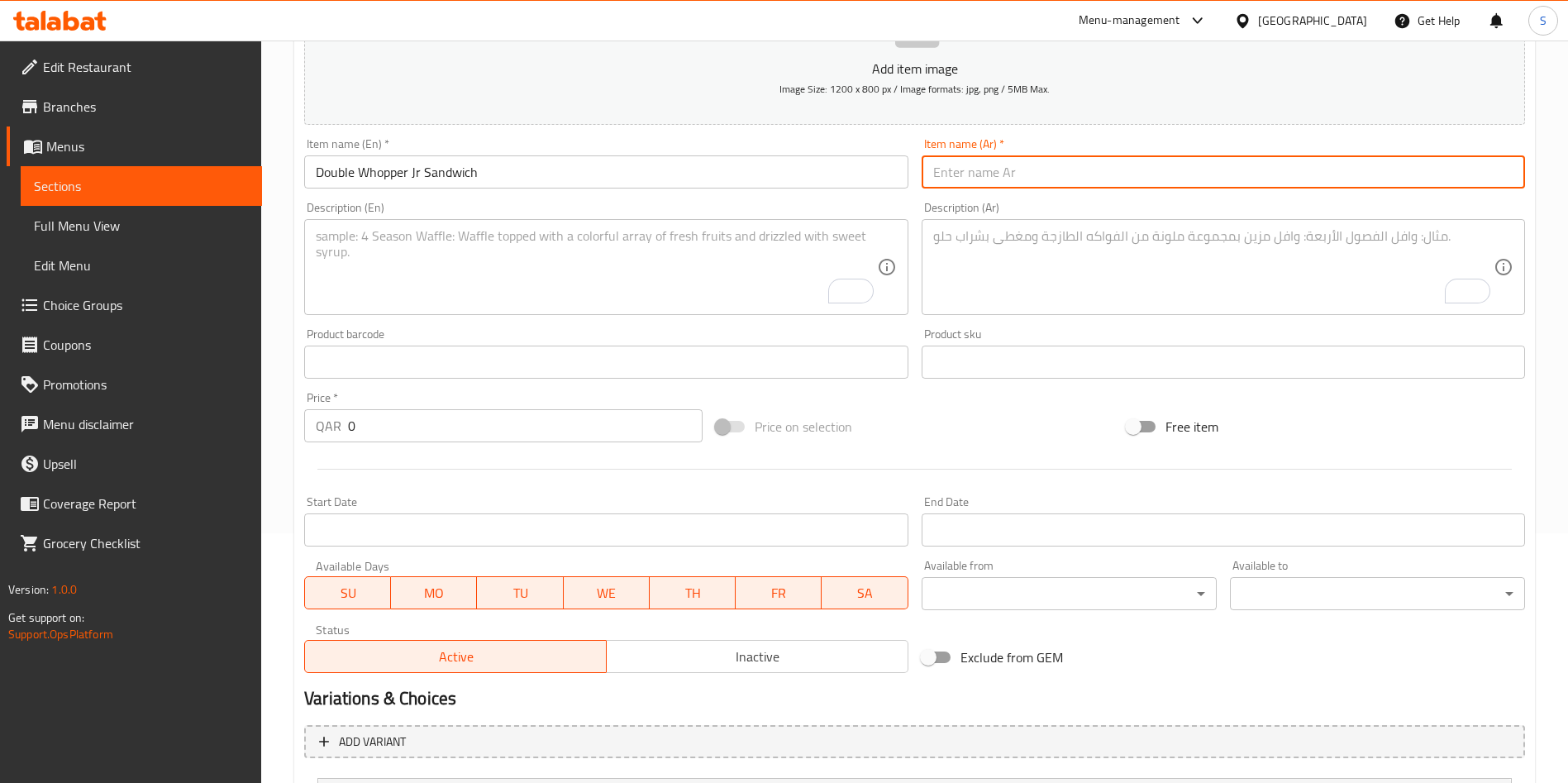
click at [1018, 176] on input "text" at bounding box center [1223, 172] width 604 height 33
paste input "سندوتش دوبل [PERSON_NAME]"
type input "سندوتش دوبل [PERSON_NAME]"
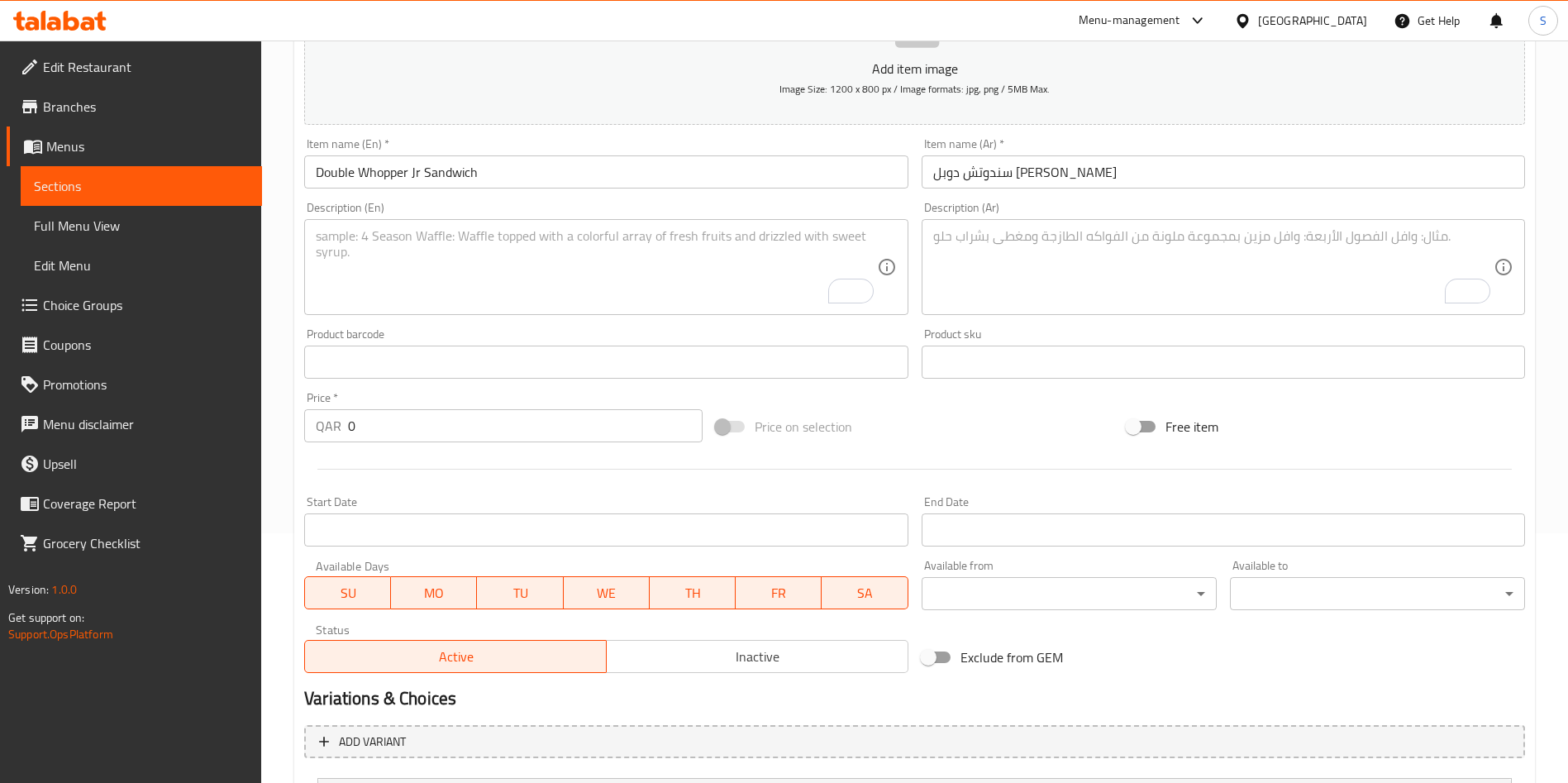
click at [423, 271] on textarea "To enrich screen reader interactions, please activate Accessibility in Grammarl…" at bounding box center [596, 267] width 560 height 79
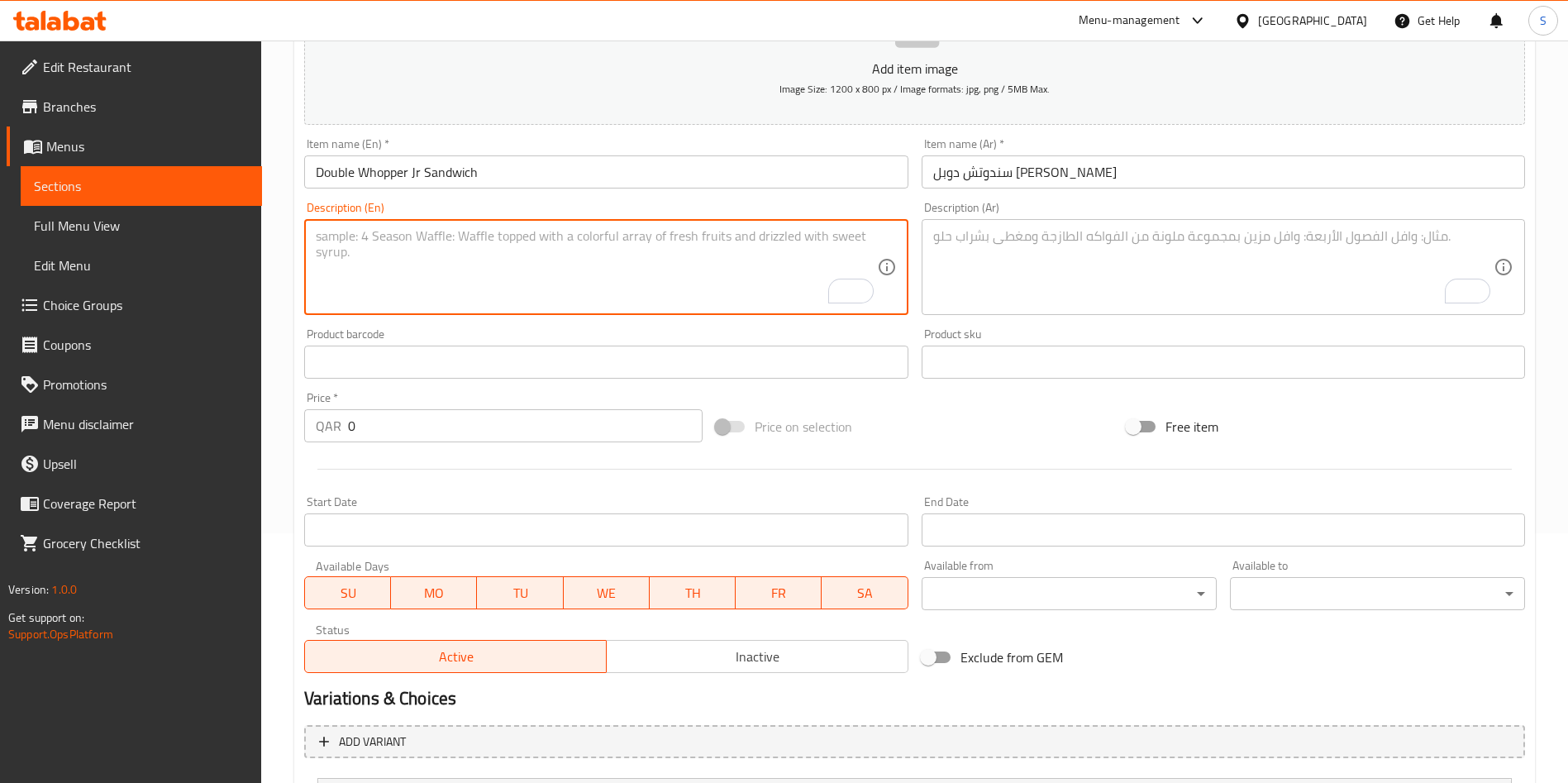
paste textarea "Junior in size Big in Taste. Our [PERSON_NAME] Sandwich features one savory fla…"
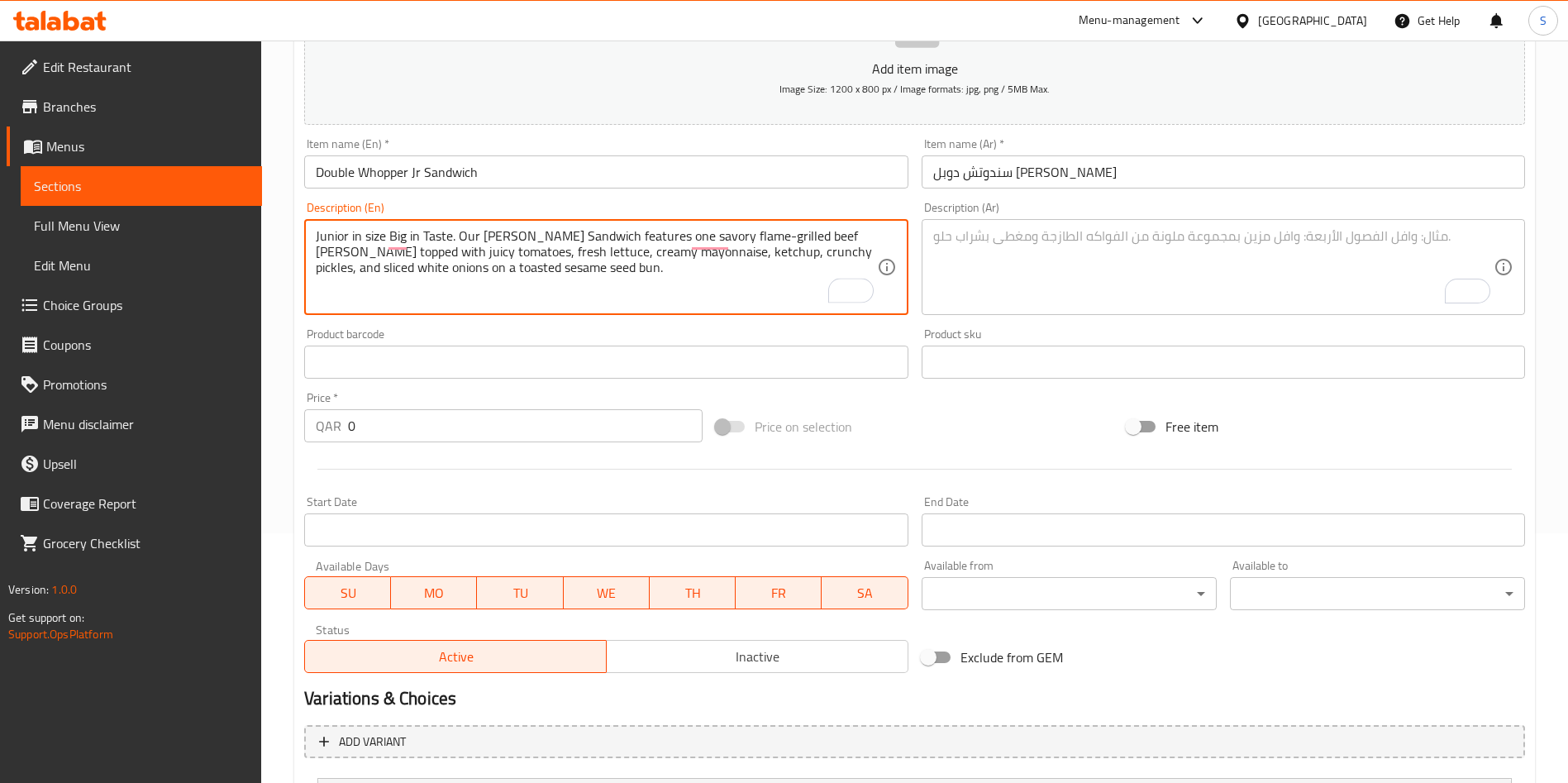
type textarea "Junior in size Big in Taste. Our [PERSON_NAME] Sandwich features one savory fla…"
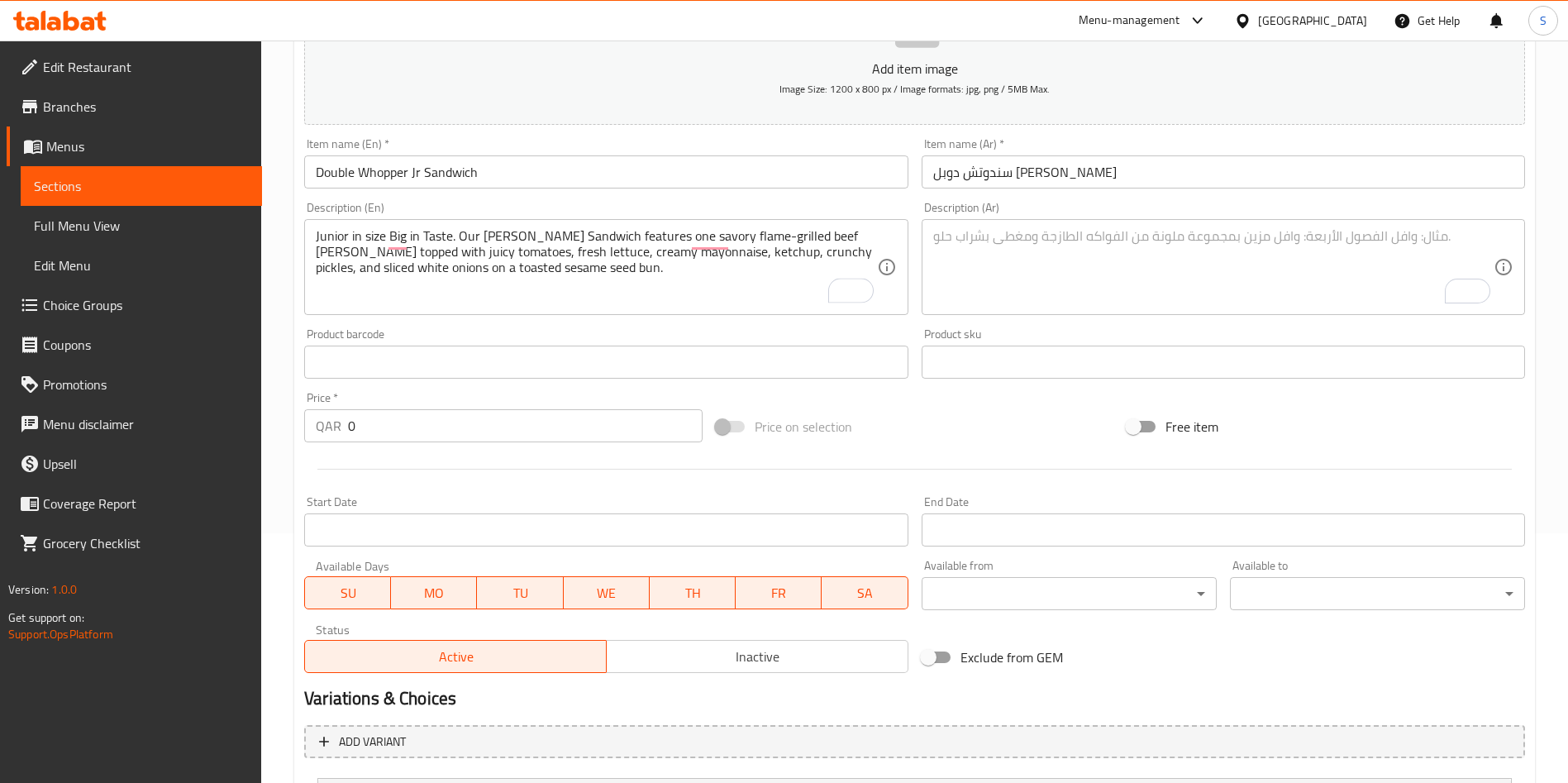
drag, startPoint x: 1009, startPoint y: 256, endPoint x: 1110, endPoint y: 275, distance: 102.8
click at [1009, 254] on textarea "To enrich screen reader interactions, please activate Accessibility in Grammarl…" at bounding box center [1213, 267] width 560 height 79
paste textarea "صغير الحجم كبير المذاق.وابر ® جونيور قطعة لحم بقري مشوية على اللهب مغطاة بطماطم…"
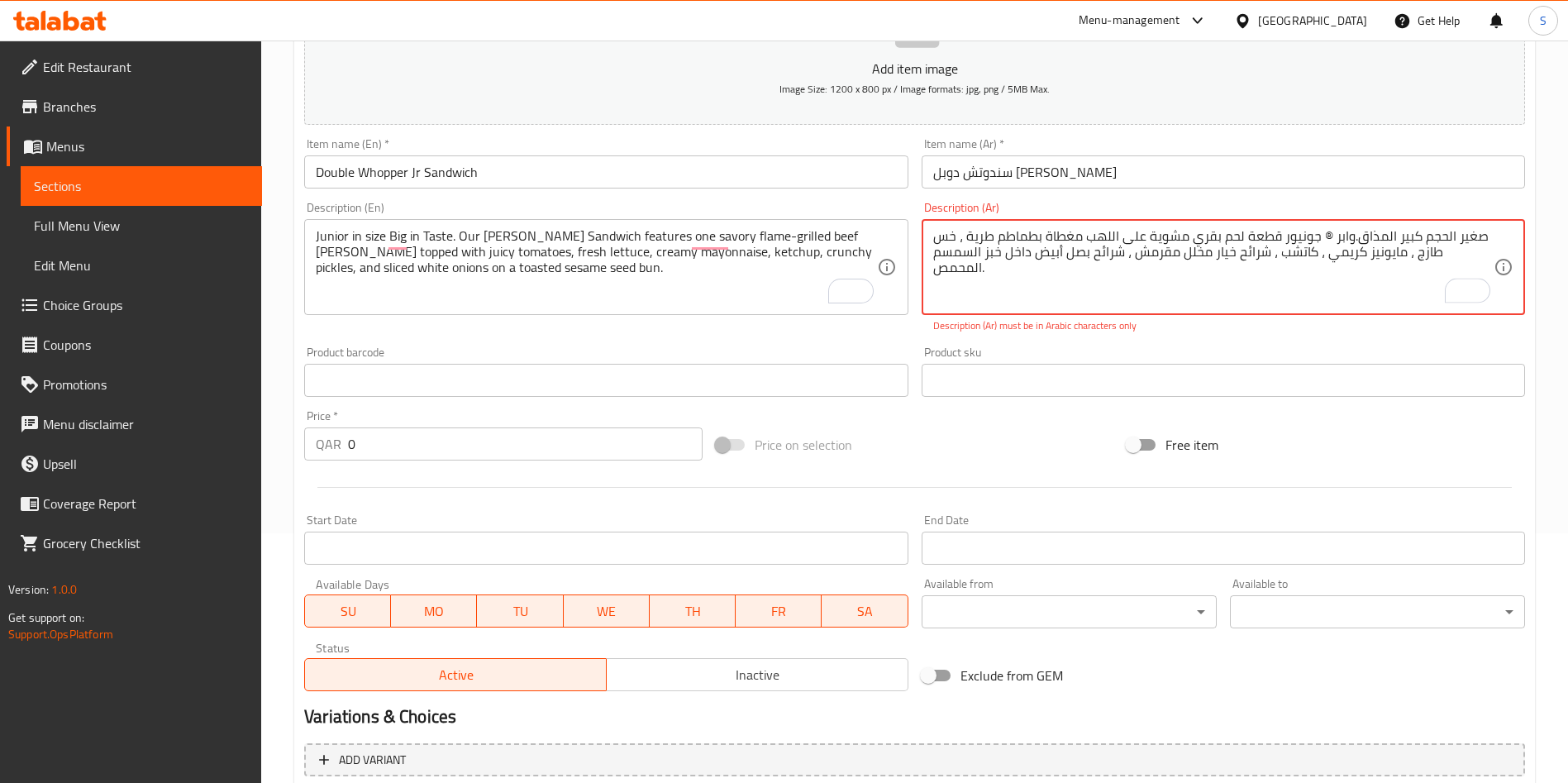
click at [1326, 237] on textarea "صغير الحجم كبير المذاق.وابر ® جونيور قطعة لحم بقري مشوية على اللهب مغطاة بطماطم…" at bounding box center [1213, 267] width 560 height 79
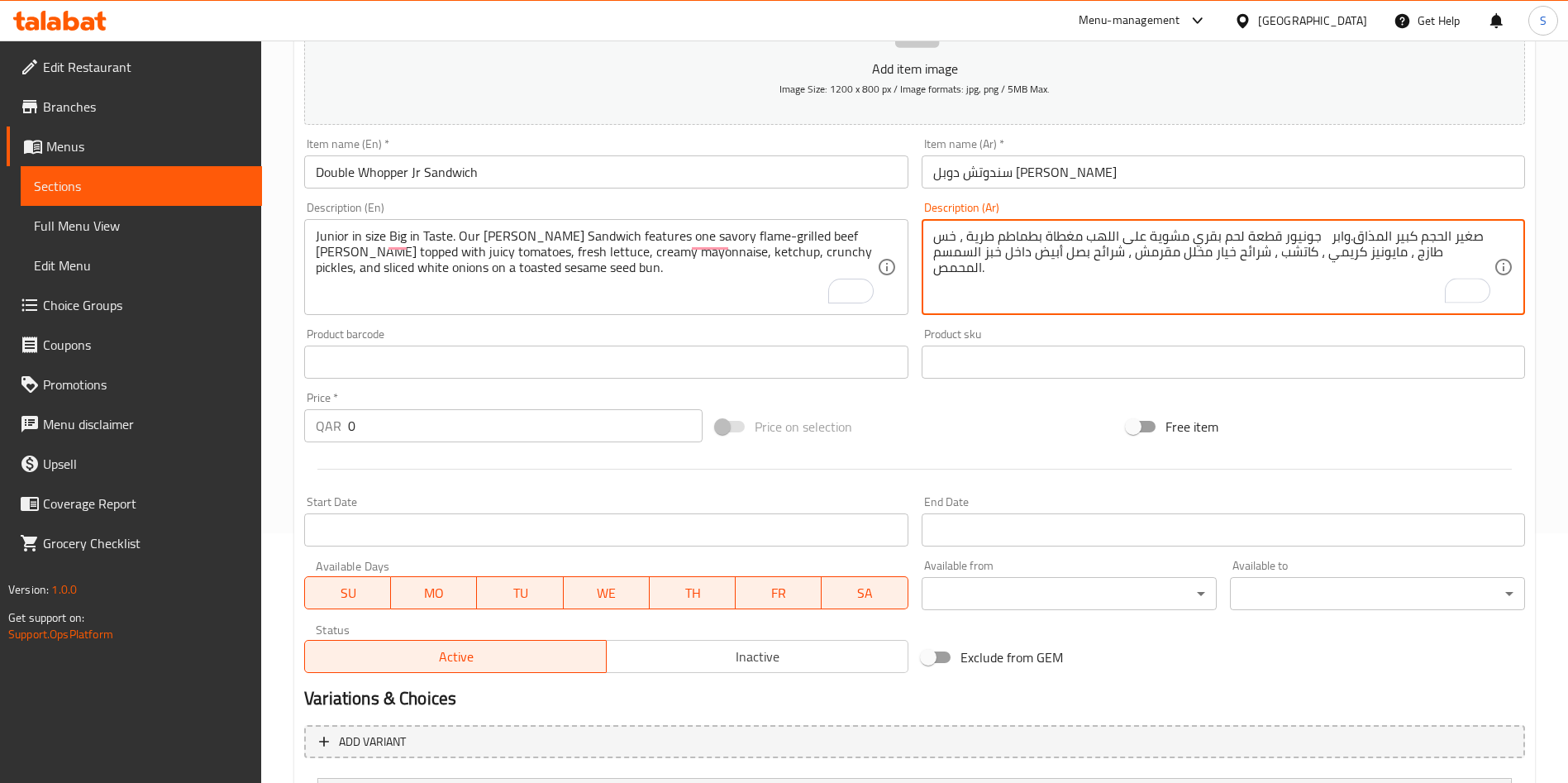
type textarea "صغير الحجم كبير المذاق.وابر جونيور قطعة لحم بقري مشوية على اللهب مغطاة بطماطم ط…"
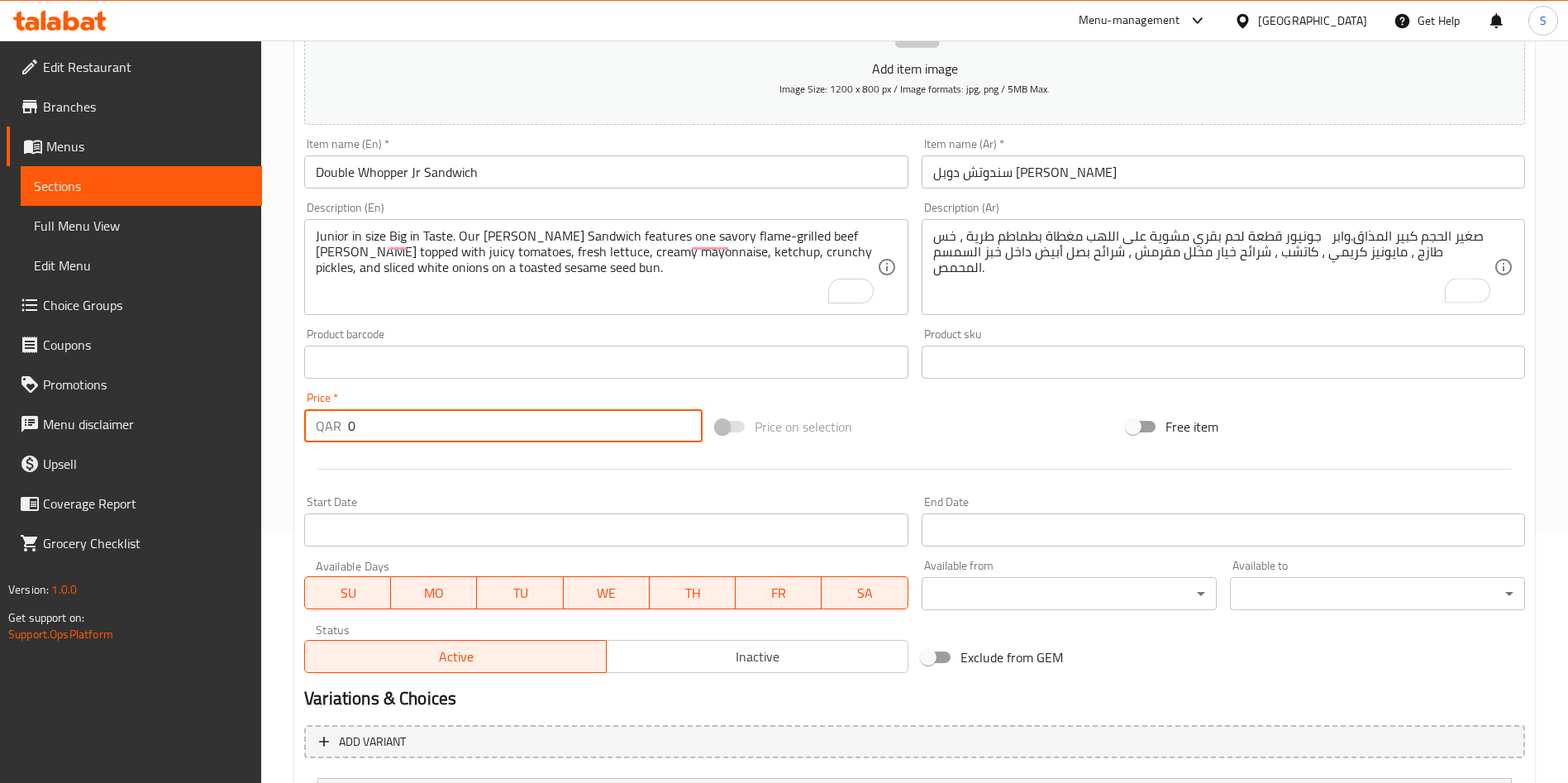
drag, startPoint x: 435, startPoint y: 427, endPoint x: 323, endPoint y: 423, distance: 112.1
click at [323, 423] on div "QAR 0 Price *" at bounding box center [503, 425] width 399 height 33
type input "16"
click at [495, 494] on div "Start Date Start Date" at bounding box center [606, 520] width 617 height 64
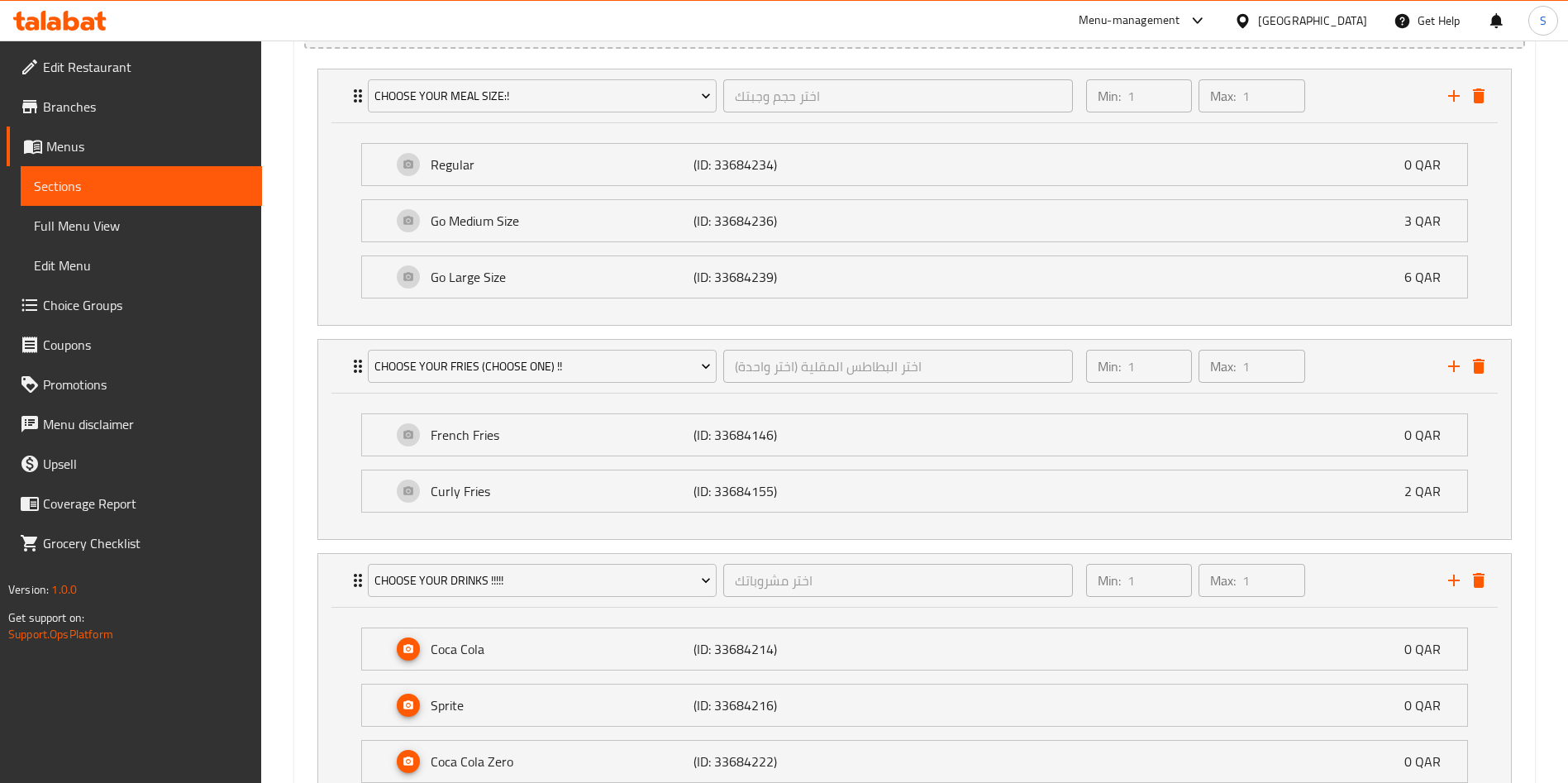
scroll to position [869, 0]
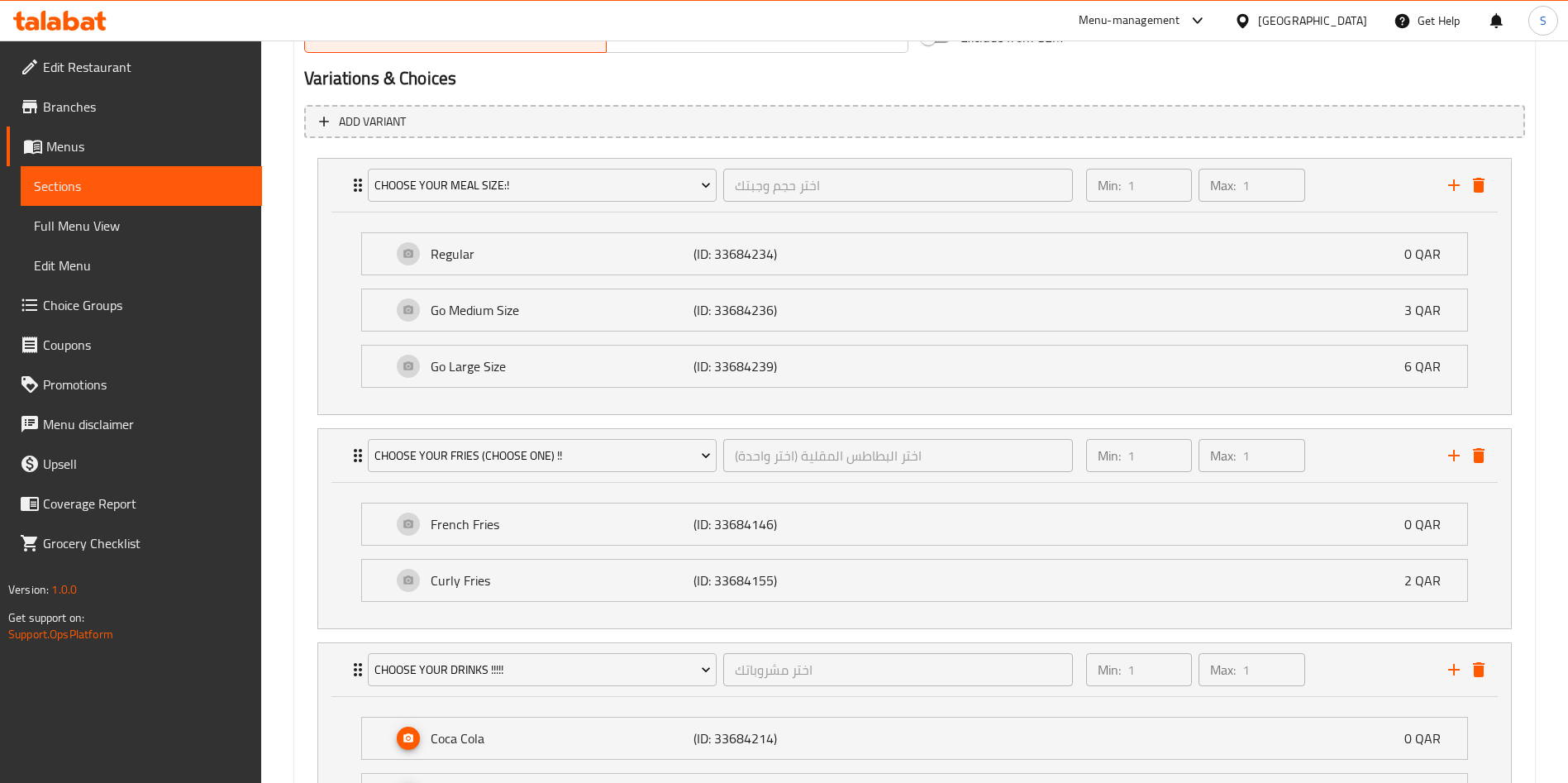
click at [1481, 186] on icon "delete" at bounding box center [1479, 185] width 11 height 15
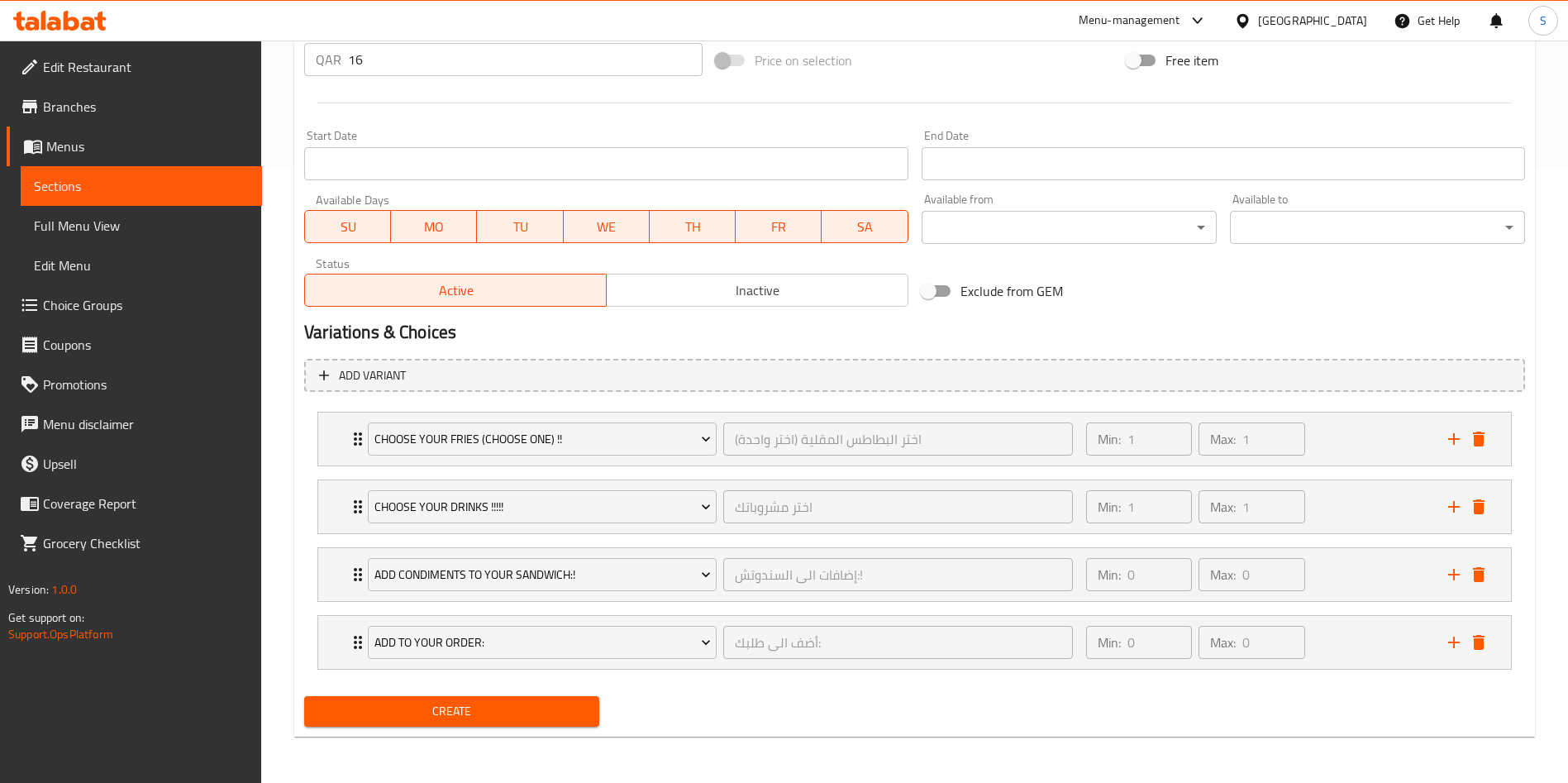
scroll to position [616, 0]
click at [1483, 435] on icon "delete" at bounding box center [1479, 439] width 11 height 15
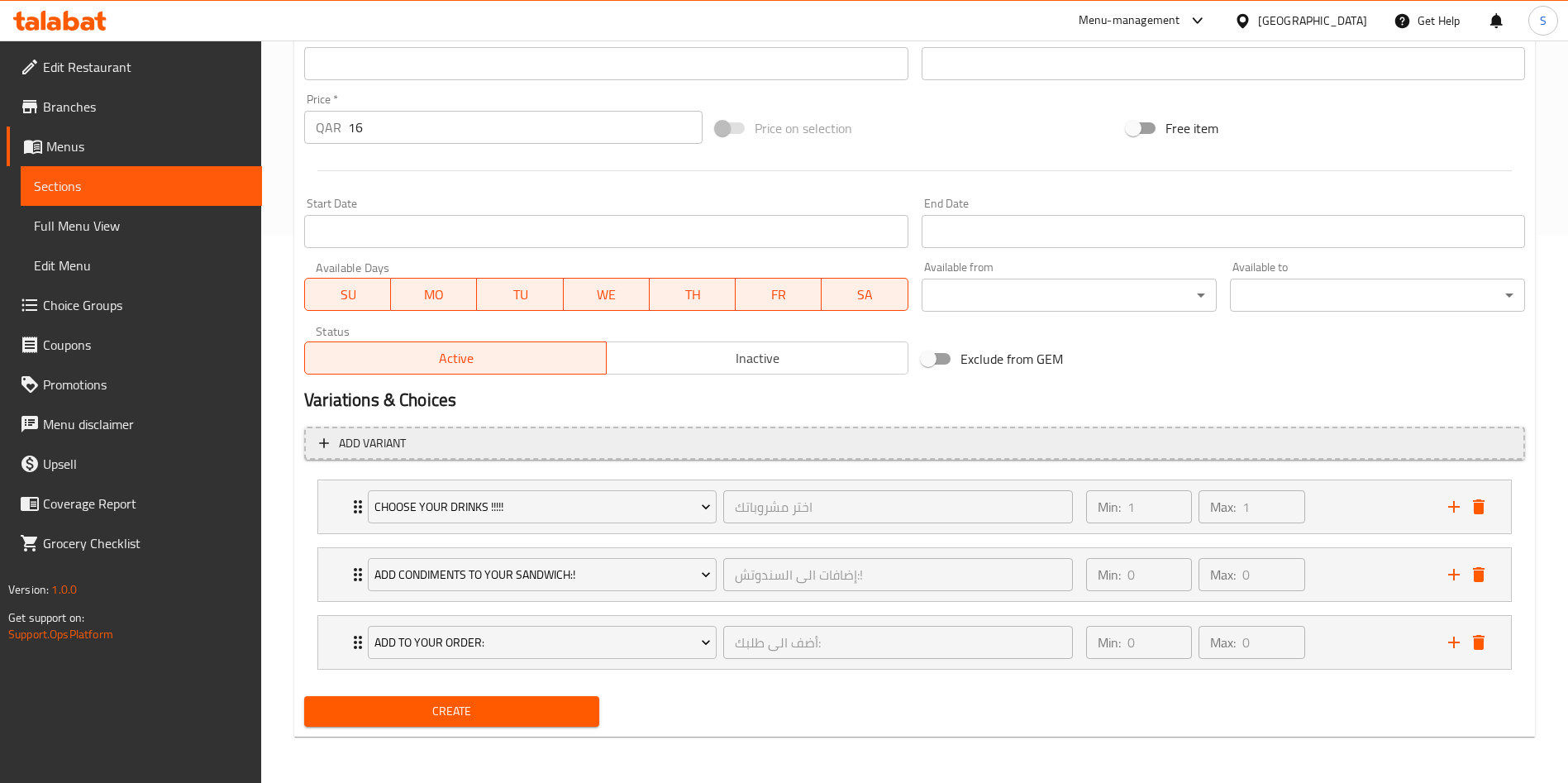
scroll to position [548, 0]
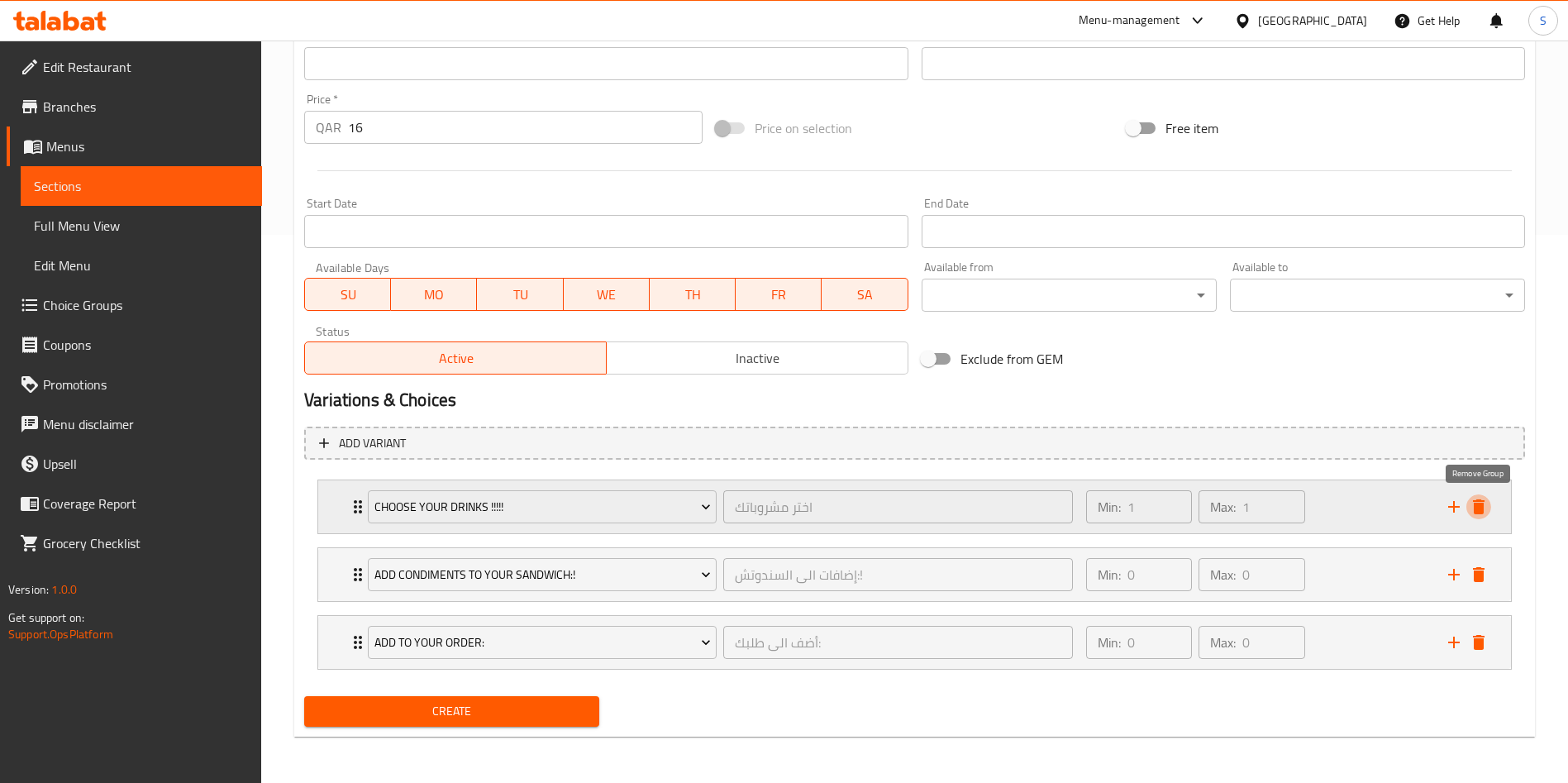
click at [1481, 508] on icon "delete" at bounding box center [1479, 507] width 11 height 15
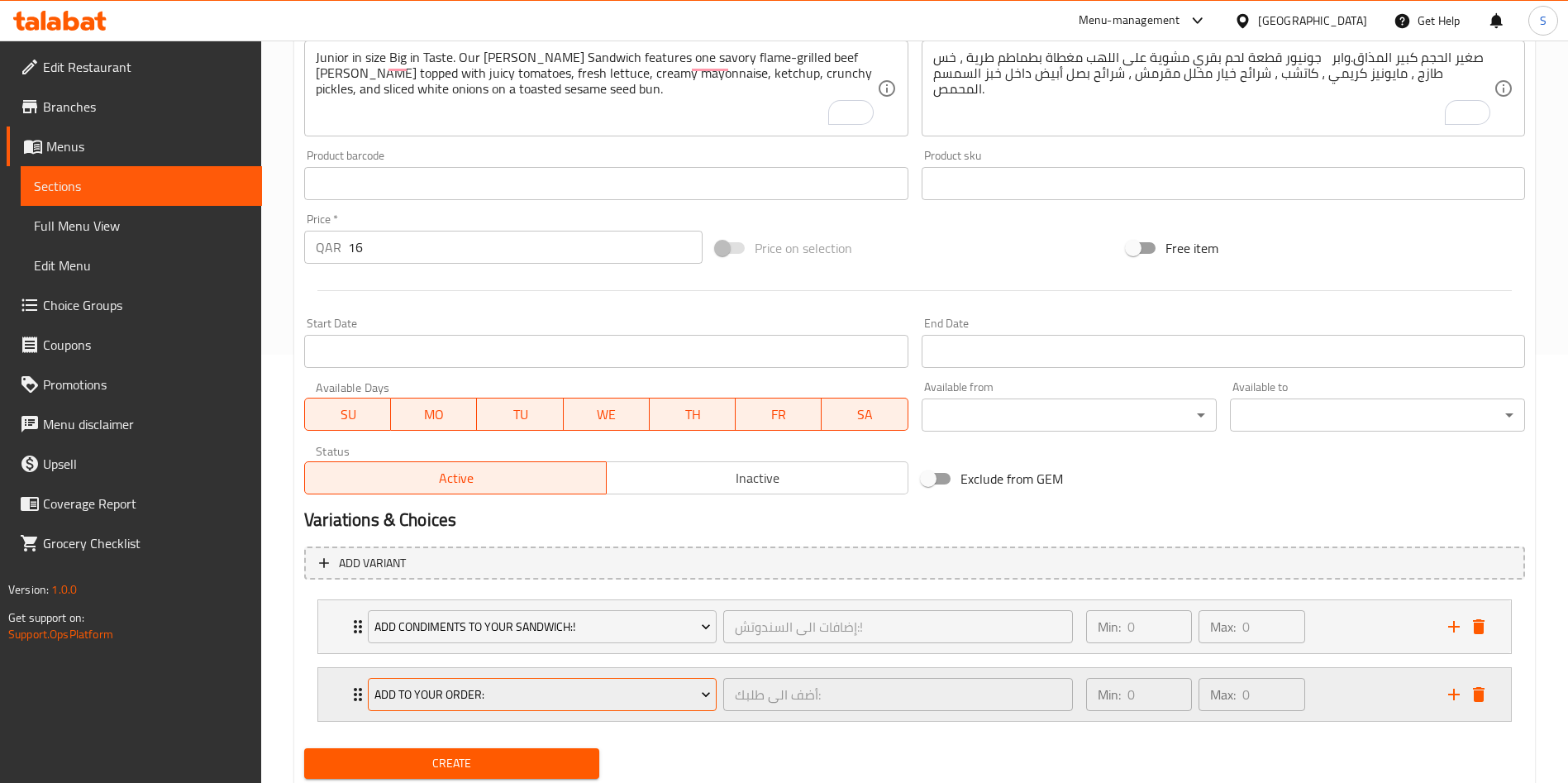
scroll to position [480, 0]
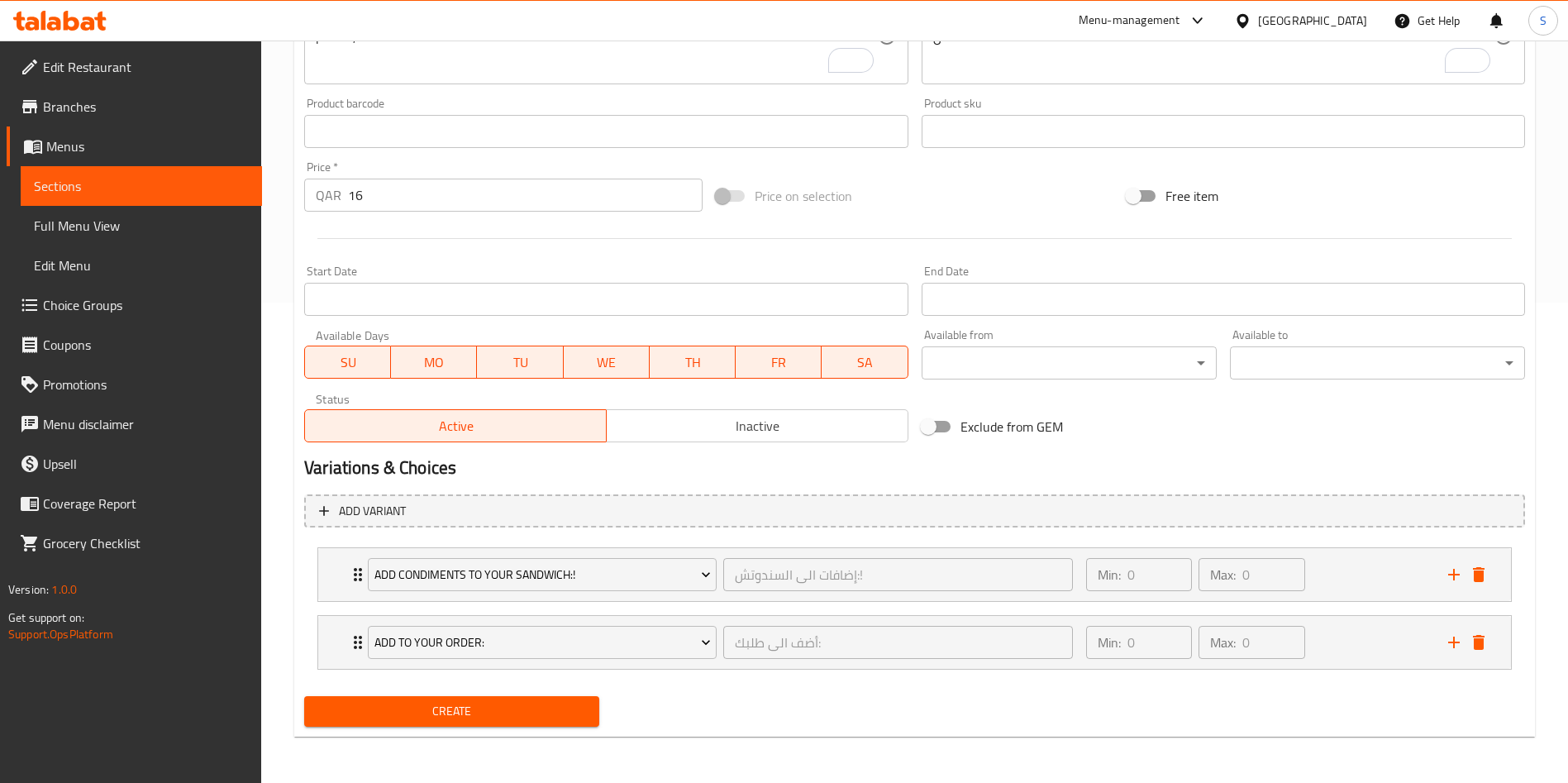
click at [430, 713] on span "Create" at bounding box center [451, 711] width 269 height 21
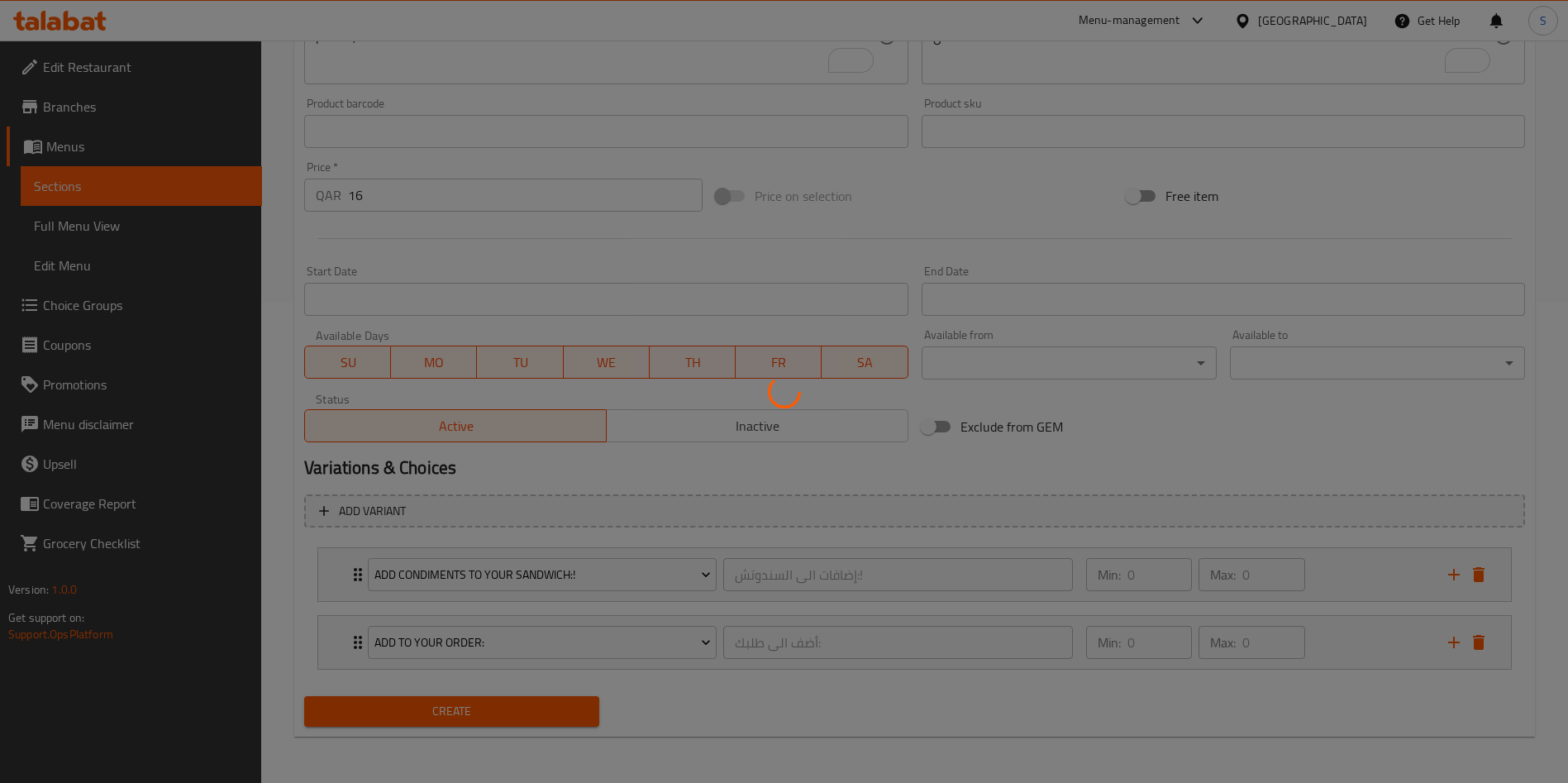
type input "0"
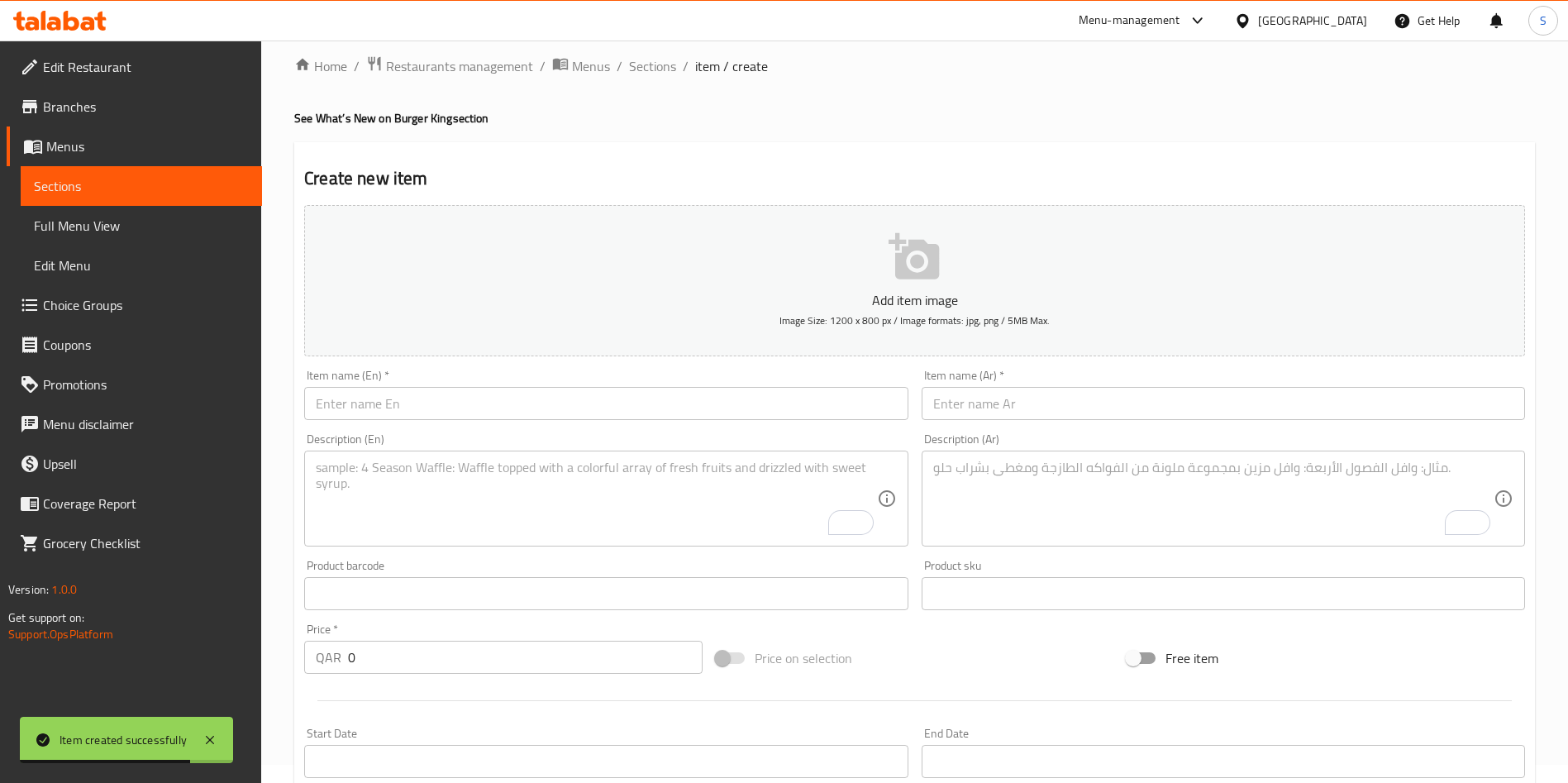
scroll to position [0, 0]
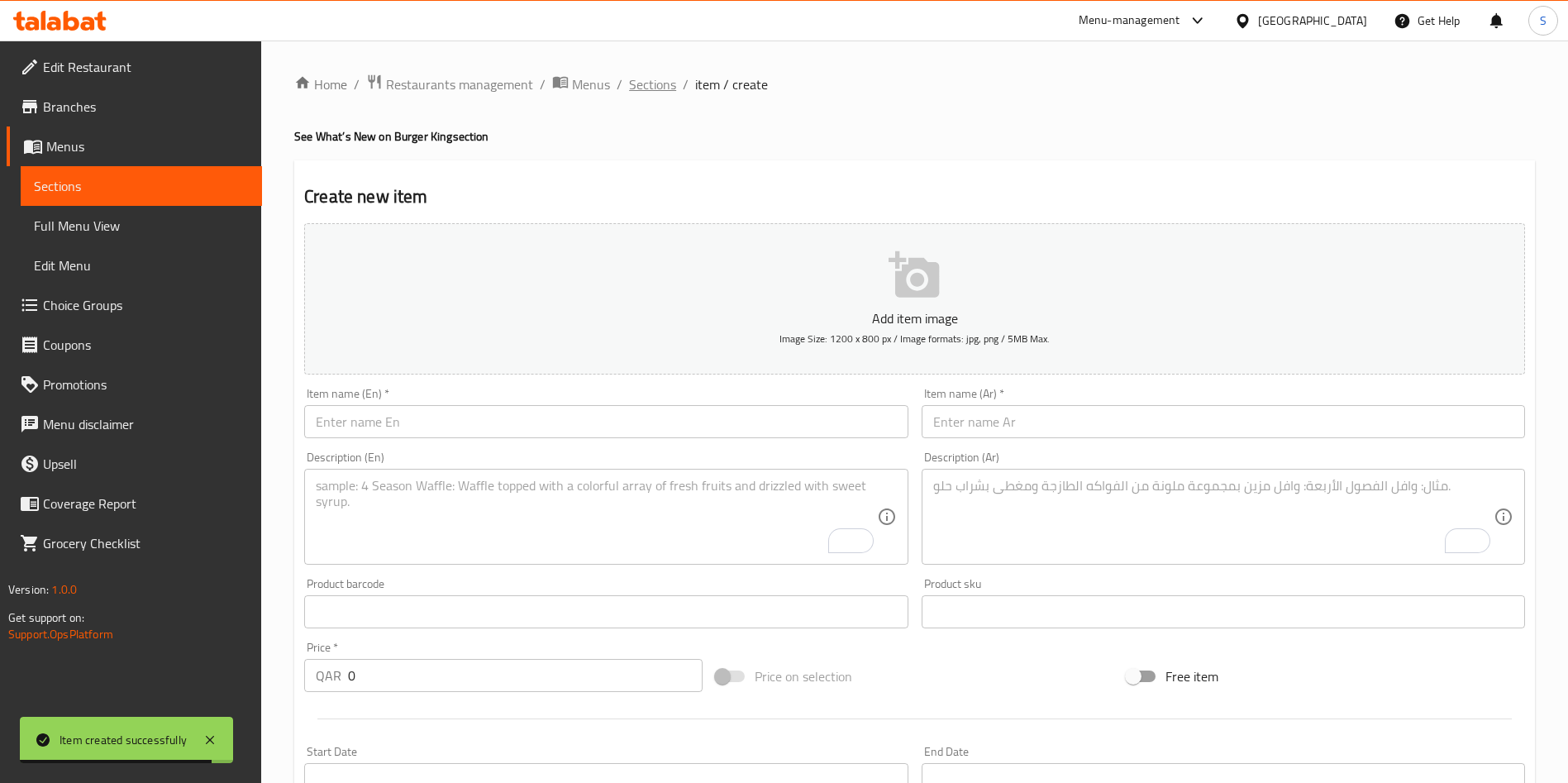
click at [667, 85] on span "Sections" at bounding box center [653, 84] width 47 height 20
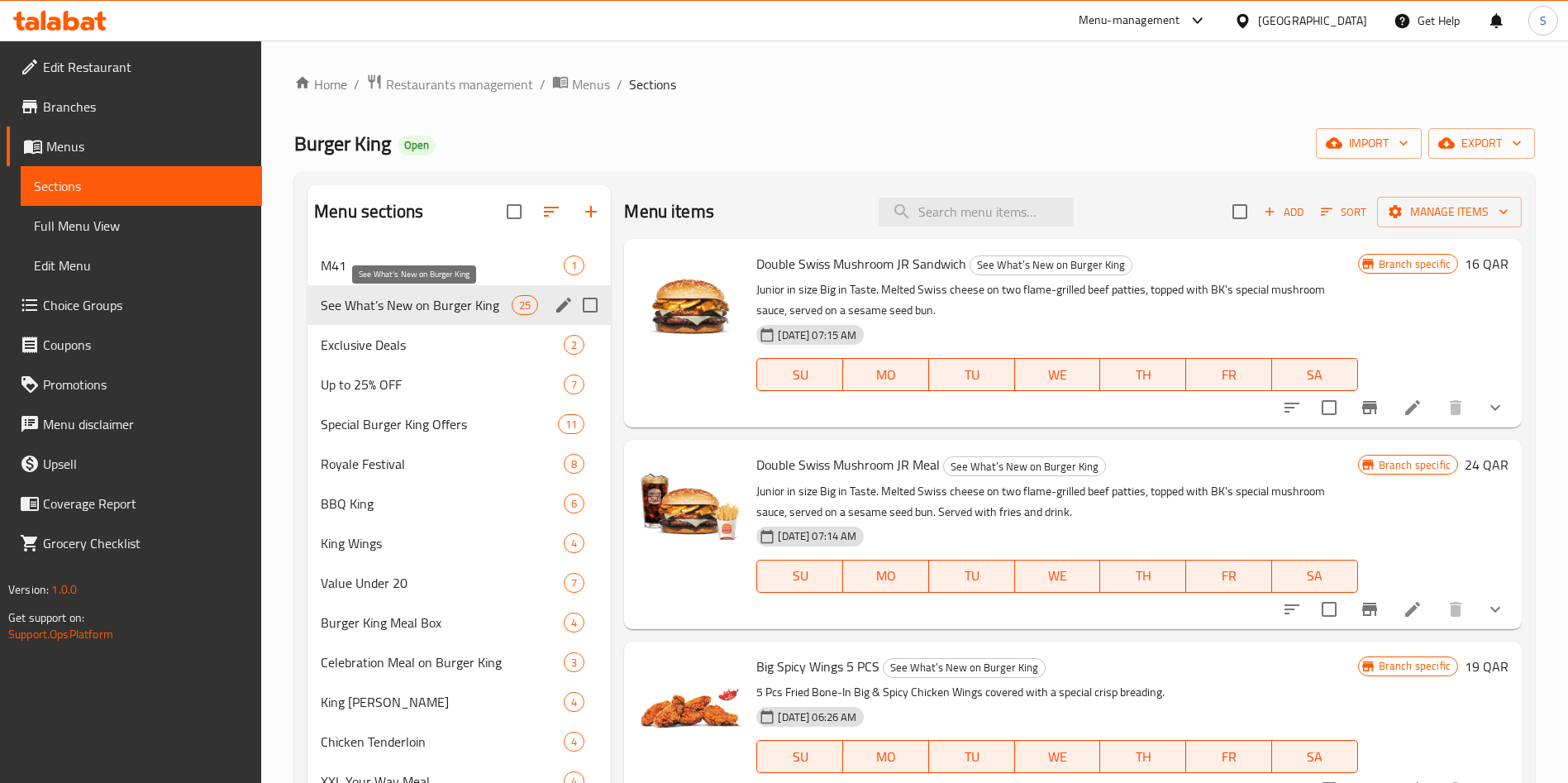
click at [406, 308] on span "See What’s New on Burger King" at bounding box center [416, 305] width 191 height 20
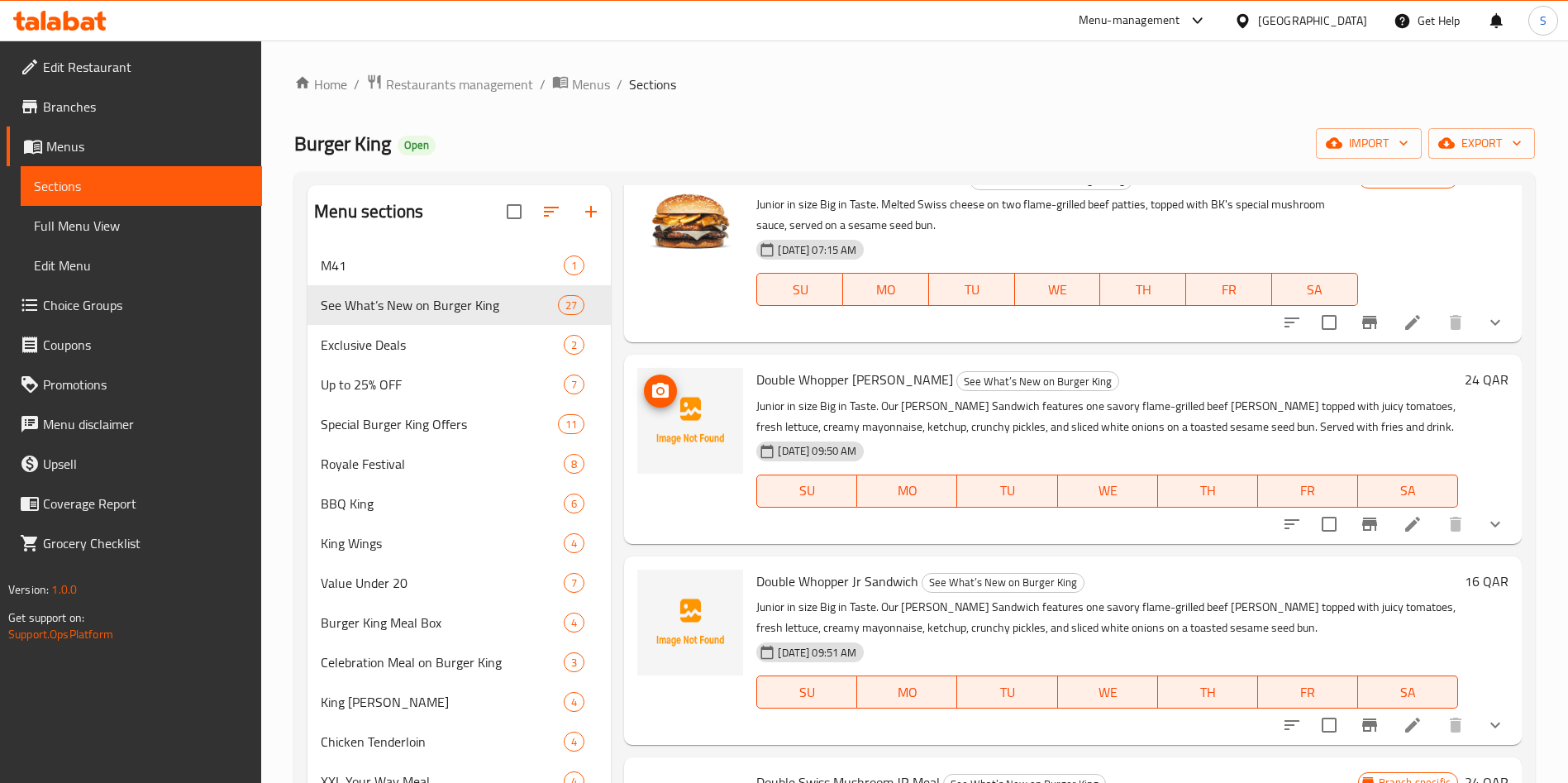
scroll to position [124, 0]
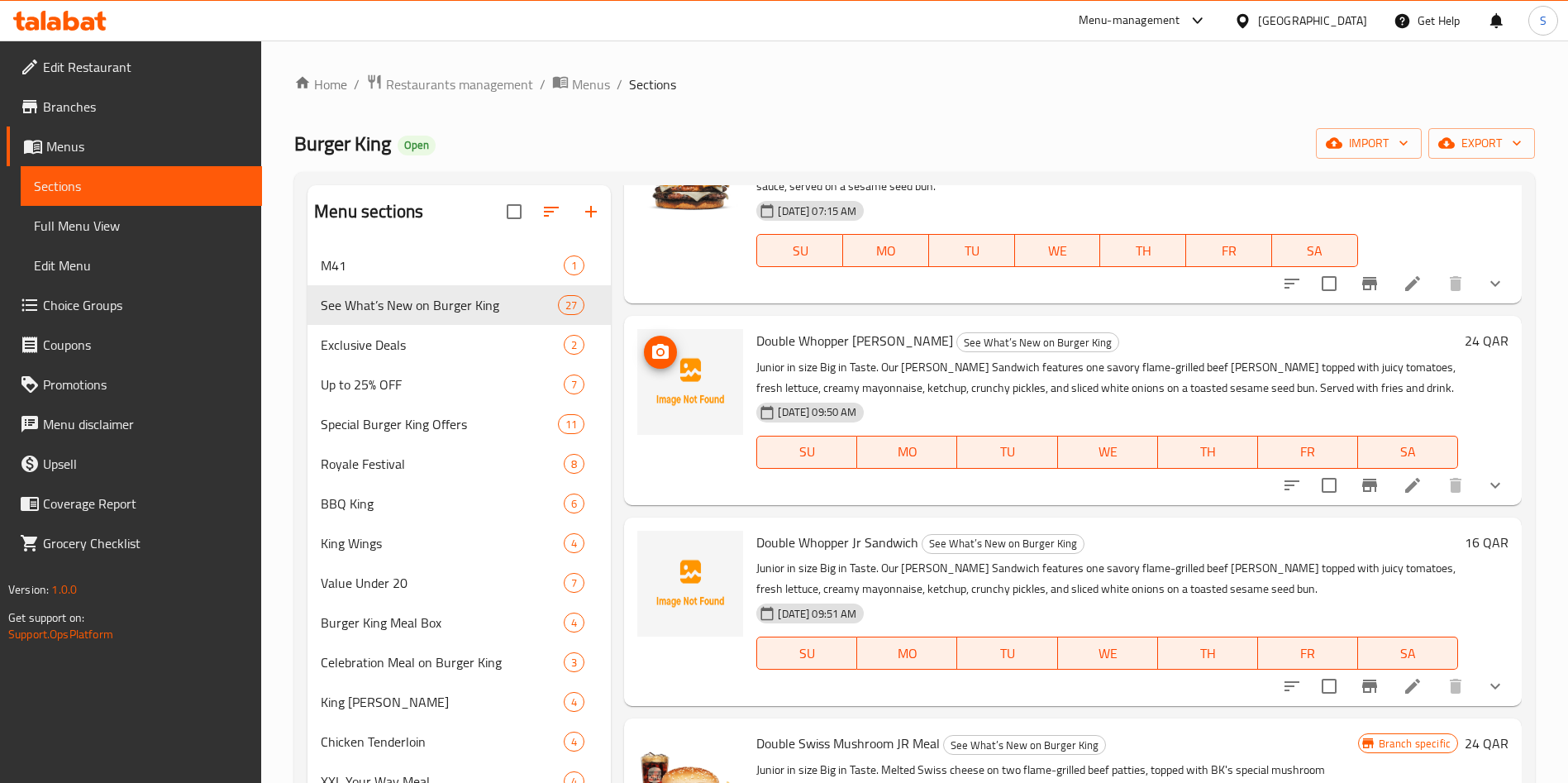
click at [659, 355] on icon "upload picture" at bounding box center [660, 351] width 20 height 20
click at [667, 547] on icon "upload picture" at bounding box center [660, 553] width 16 height 15
